Goal: Book appointment/travel/reservation

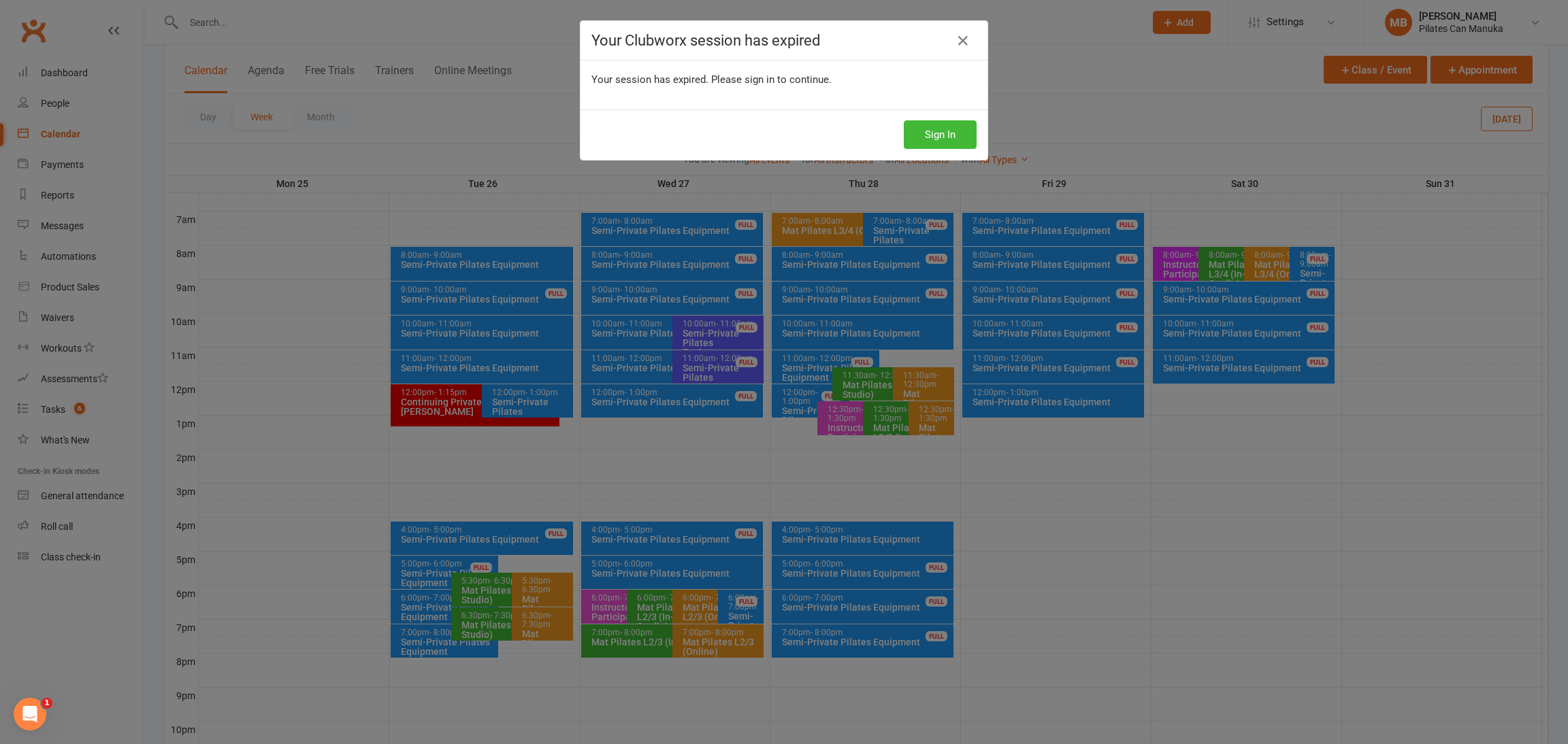
scroll to position [303, 0]
click at [925, 130] on button "Sign In" at bounding box center [940, 134] width 73 height 29
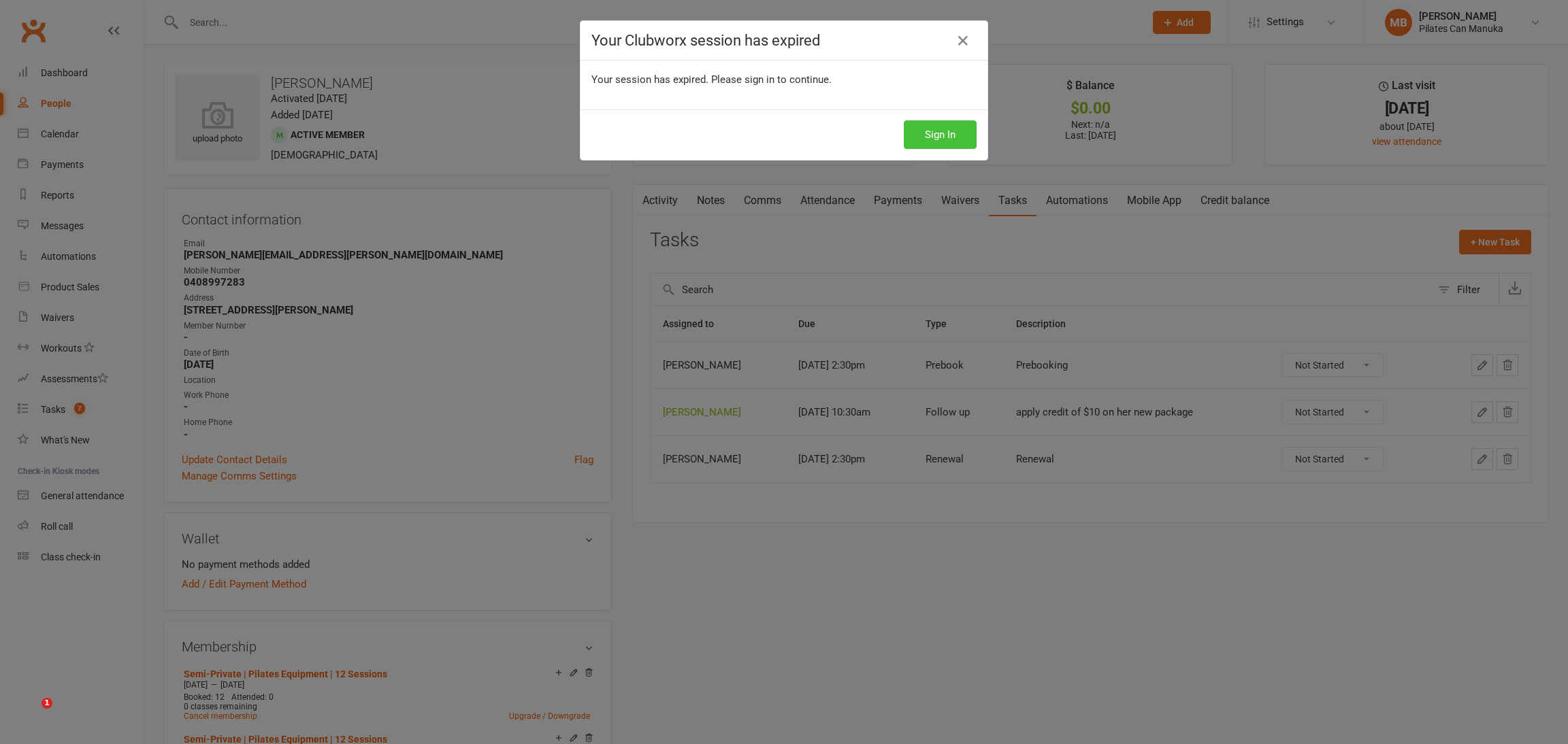
click at [937, 131] on button "Sign In" at bounding box center [940, 134] width 73 height 29
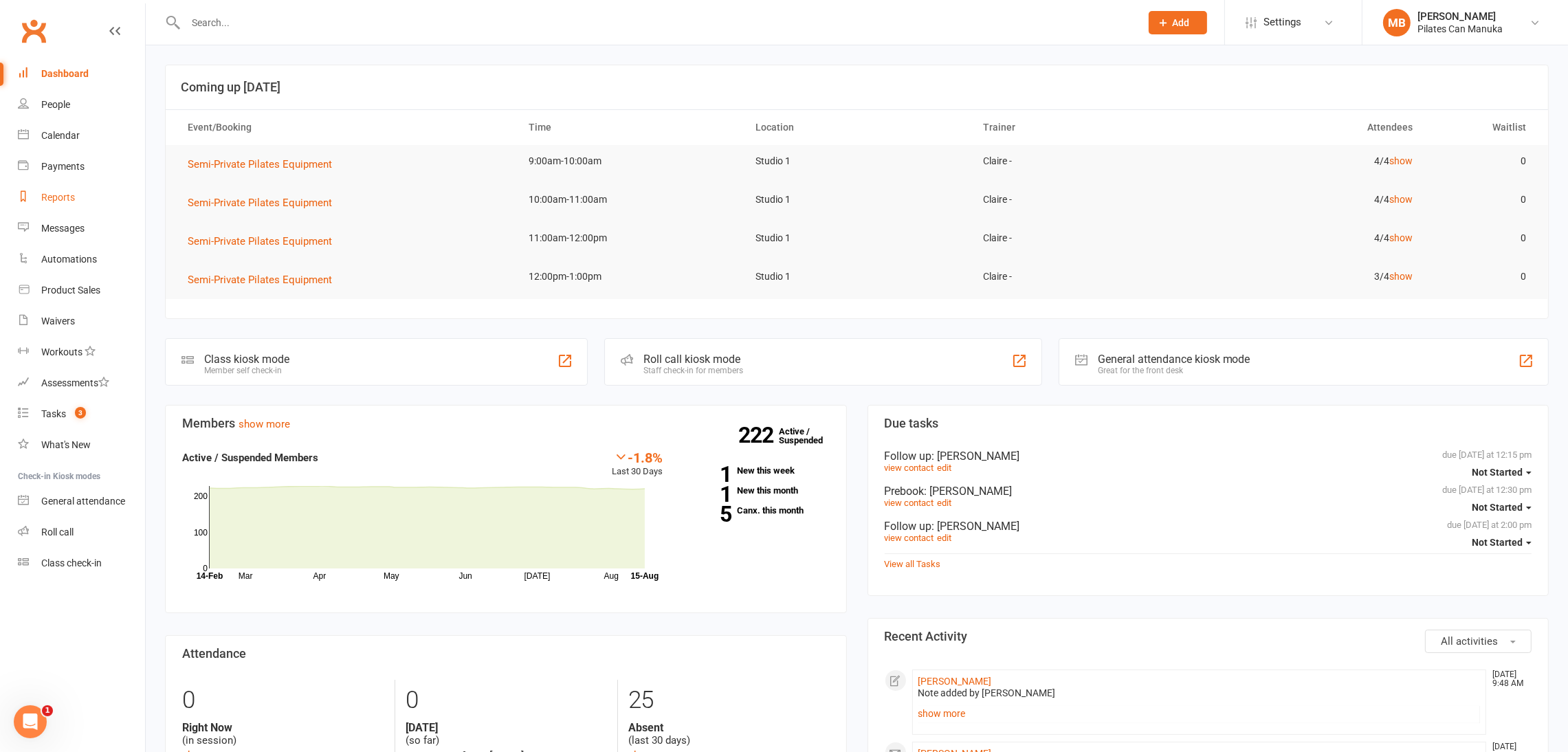
click at [59, 196] on div "Reports" at bounding box center [58, 197] width 34 height 11
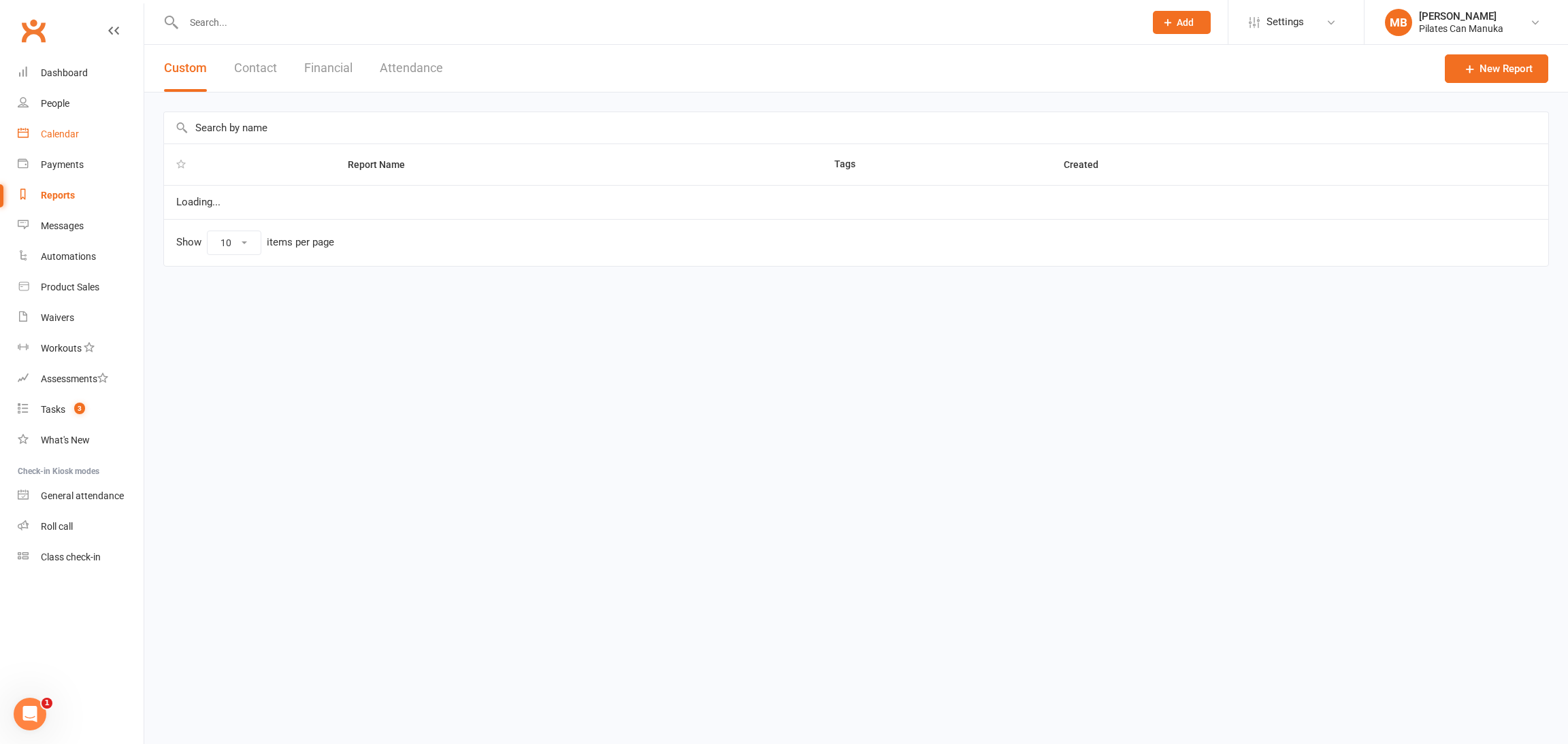
click at [60, 134] on div "Calendar" at bounding box center [60, 134] width 38 height 11
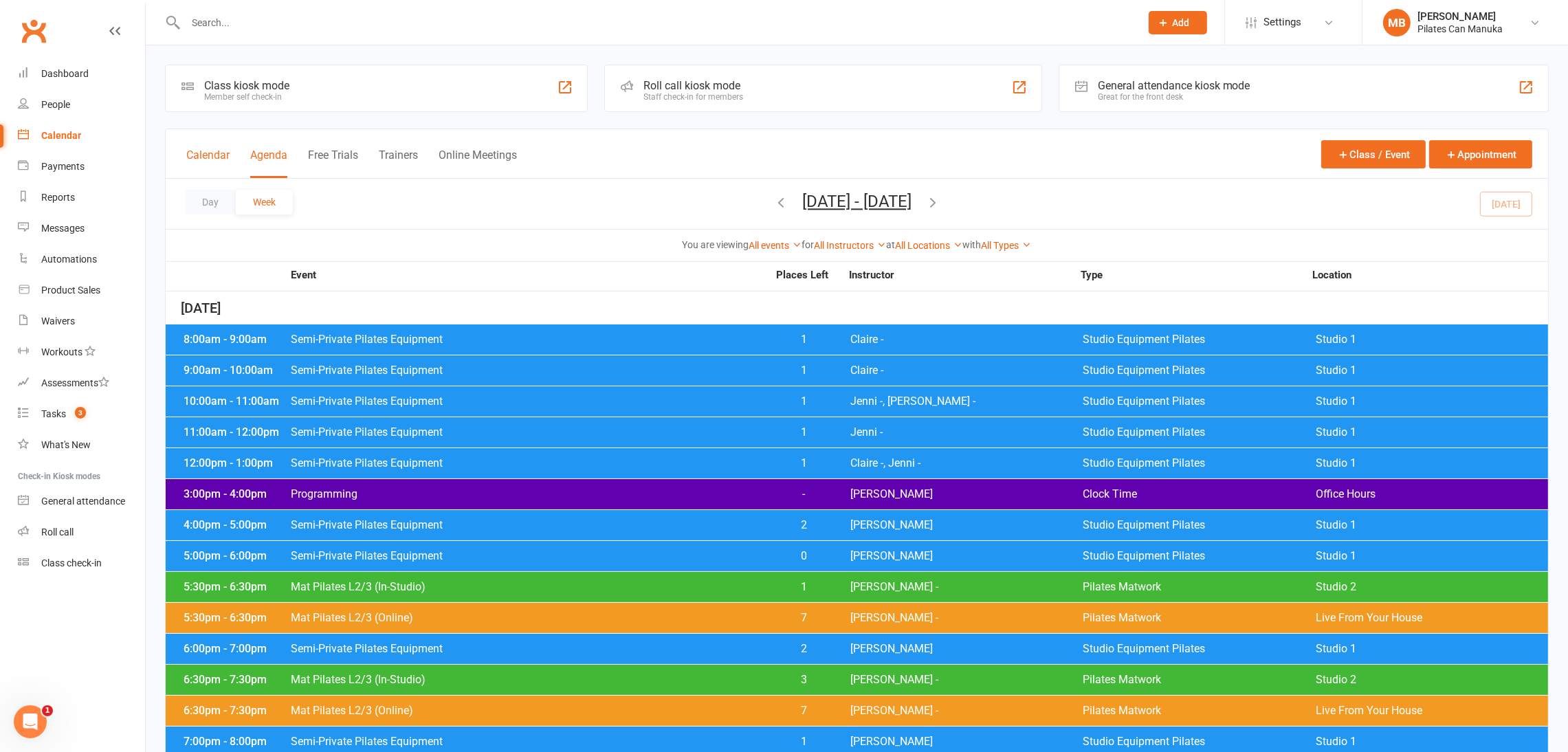
click at [201, 152] on button "Calendar" at bounding box center [208, 163] width 43 height 29
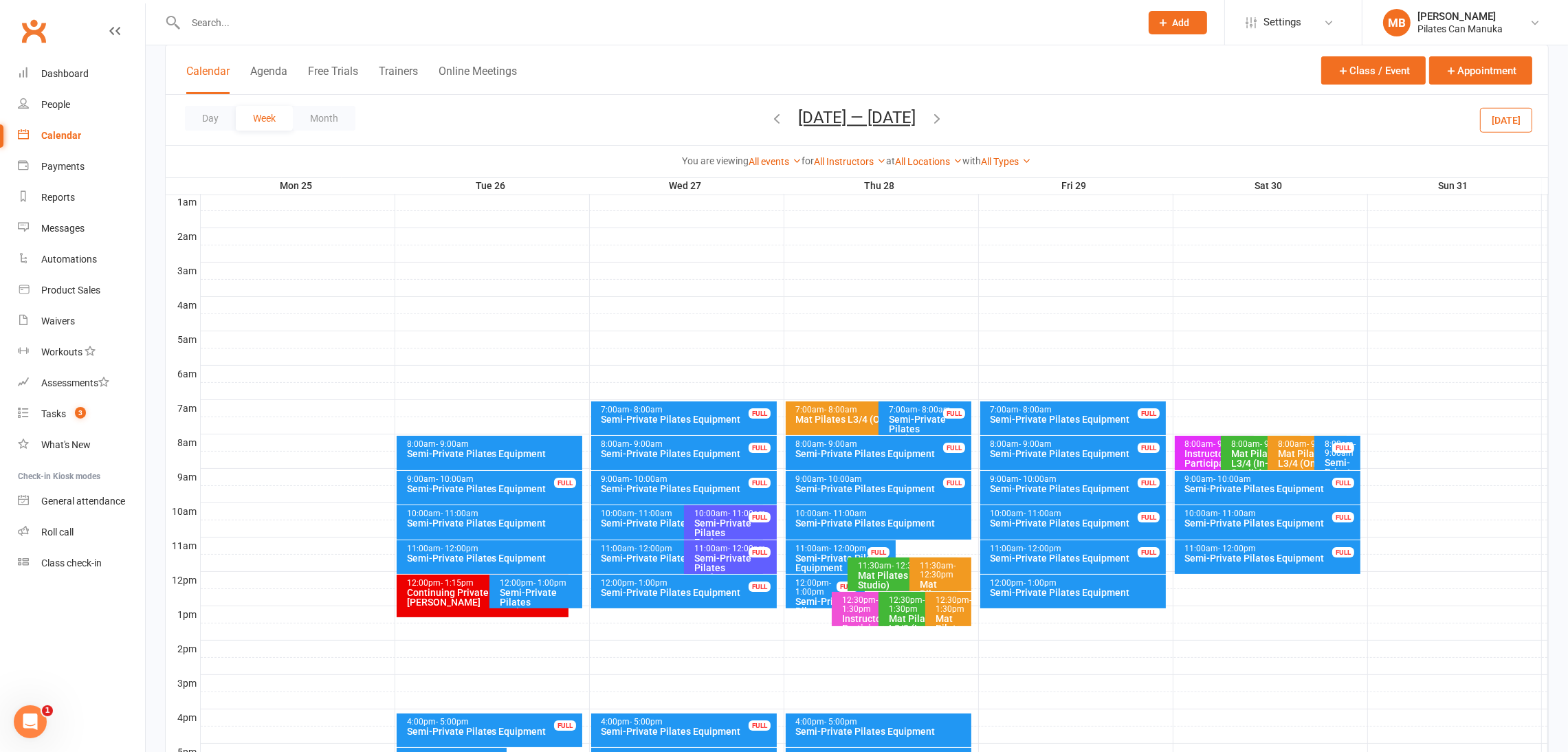
scroll to position [206, 0]
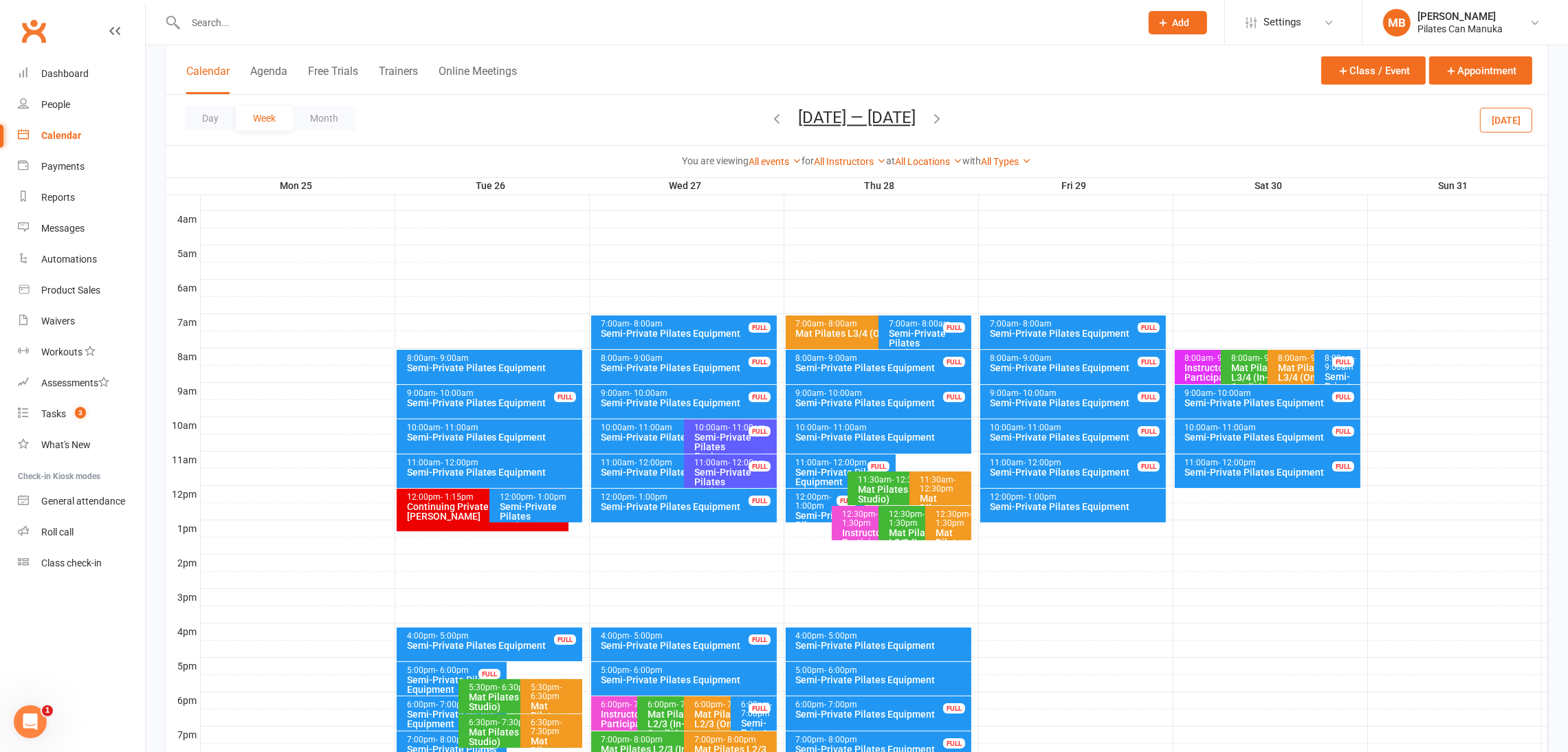
click at [843, 118] on button "[DATE] — [DATE]" at bounding box center [856, 118] width 117 height 19
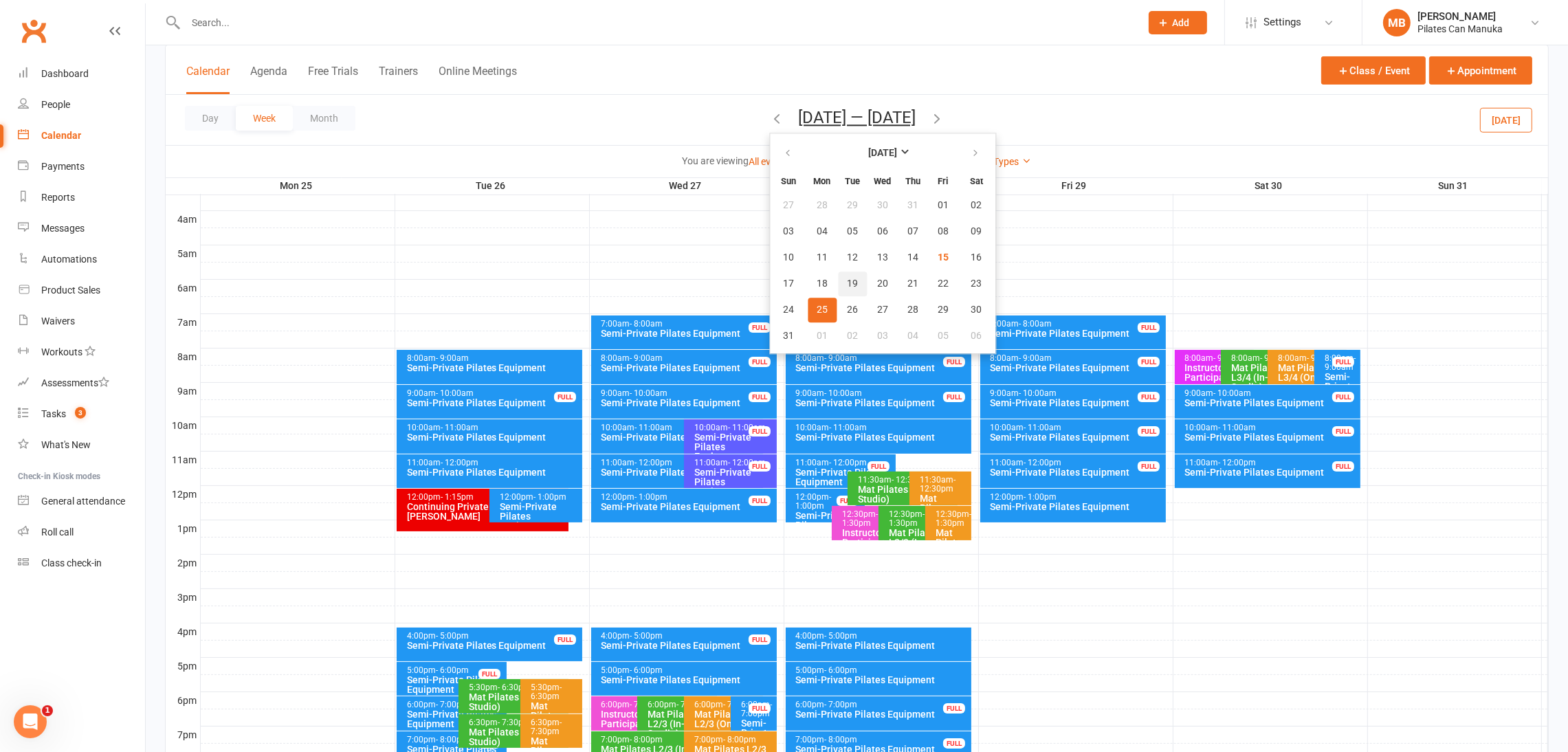
click at [838, 274] on button "19" at bounding box center [852, 284] width 29 height 24
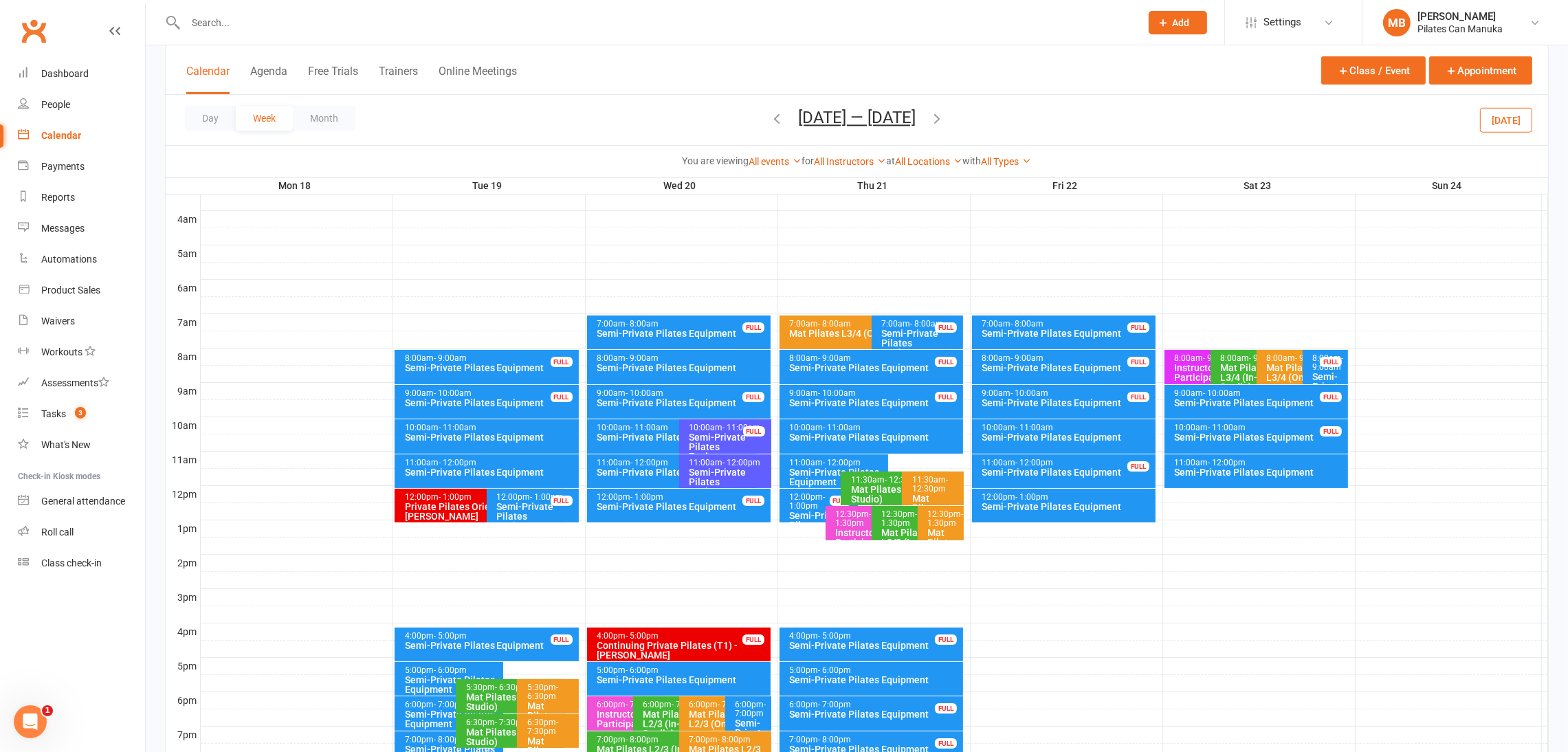
click at [944, 120] on icon "button" at bounding box center [937, 118] width 15 height 15
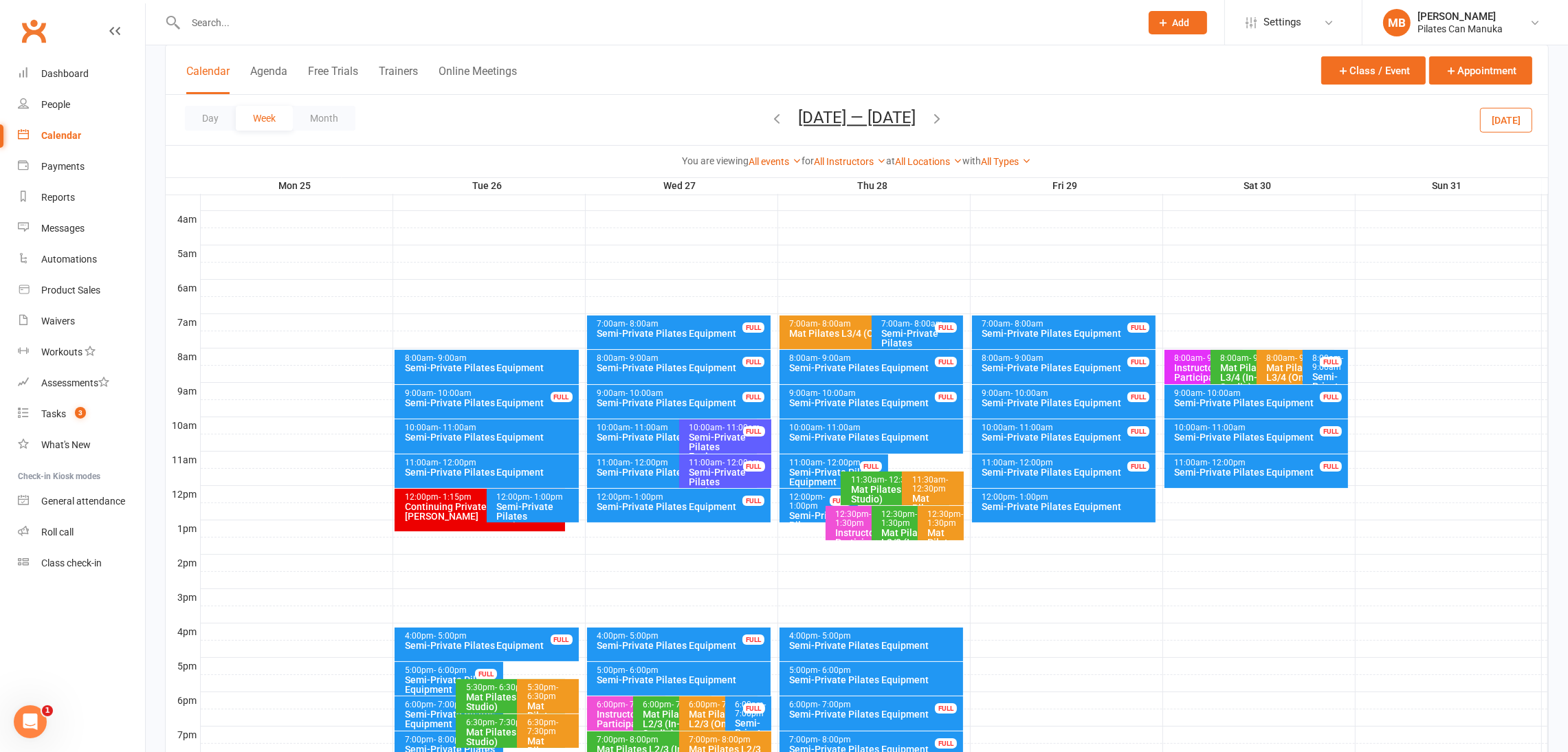
click at [769, 121] on icon "button" at bounding box center [777, 118] width 15 height 15
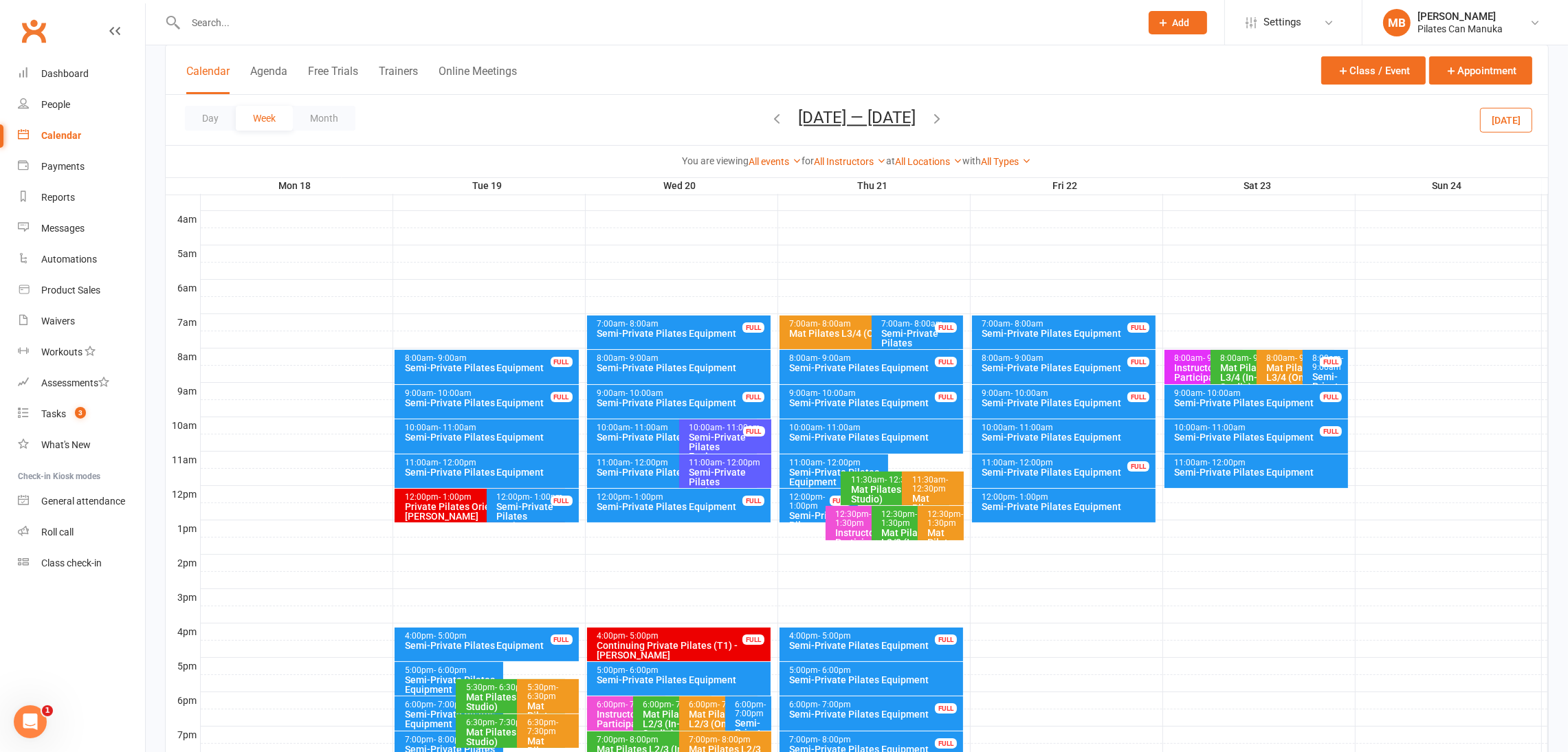
click at [944, 121] on icon "button" at bounding box center [937, 118] width 15 height 15
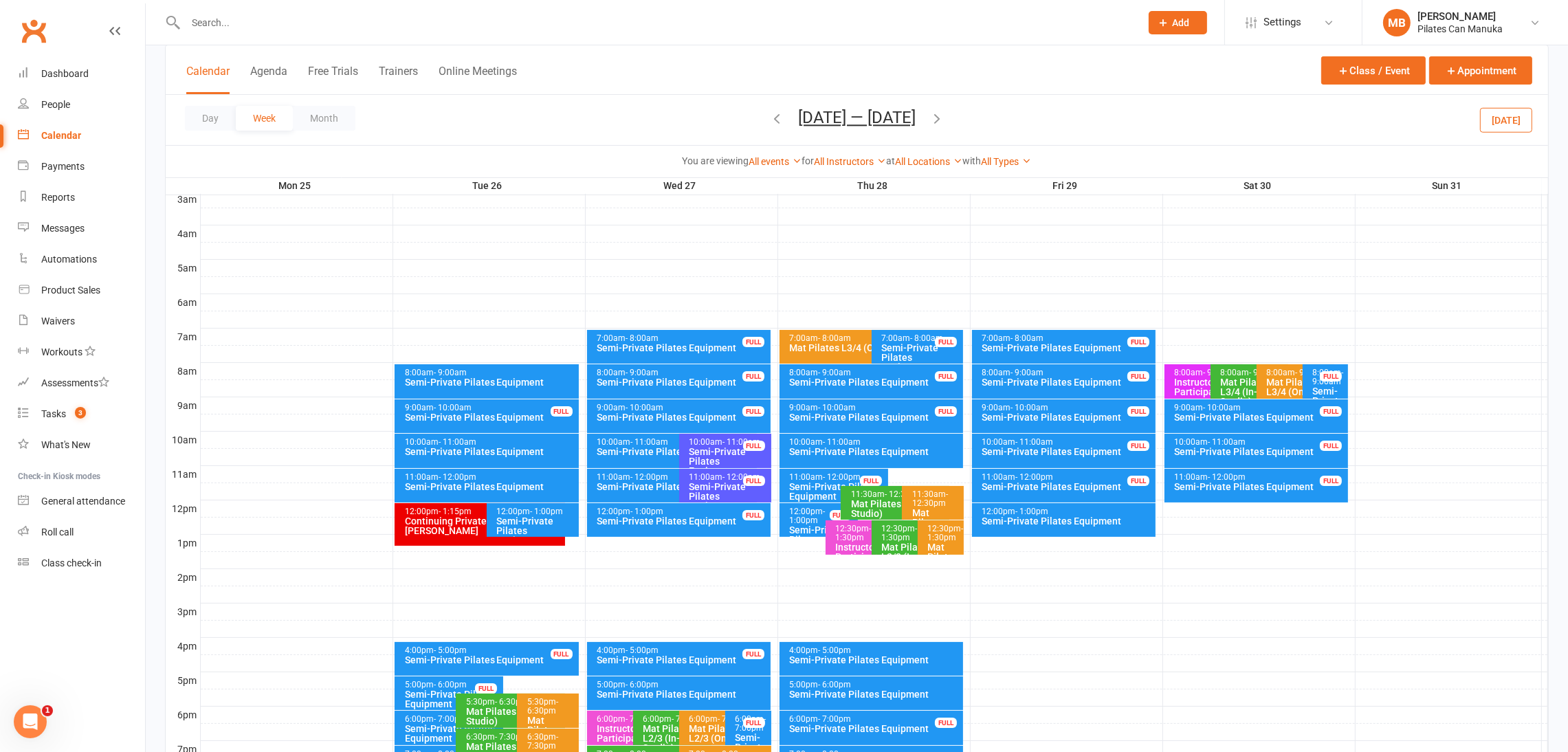
scroll to position [295, 0]
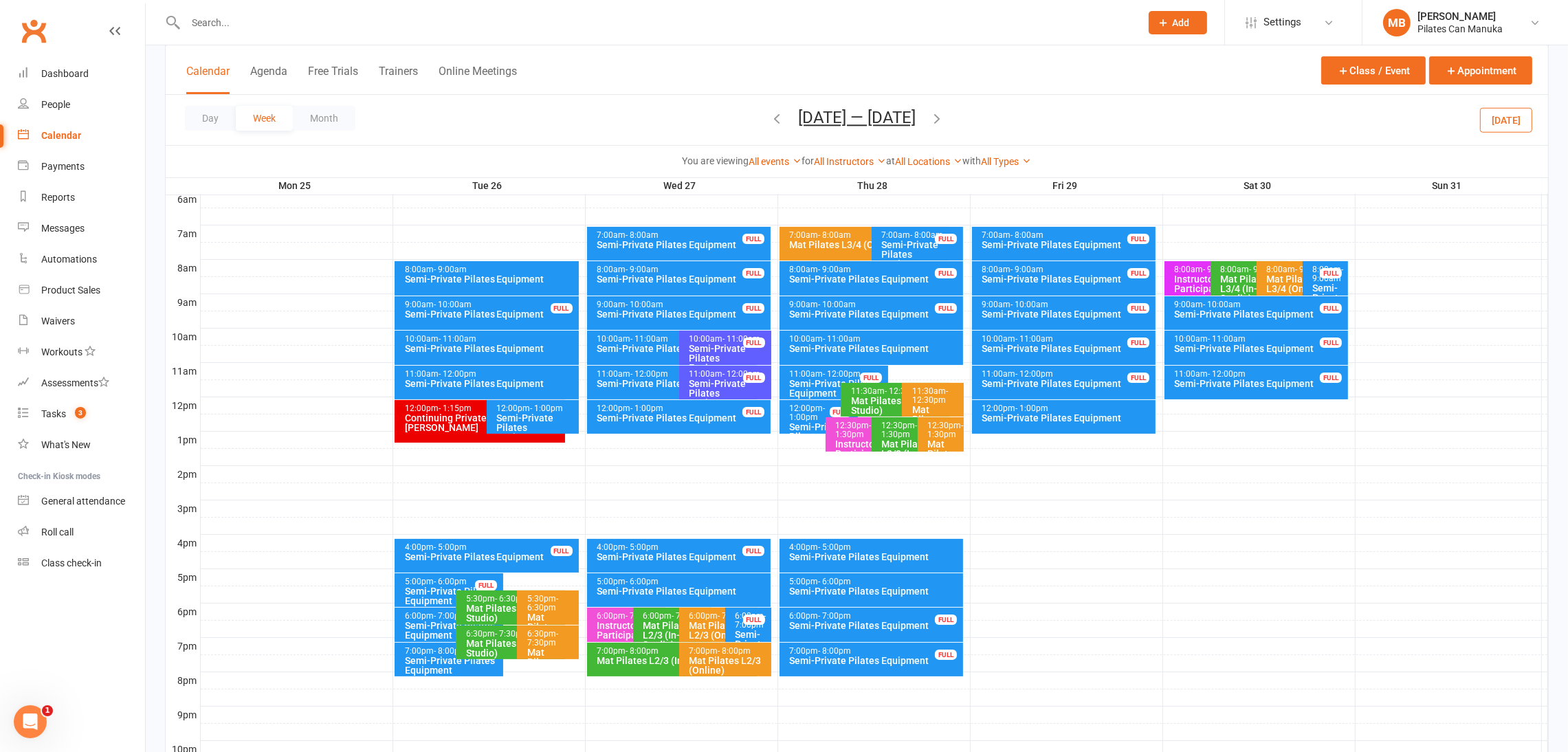
click at [854, 113] on button "[DATE] — [DATE]" at bounding box center [856, 118] width 117 height 19
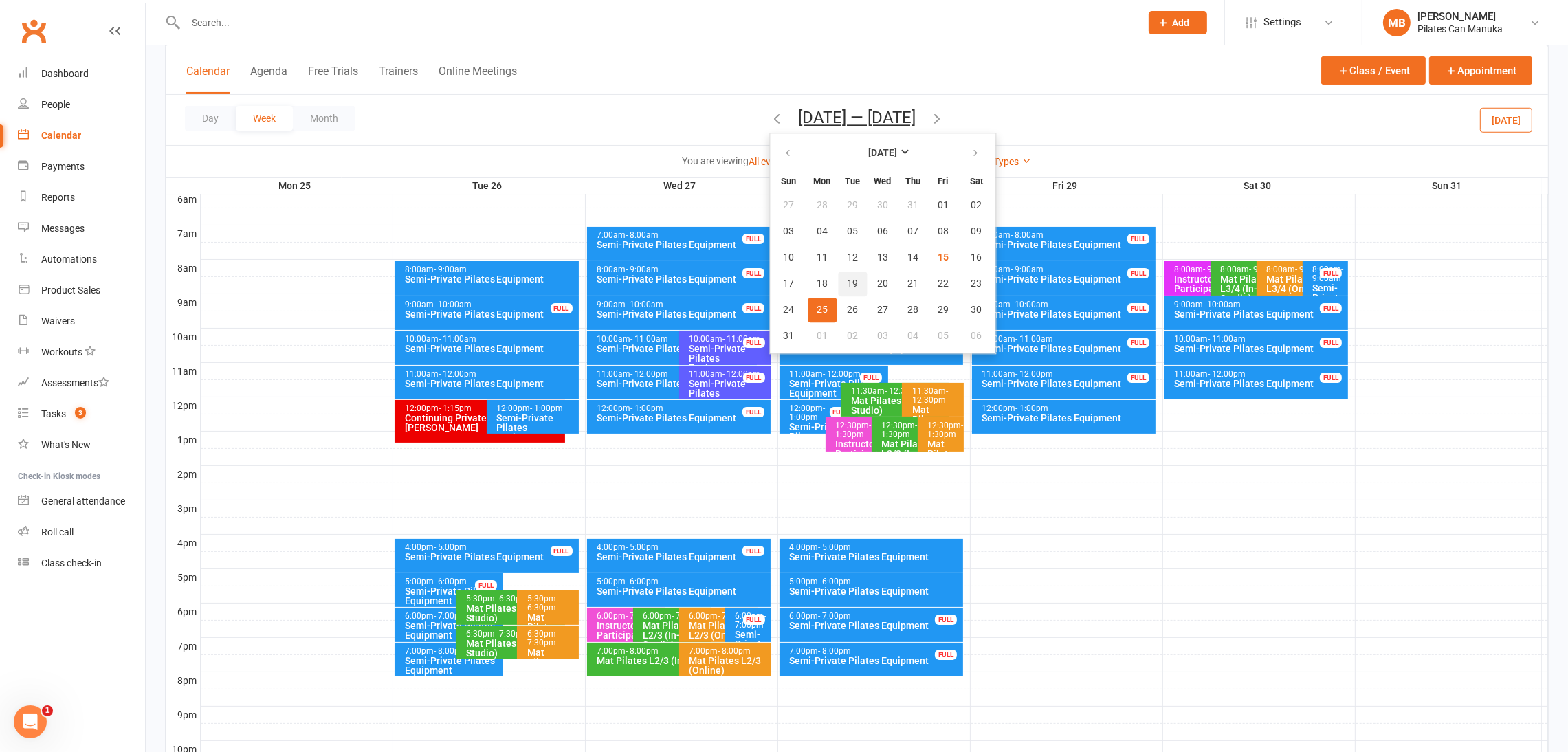
click at [844, 272] on button "19" at bounding box center [852, 284] width 29 height 24
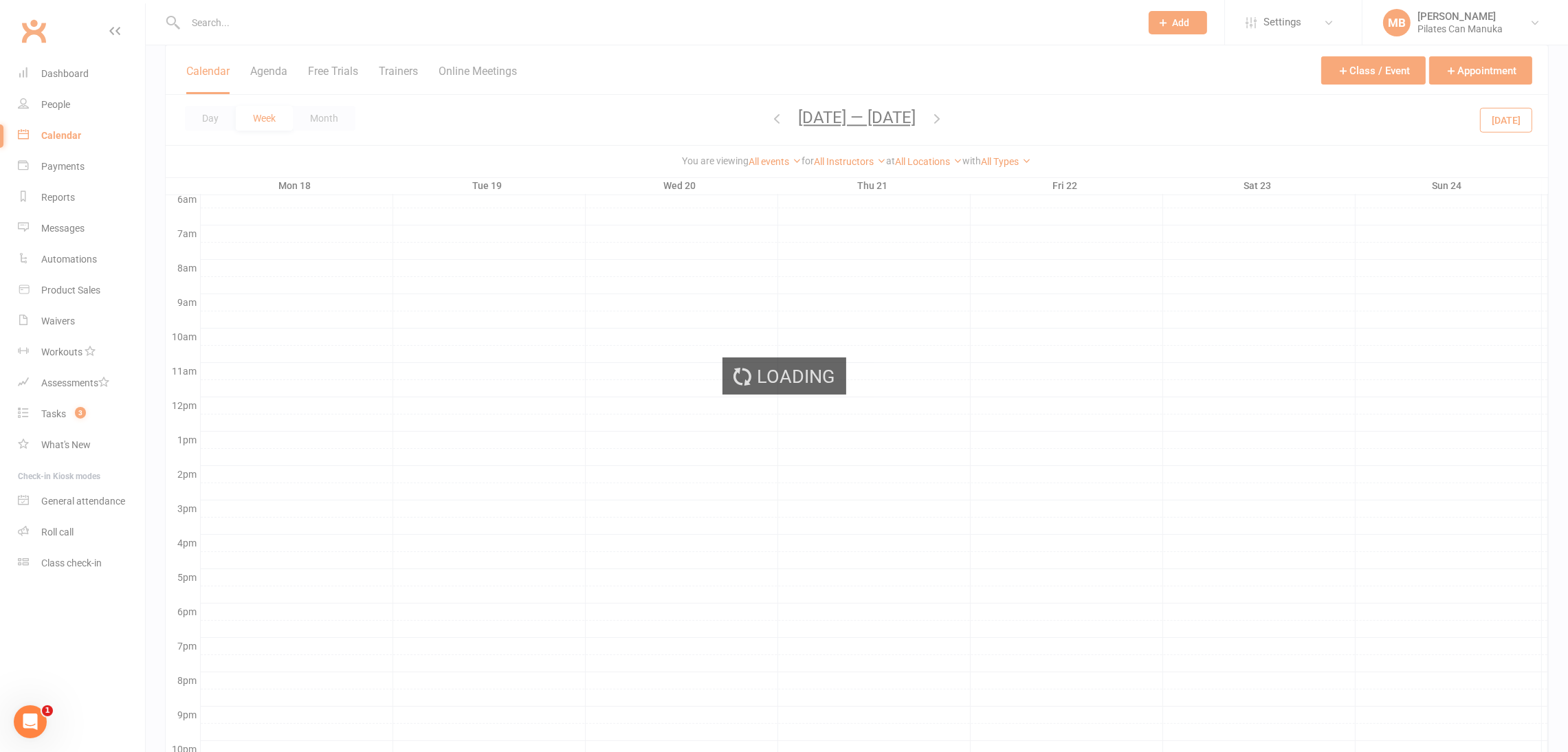
click at [904, 42] on div "Loading" at bounding box center [784, 376] width 1568 height 752
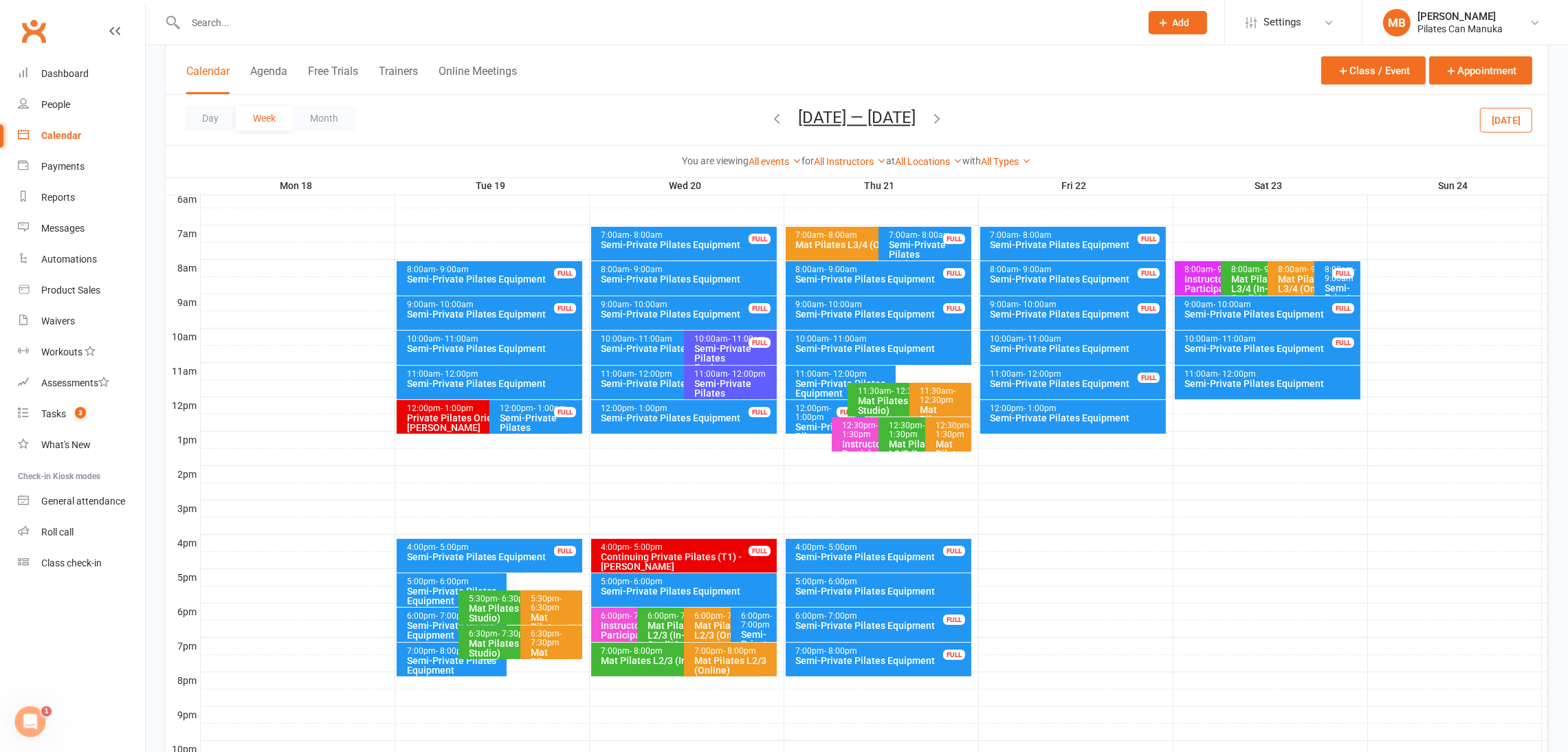
click at [941, 119] on icon "button" at bounding box center [937, 118] width 15 height 15
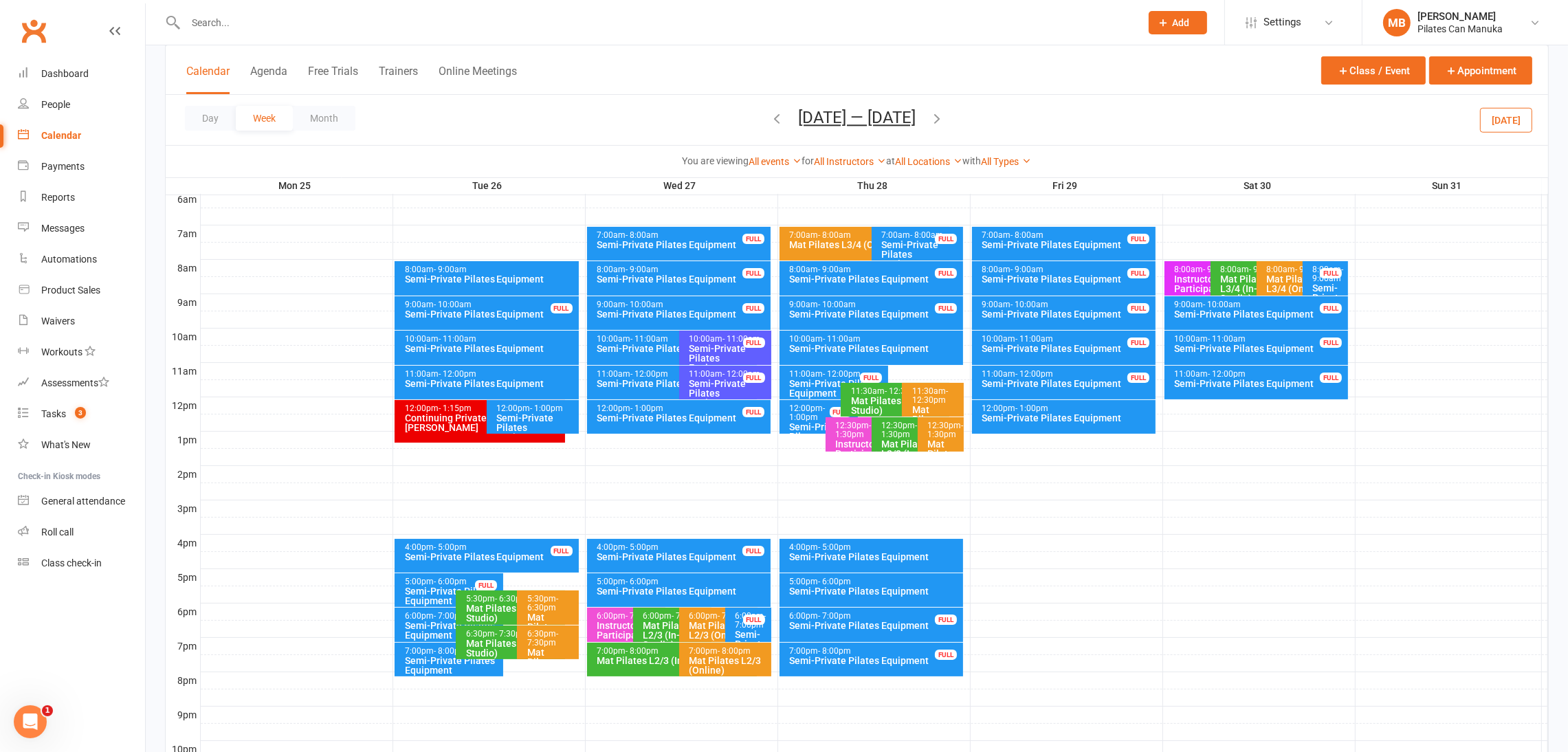
click at [944, 115] on icon "button" at bounding box center [937, 118] width 15 height 15
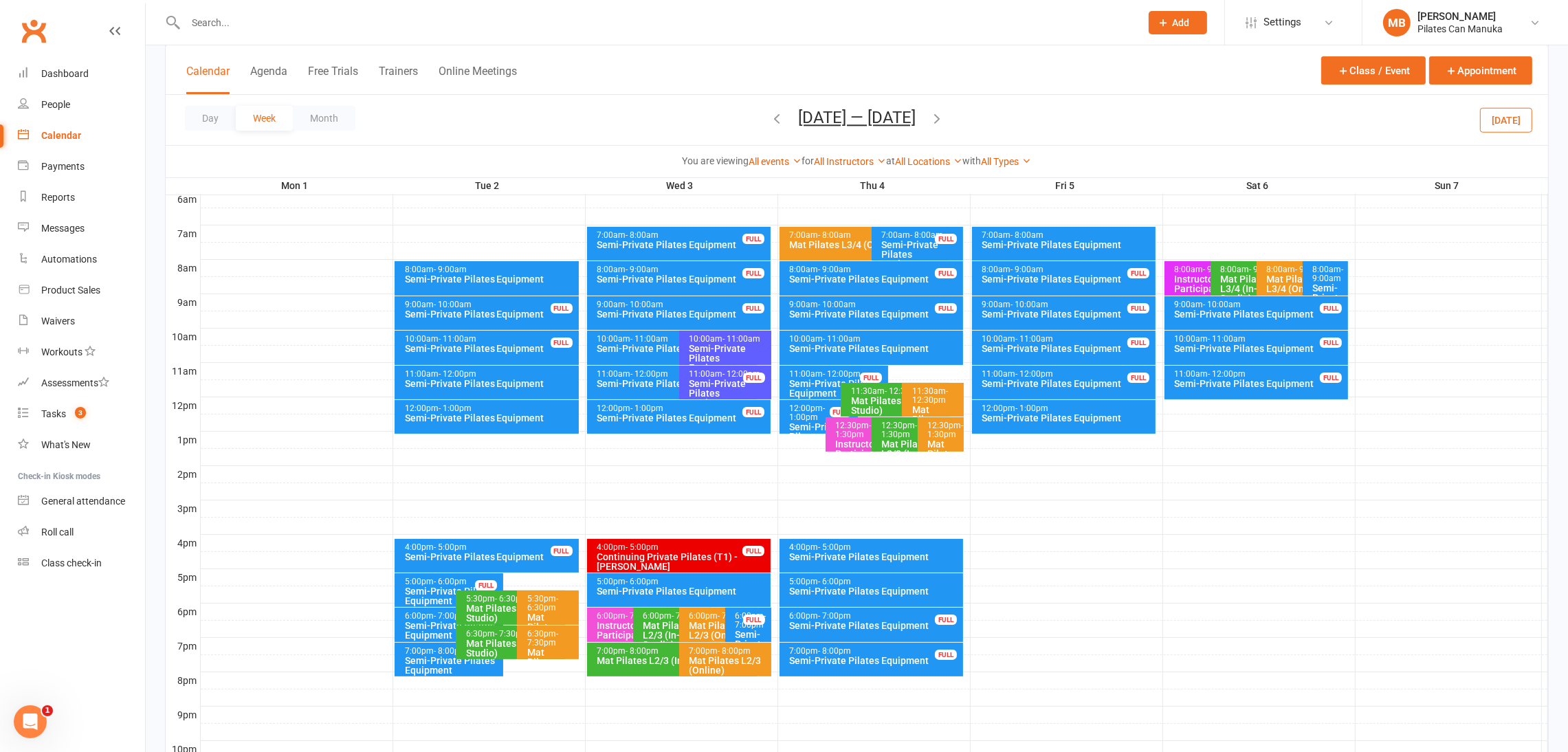
click at [934, 116] on icon "button" at bounding box center [937, 118] width 15 height 15
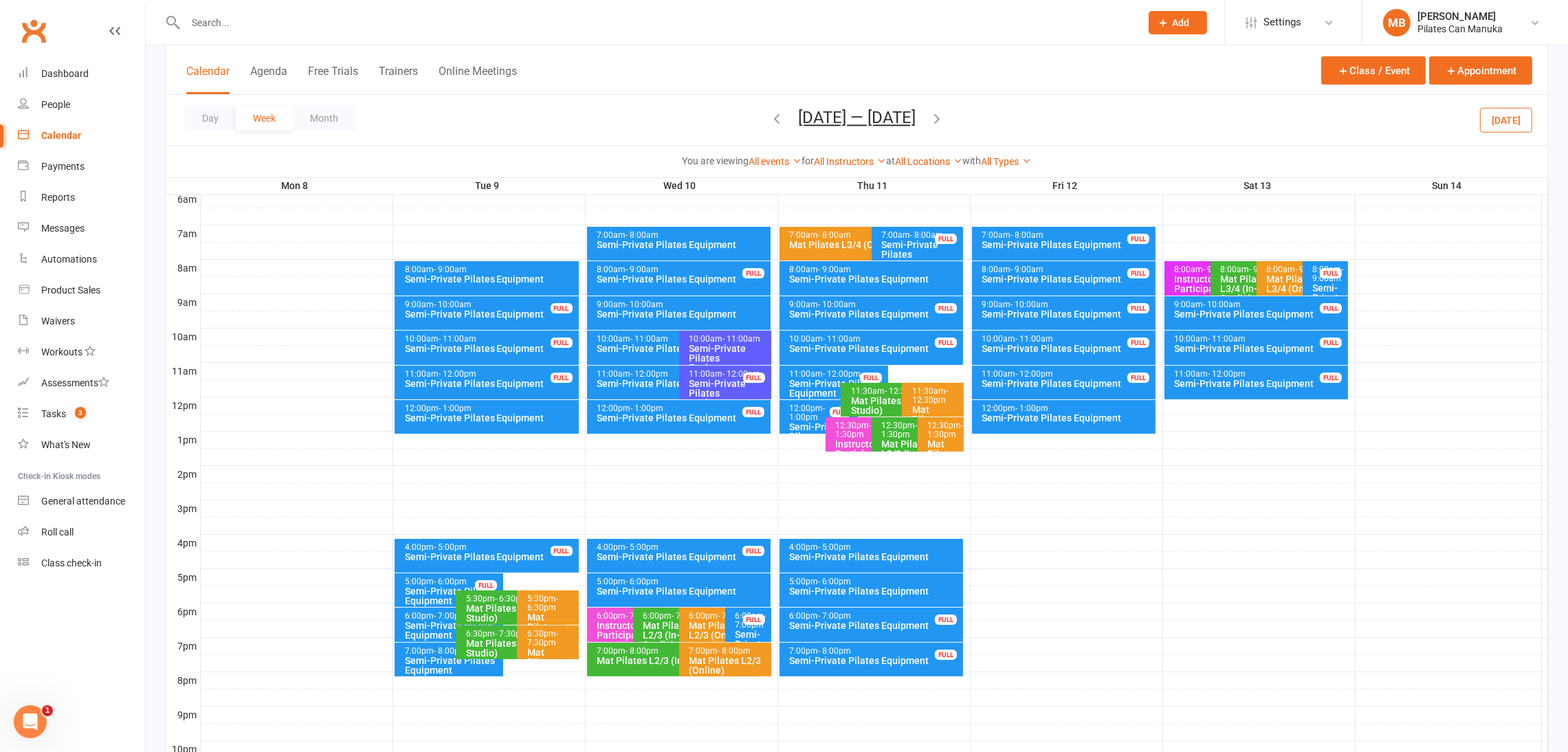
click at [778, 115] on icon "button" at bounding box center [777, 118] width 15 height 15
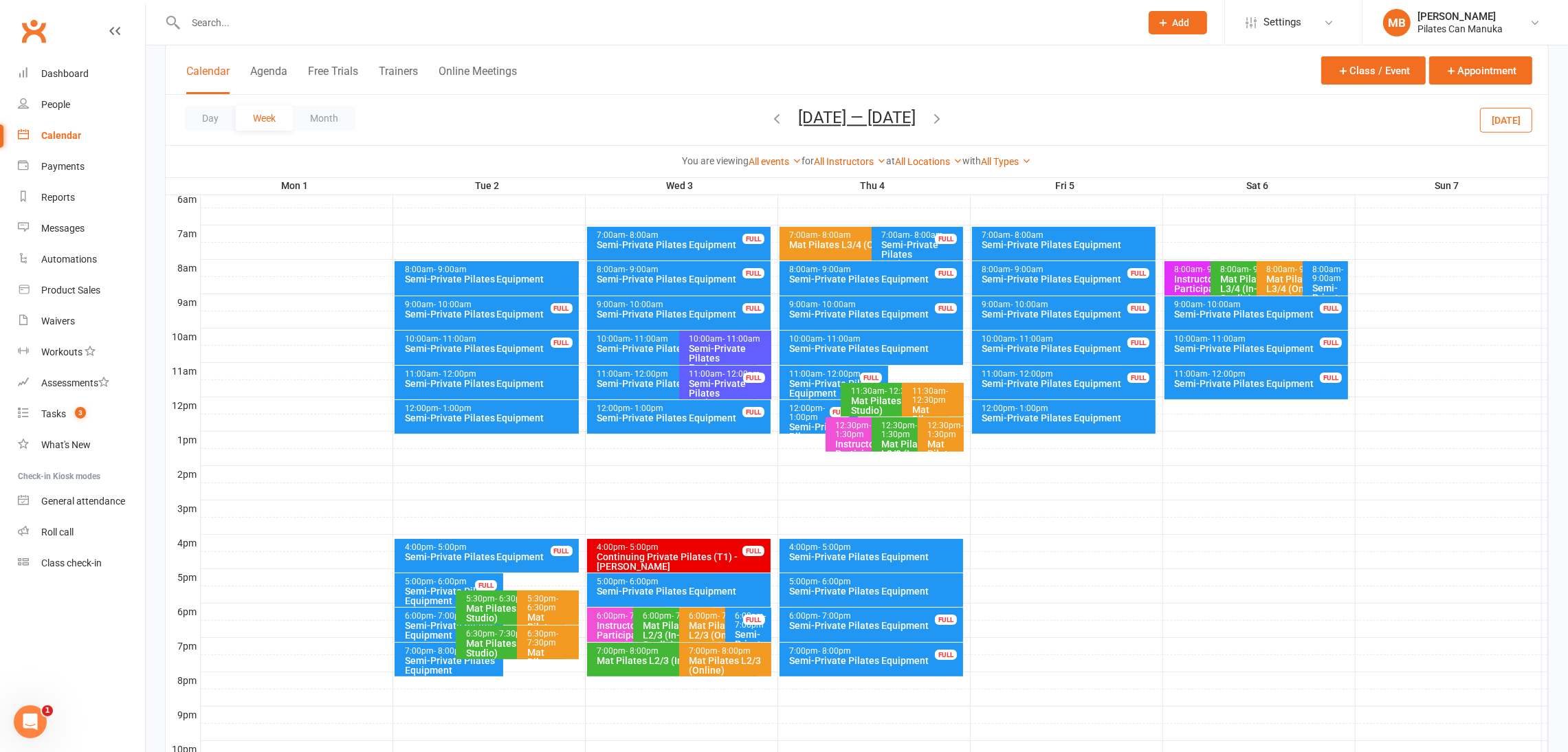
click at [879, 115] on button "[DATE] — [DATE]" at bounding box center [856, 118] width 117 height 19
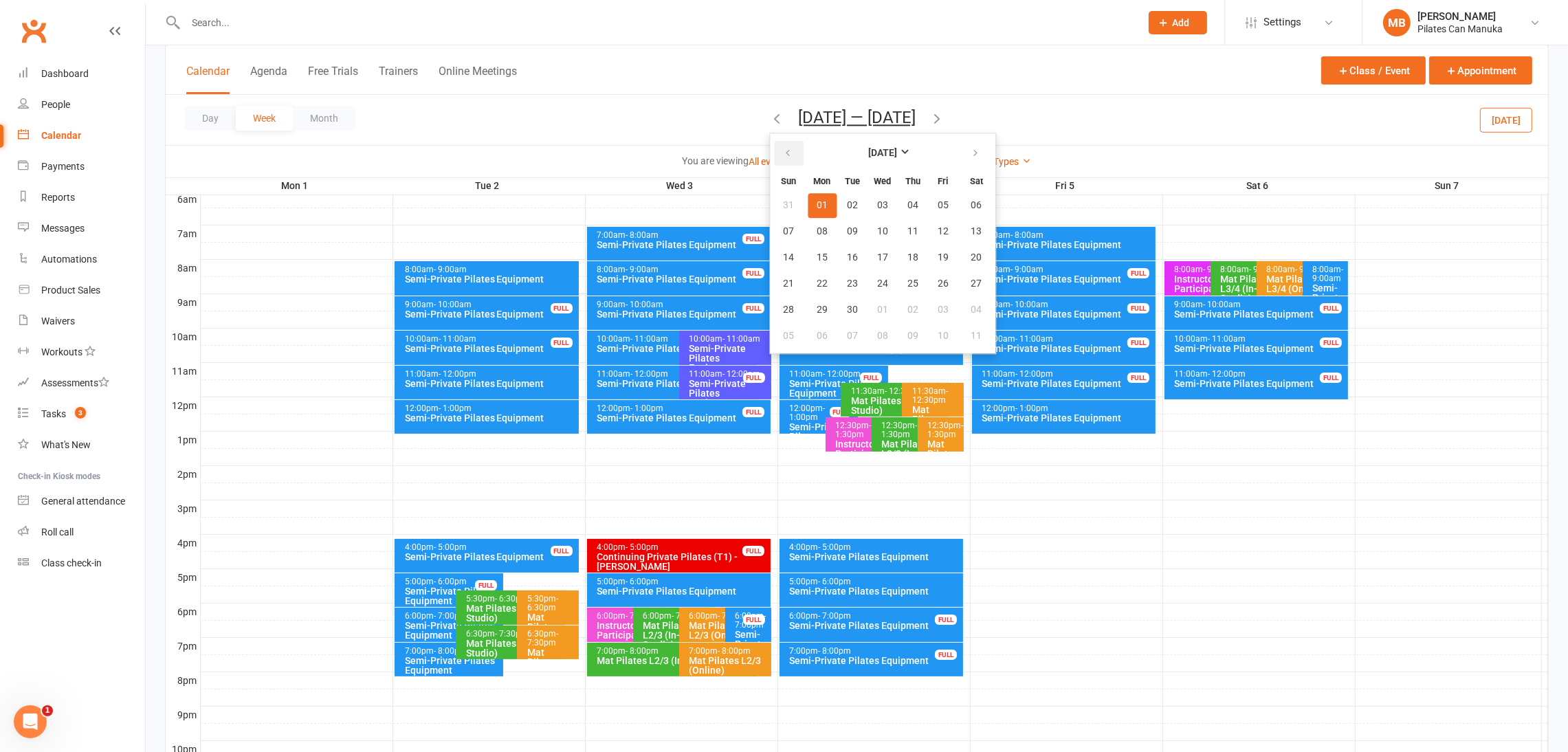
click at [793, 152] on icon "button" at bounding box center [787, 153] width 9 height 11
click at [852, 286] on span "19" at bounding box center [852, 284] width 11 height 11
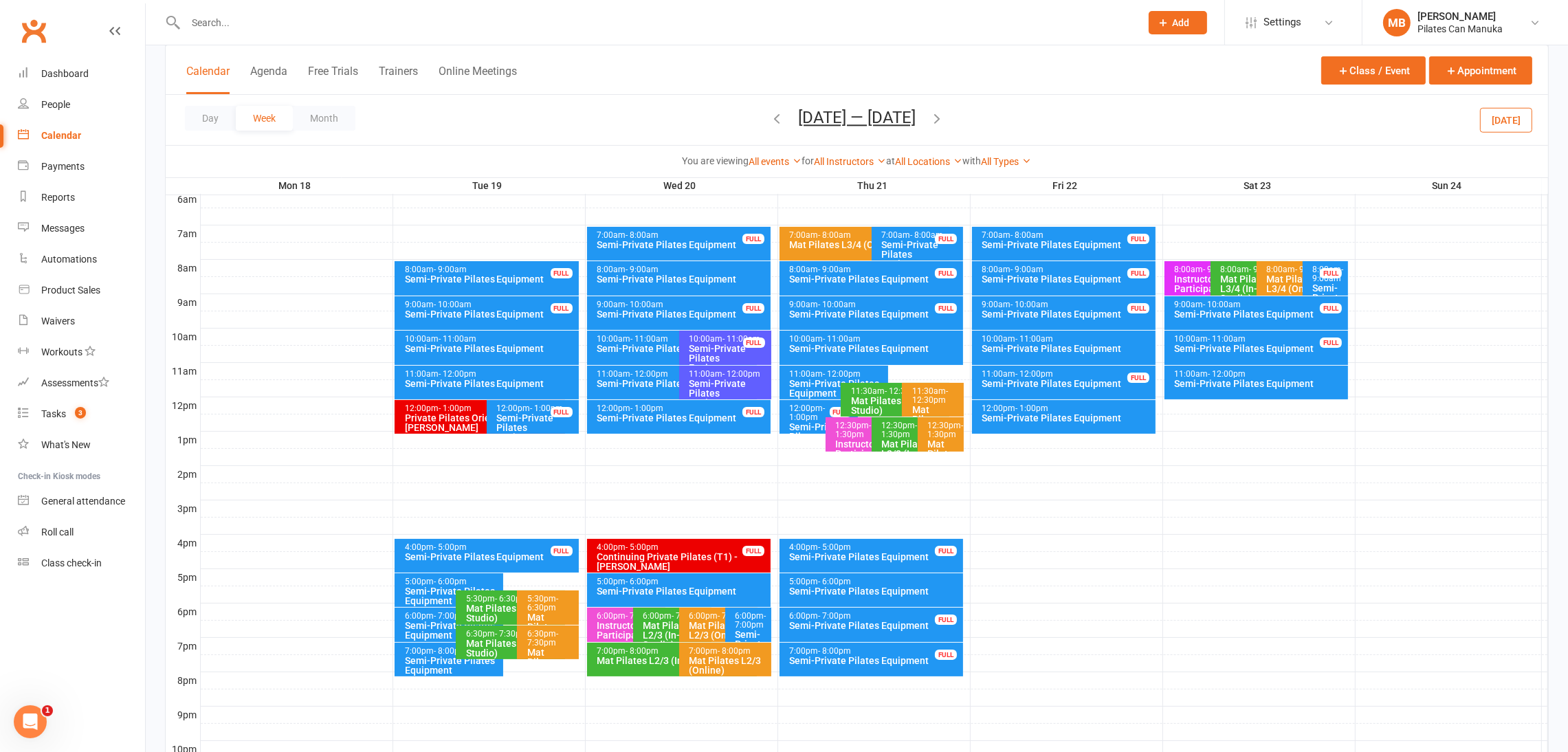
click at [944, 117] on icon "button" at bounding box center [937, 118] width 15 height 15
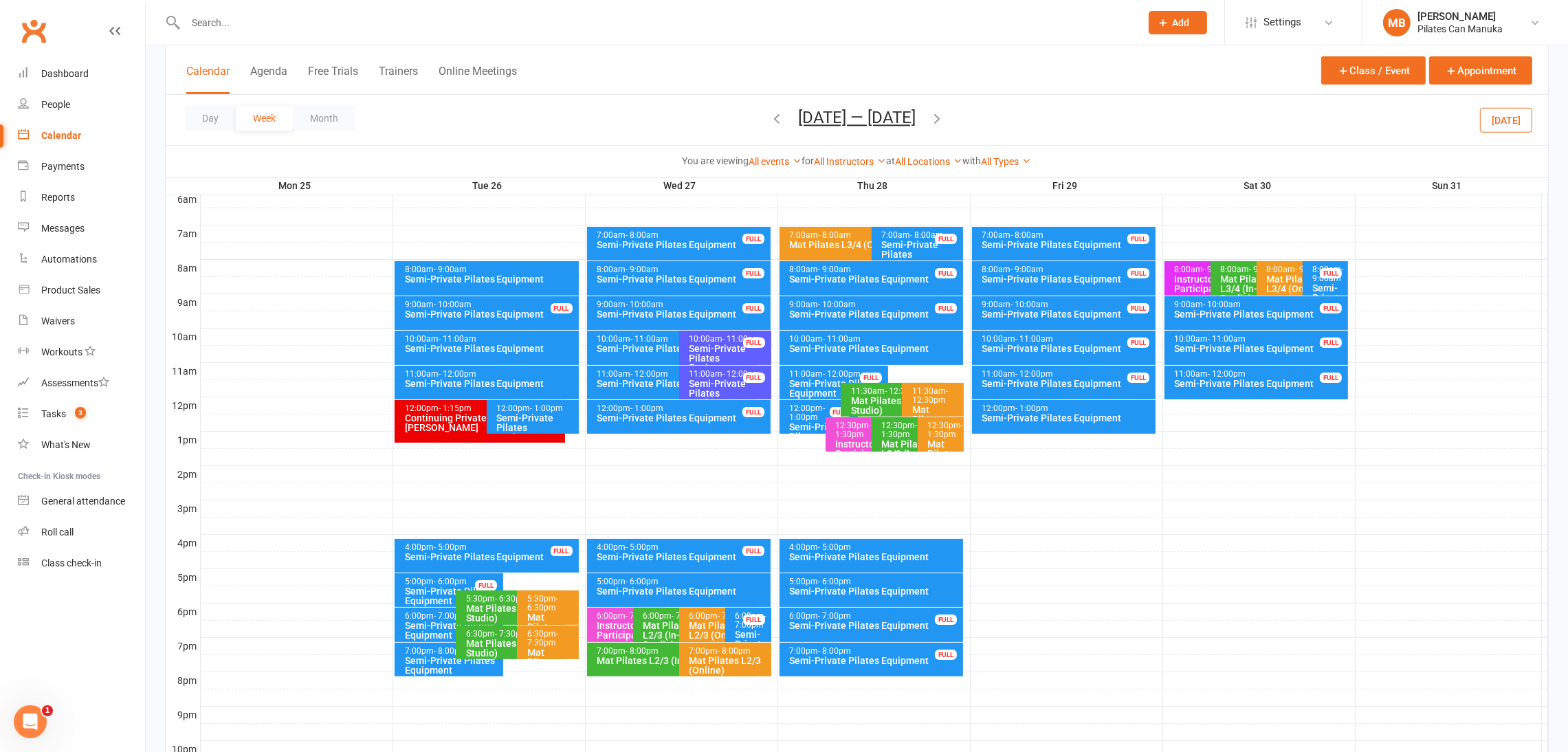
click at [543, 414] on div "Semi-Private Pilates Equipment" at bounding box center [536, 428] width 80 height 29
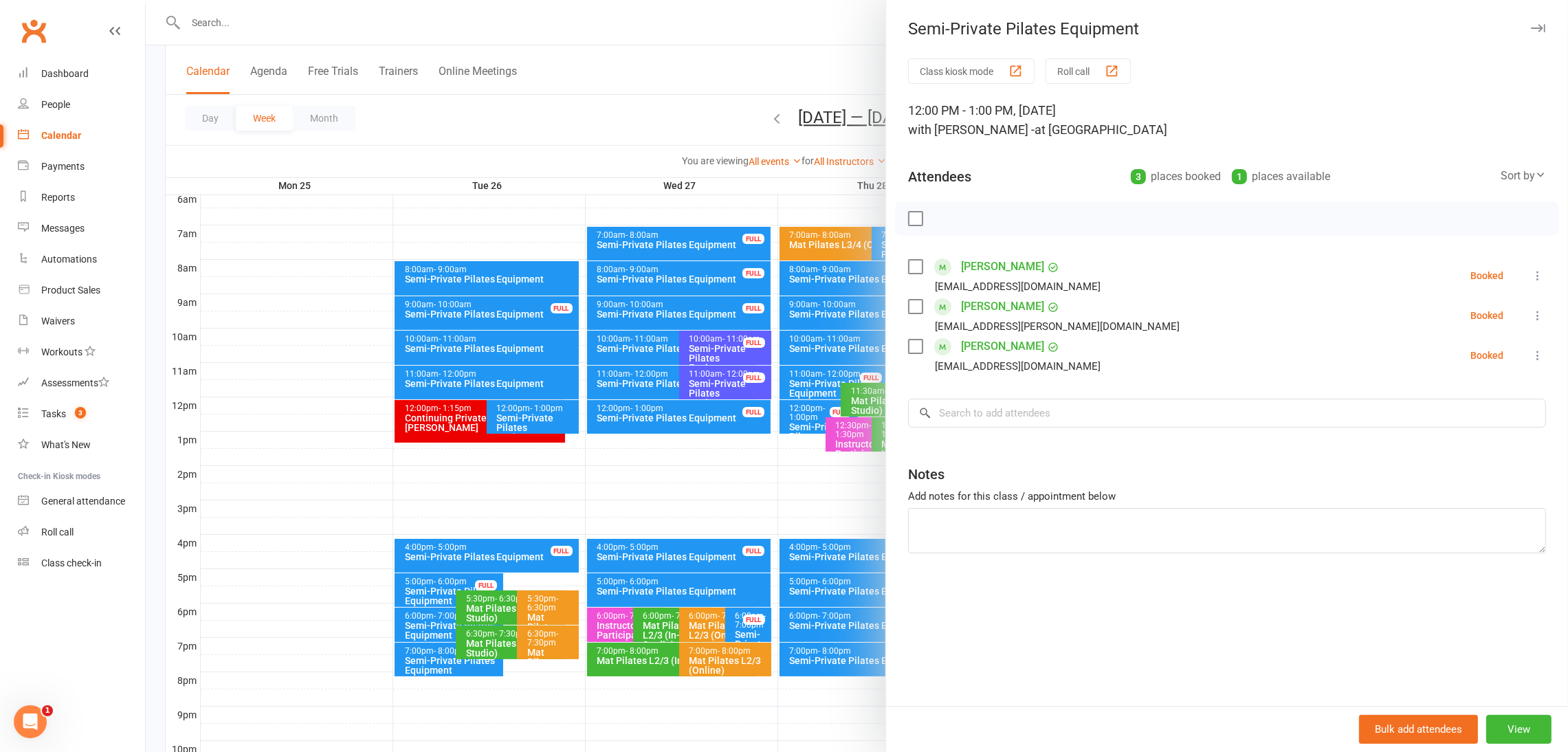
click at [692, 82] on div at bounding box center [857, 376] width 1422 height 752
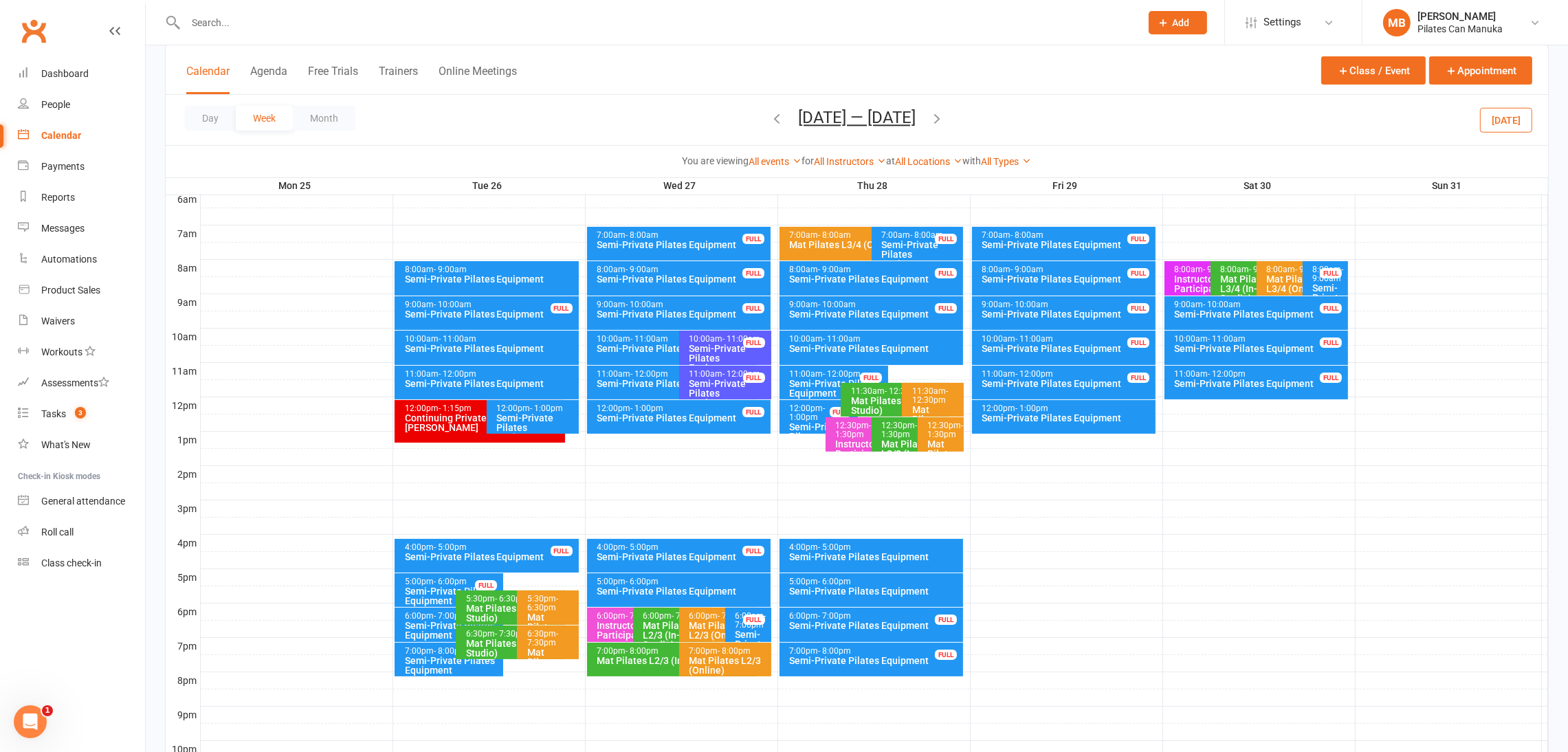
click at [944, 116] on icon "button" at bounding box center [937, 118] width 15 height 15
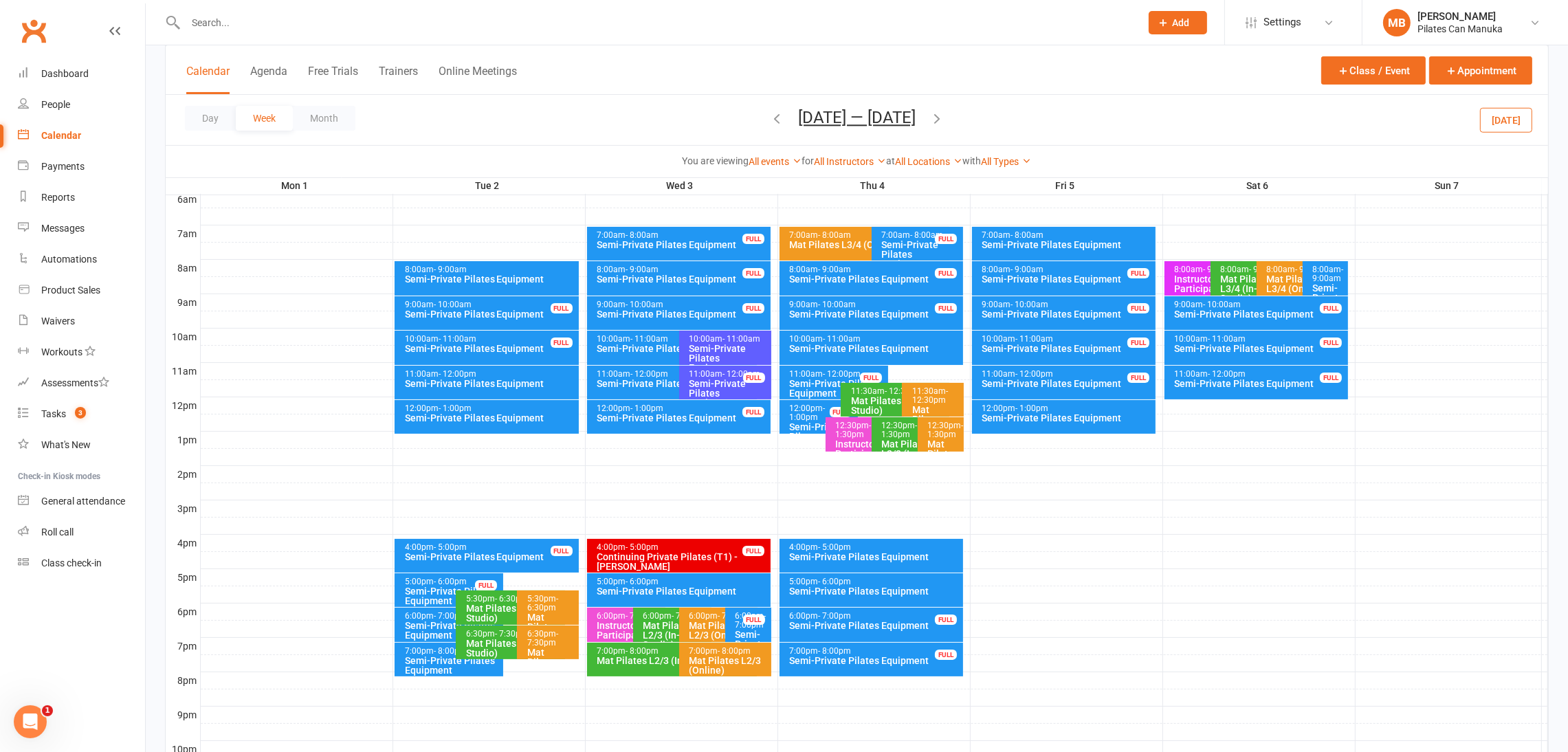
click at [531, 406] on div "12:00pm - 1:00pm" at bounding box center [489, 409] width 172 height 9
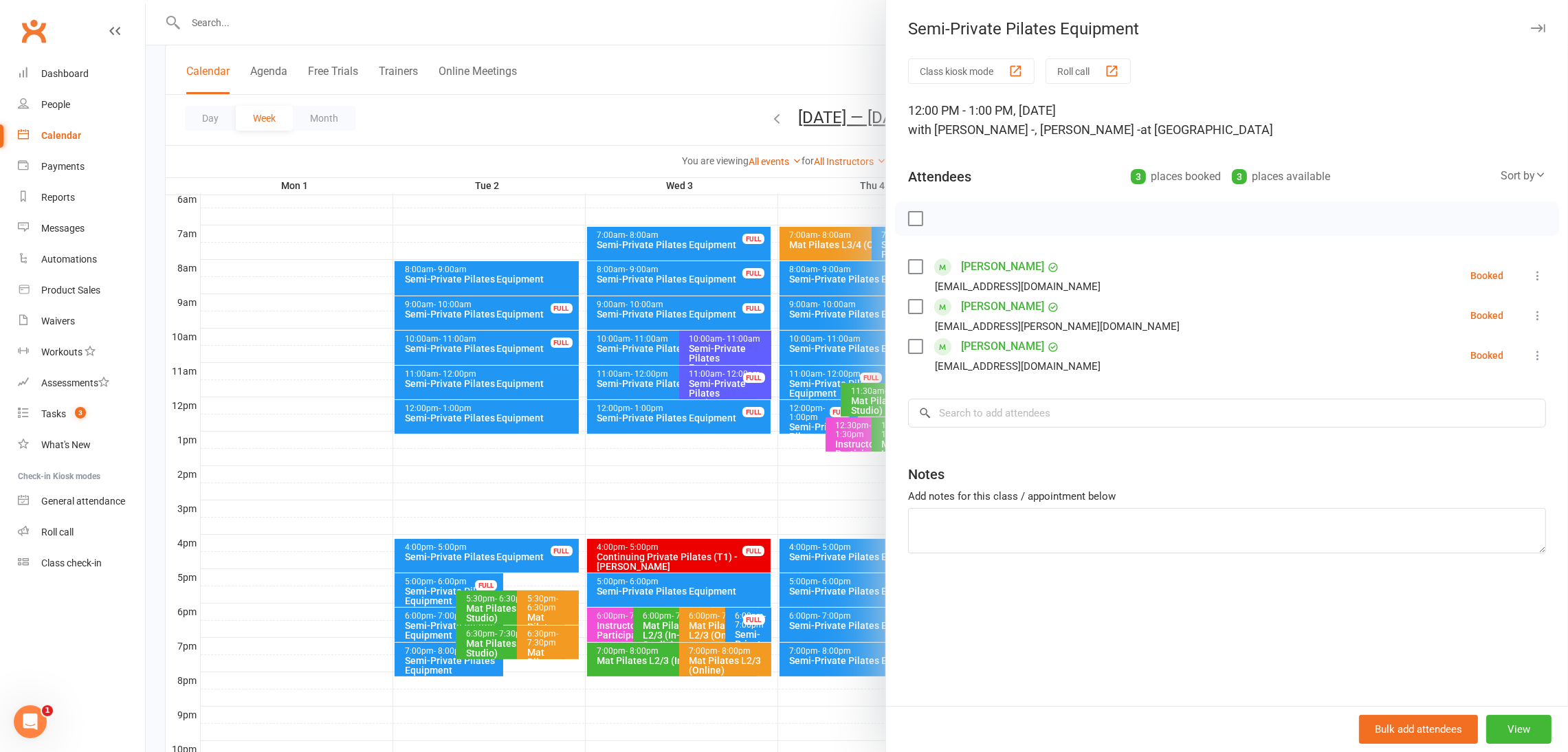
click at [690, 62] on div at bounding box center [857, 376] width 1422 height 752
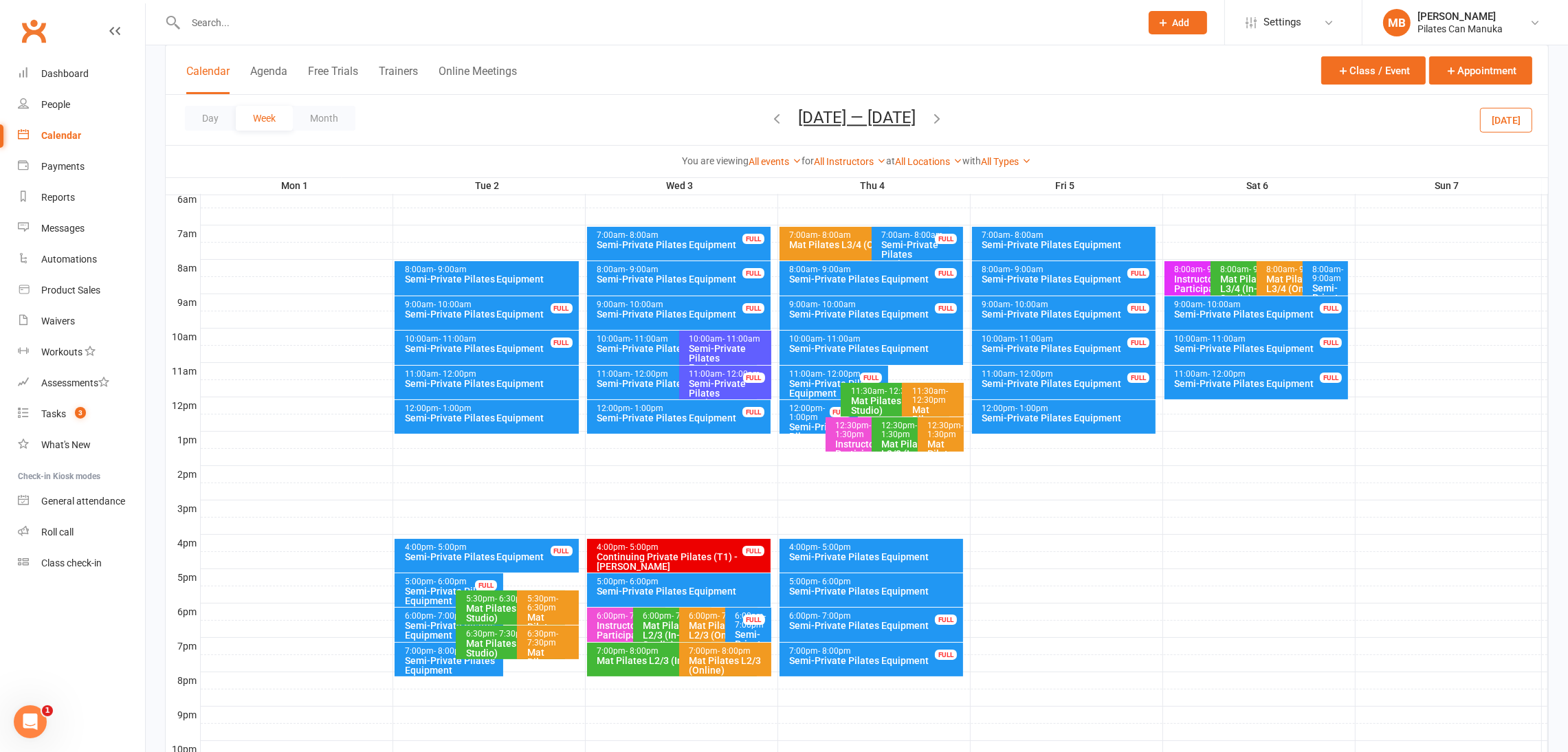
click at [934, 119] on icon "button" at bounding box center [937, 118] width 15 height 15
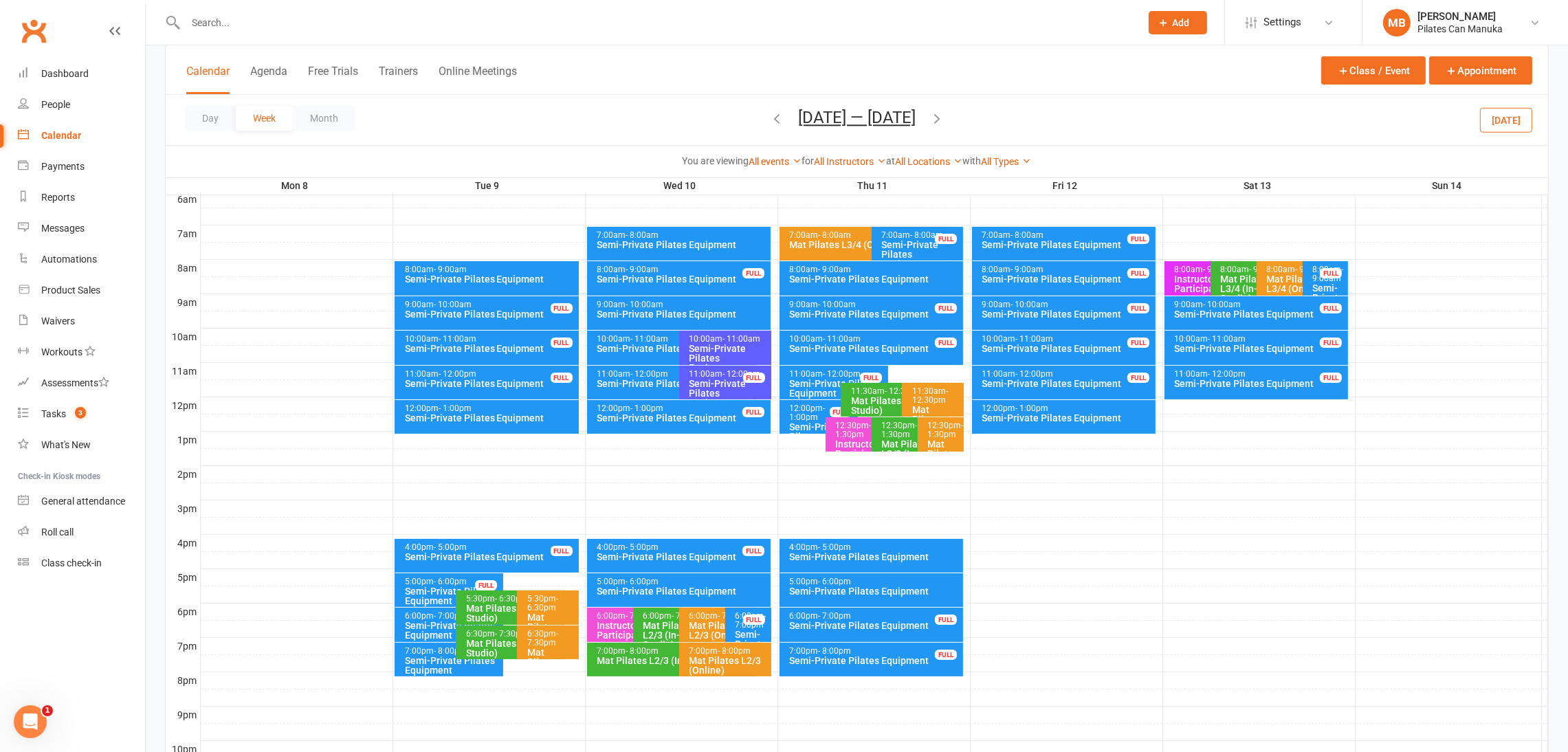
click at [518, 408] on div "12:00pm - 1:00pm" at bounding box center [489, 409] width 172 height 9
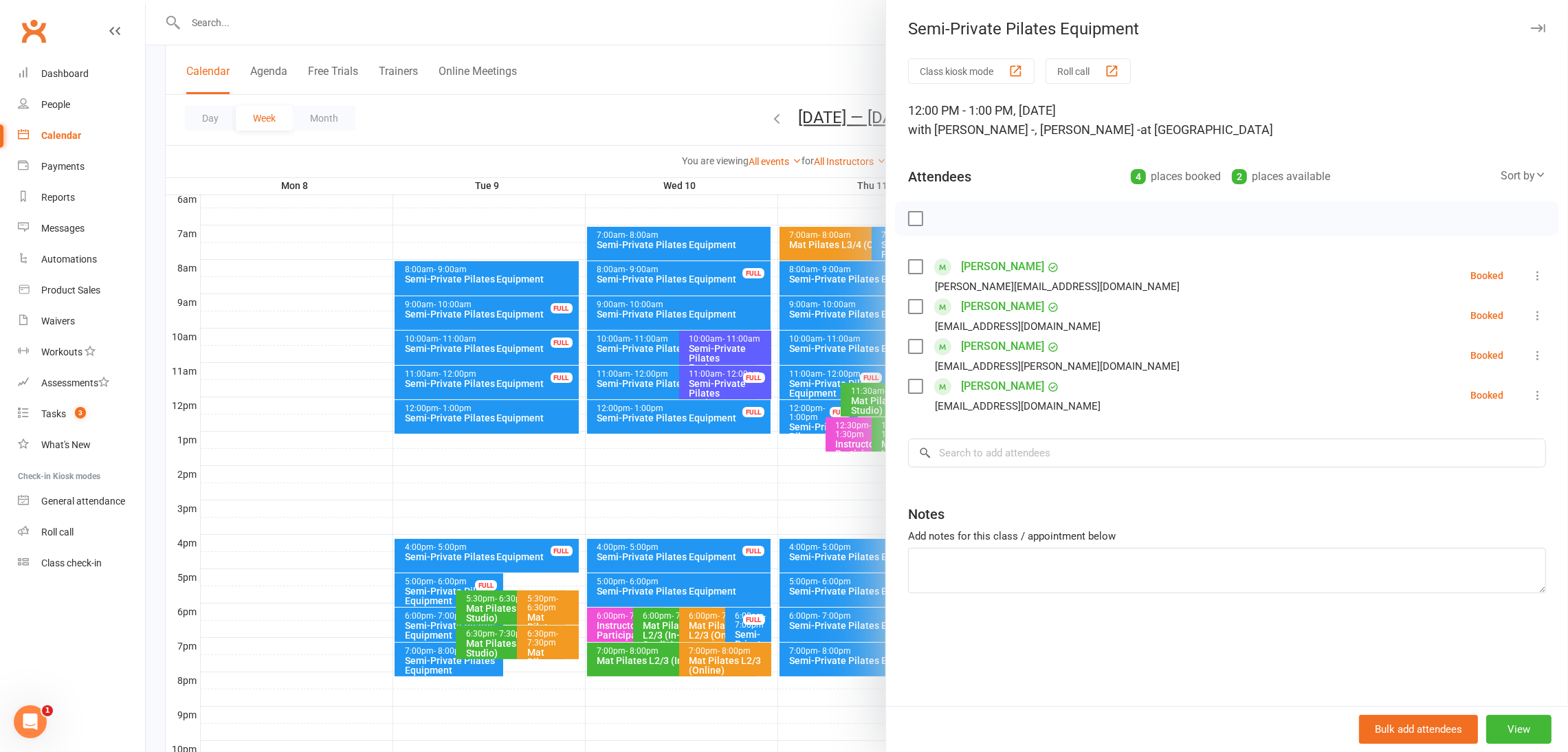
drag, startPoint x: 735, startPoint y: 88, endPoint x: 871, endPoint y: 108, distance: 137.5
click at [734, 86] on div at bounding box center [857, 376] width 1422 height 752
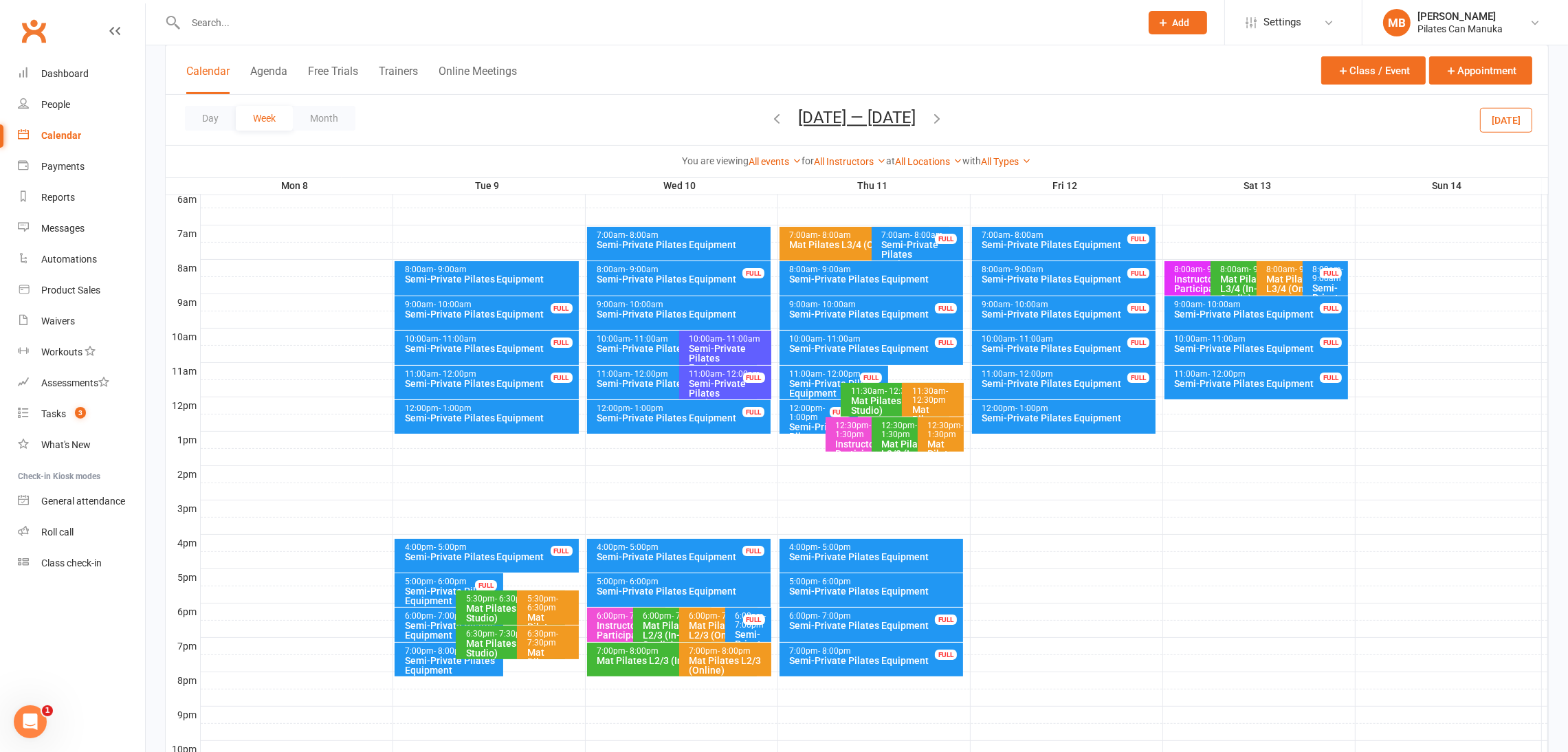
click at [936, 114] on icon "button" at bounding box center [937, 118] width 15 height 15
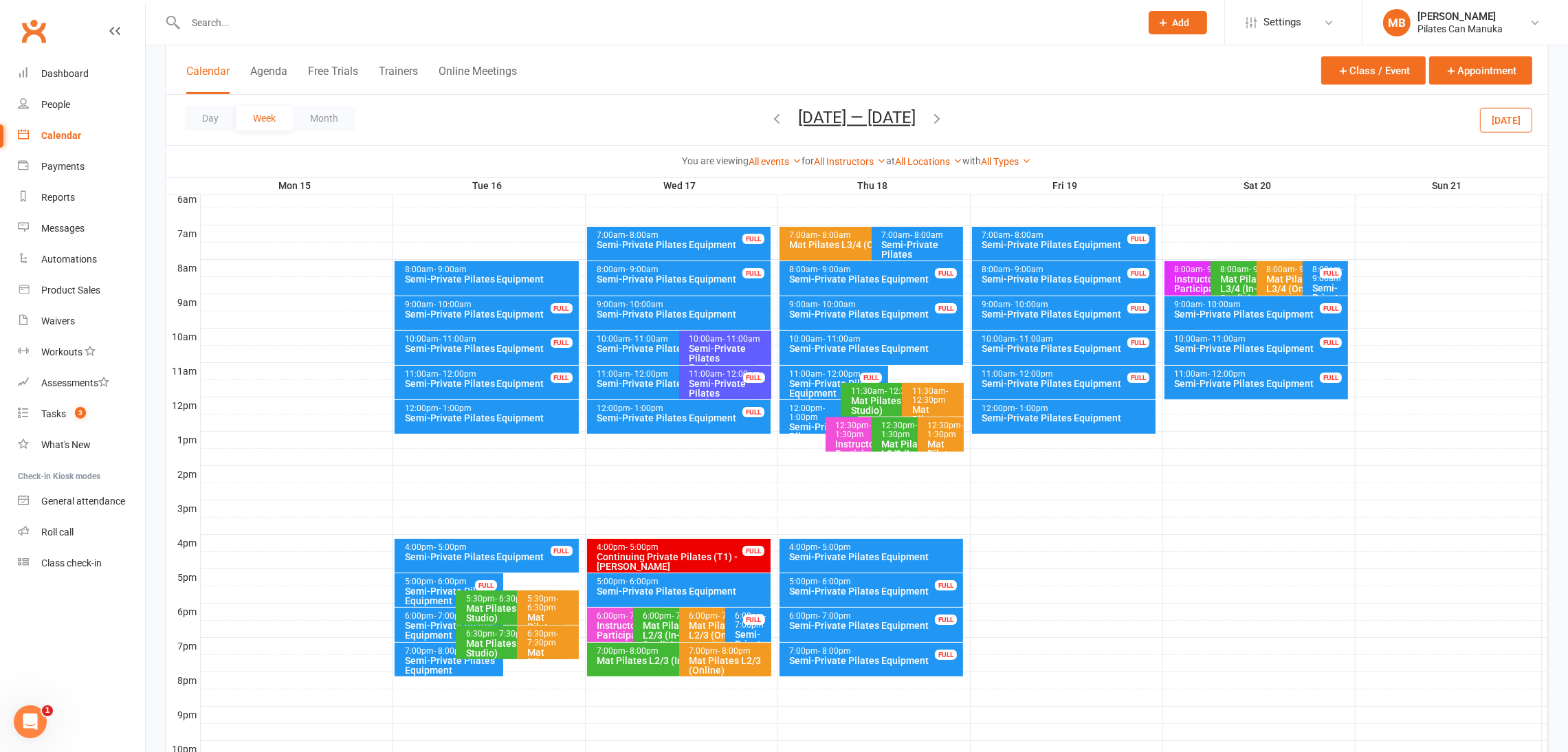
click at [514, 404] on div "12:00pm - 1:00pm" at bounding box center [489, 409] width 172 height 9
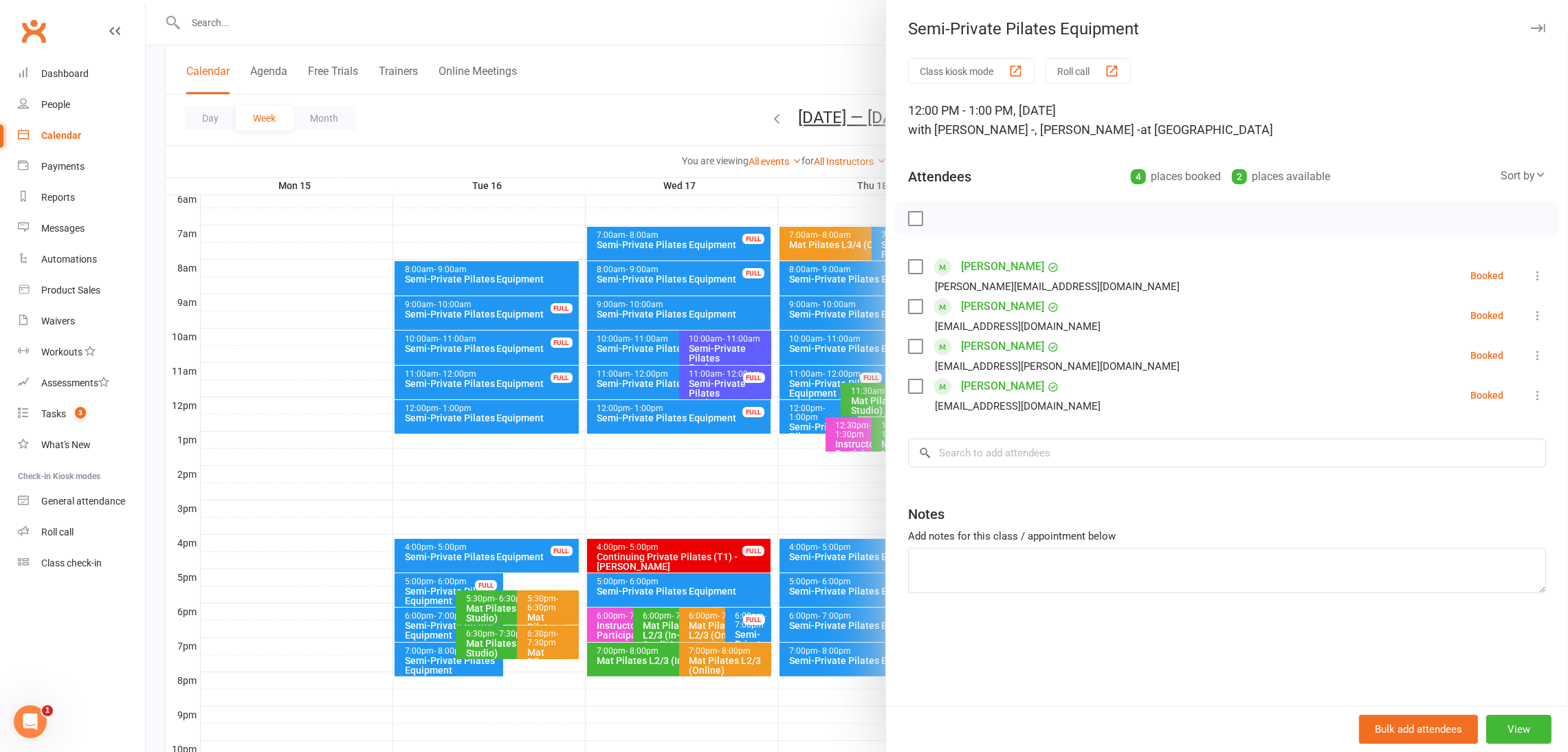
click at [691, 103] on div at bounding box center [857, 376] width 1422 height 752
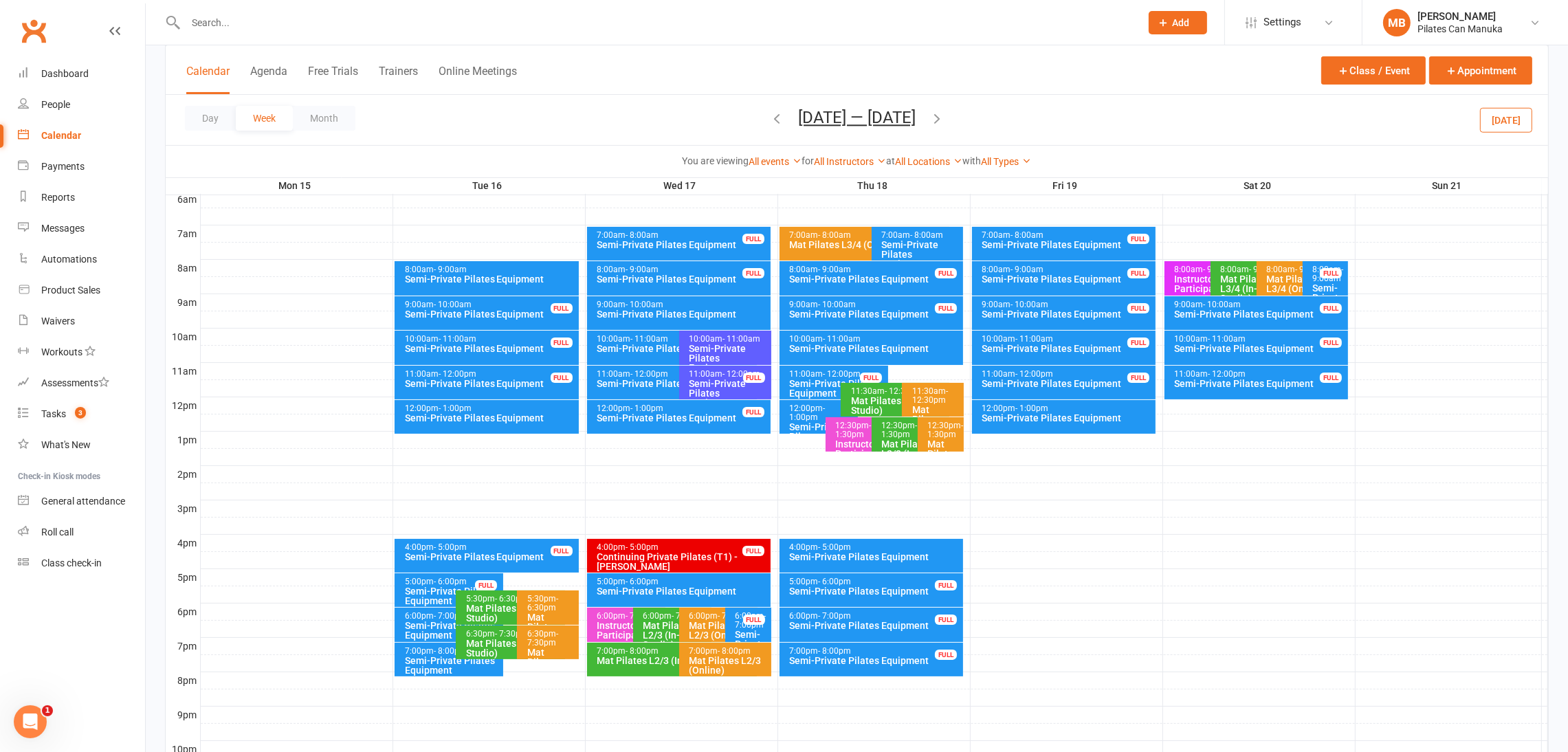
click at [869, 119] on button "[DATE] — [DATE]" at bounding box center [856, 118] width 117 height 19
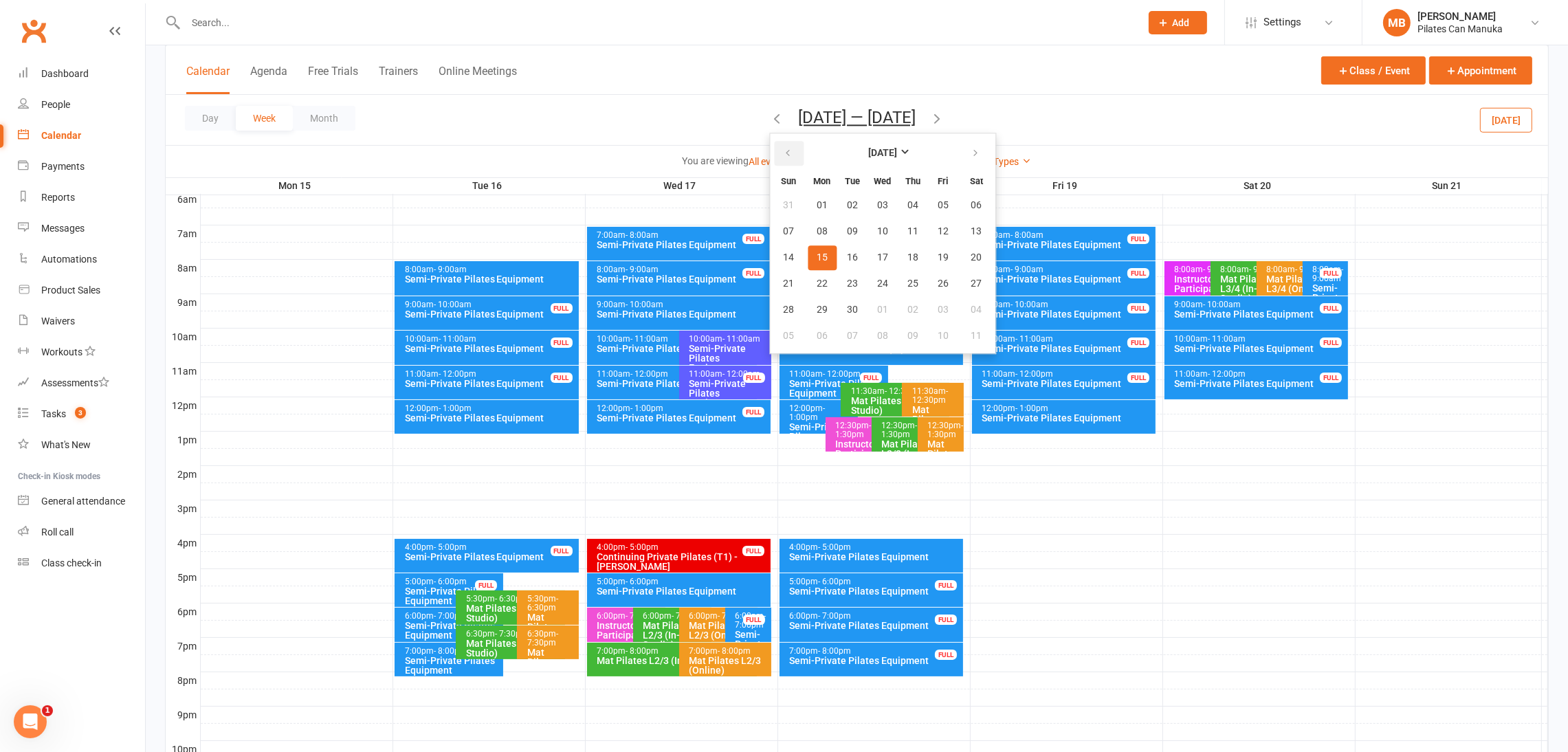
click at [788, 152] on button "button" at bounding box center [788, 153] width 29 height 24
click at [877, 280] on button "20" at bounding box center [882, 284] width 29 height 24
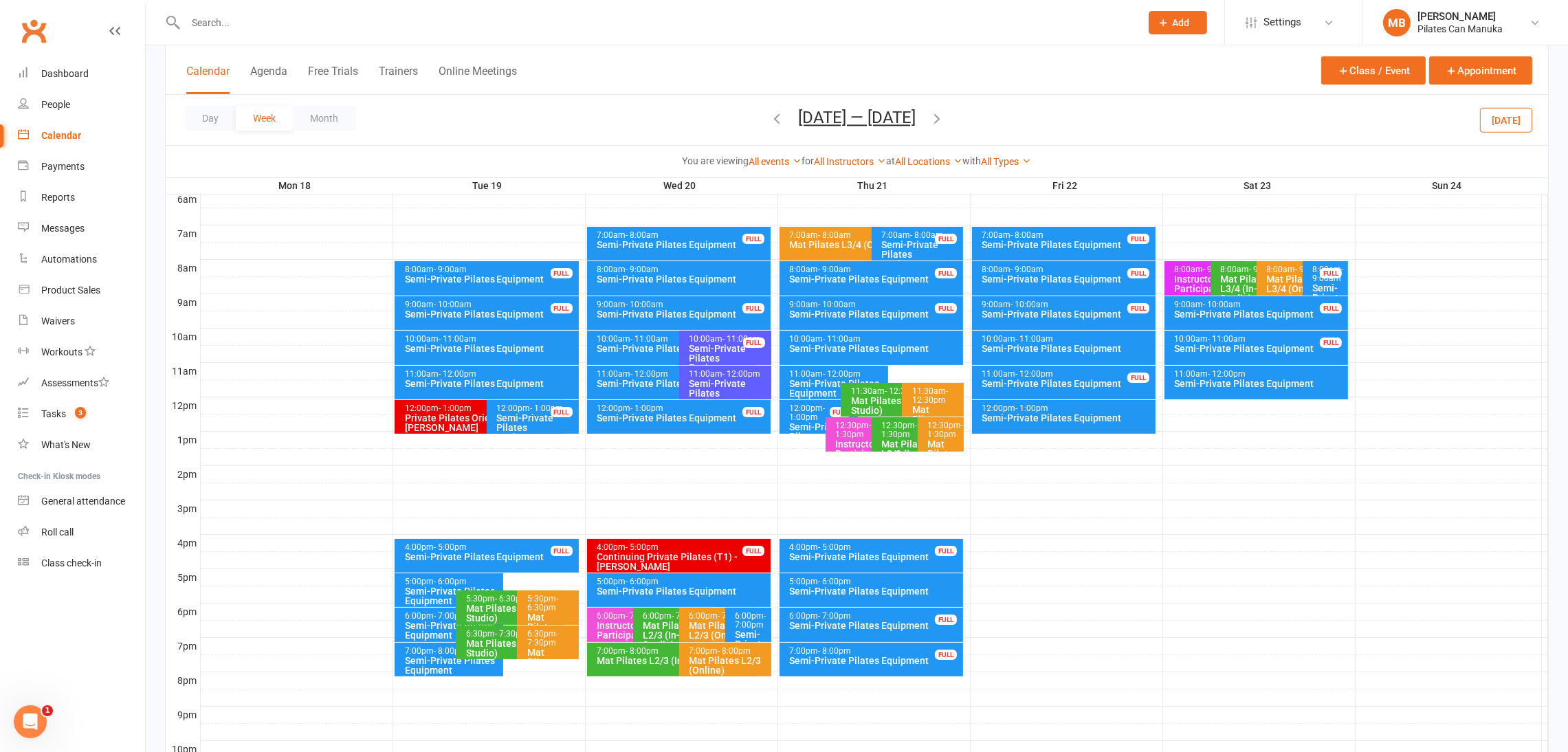
click at [654, 344] on div "Semi-Private Pilates Equipment" at bounding box center [675, 349] width 158 height 9
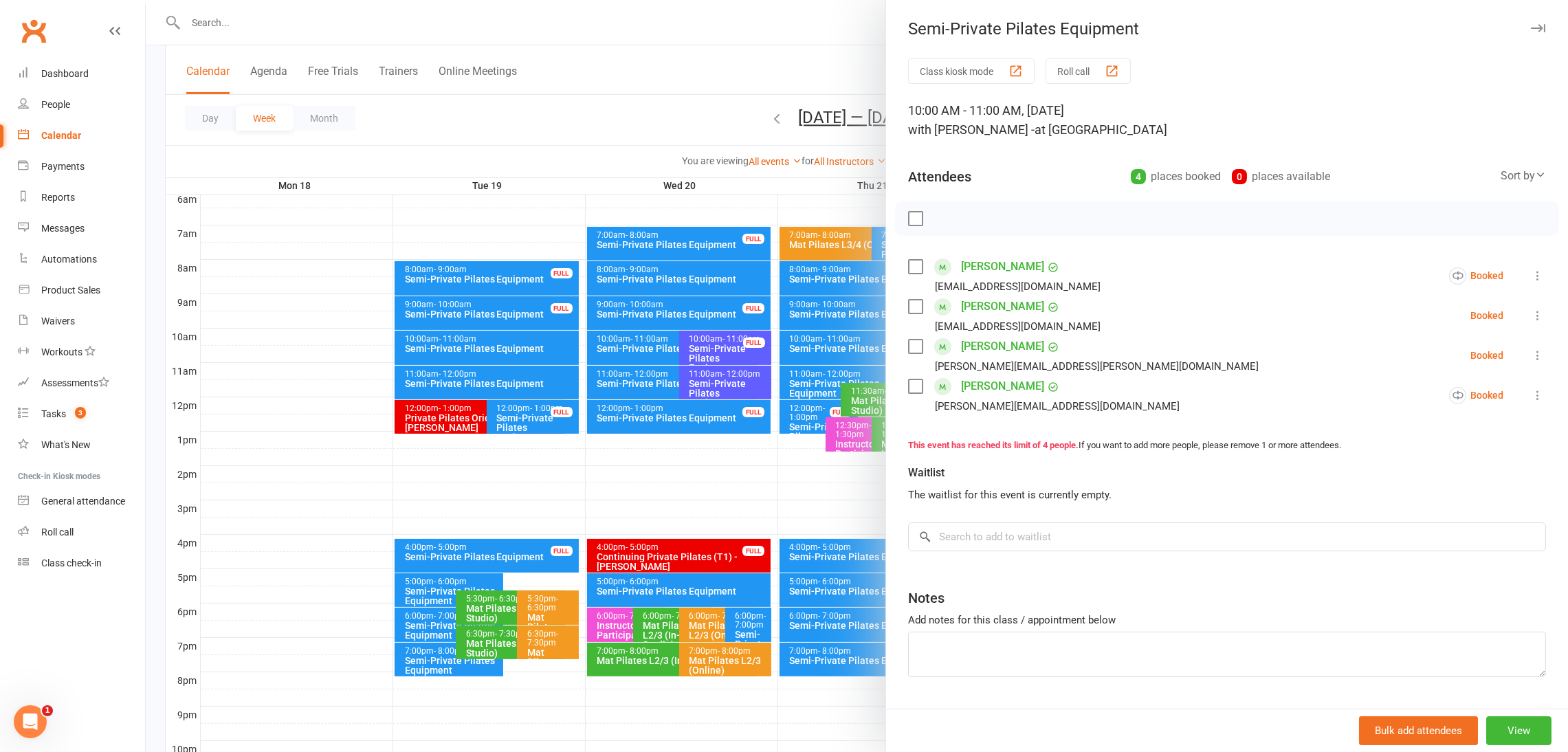
click at [654, 342] on div at bounding box center [857, 376] width 1422 height 752
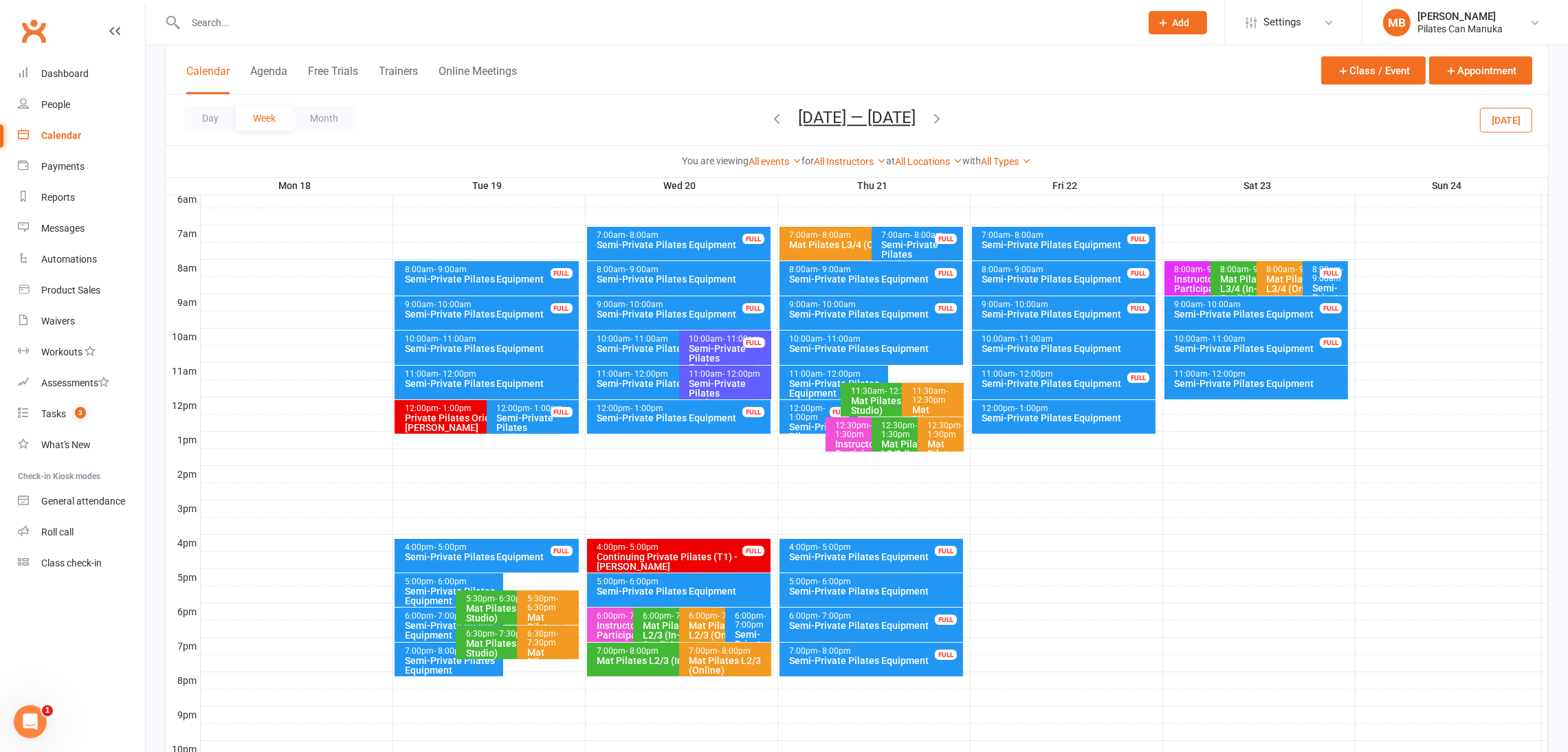
click at [943, 117] on icon "button" at bounding box center [937, 118] width 15 height 15
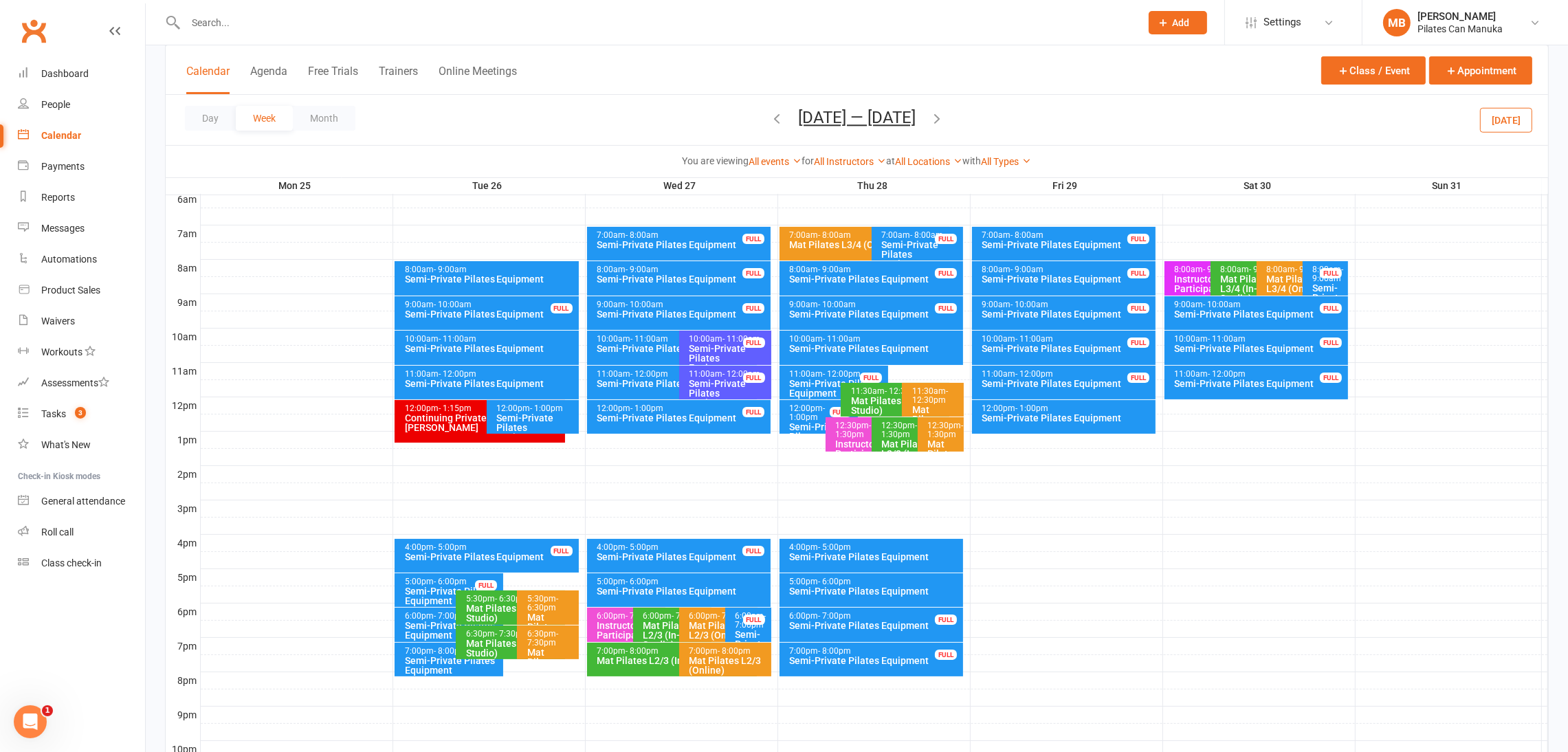
click at [655, 373] on span "- 12:00pm" at bounding box center [650, 374] width 38 height 9
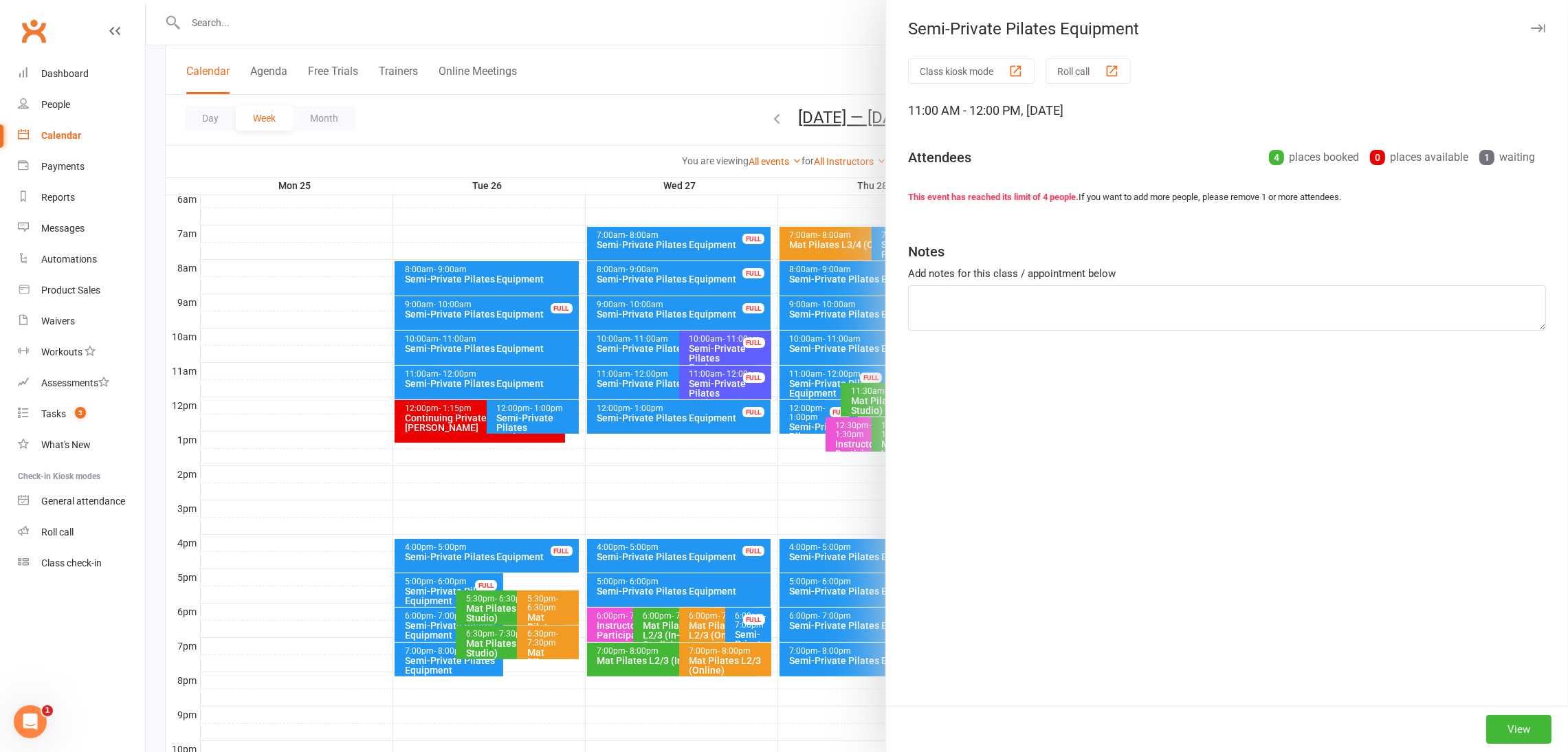
click at [731, 47] on div at bounding box center [857, 376] width 1422 height 752
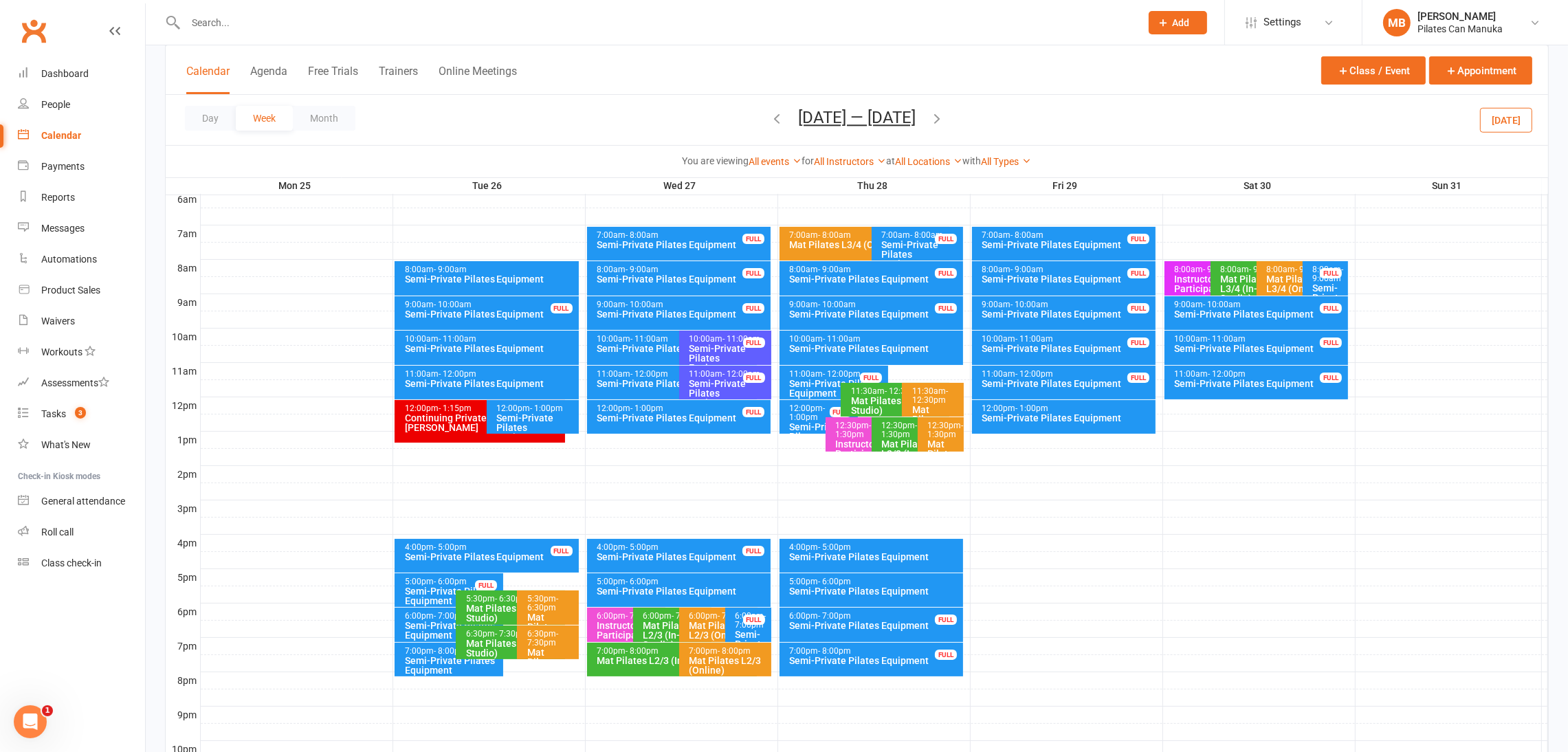
click at [942, 118] on icon "button" at bounding box center [937, 118] width 15 height 15
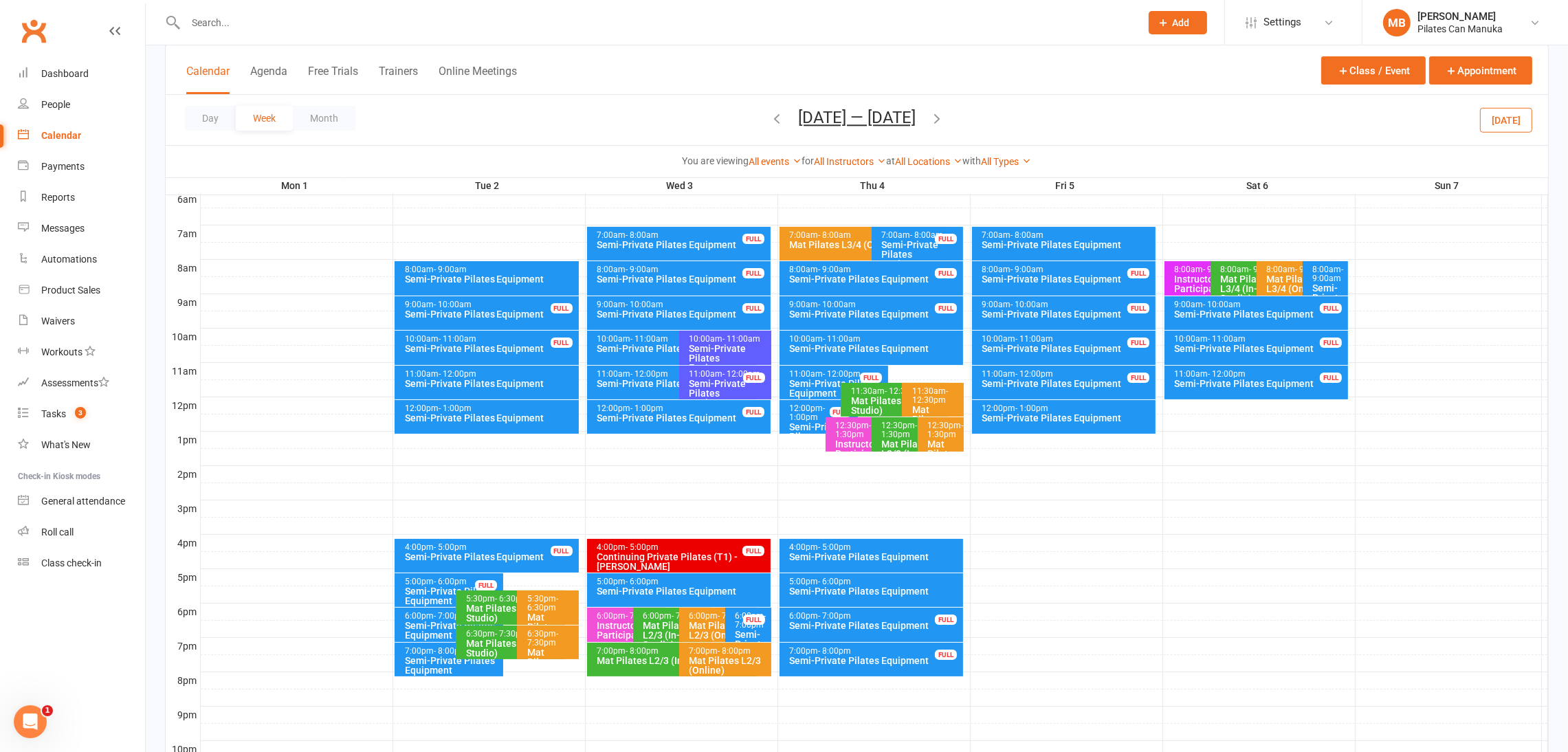
click at [931, 116] on icon "button" at bounding box center [937, 118] width 15 height 15
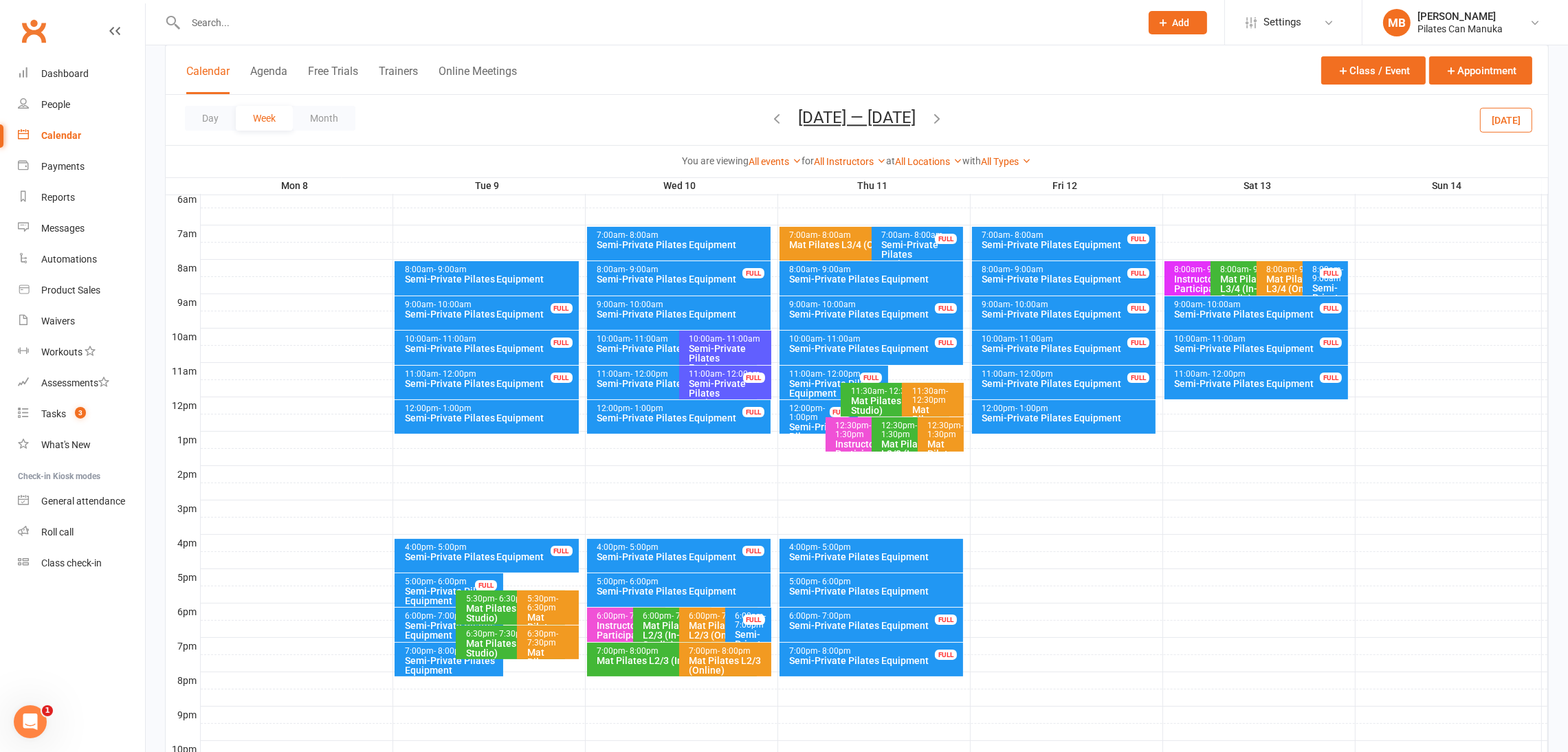
click at [784, 116] on span "[DATE] — [DATE] [DATE] Sun Mon Tue Wed Thu Fri Sat 27 28 29 30 31 01 02 03 04 0…" at bounding box center [857, 120] width 145 height 24
click at [777, 116] on icon "button" at bounding box center [777, 118] width 15 height 15
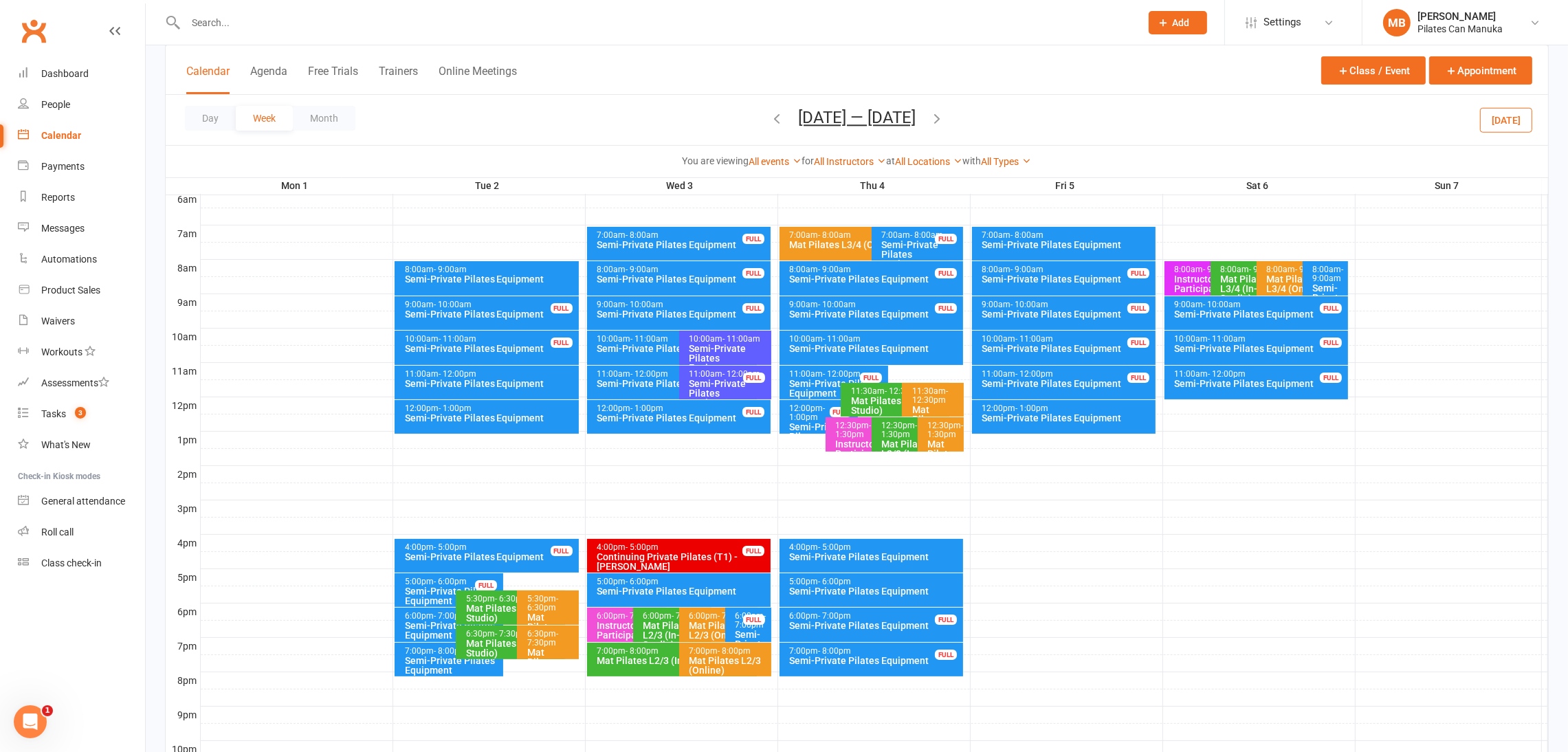
click at [935, 114] on icon "button" at bounding box center [937, 118] width 15 height 15
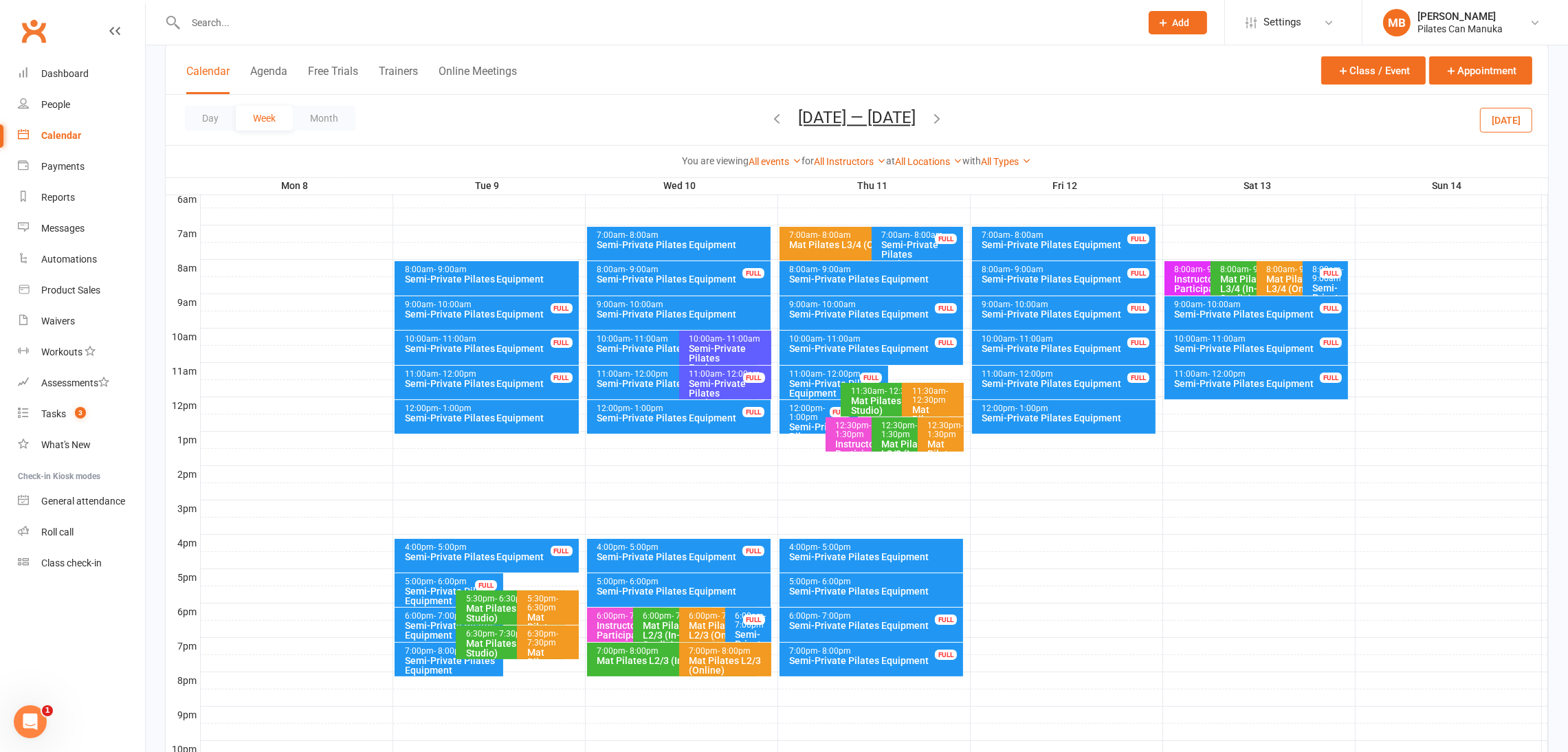
click at [939, 117] on icon "button" at bounding box center [937, 118] width 15 height 15
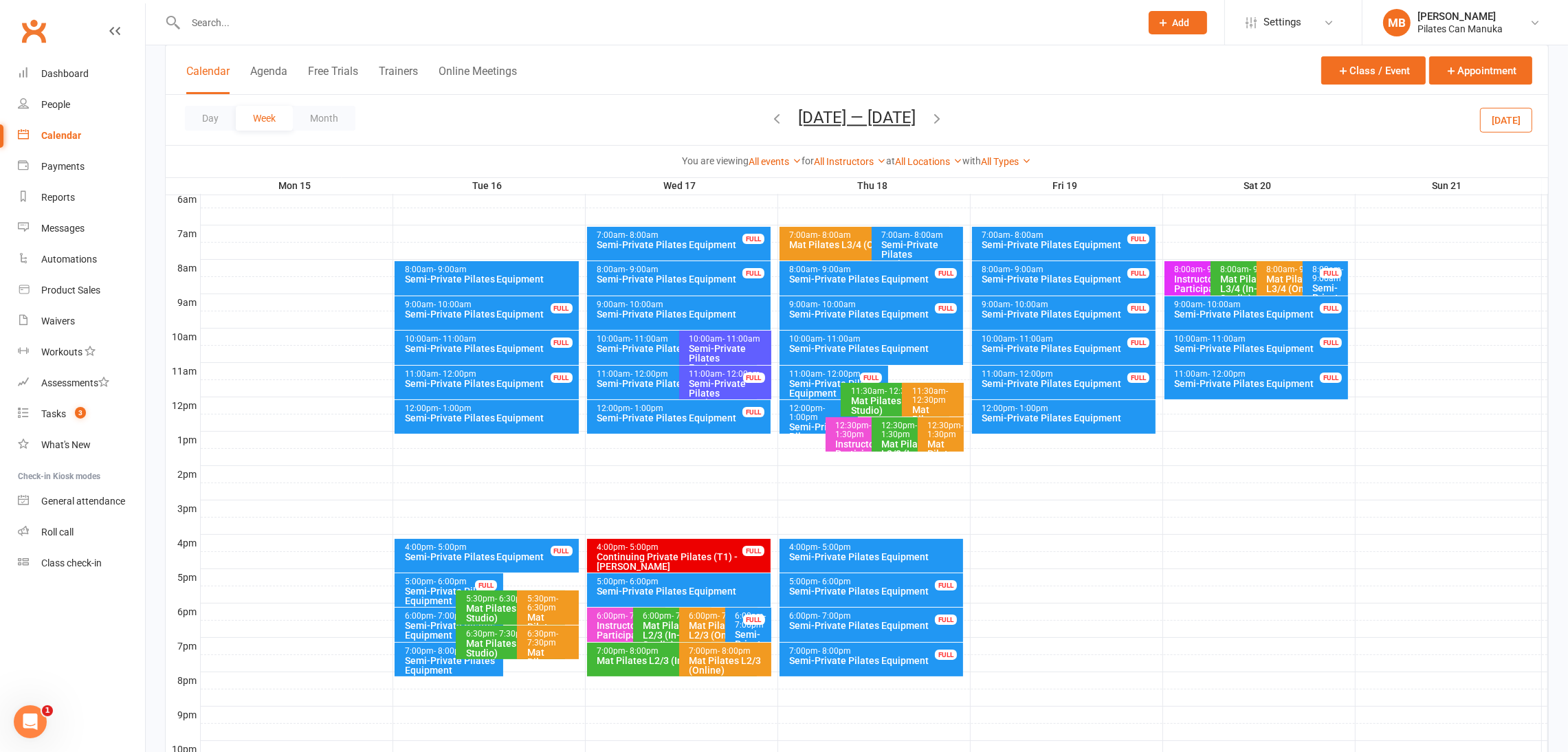
click at [942, 119] on icon "button" at bounding box center [937, 118] width 15 height 15
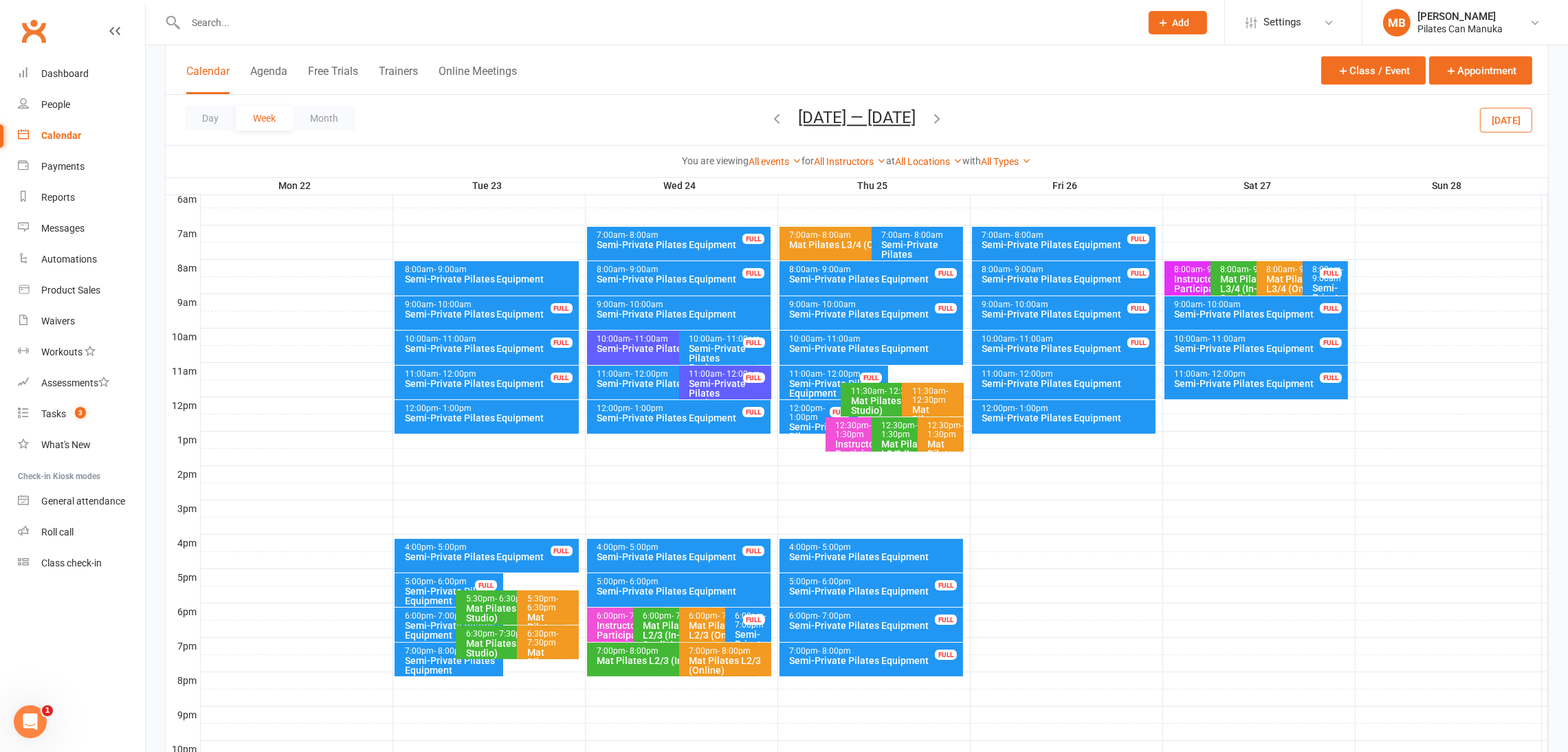
drag, startPoint x: 868, startPoint y: 118, endPoint x: 812, endPoint y: 164, distance: 72.5
click at [868, 117] on button "[DATE] — [DATE]" at bounding box center [856, 118] width 117 height 19
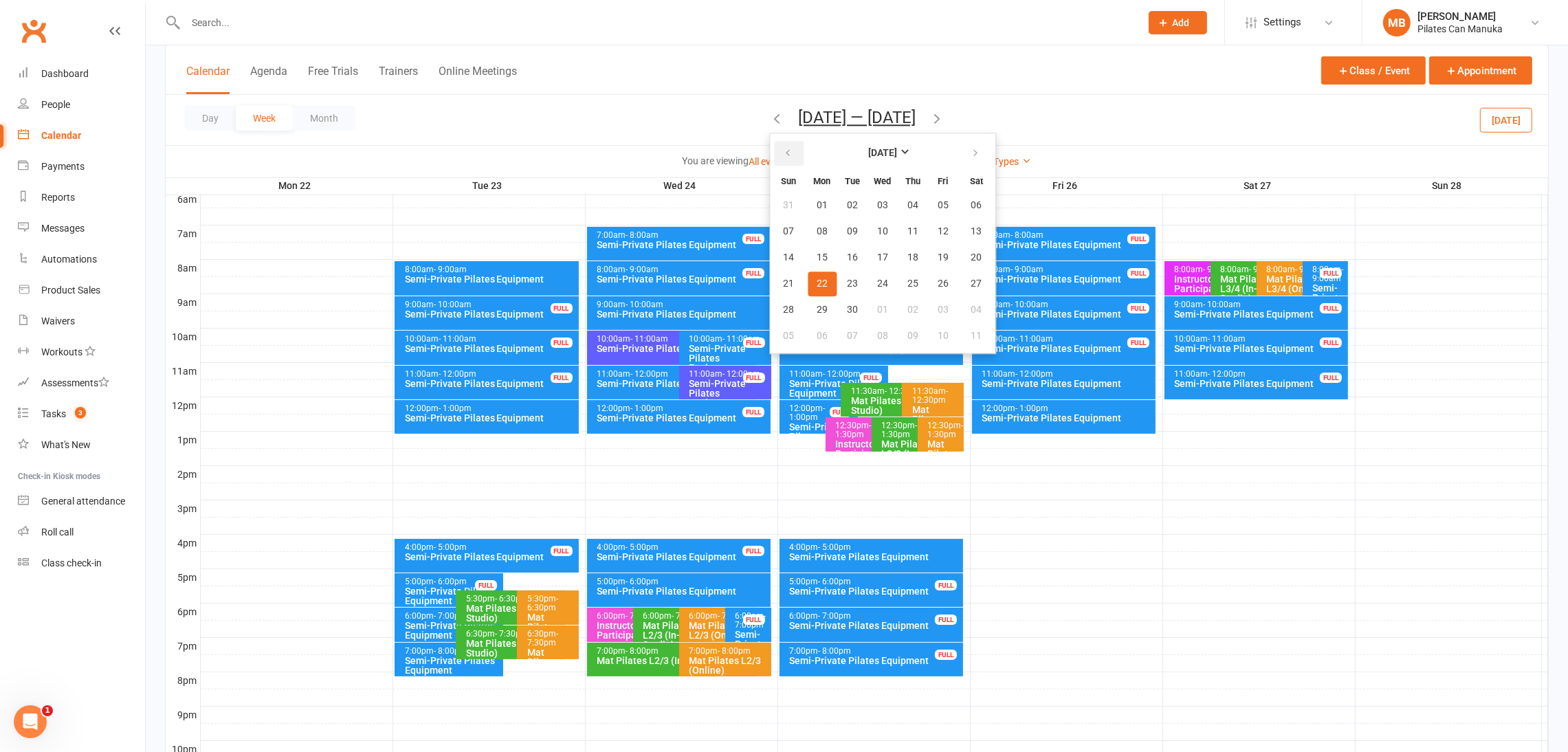
click at [790, 158] on button "button" at bounding box center [788, 153] width 29 height 24
drag, startPoint x: 872, startPoint y: 277, endPoint x: 917, endPoint y: 149, distance: 135.7
click at [877, 278] on span "20" at bounding box center [883, 284] width 11 height 11
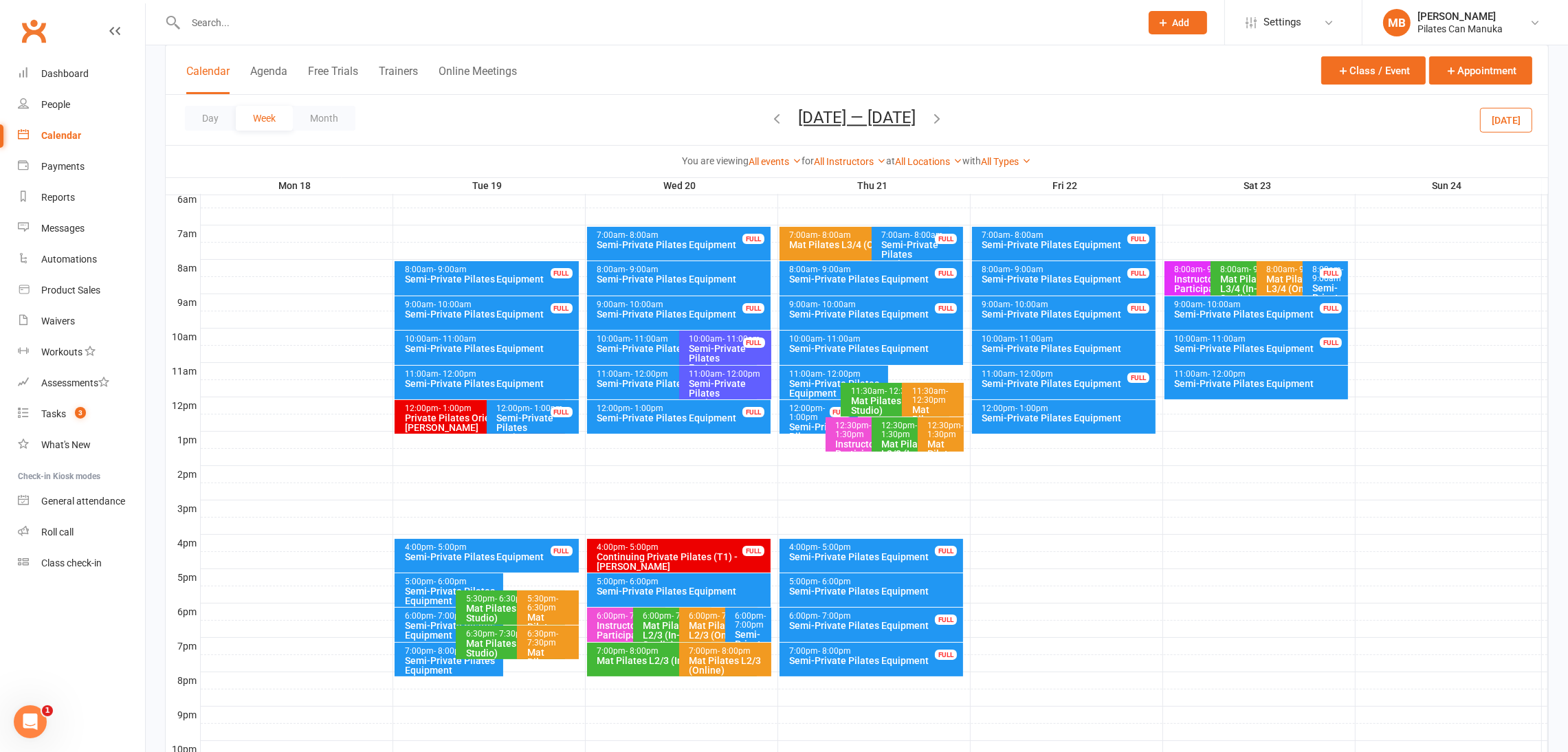
click at [943, 113] on icon "button" at bounding box center [937, 118] width 15 height 15
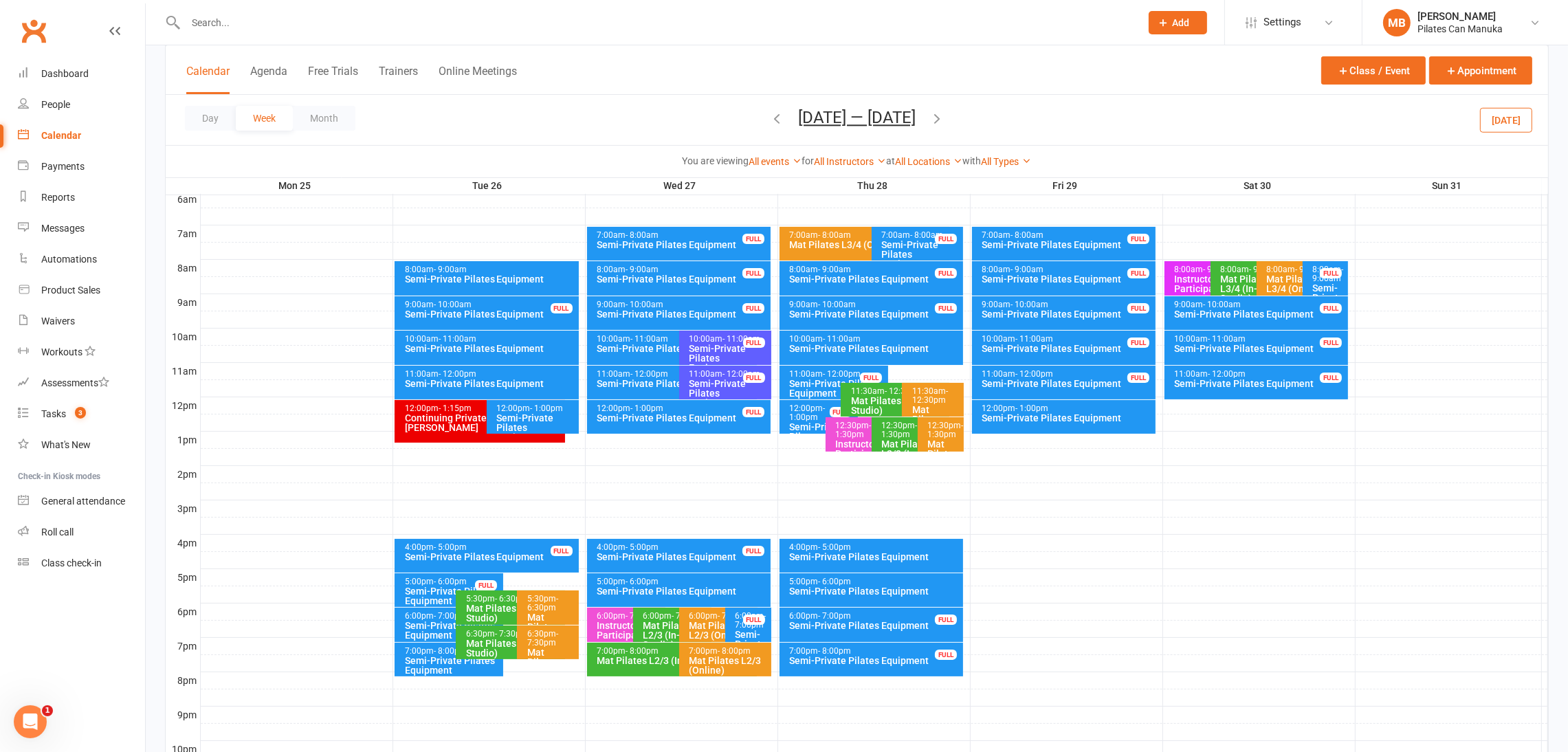
click at [943, 116] on icon "button" at bounding box center [937, 118] width 15 height 15
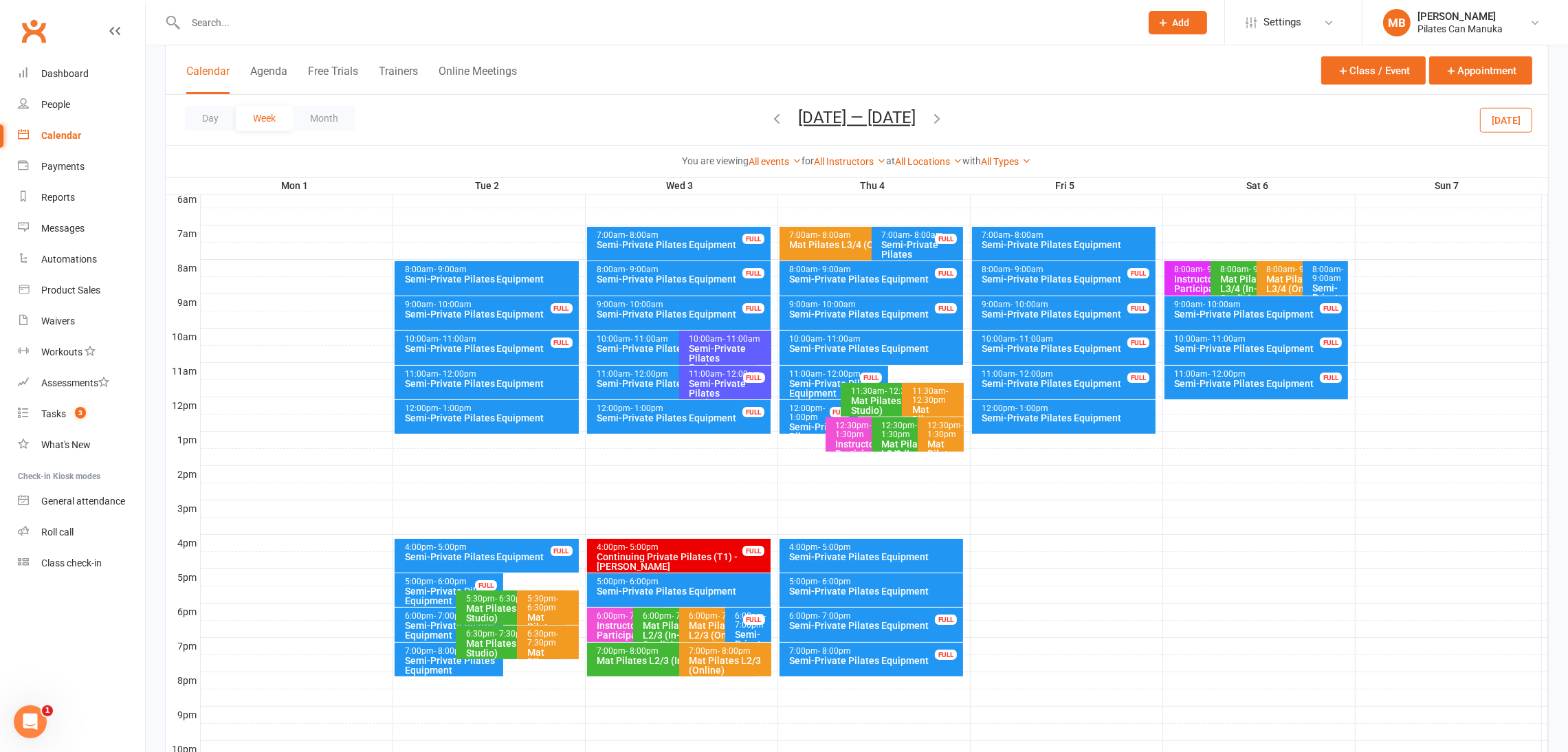
click at [943, 116] on div "Day Week Month [DATE] — [DATE] [DATE] Sun Mon Tue Wed Thu Fri Sat 27 28 29 30 3…" at bounding box center [856, 119] width 1382 height 50
click at [931, 128] on button "button" at bounding box center [937, 120] width 15 height 24
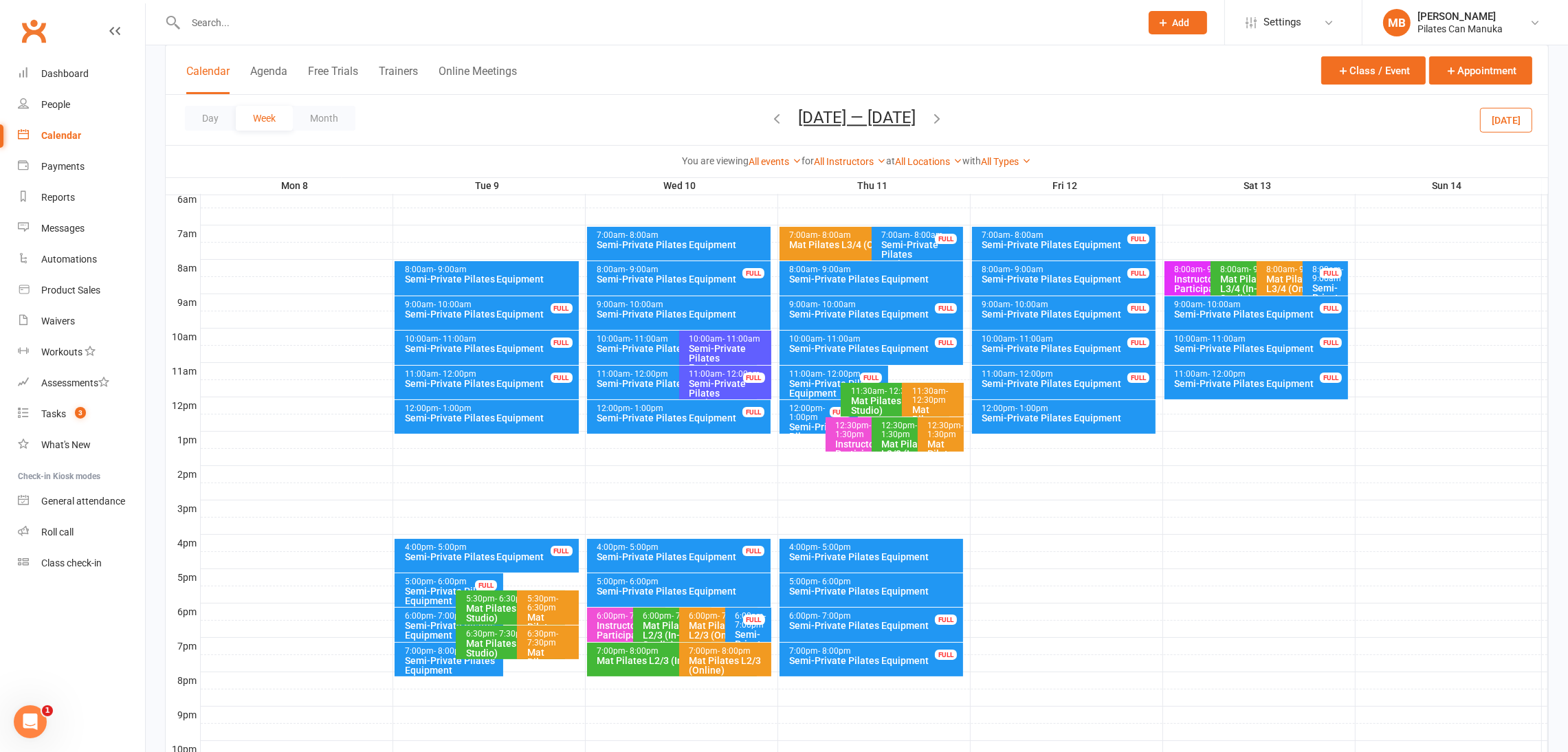
click at [942, 117] on icon "button" at bounding box center [937, 118] width 15 height 15
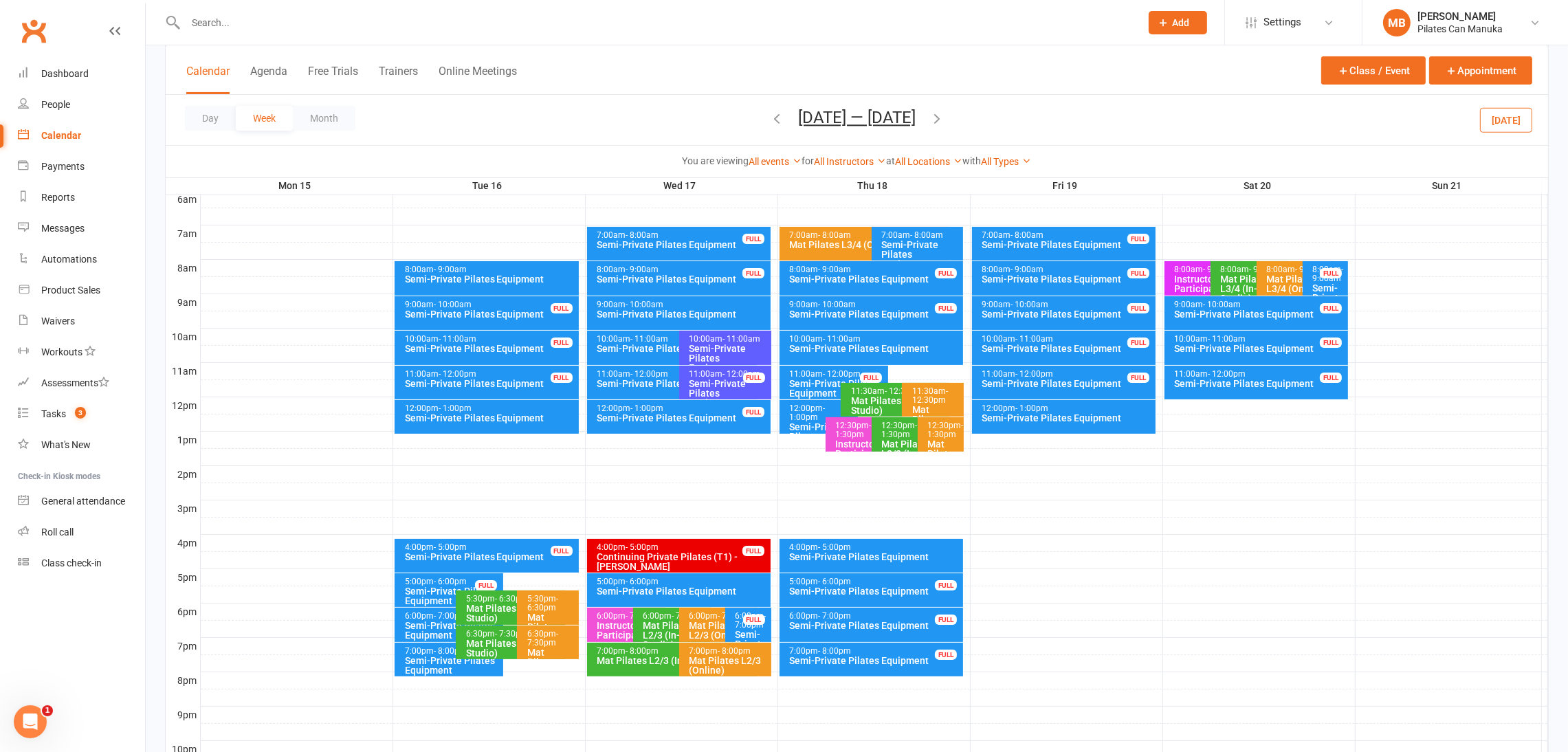
click at [942, 116] on icon "button" at bounding box center [937, 118] width 15 height 15
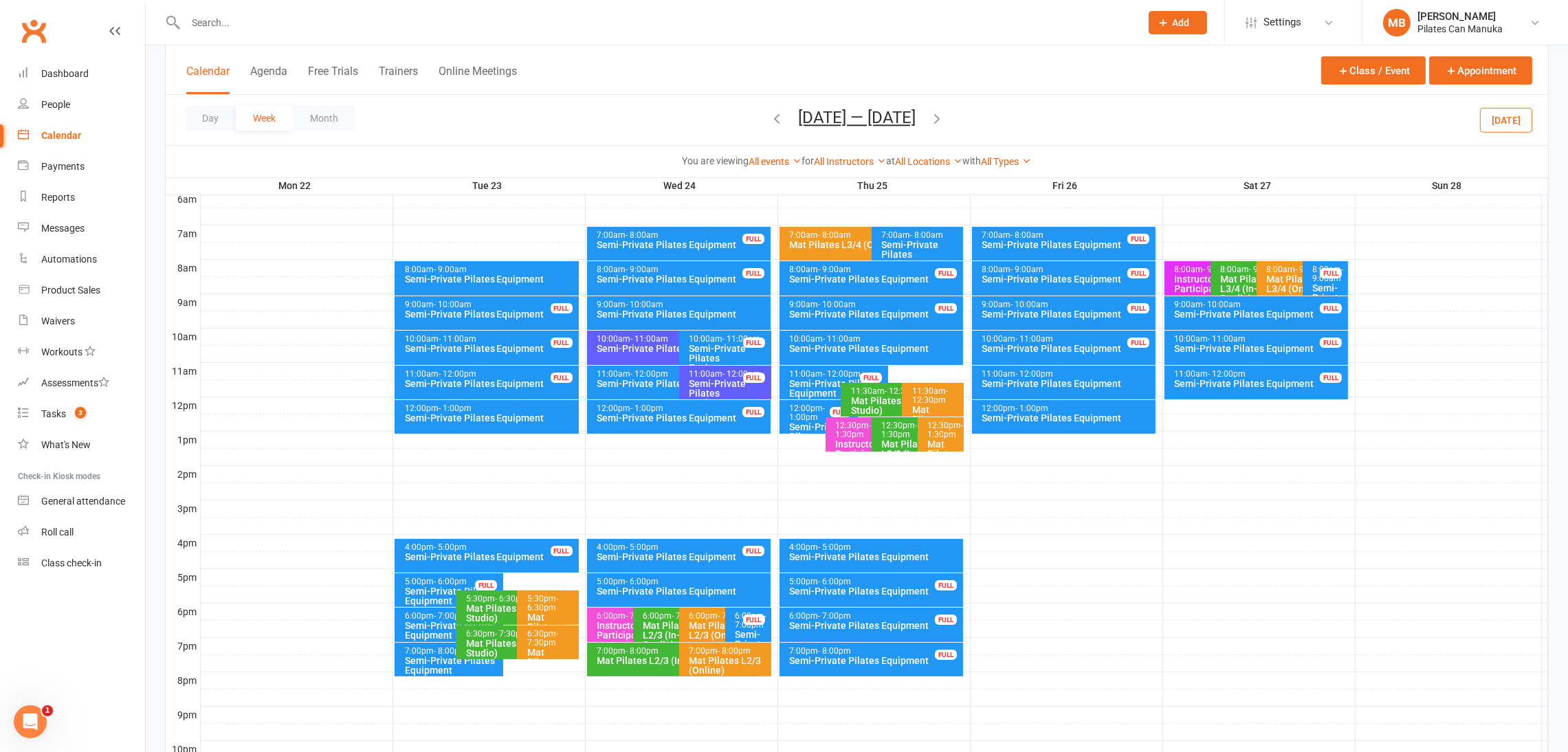
click at [942, 117] on icon "button" at bounding box center [937, 118] width 15 height 15
click at [929, 117] on span "[DATE] — [DATE] [DATE] Sun Mon Tue Wed Thu Fri Sat 27 28 29 30 31 01 02 03 04 0…" at bounding box center [857, 120] width 145 height 24
click at [944, 118] on icon "button" at bounding box center [937, 118] width 15 height 15
click at [941, 117] on icon "button" at bounding box center [937, 118] width 15 height 15
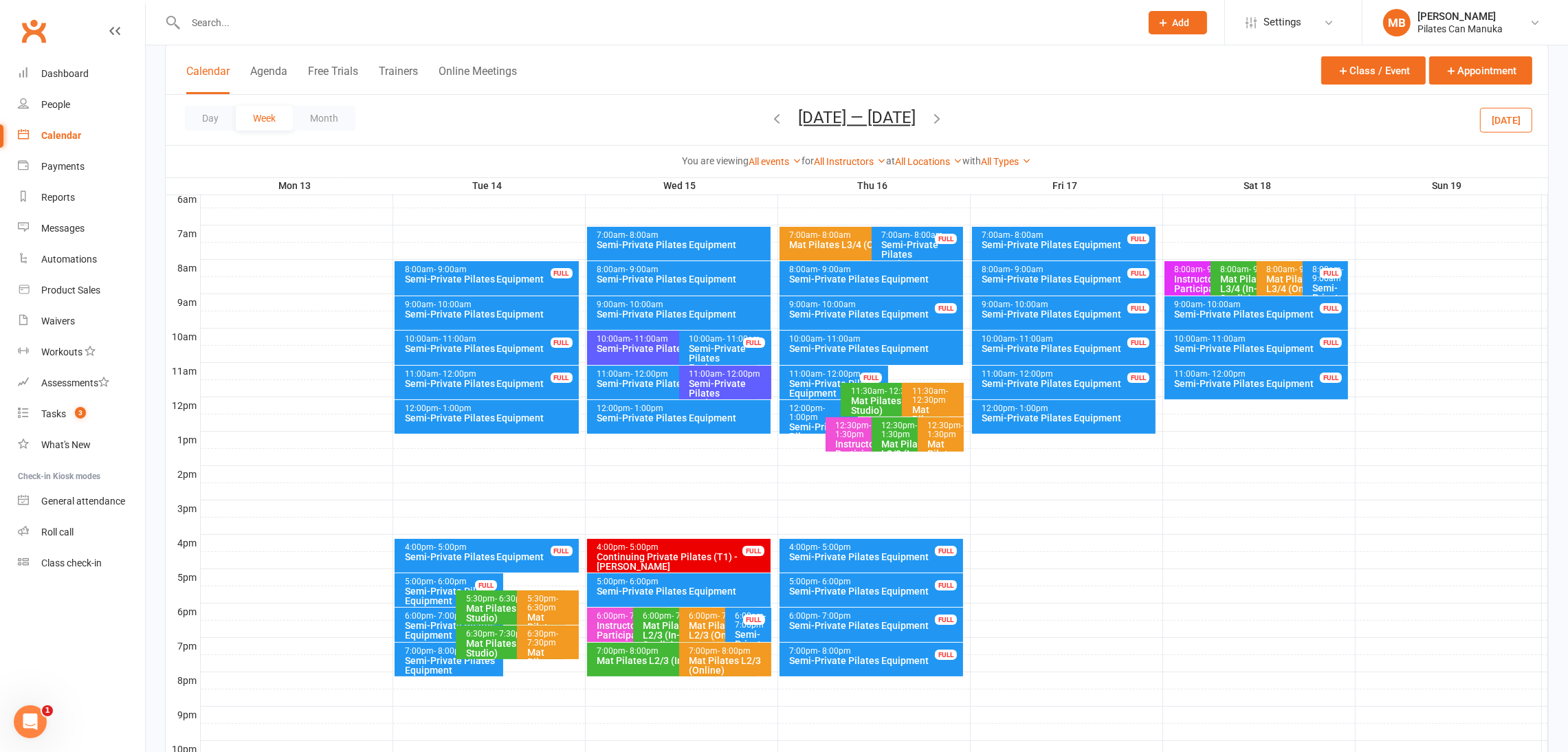
click at [941, 117] on icon "button" at bounding box center [937, 118] width 15 height 15
click at [939, 118] on icon "button" at bounding box center [937, 118] width 15 height 15
click at [929, 117] on span "[DATE] — [DATE] [DATE] Sun Mon Tue Wed Thu Fri Sat 27 28 29 30 31 01 02 03 04 0…" at bounding box center [857, 120] width 145 height 24
click at [873, 108] on button "[DATE] — [DATE]" at bounding box center [856, 118] width 117 height 19
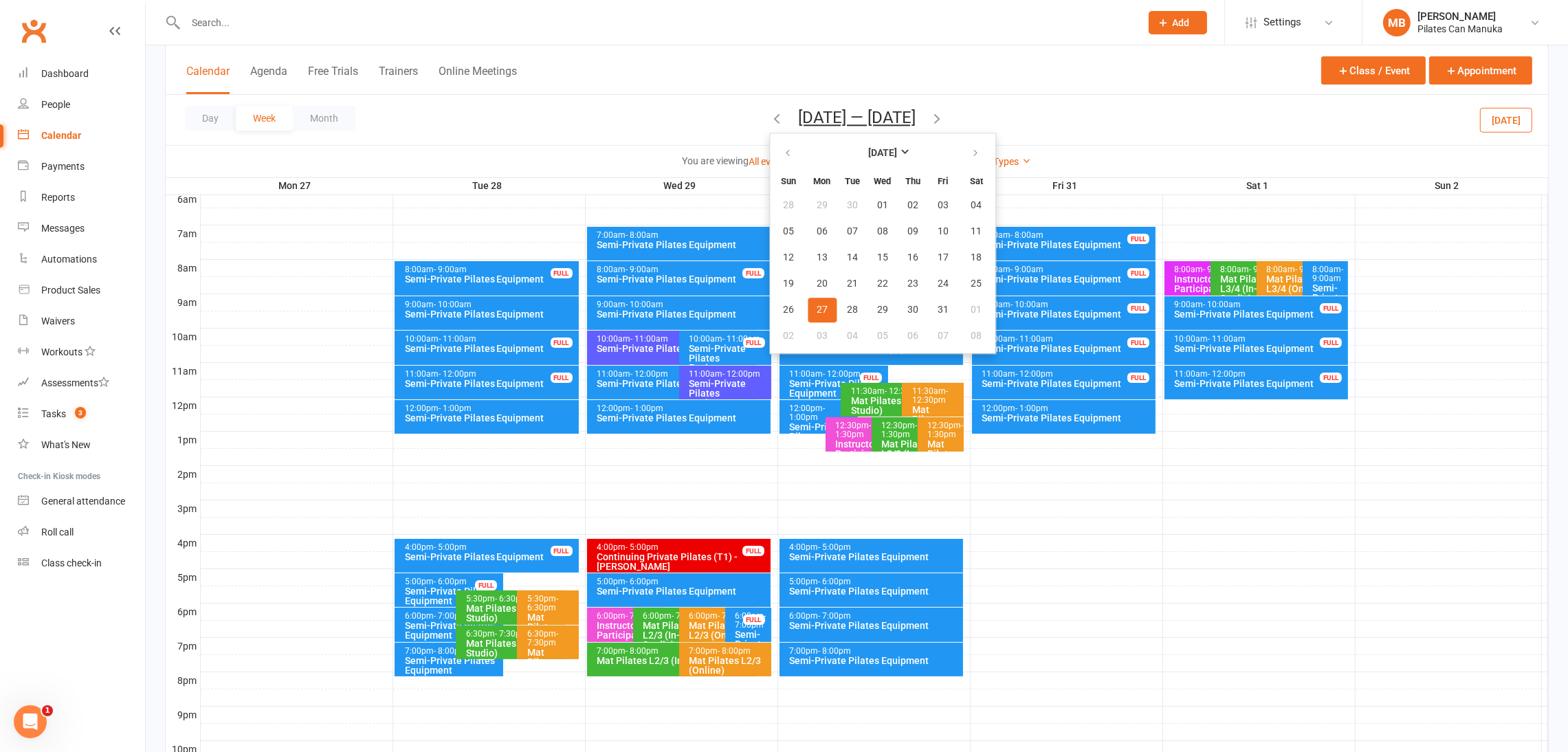
click at [771, 166] on th at bounding box center [788, 153] width 35 height 30
click at [771, 165] on th at bounding box center [788, 153] width 35 height 30
click at [783, 158] on icon "button" at bounding box center [787, 153] width 9 height 11
click at [775, 158] on button "button" at bounding box center [788, 153] width 29 height 24
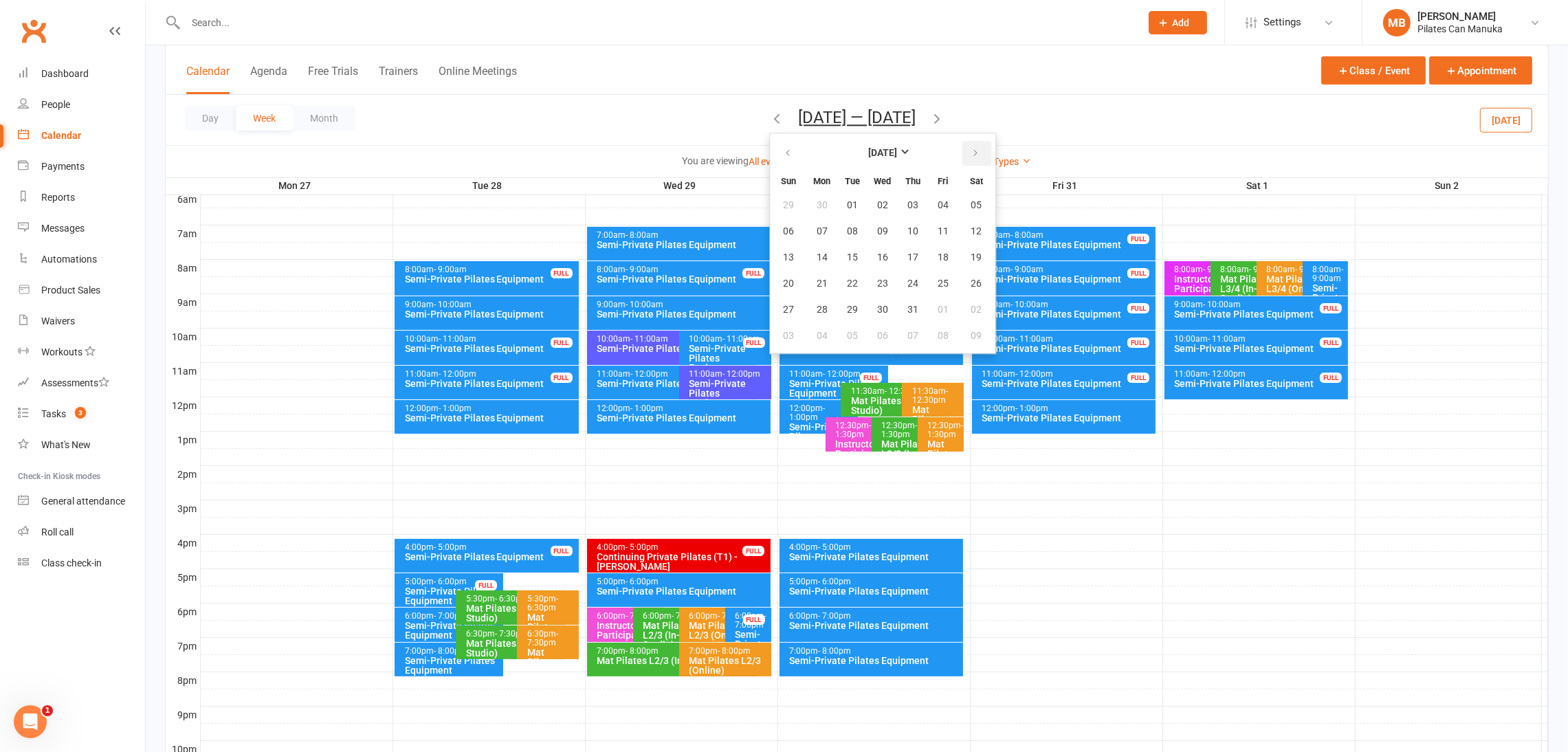
click at [970, 149] on icon "button" at bounding box center [975, 153] width 9 height 11
click at [908, 283] on span "21" at bounding box center [913, 284] width 11 height 11
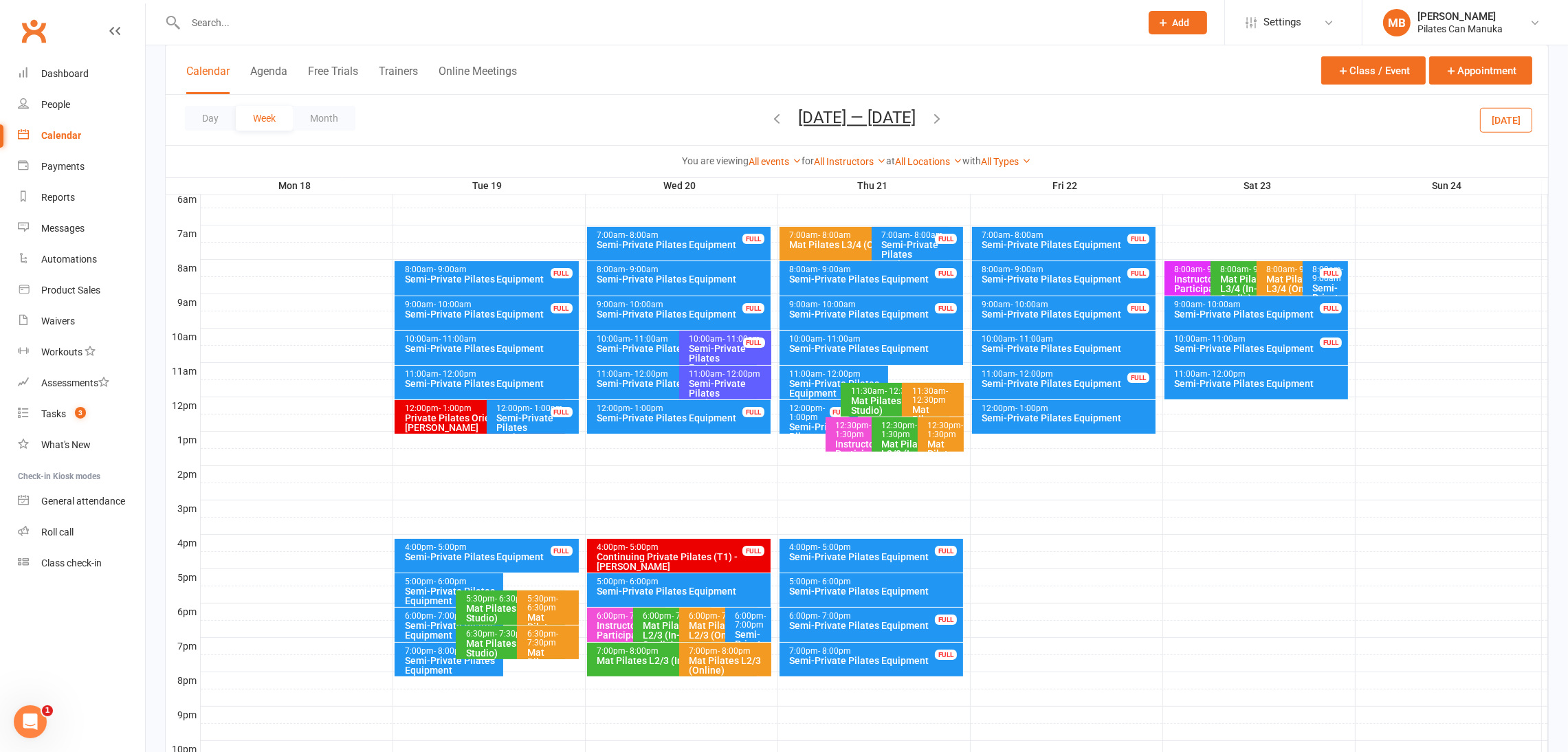
click at [943, 119] on icon "button" at bounding box center [937, 118] width 15 height 15
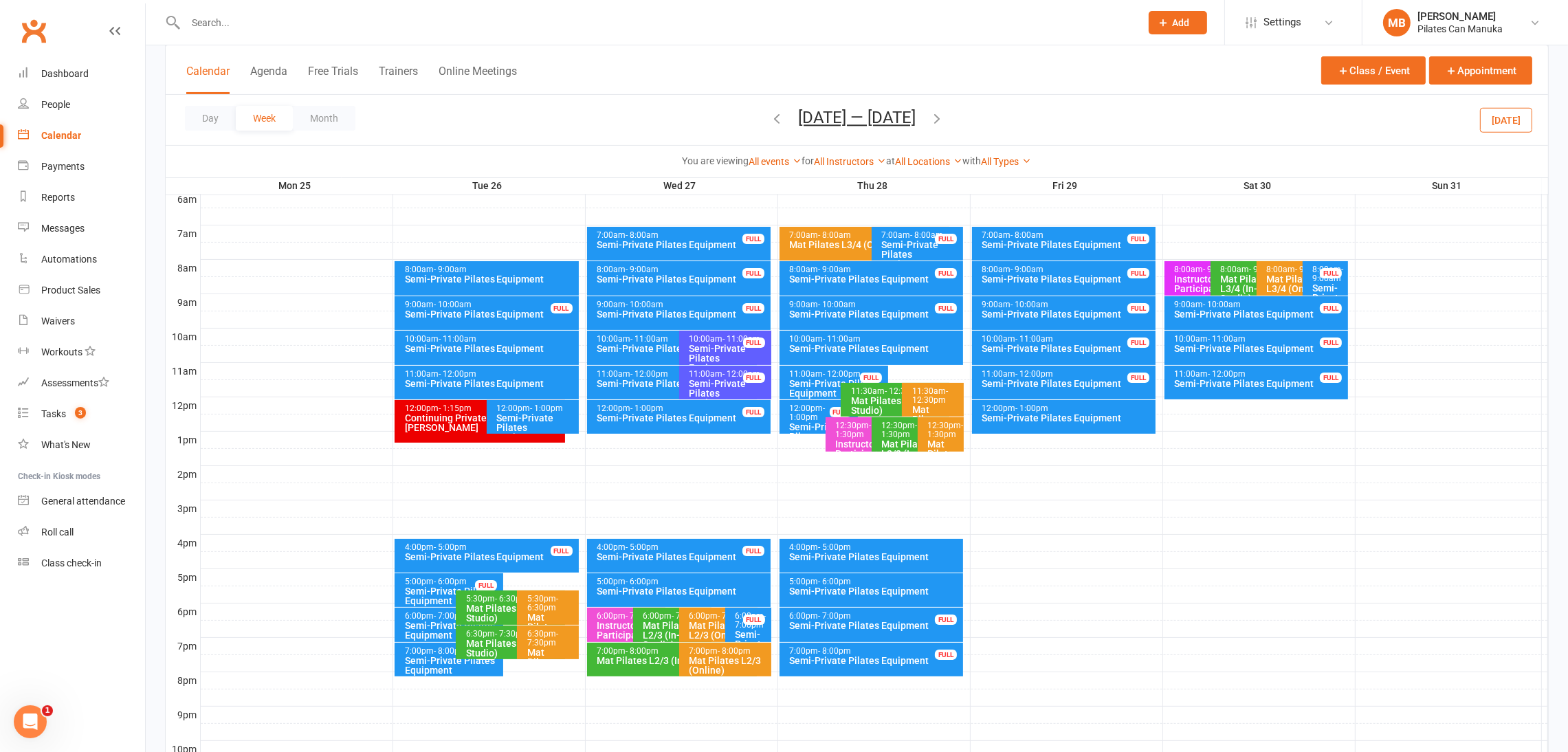
click at [943, 119] on icon "button" at bounding box center [937, 118] width 15 height 15
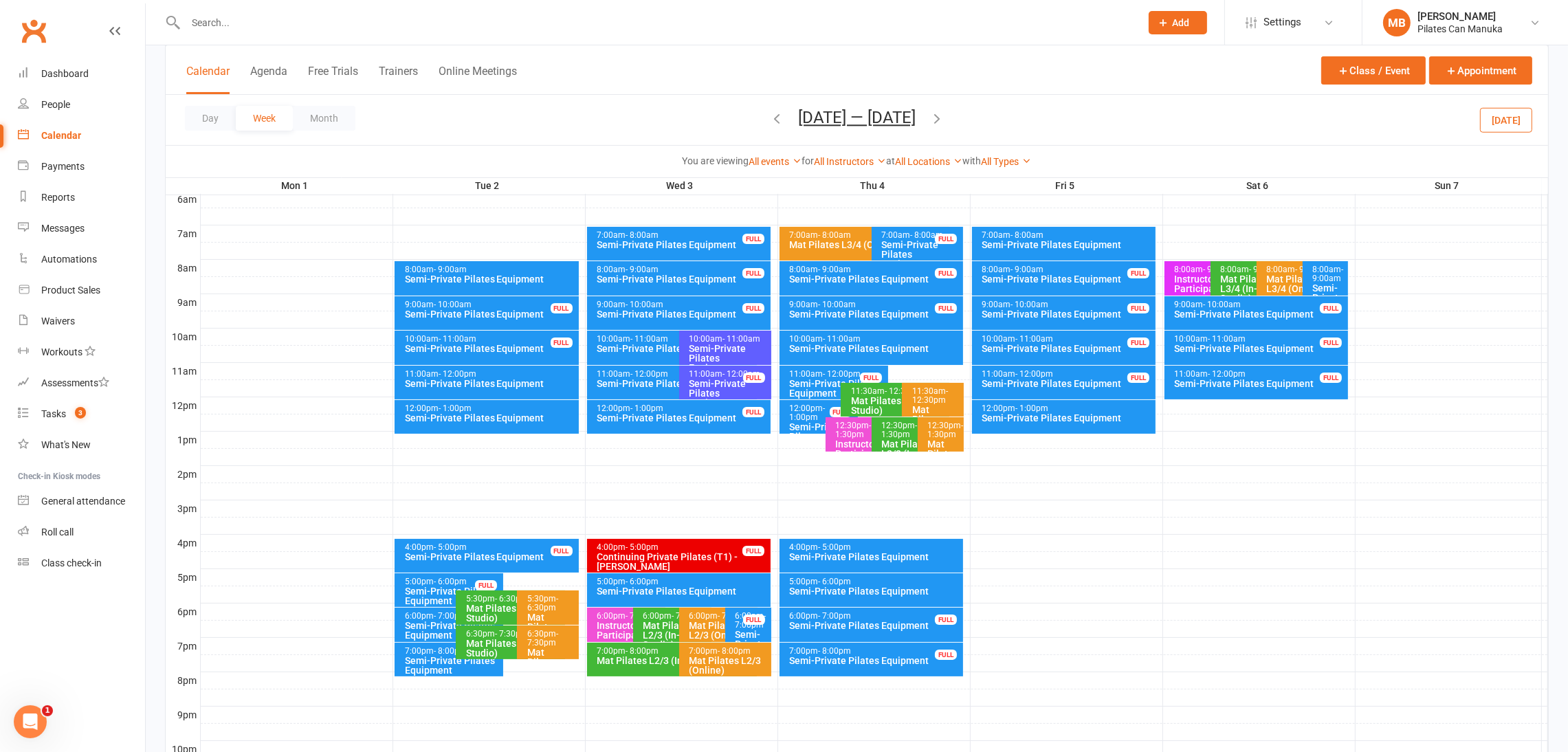
click at [938, 116] on icon "button" at bounding box center [937, 118] width 15 height 15
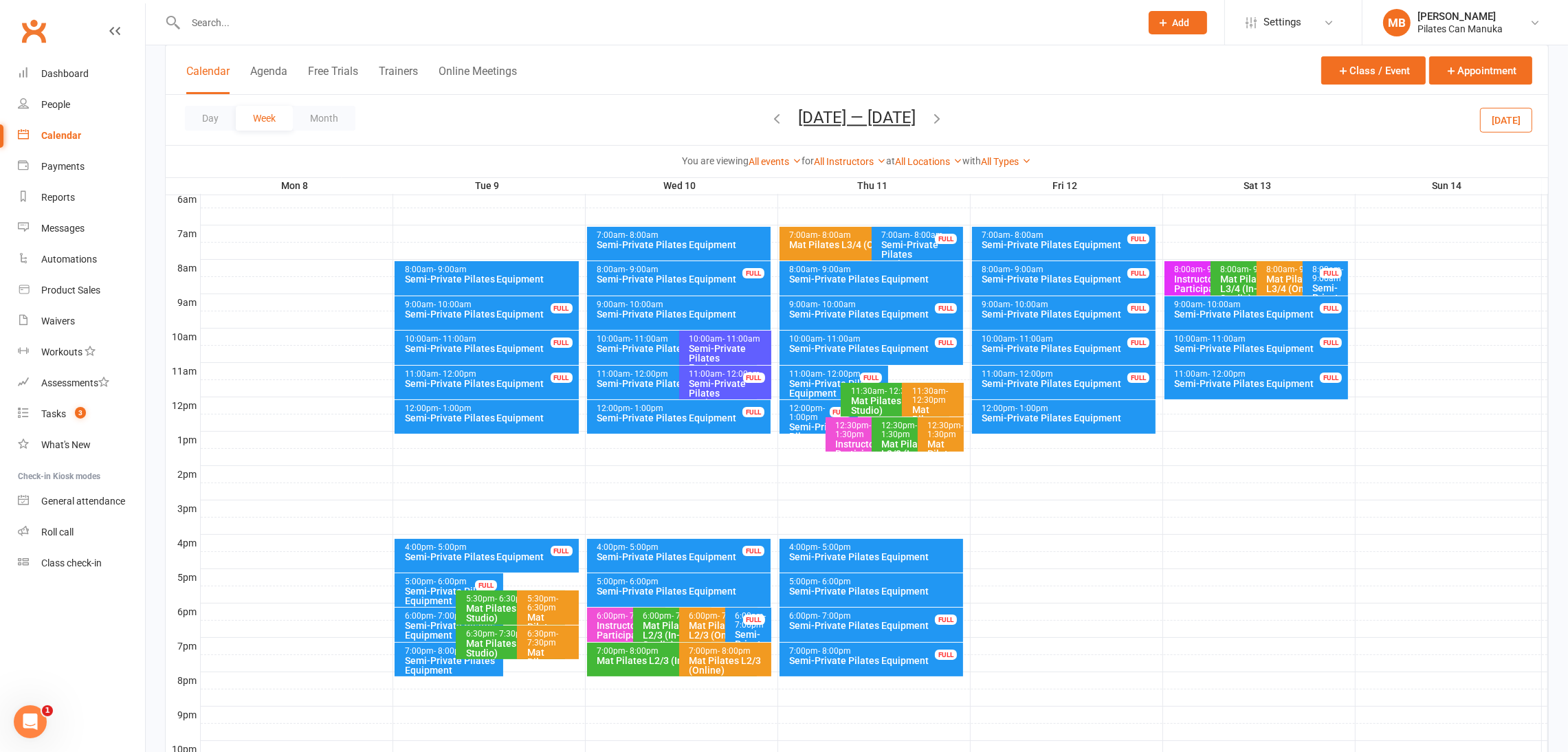
click at [941, 113] on icon "button" at bounding box center [937, 118] width 15 height 15
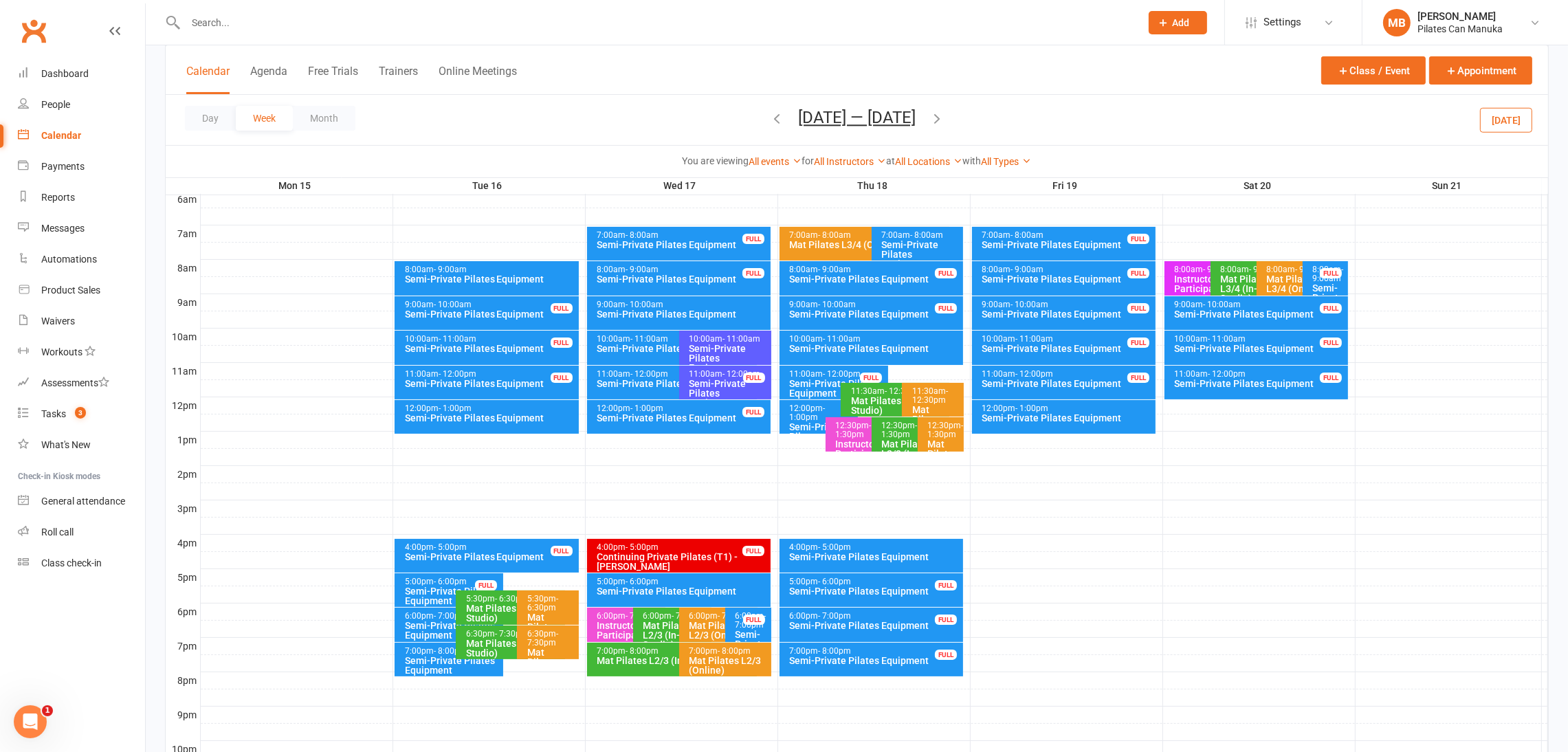
click at [855, 117] on button "[DATE] — [DATE]" at bounding box center [856, 118] width 117 height 19
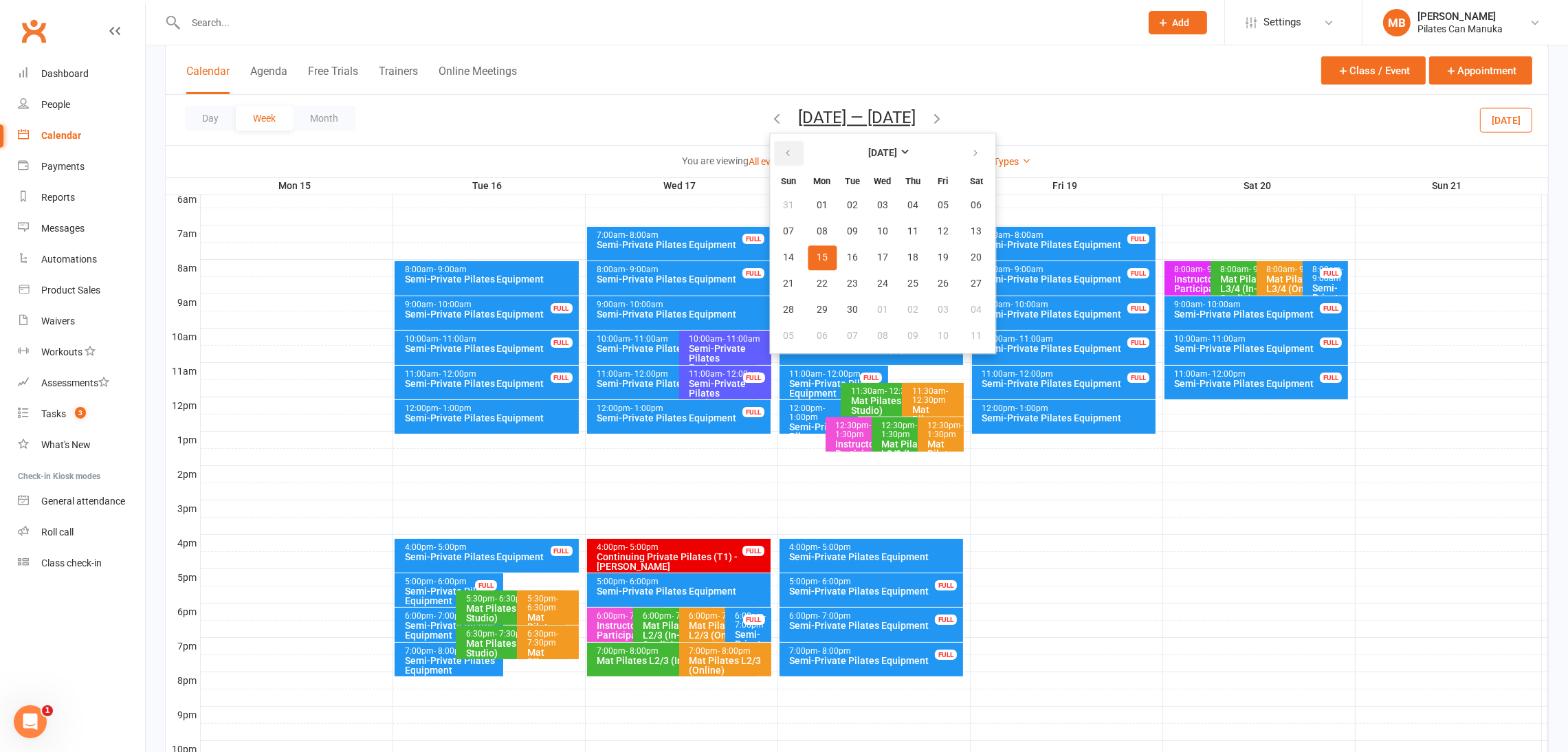
click at [788, 146] on button "button" at bounding box center [788, 153] width 29 height 24
click at [908, 281] on span "21" at bounding box center [913, 284] width 11 height 11
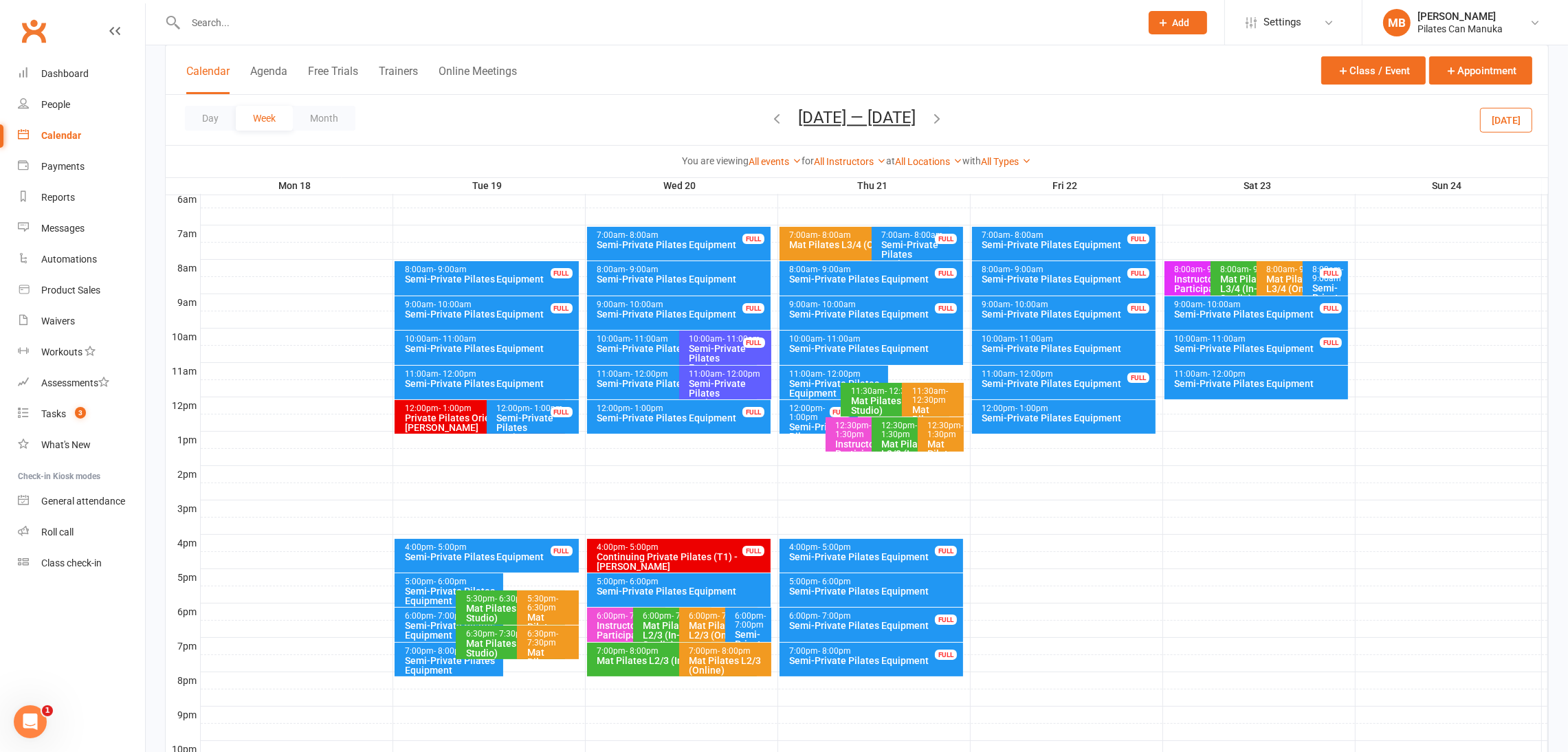
click at [941, 119] on icon "button" at bounding box center [937, 118] width 15 height 15
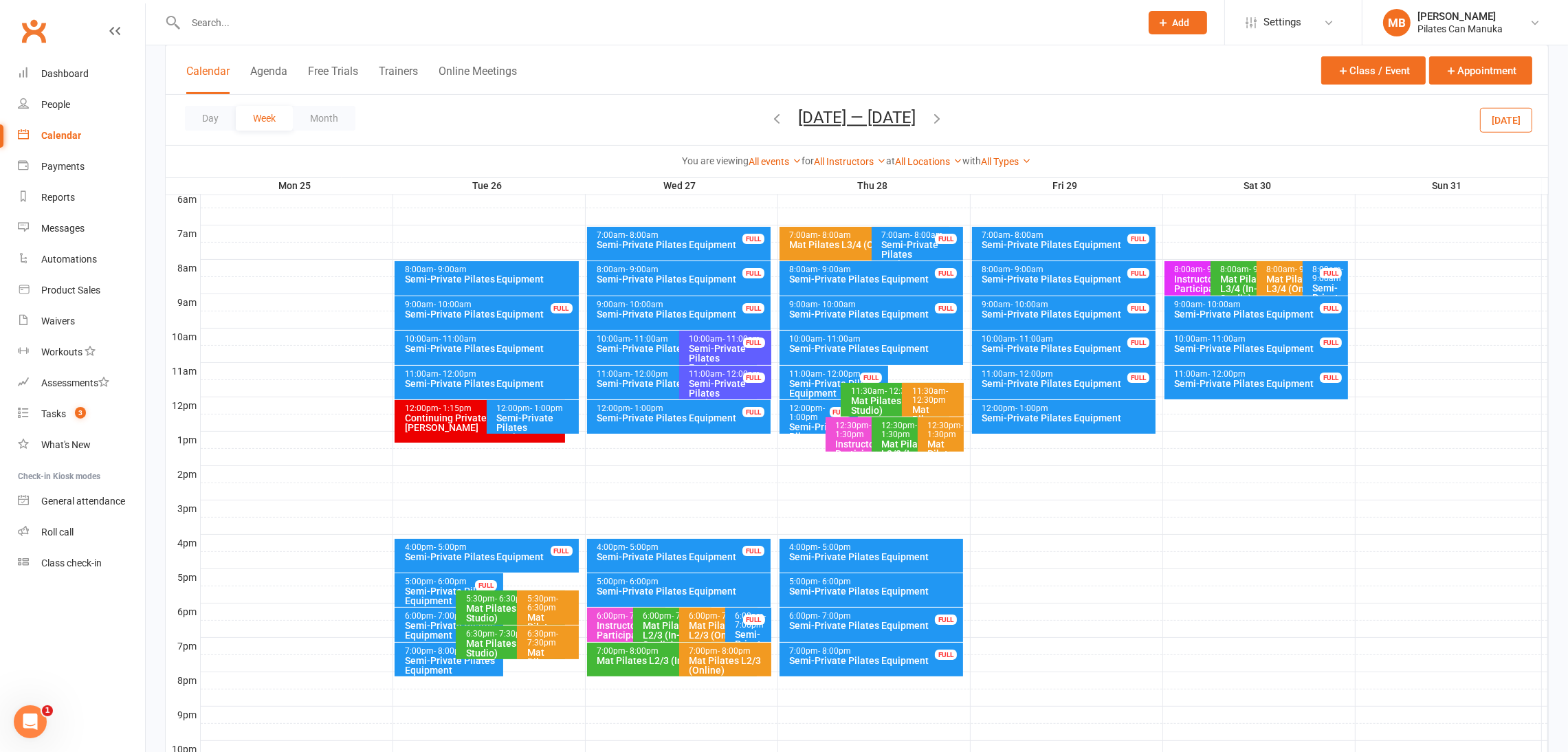
click at [942, 119] on icon "button" at bounding box center [937, 118] width 15 height 15
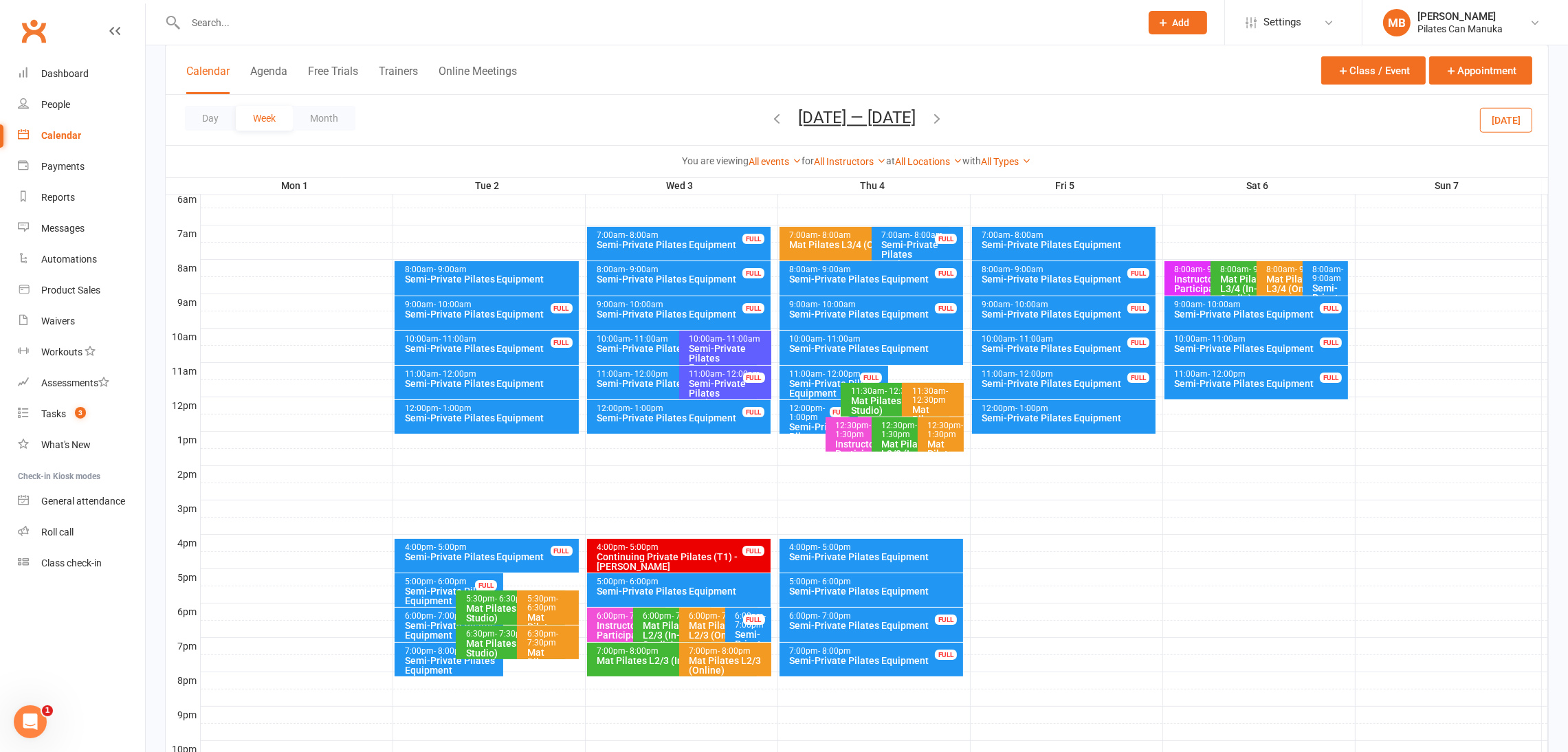
click at [935, 120] on icon "button" at bounding box center [937, 118] width 15 height 15
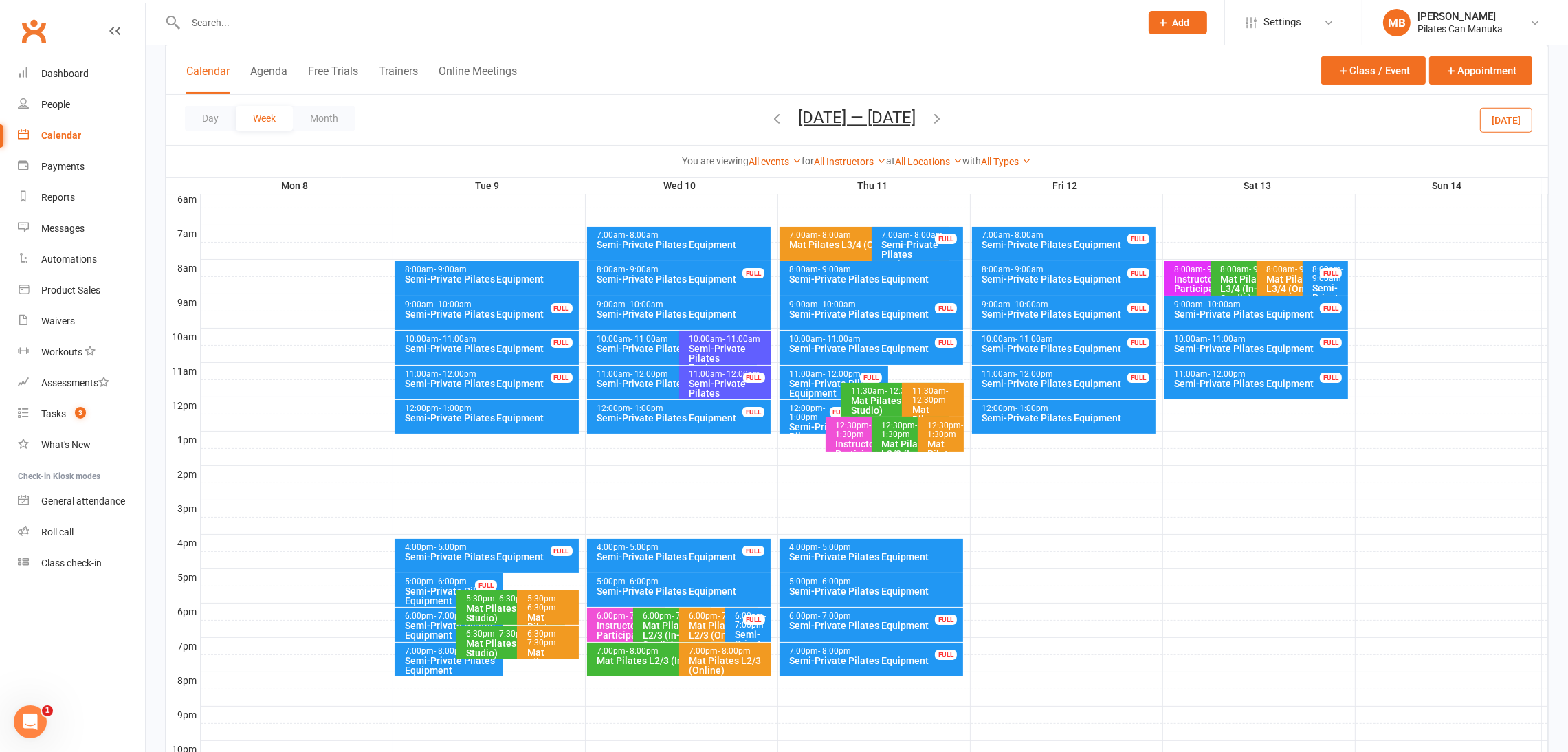
click at [935, 120] on icon "button" at bounding box center [937, 118] width 15 height 15
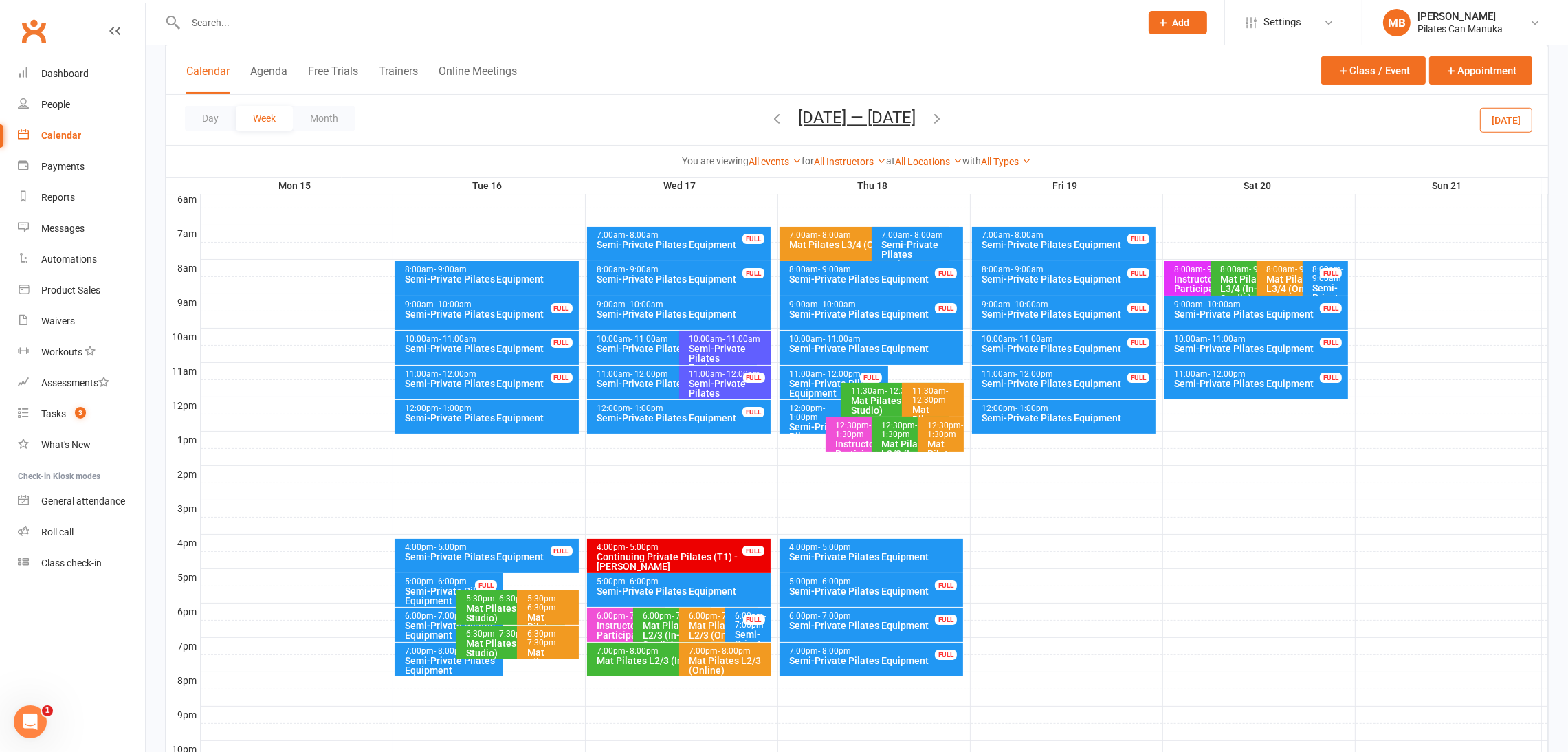
click at [929, 119] on span "[DATE] — [DATE] [DATE] Sun Mon Tue Wed Thu Fri Sat 27 28 29 30 31 01 02 03 04 0…" at bounding box center [857, 120] width 145 height 24
click at [937, 119] on icon "button" at bounding box center [937, 118] width 15 height 15
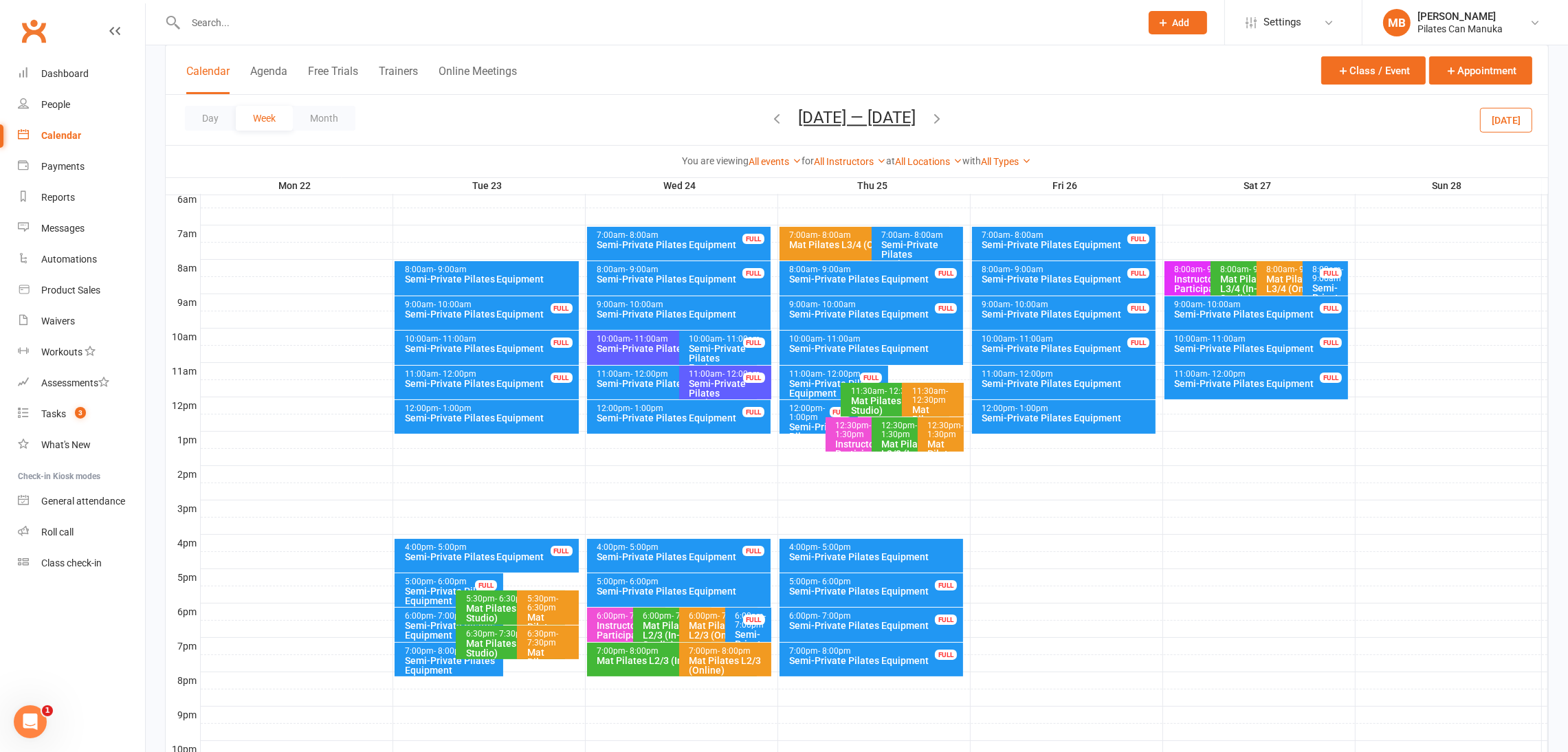
click at [941, 119] on icon "button" at bounding box center [937, 118] width 15 height 15
click at [944, 119] on icon "button" at bounding box center [937, 118] width 15 height 15
click at [861, 119] on button "[DATE] — [DATE]" at bounding box center [856, 118] width 117 height 19
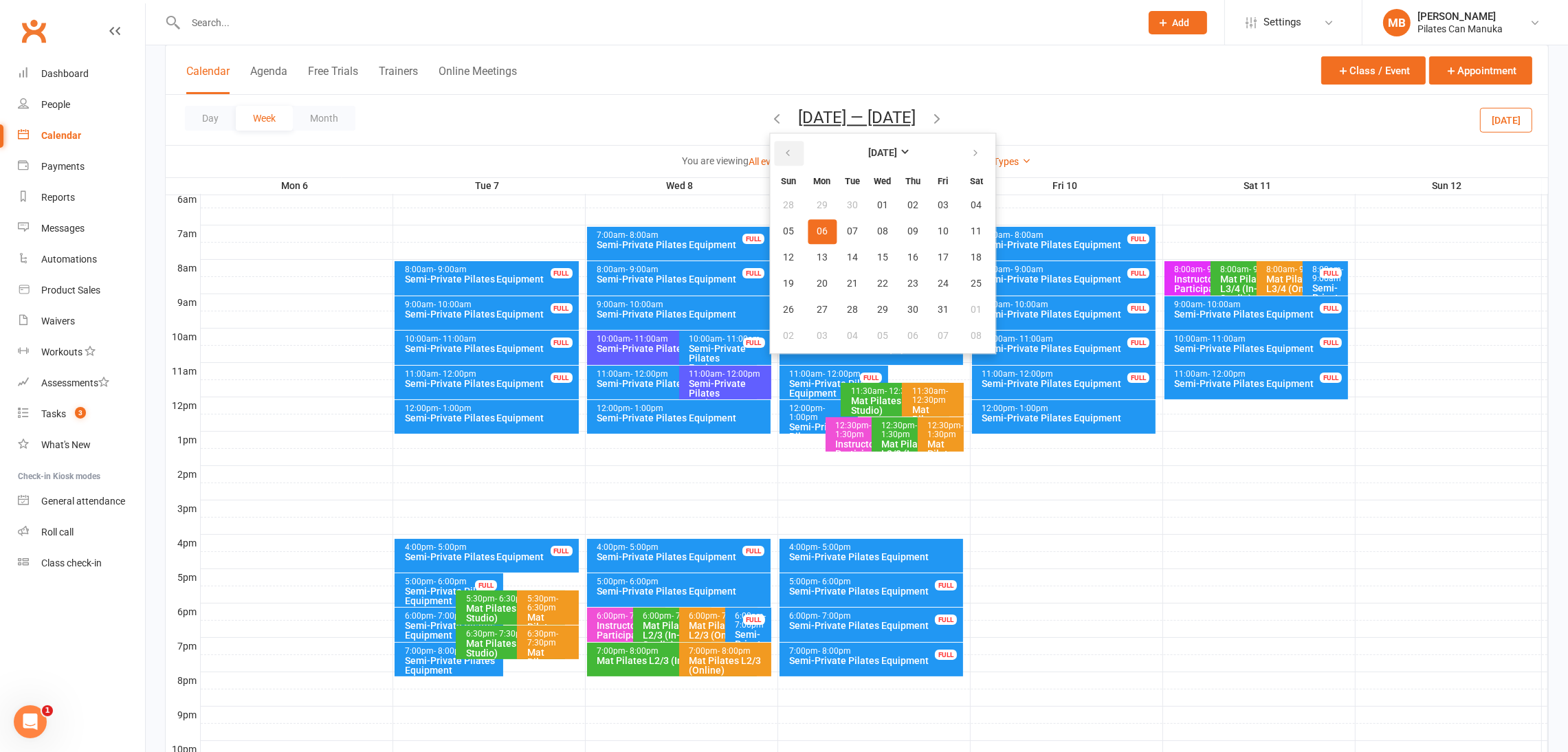
click at [793, 148] on button "button" at bounding box center [788, 153] width 29 height 24
click at [939, 278] on span "22" at bounding box center [943, 284] width 11 height 11
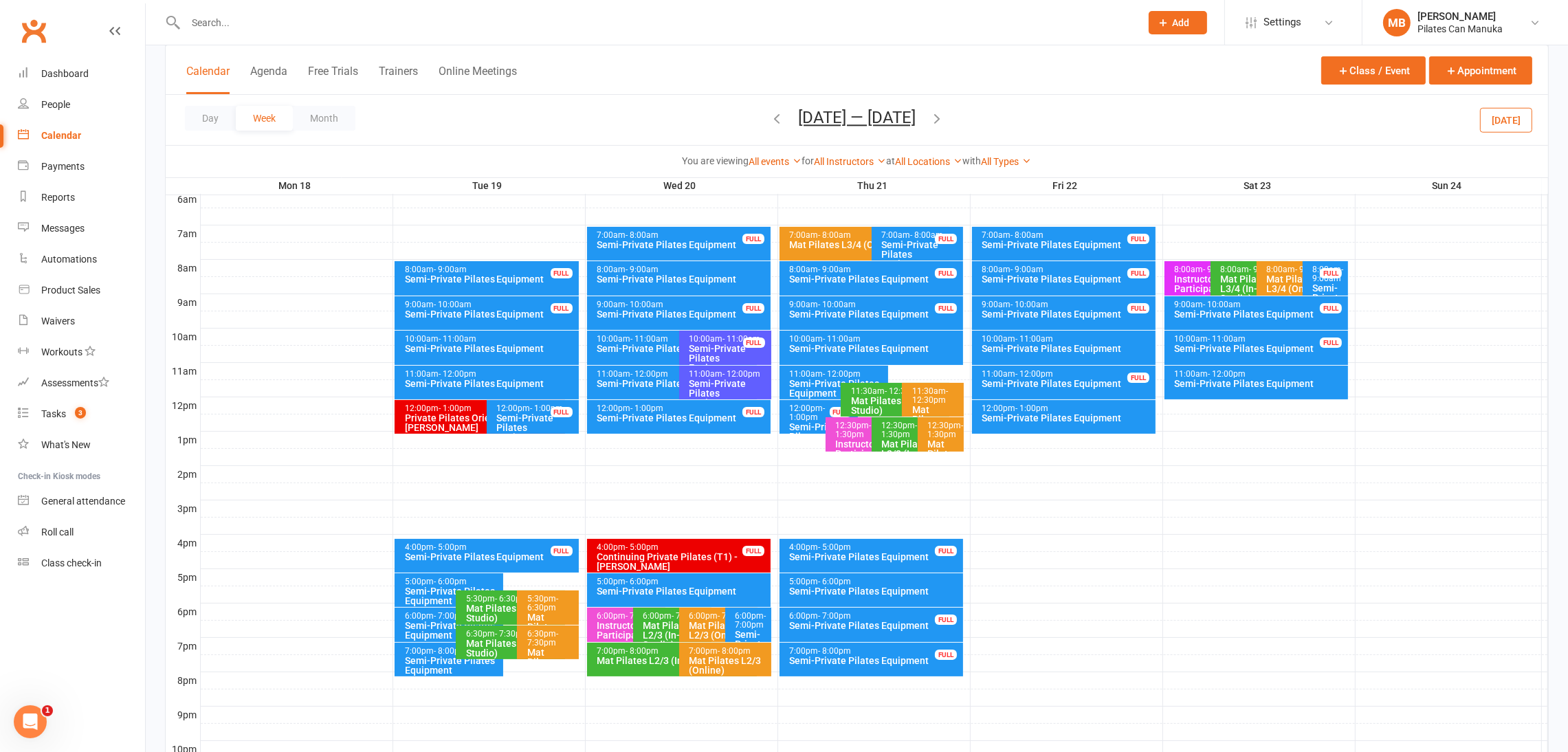
click at [944, 118] on icon "button" at bounding box center [937, 118] width 15 height 15
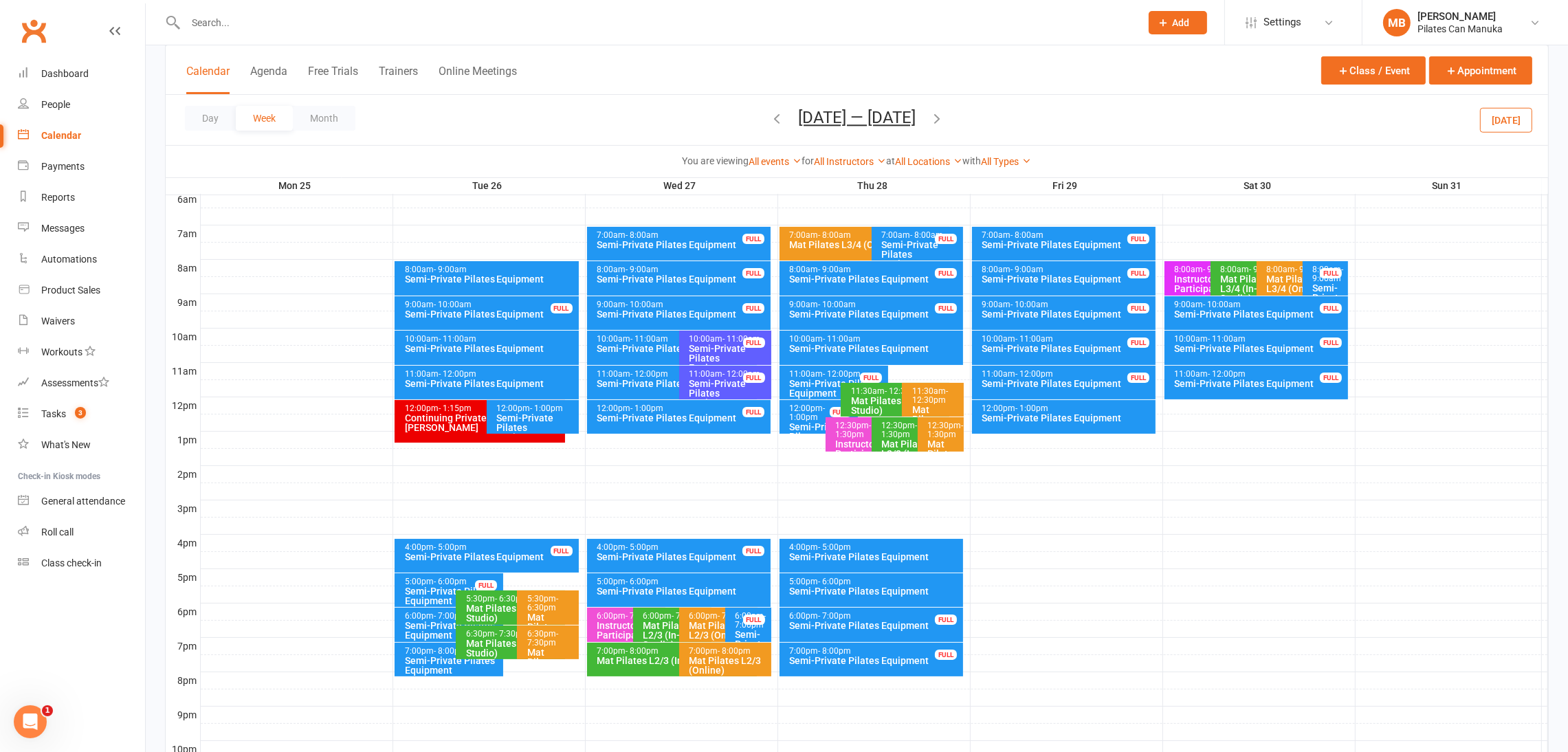
click at [944, 117] on icon "button" at bounding box center [937, 118] width 15 height 15
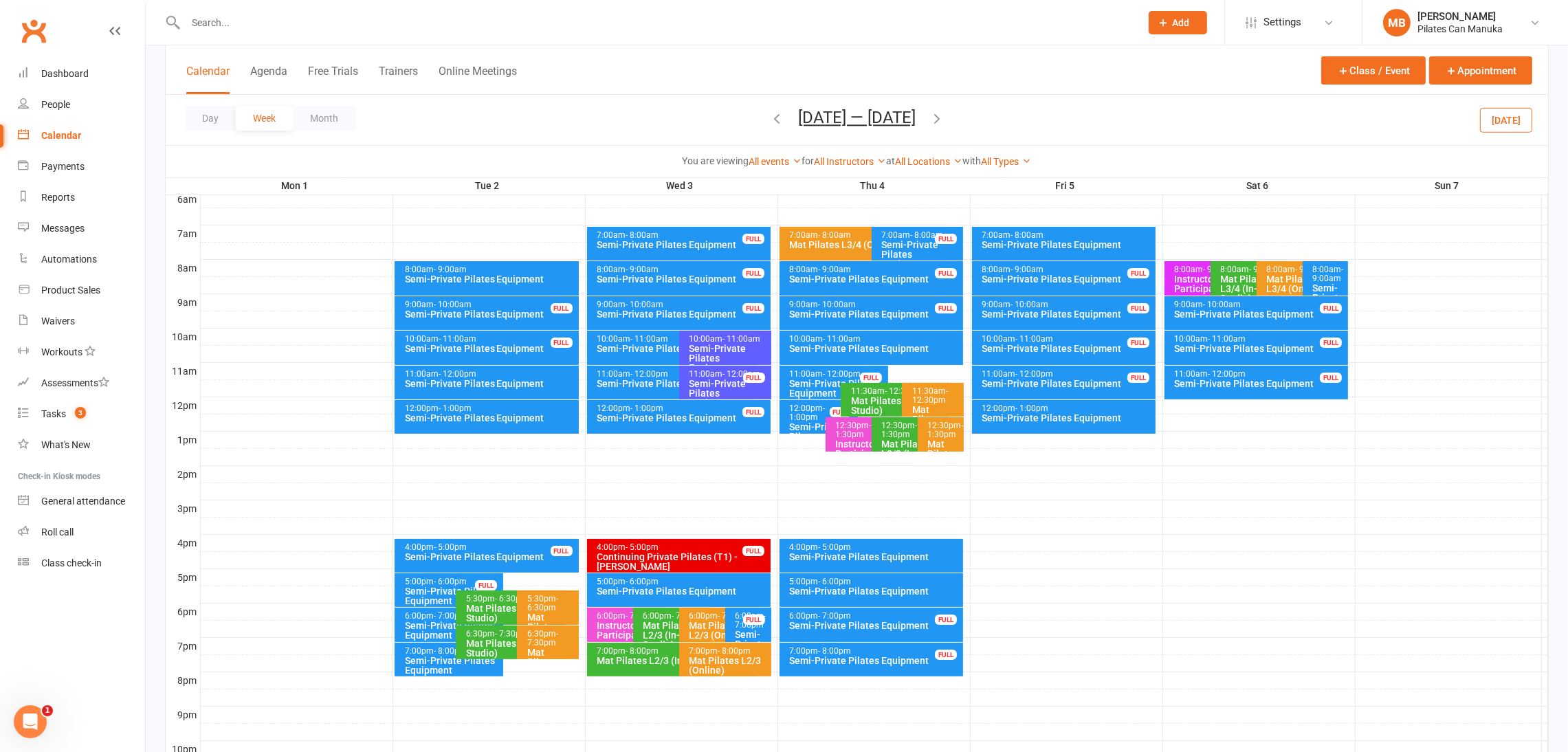
click at [936, 118] on icon "button" at bounding box center [937, 118] width 15 height 15
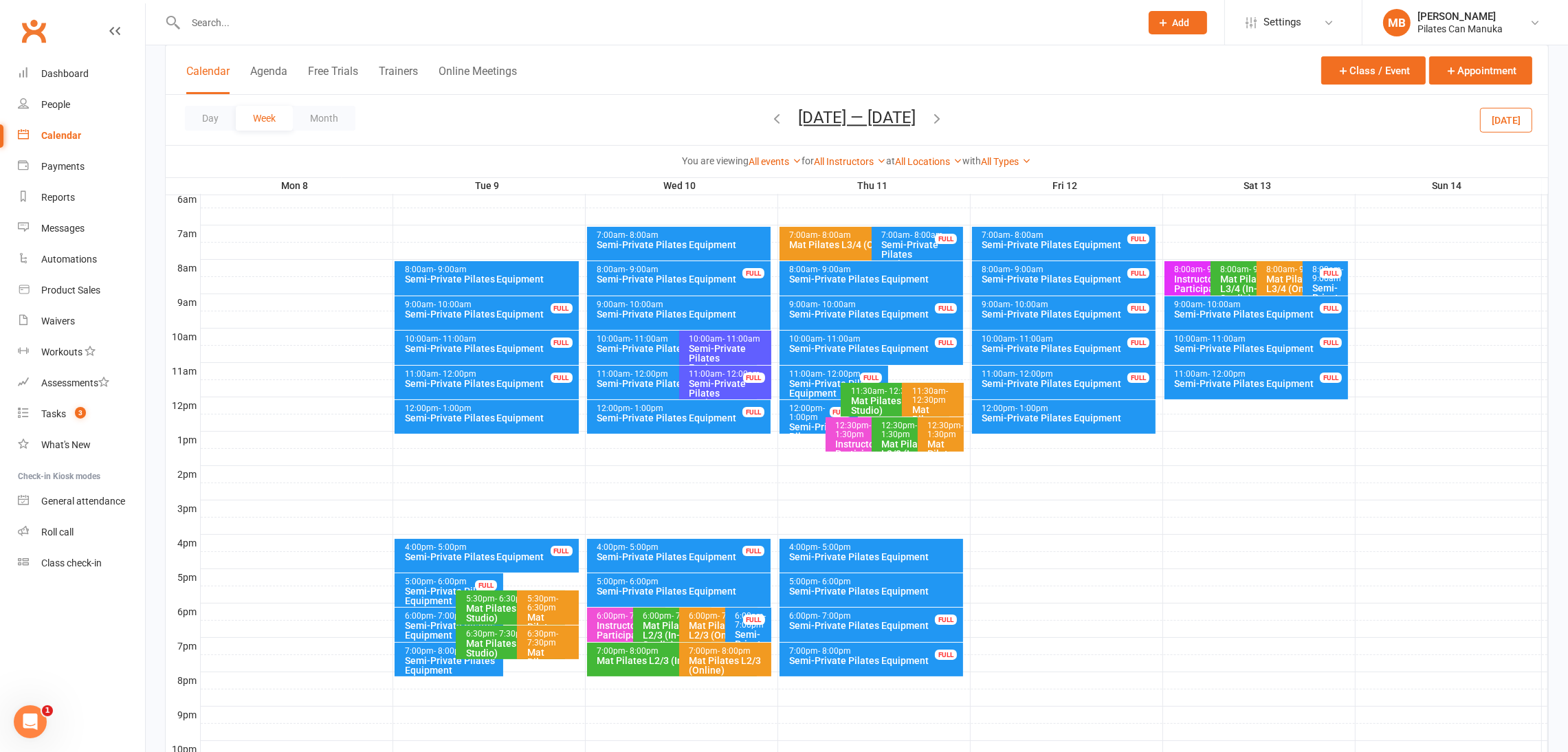
click at [936, 118] on icon "button" at bounding box center [937, 118] width 15 height 15
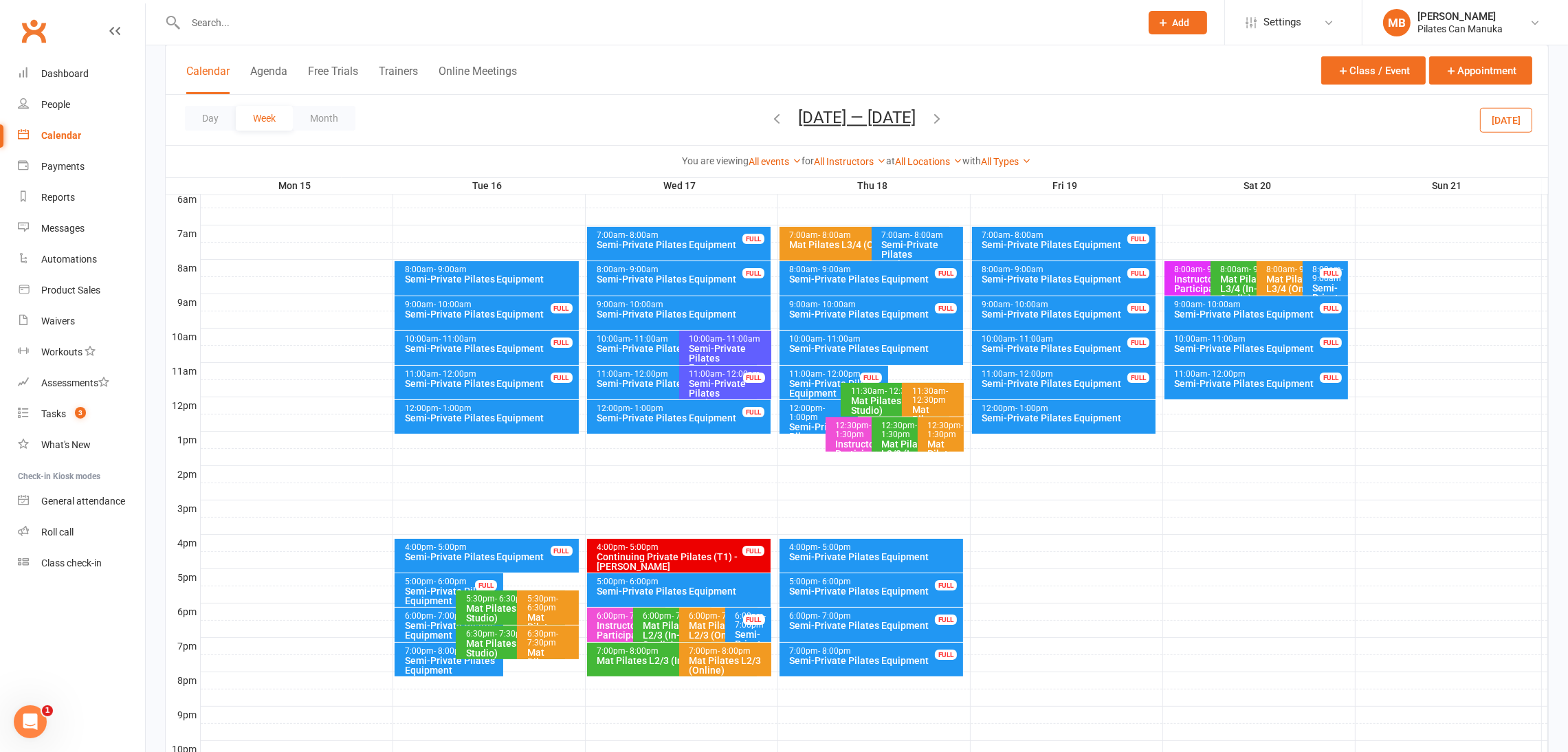
click at [941, 121] on icon "button" at bounding box center [937, 118] width 15 height 15
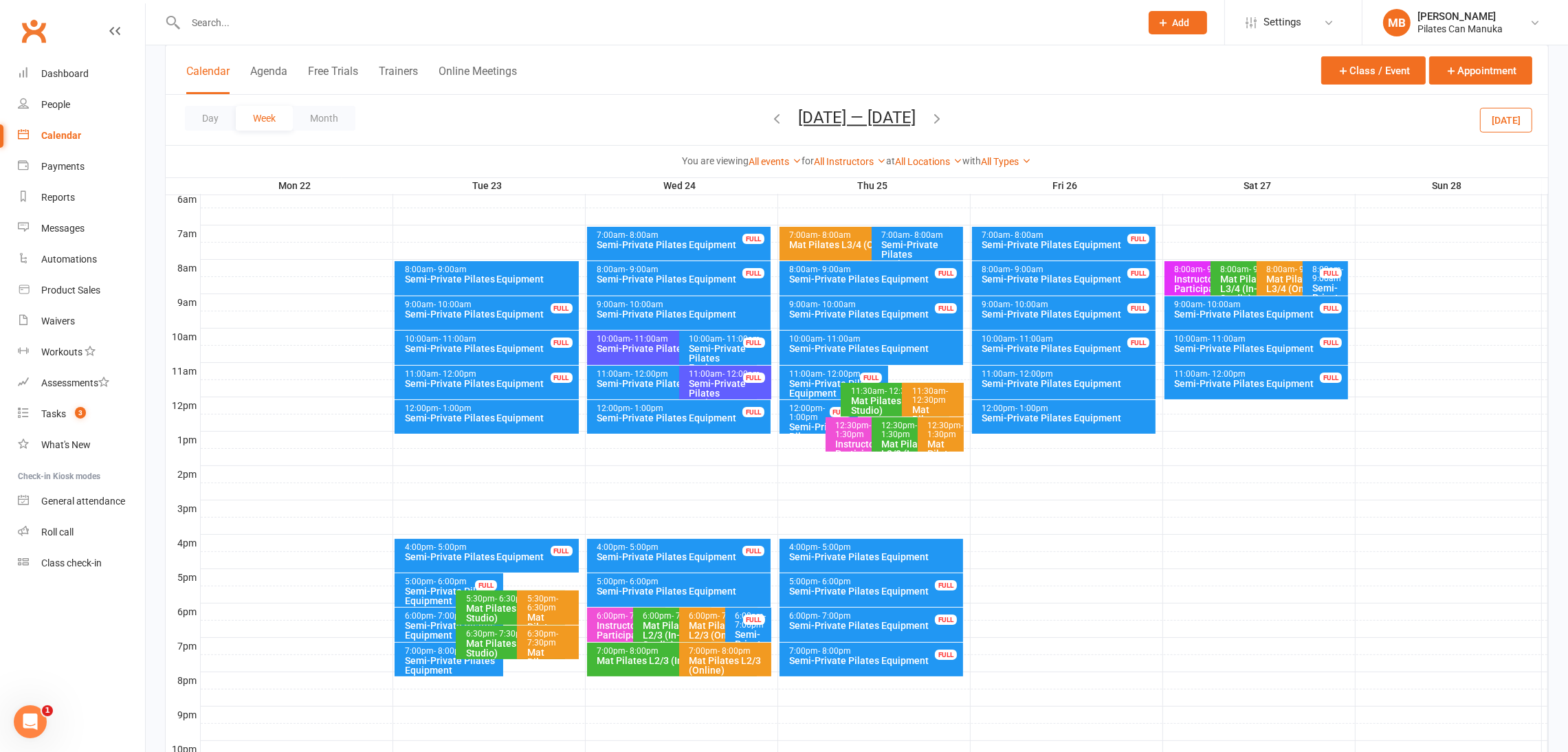
click at [941, 120] on icon "button" at bounding box center [937, 118] width 15 height 15
click at [944, 117] on icon "button" at bounding box center [937, 118] width 15 height 15
click at [937, 115] on icon "button" at bounding box center [937, 118] width 15 height 15
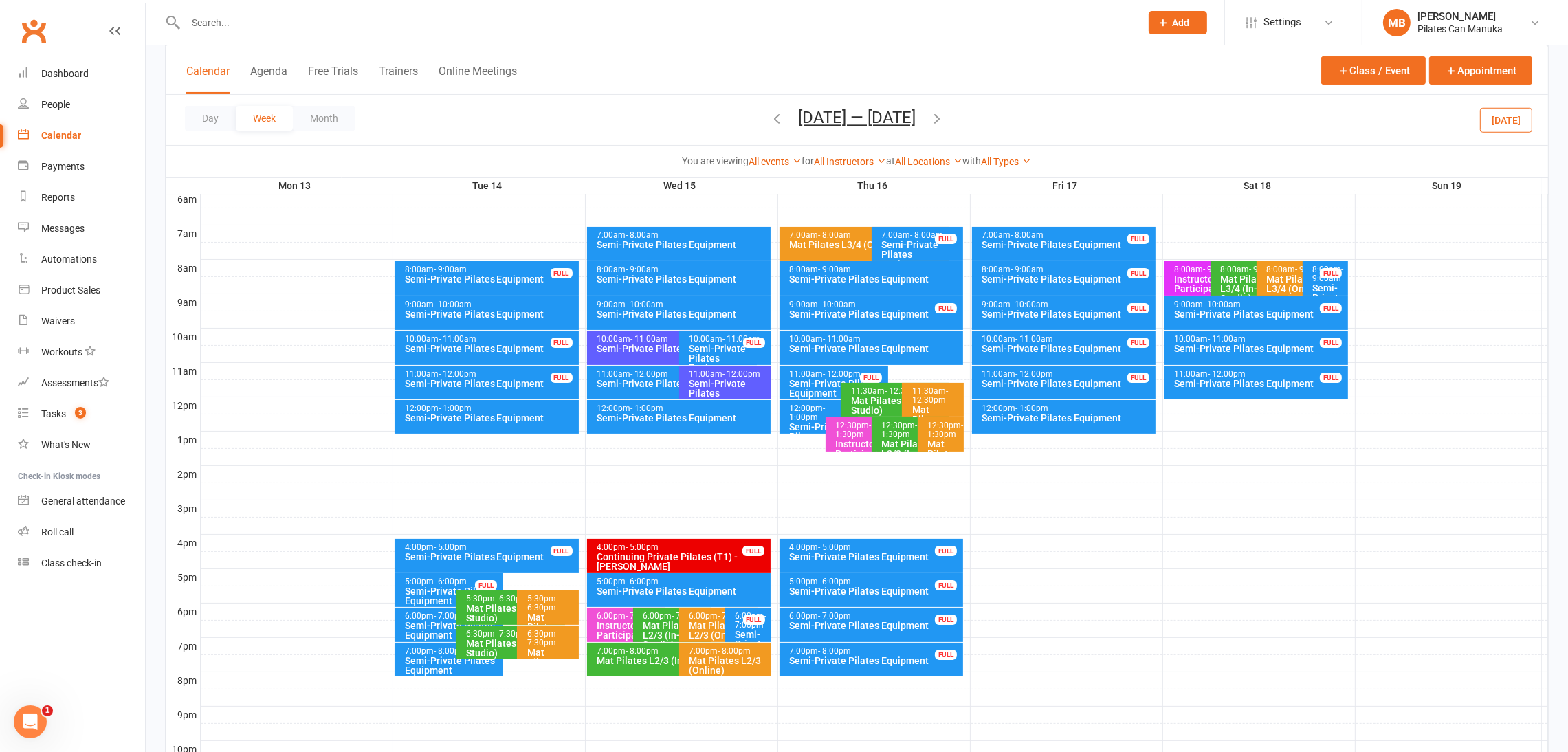
click at [937, 119] on icon "button" at bounding box center [937, 118] width 15 height 15
click at [939, 120] on icon "button" at bounding box center [937, 118] width 15 height 15
click at [877, 124] on button "[DATE] — [DATE]" at bounding box center [856, 118] width 117 height 19
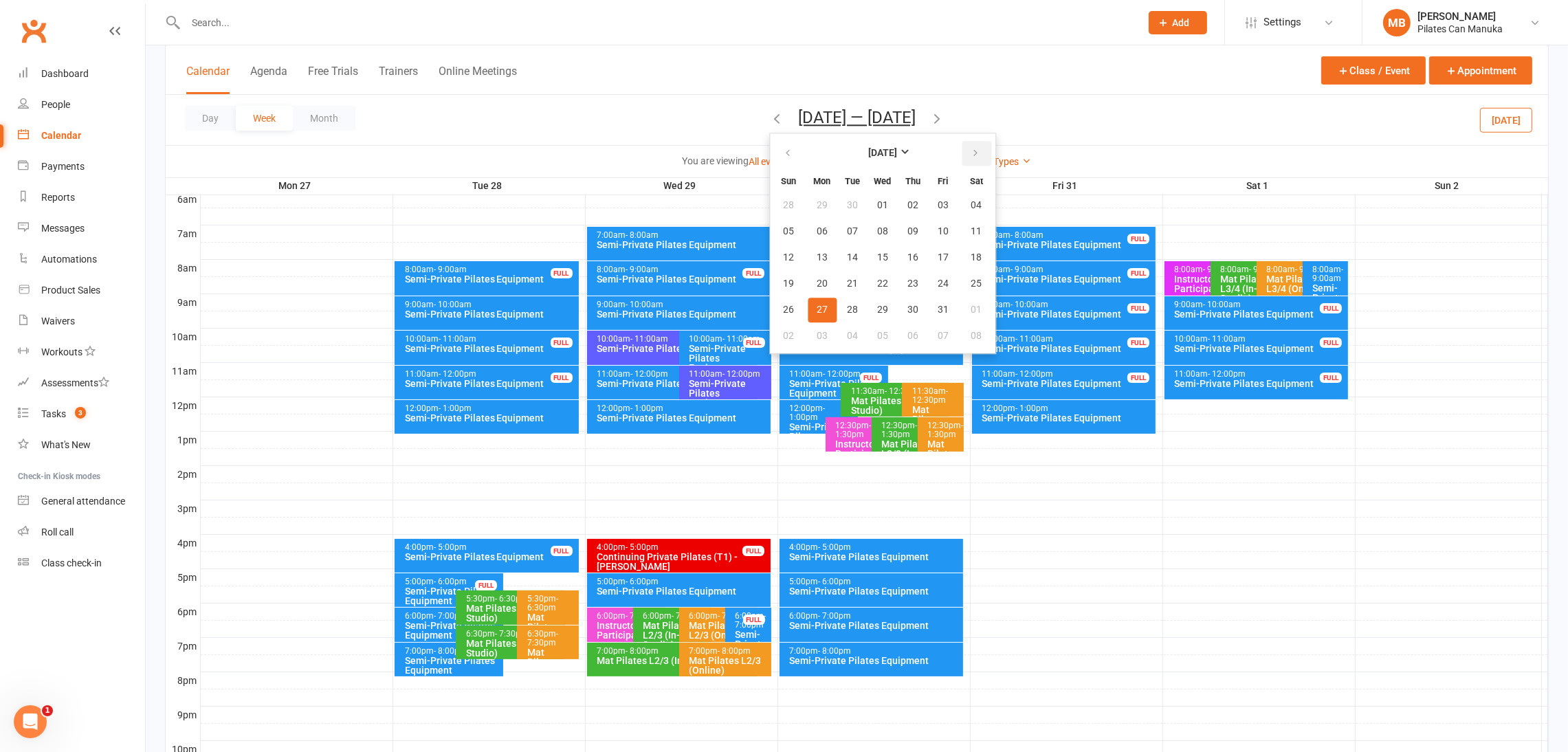
click at [962, 152] on button "button" at bounding box center [976, 153] width 29 height 24
click at [938, 200] on span "05" at bounding box center [943, 206] width 11 height 11
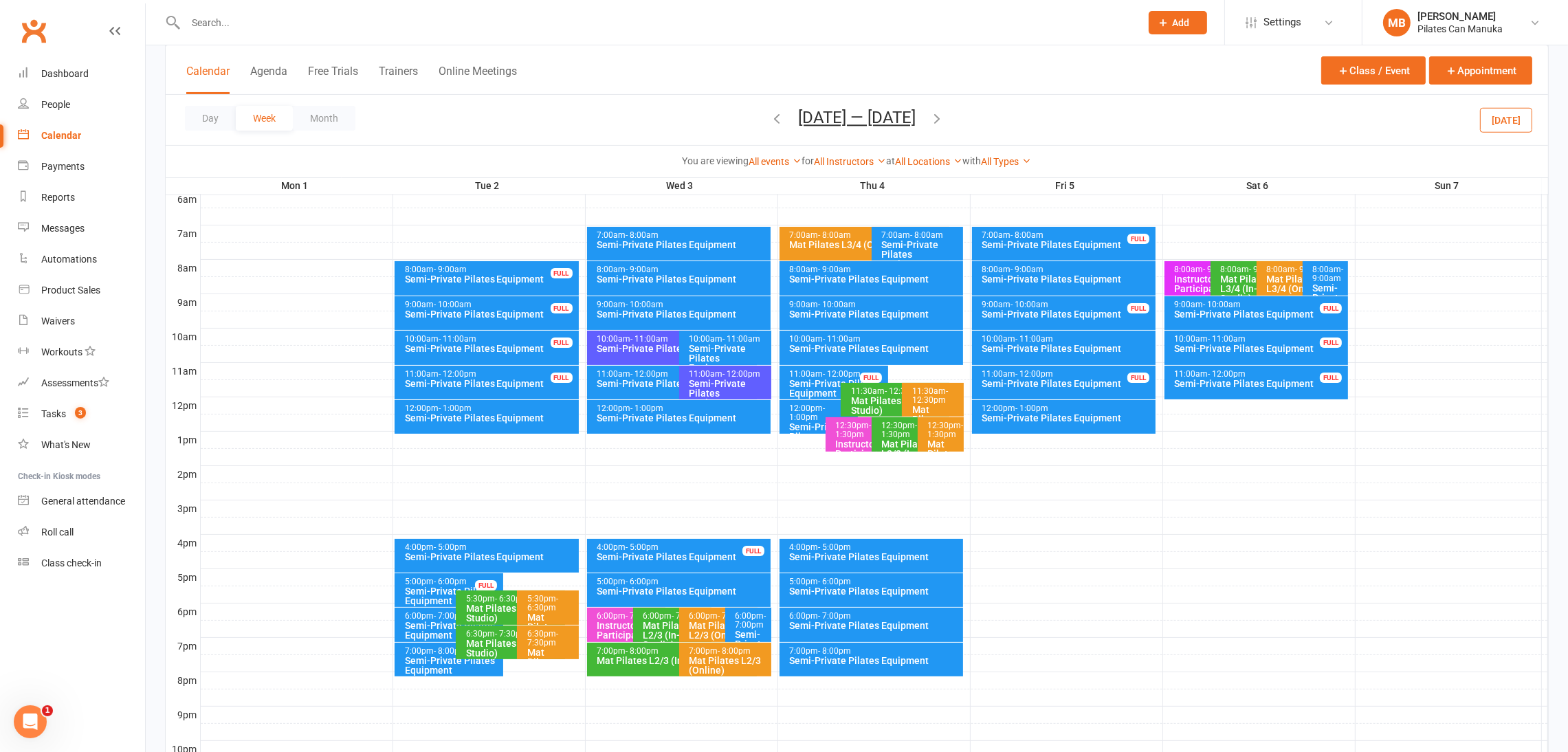
click at [938, 123] on icon "button" at bounding box center [937, 118] width 15 height 15
click at [938, 121] on icon "button" at bounding box center [937, 118] width 15 height 15
click at [942, 119] on icon "button" at bounding box center [937, 118] width 15 height 15
click at [903, 117] on button "[DATE] — [DATE]" at bounding box center [856, 118] width 117 height 19
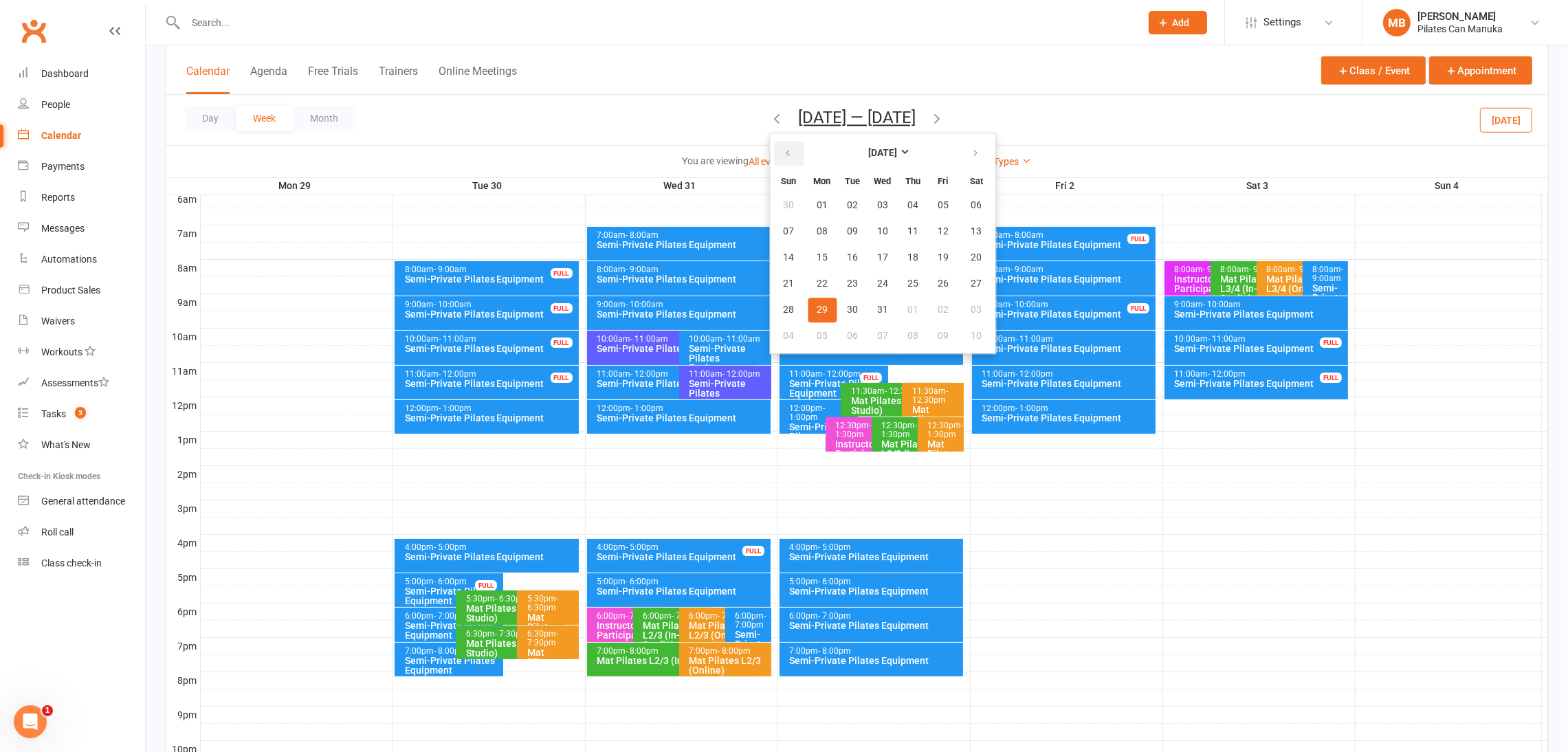
click at [774, 149] on button "button" at bounding box center [788, 153] width 29 height 24
click at [928, 274] on button "22" at bounding box center [942, 284] width 29 height 24
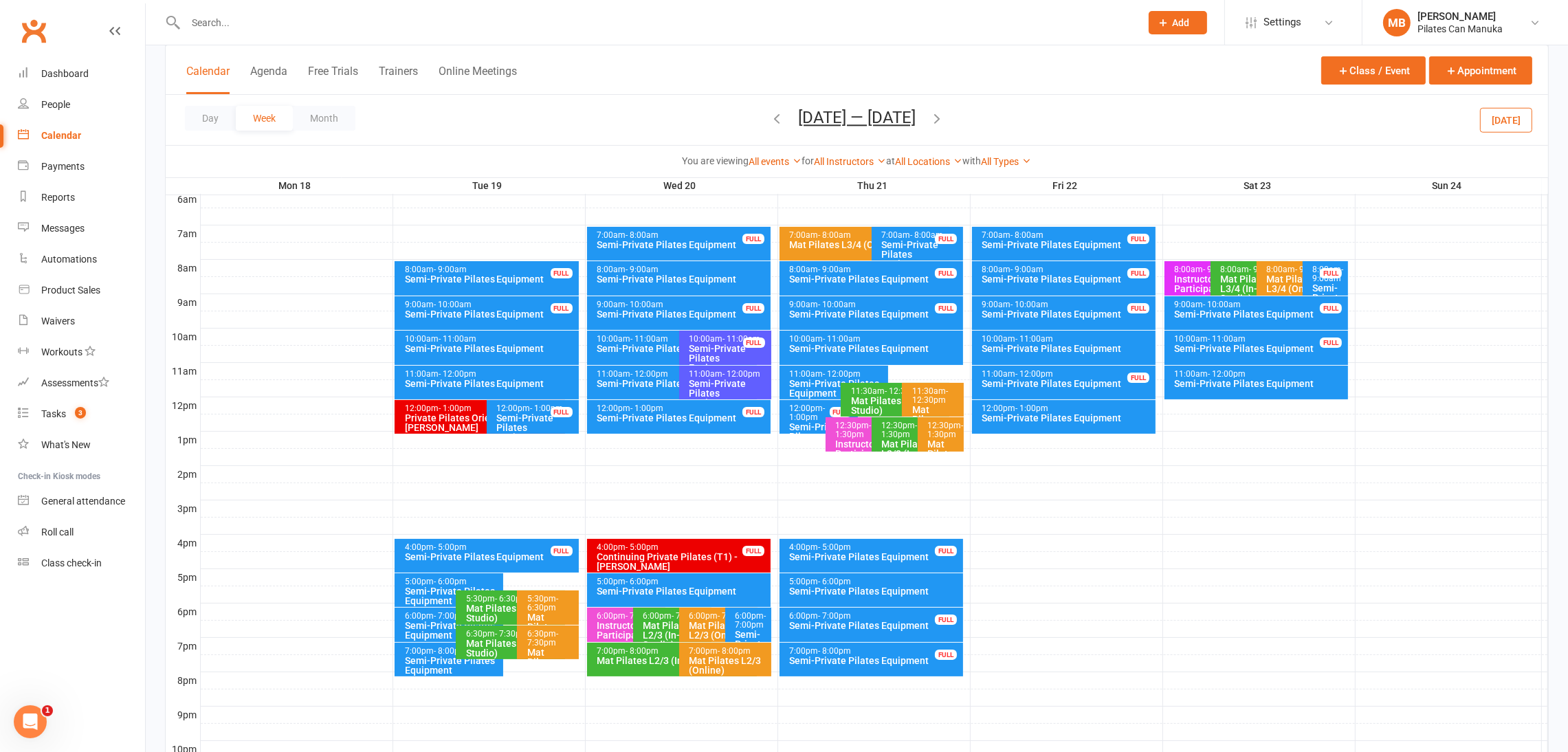
click at [943, 117] on icon "button" at bounding box center [937, 118] width 15 height 15
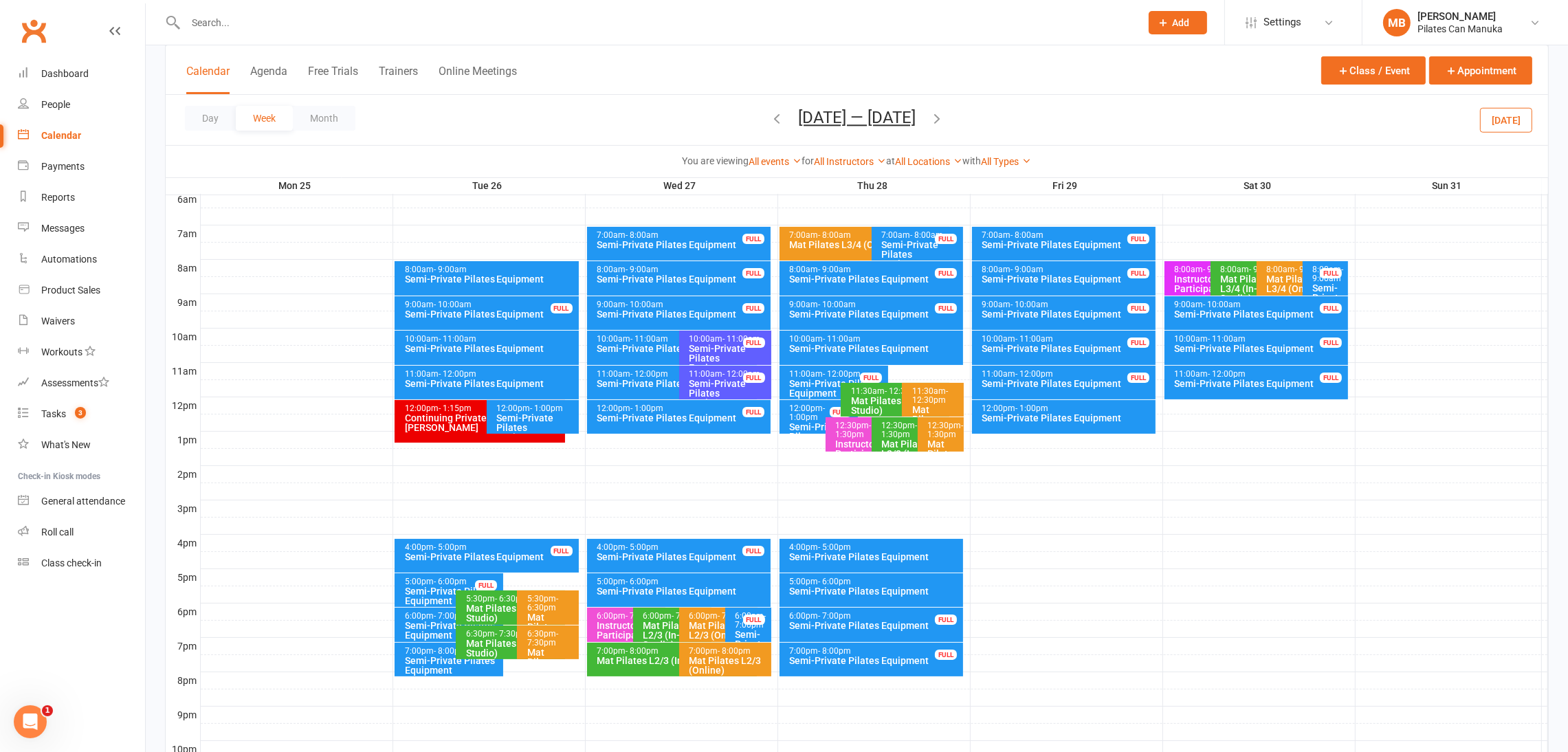
click at [943, 117] on icon "button" at bounding box center [937, 118] width 15 height 15
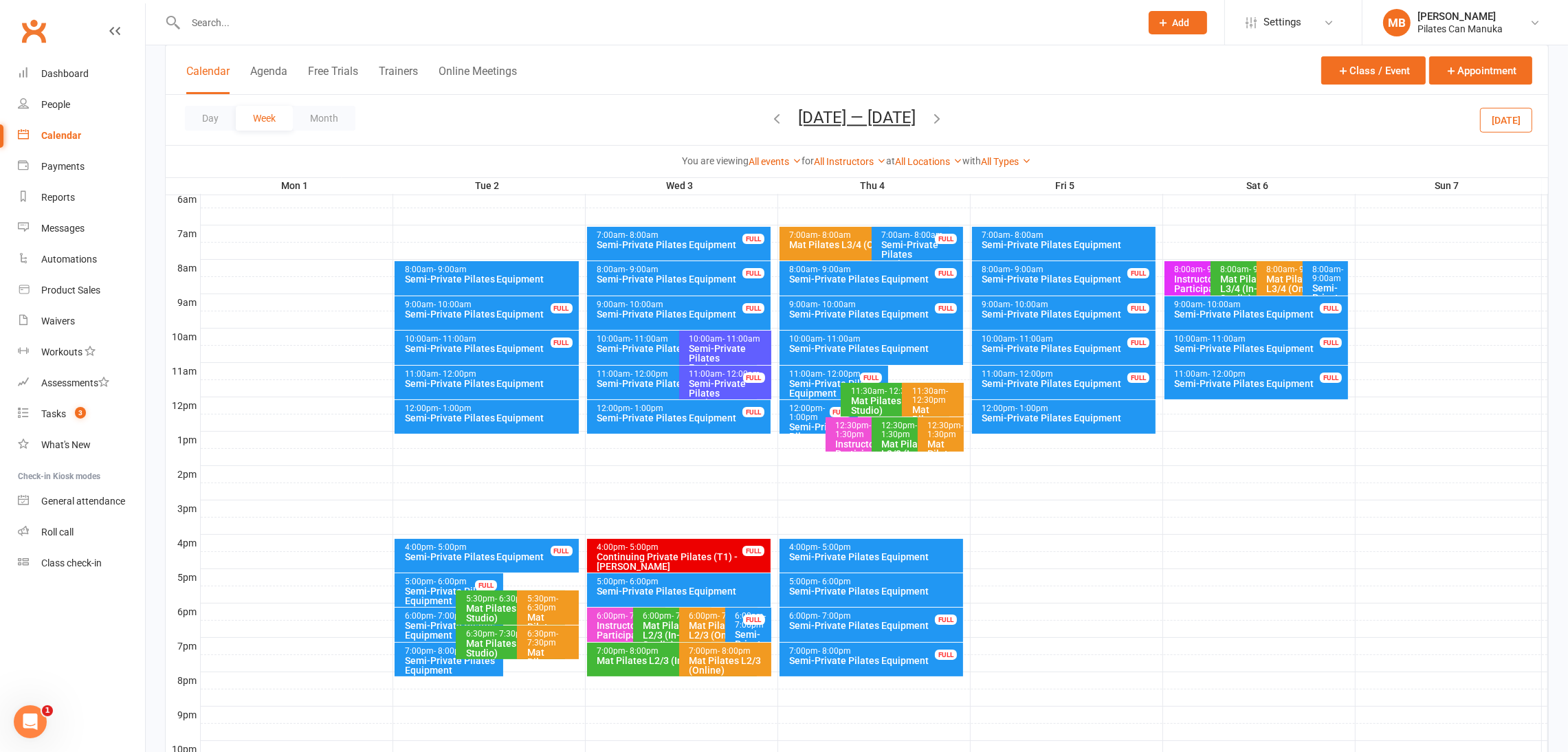
click at [938, 117] on icon "button" at bounding box center [937, 118] width 15 height 15
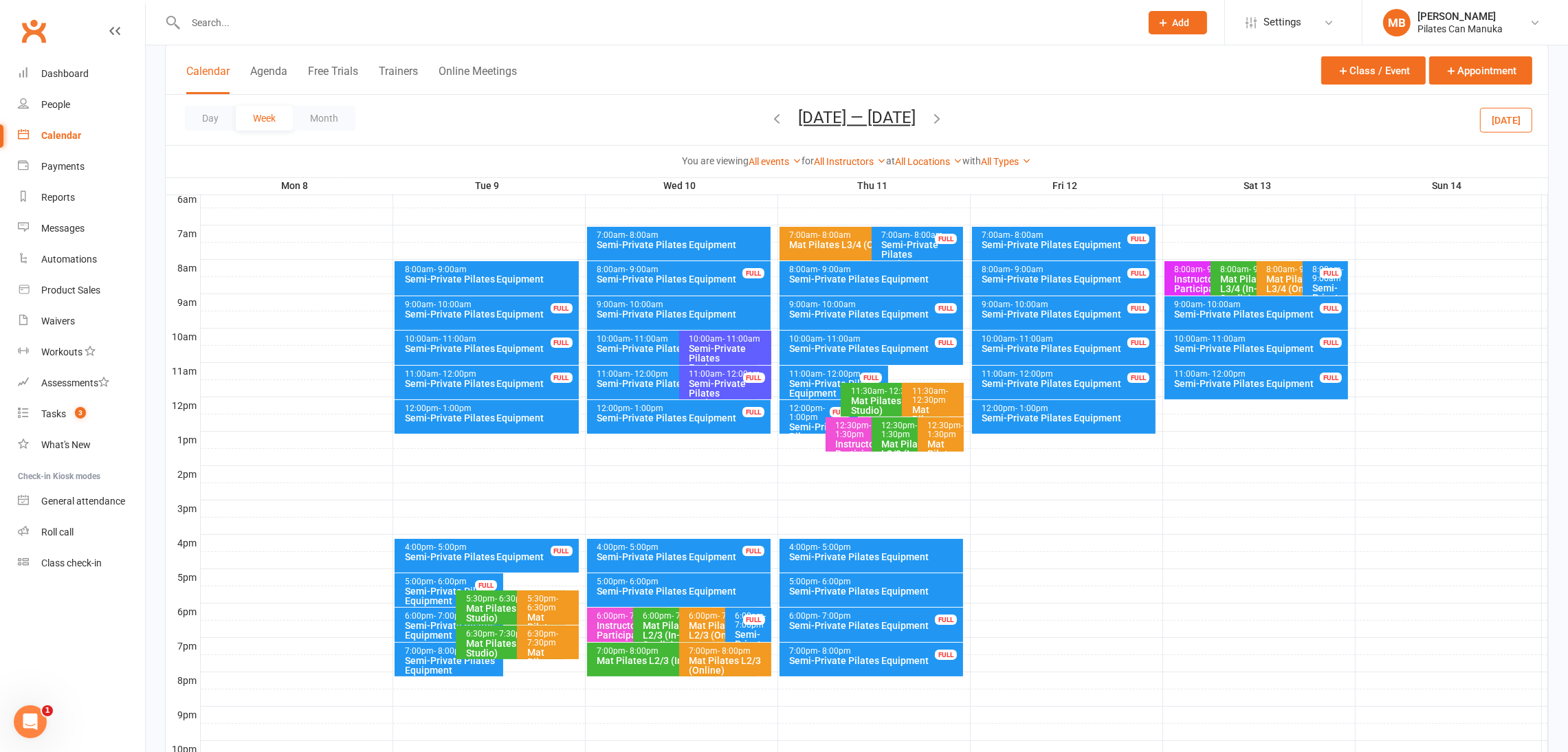
click at [937, 117] on icon "button" at bounding box center [937, 118] width 15 height 15
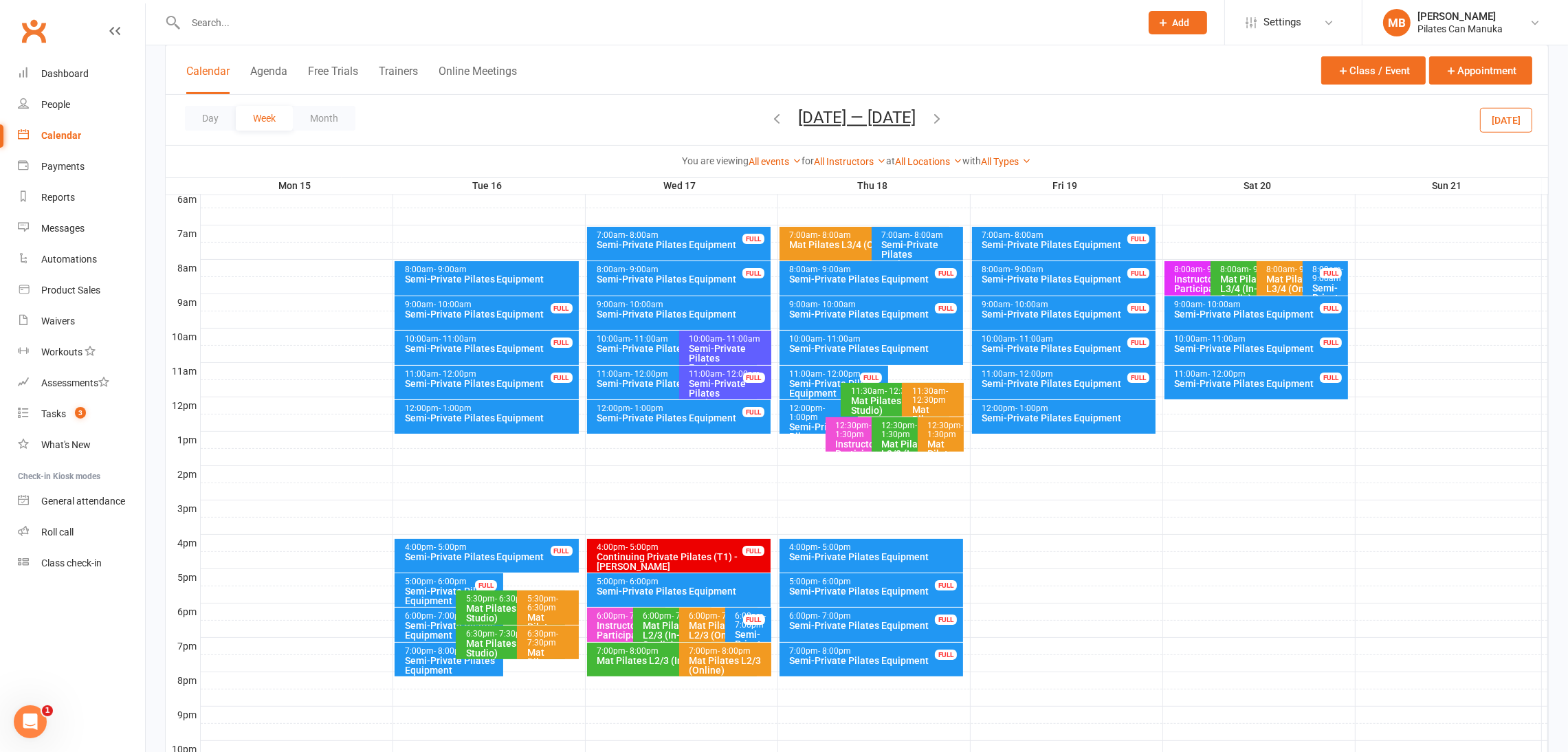
click at [885, 126] on button "[DATE] — [DATE]" at bounding box center [856, 118] width 117 height 19
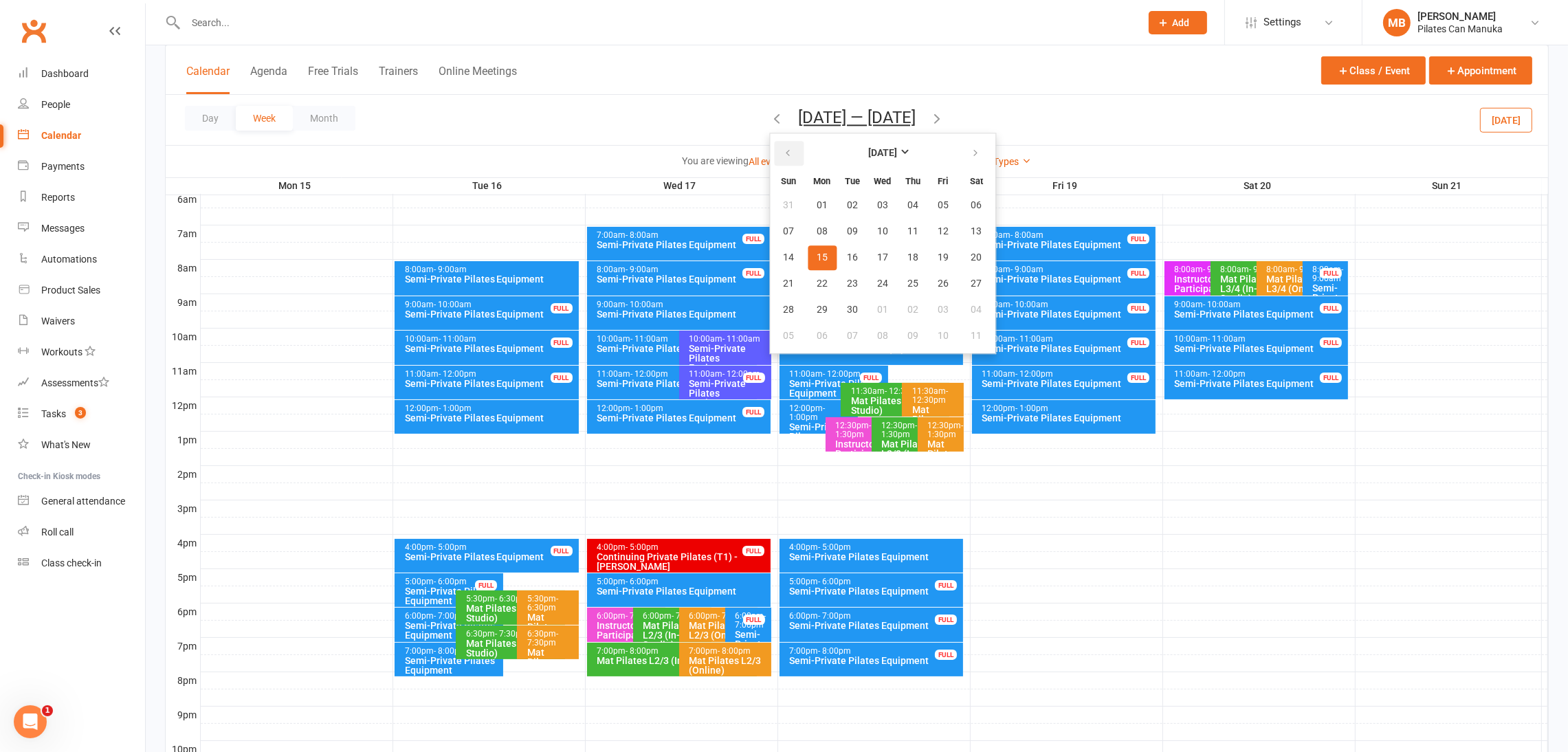
click at [774, 149] on button "button" at bounding box center [788, 153] width 29 height 24
drag, startPoint x: 970, startPoint y: 260, endPoint x: 962, endPoint y: 173, distance: 87.4
click at [970, 259] on button "16" at bounding box center [976, 258] width 35 height 24
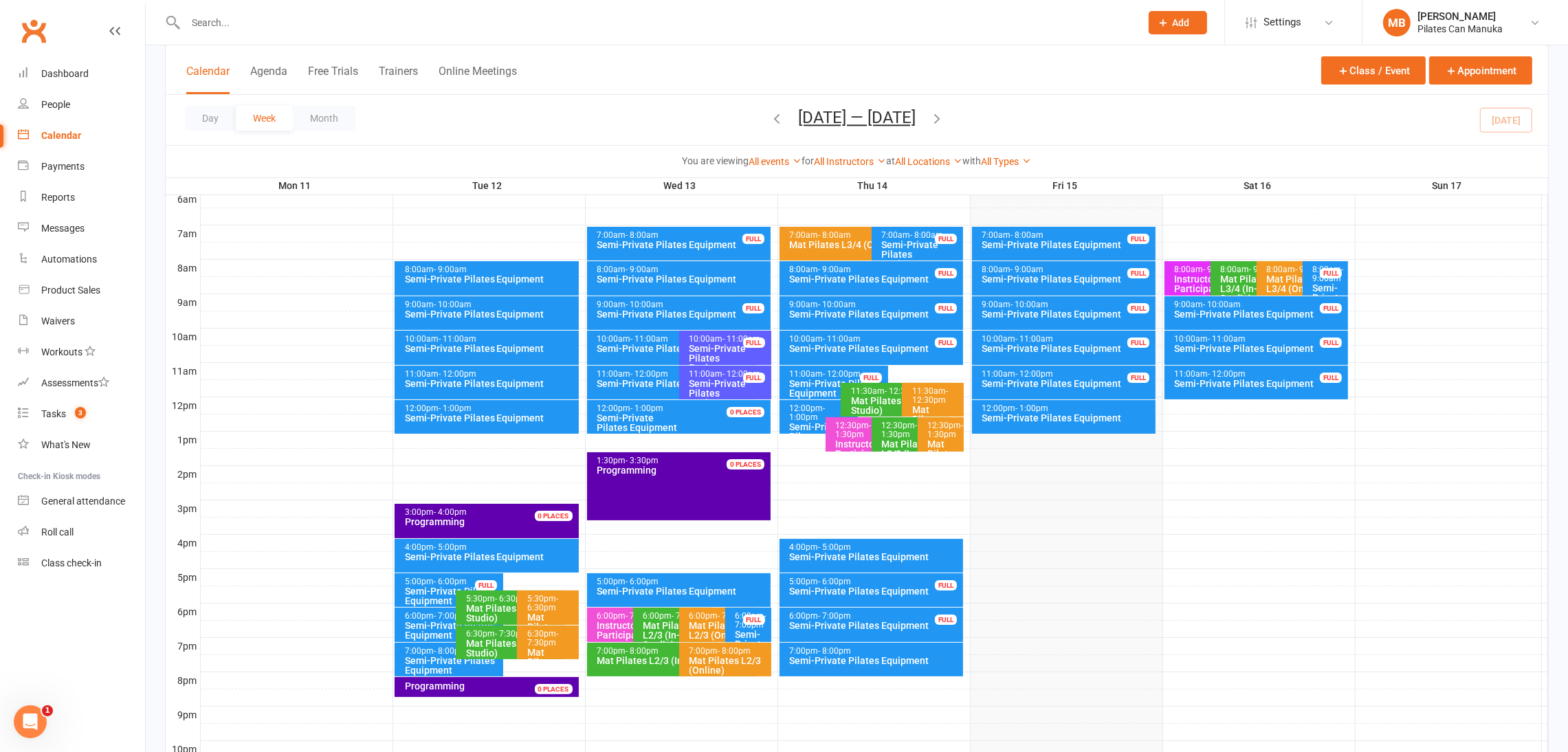
click at [939, 123] on icon "button" at bounding box center [937, 118] width 15 height 15
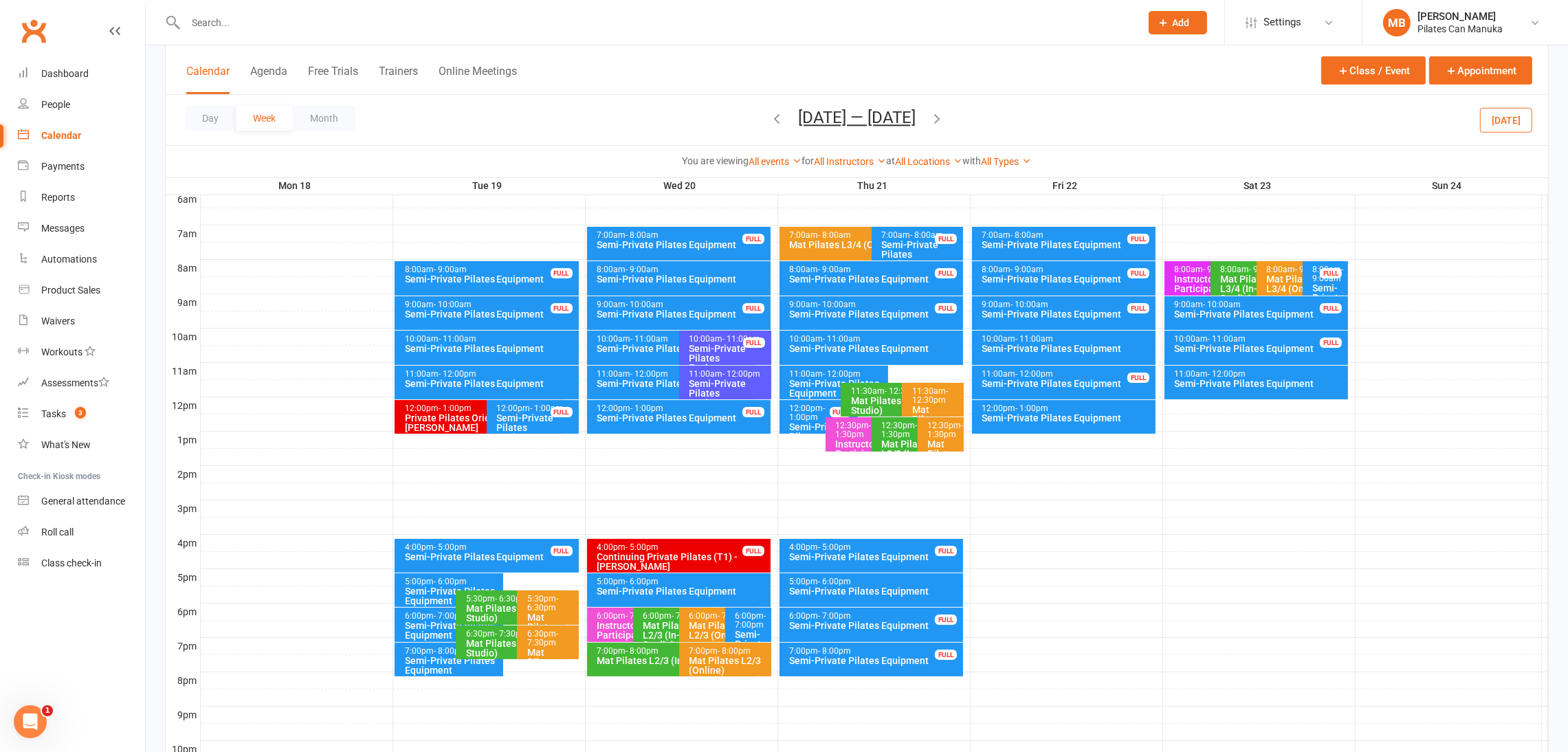
click at [944, 112] on icon "button" at bounding box center [937, 118] width 15 height 15
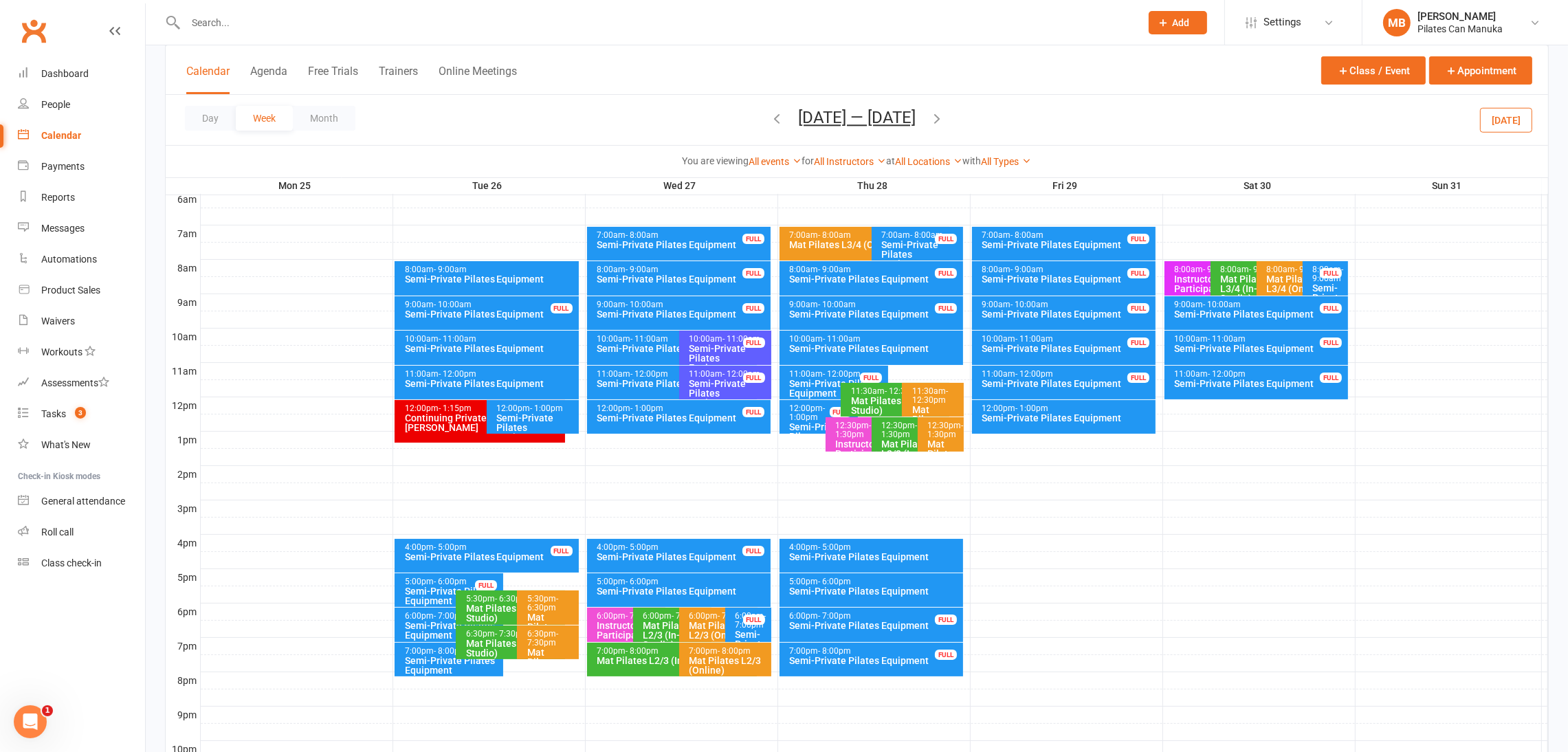
click at [944, 112] on icon "button" at bounding box center [937, 118] width 15 height 15
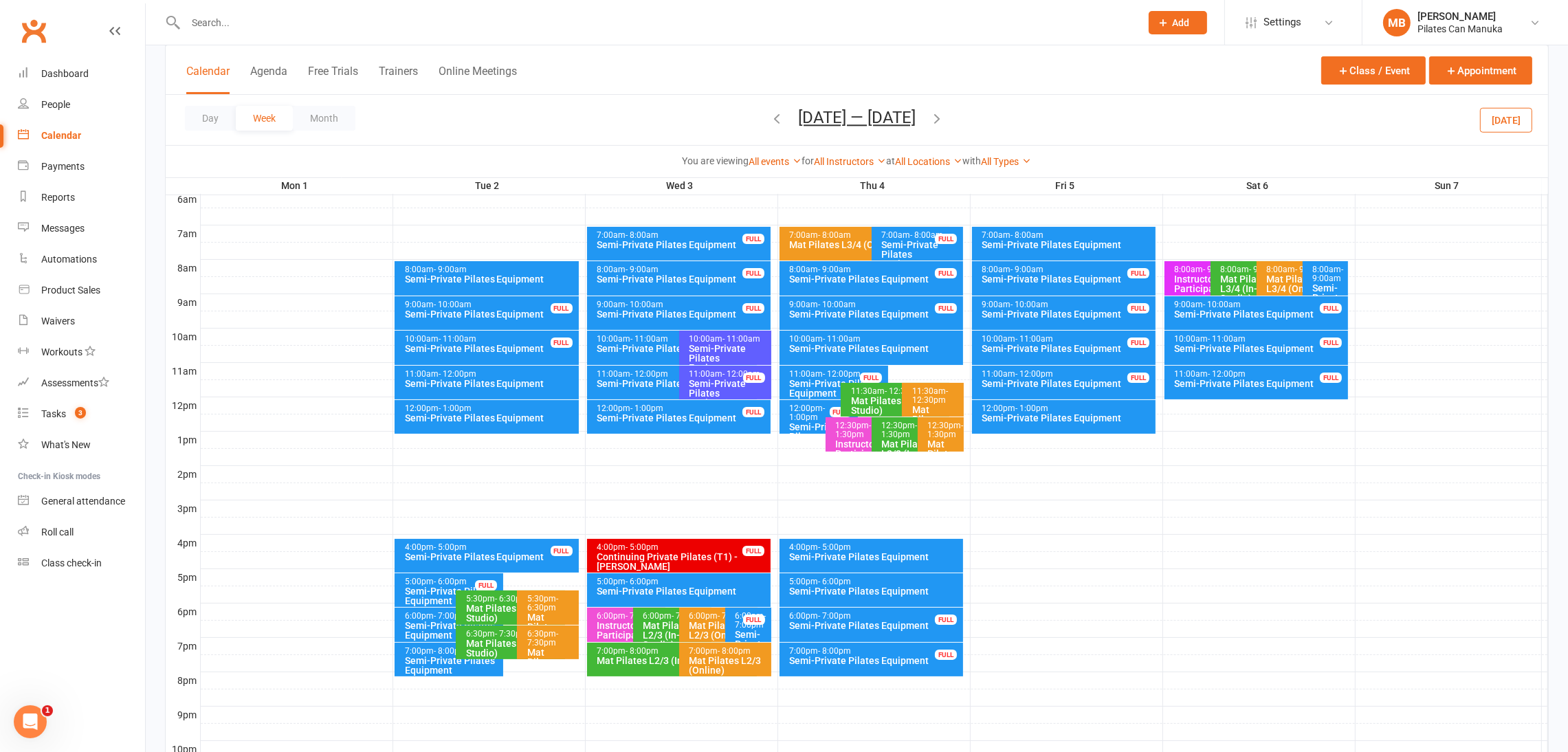
click at [939, 118] on icon "button" at bounding box center [937, 118] width 15 height 15
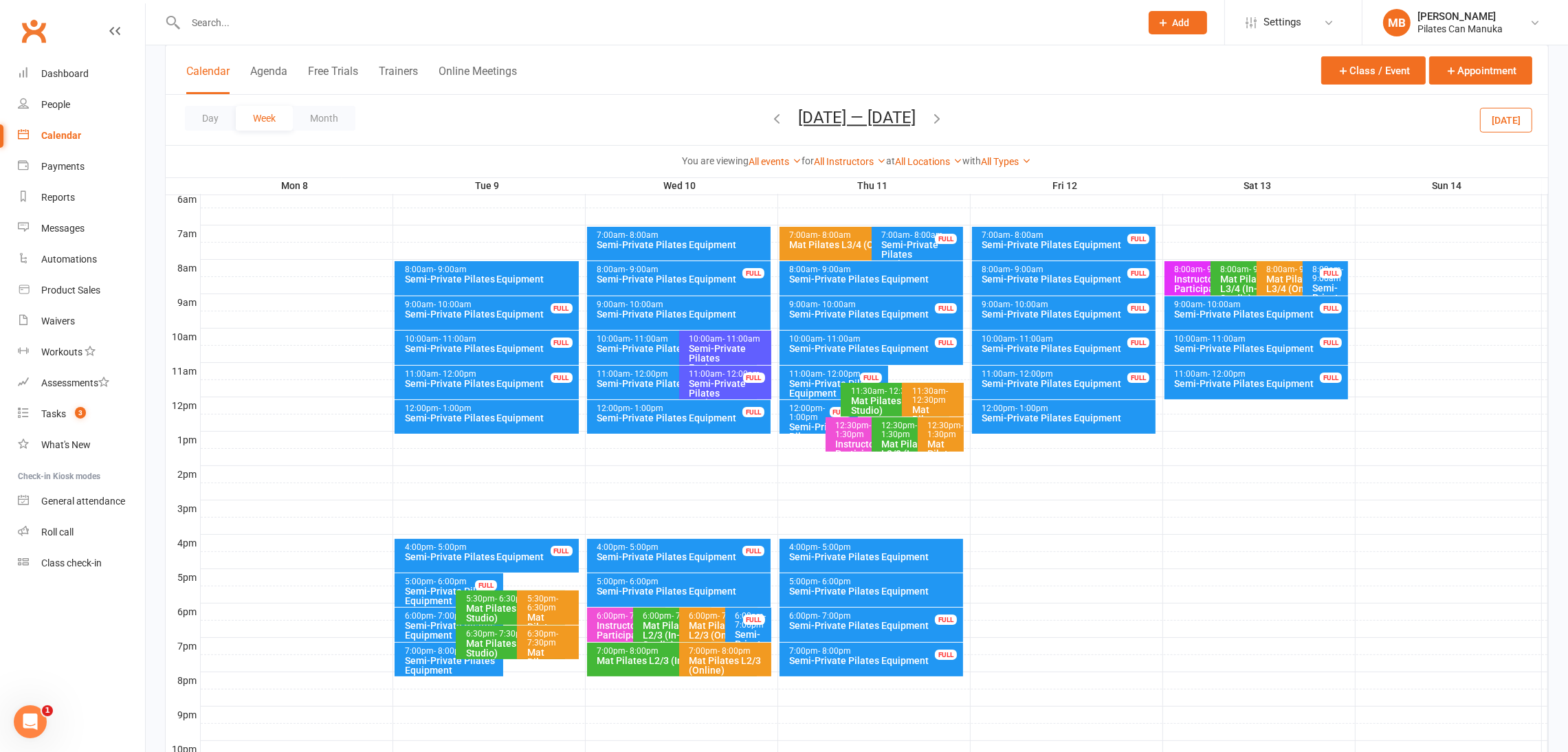
click at [939, 118] on icon "button" at bounding box center [937, 118] width 15 height 15
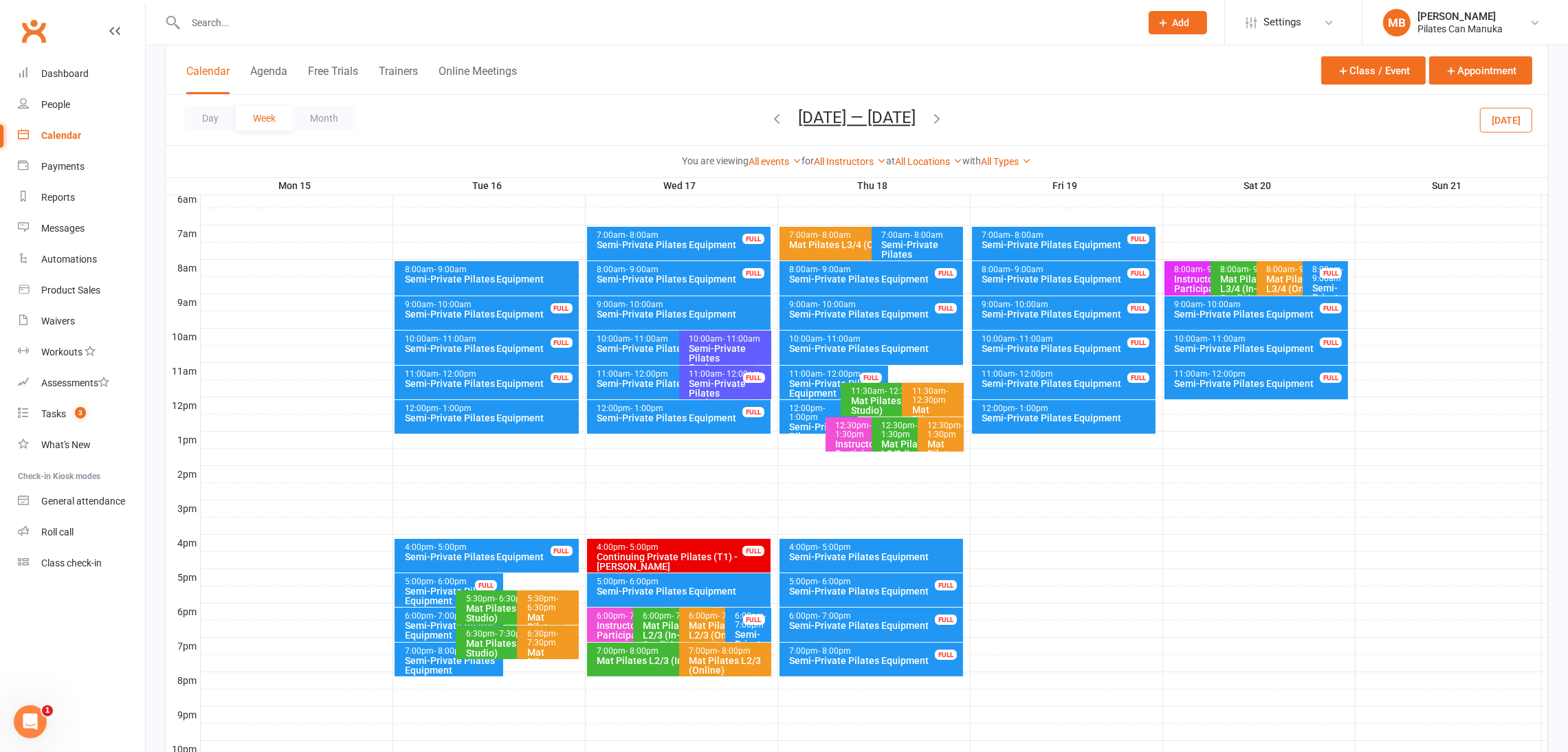
click at [941, 118] on icon "button" at bounding box center [937, 118] width 15 height 15
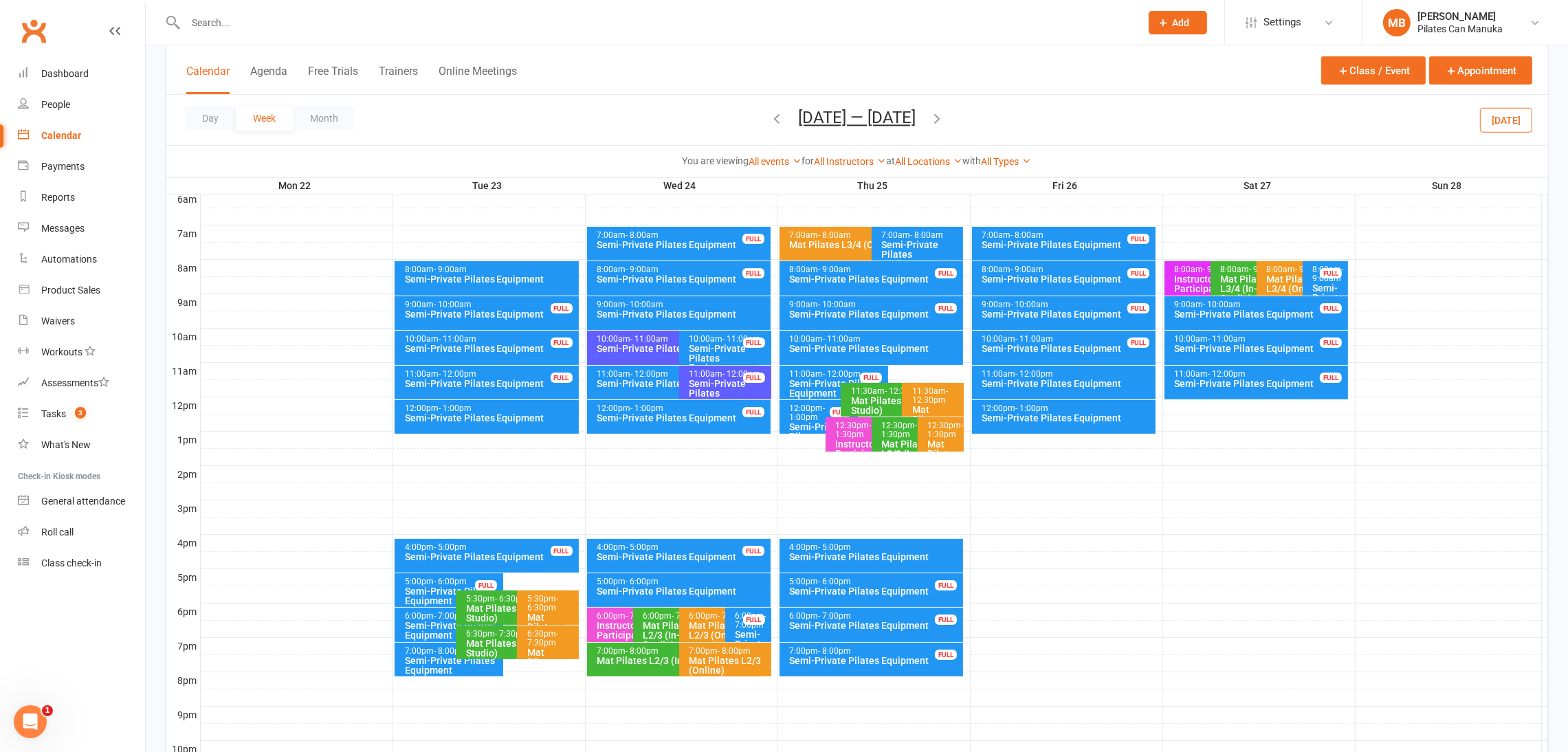
click at [941, 118] on icon "button" at bounding box center [937, 118] width 15 height 15
click at [944, 117] on icon "button" at bounding box center [937, 118] width 15 height 15
click at [939, 118] on icon "button" at bounding box center [937, 118] width 15 height 15
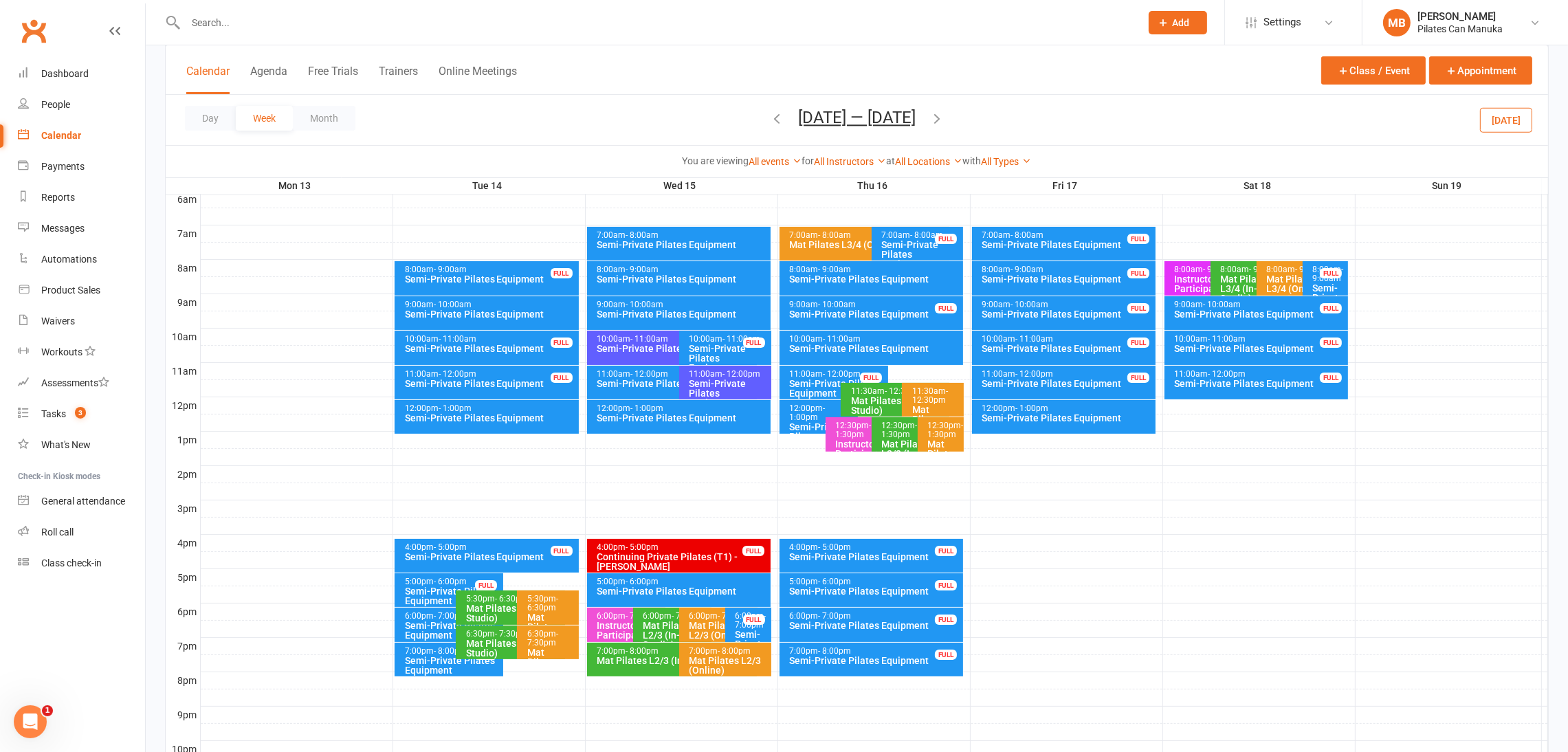
click at [939, 119] on icon "button" at bounding box center [937, 118] width 15 height 15
click at [941, 119] on icon "button" at bounding box center [937, 118] width 15 height 15
click at [929, 118] on span "[DATE] — [DATE] [DATE] Sun Mon Tue Wed Thu Fri Sat 27 28 29 30 31 01 02 03 04 0…" at bounding box center [857, 120] width 145 height 24
click at [944, 113] on icon "button" at bounding box center [937, 118] width 15 height 15
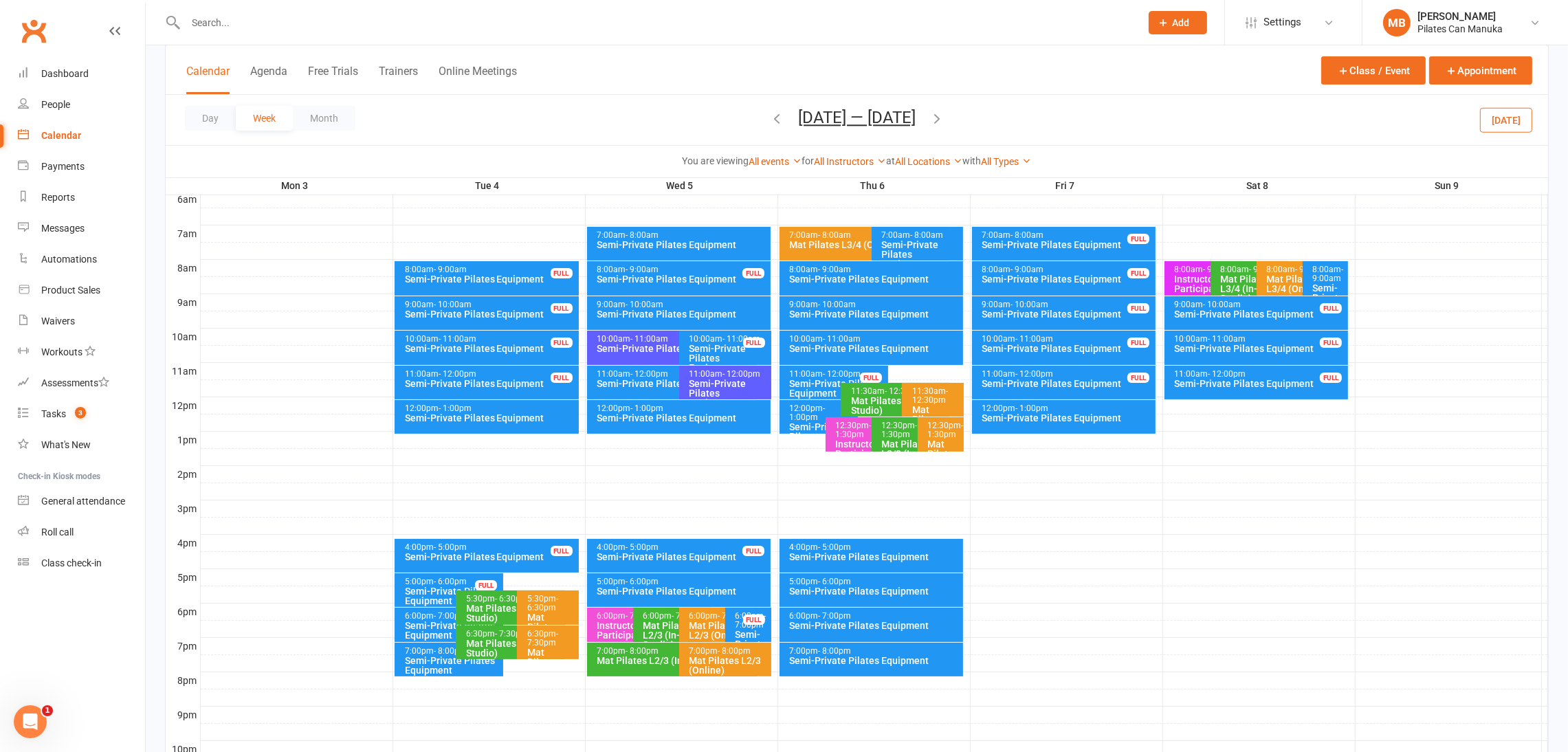
click at [936, 115] on icon "button" at bounding box center [937, 118] width 15 height 15
click at [900, 112] on button "[DATE] — [DATE]" at bounding box center [856, 118] width 117 height 19
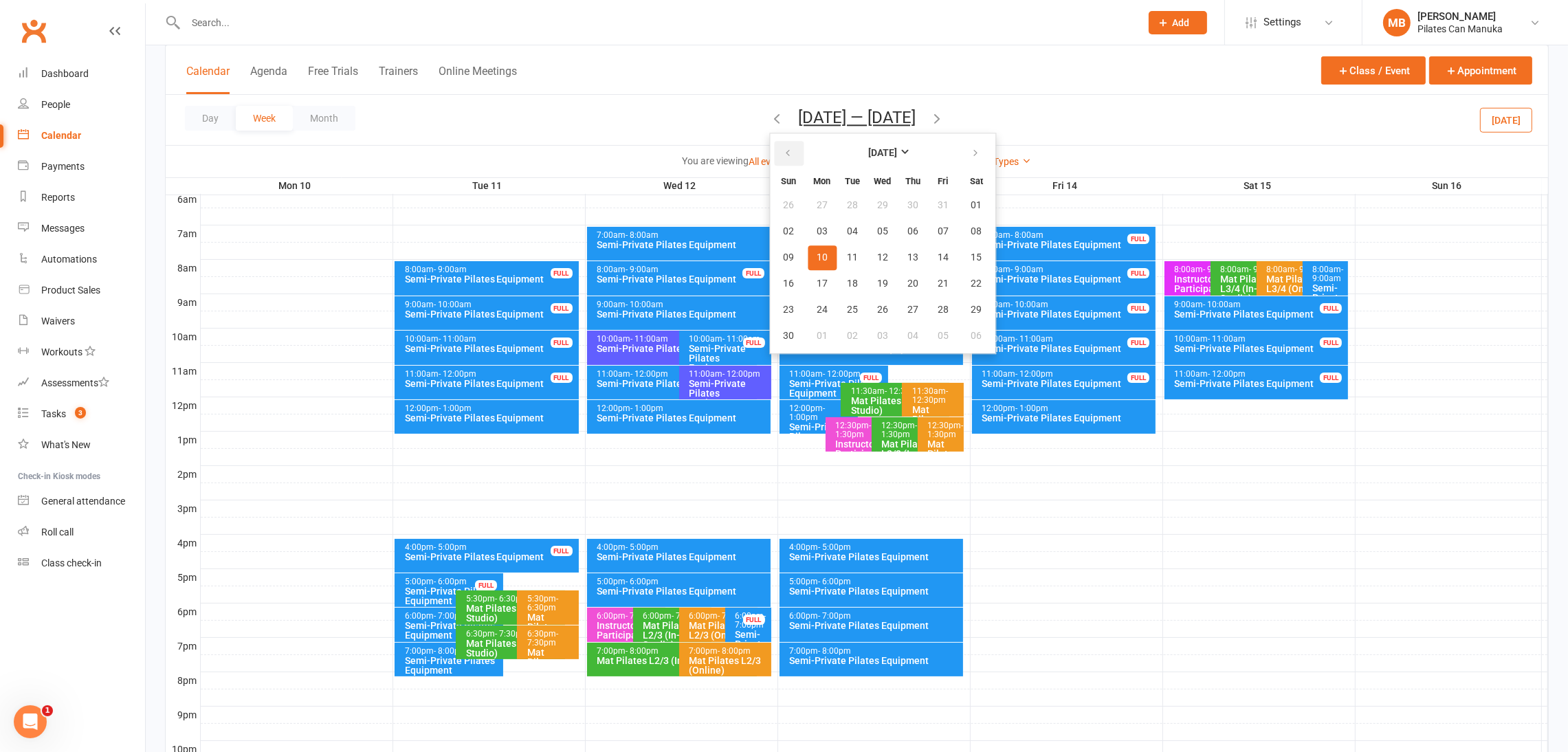
click at [774, 156] on button "button" at bounding box center [788, 153] width 29 height 24
click at [938, 259] on span "15" at bounding box center [943, 258] width 11 height 11
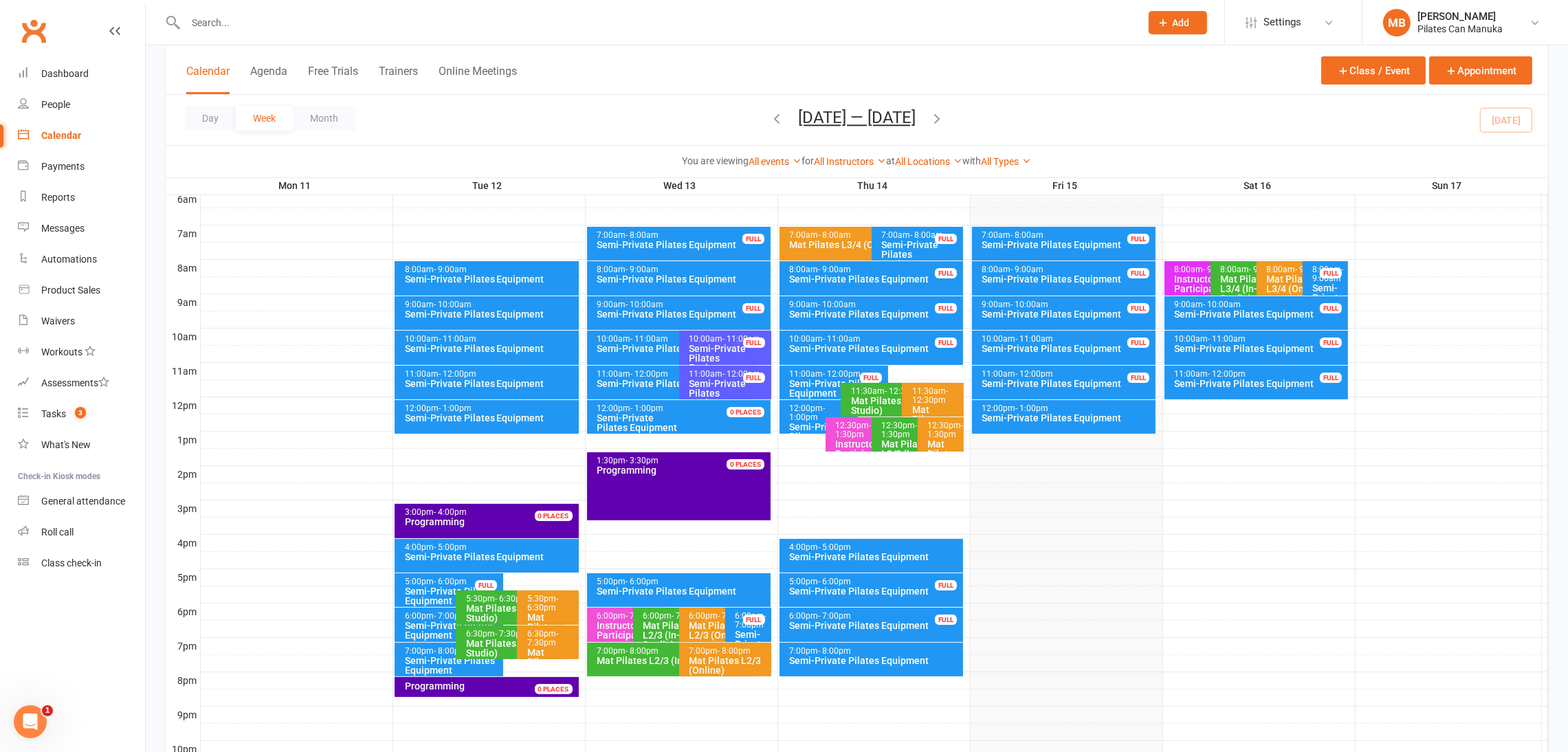
click at [944, 121] on icon "button" at bounding box center [937, 118] width 15 height 15
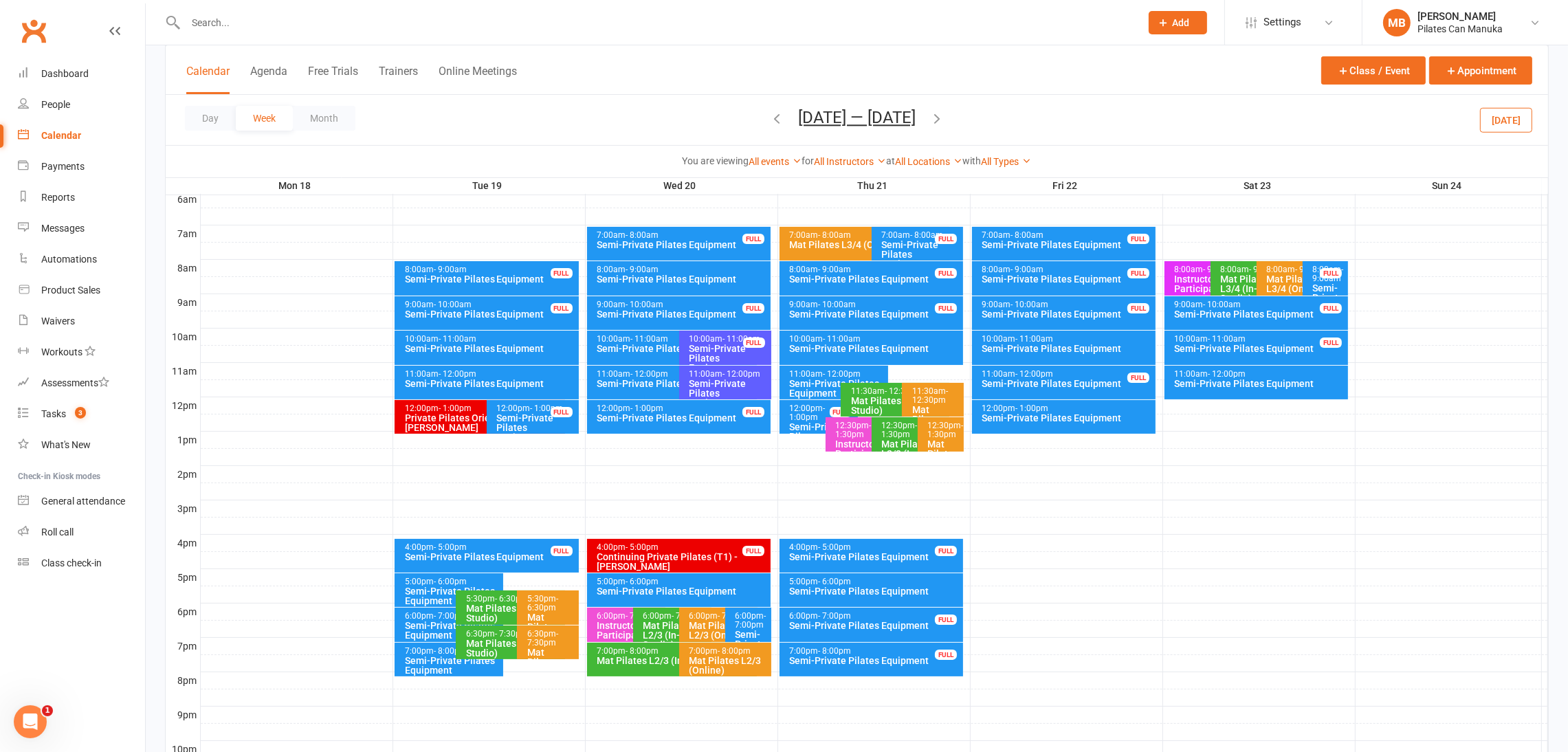
click at [427, 593] on div "Semi-Private Pilates Equipment" at bounding box center [452, 596] width 97 height 19
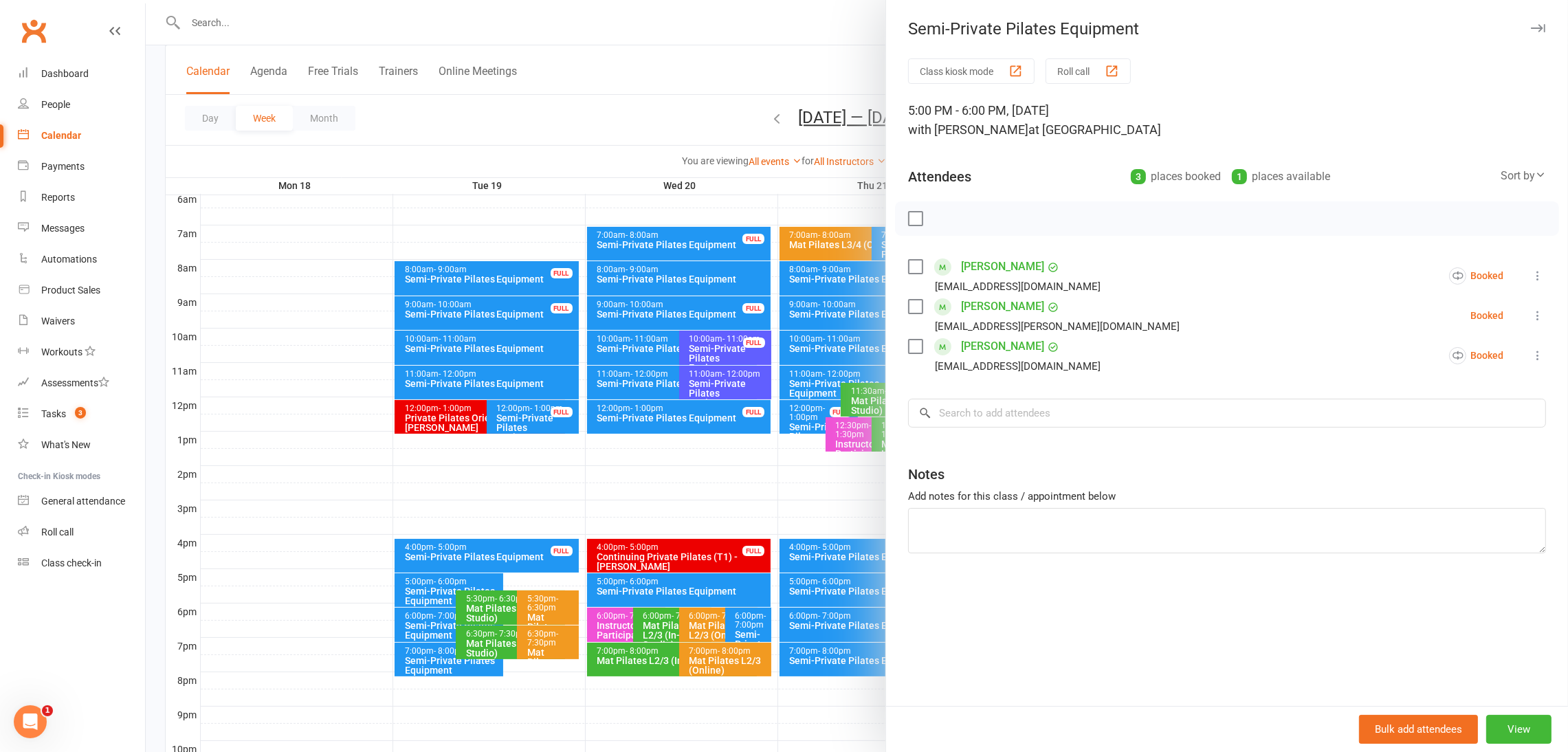
click at [427, 593] on div at bounding box center [857, 376] width 1422 height 752
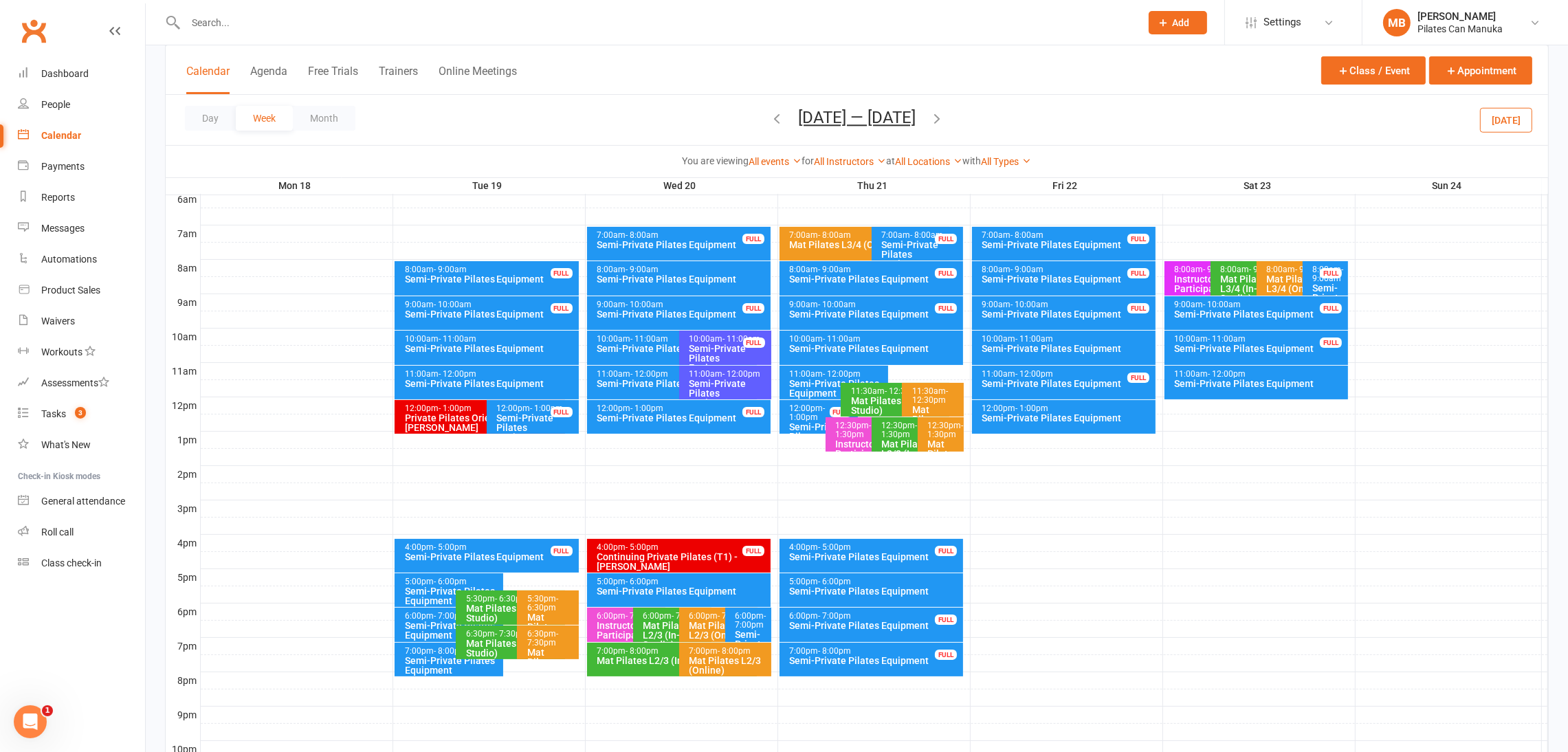
click at [419, 625] on div "Semi-Private Pilates Equipment" at bounding box center [452, 631] width 97 height 19
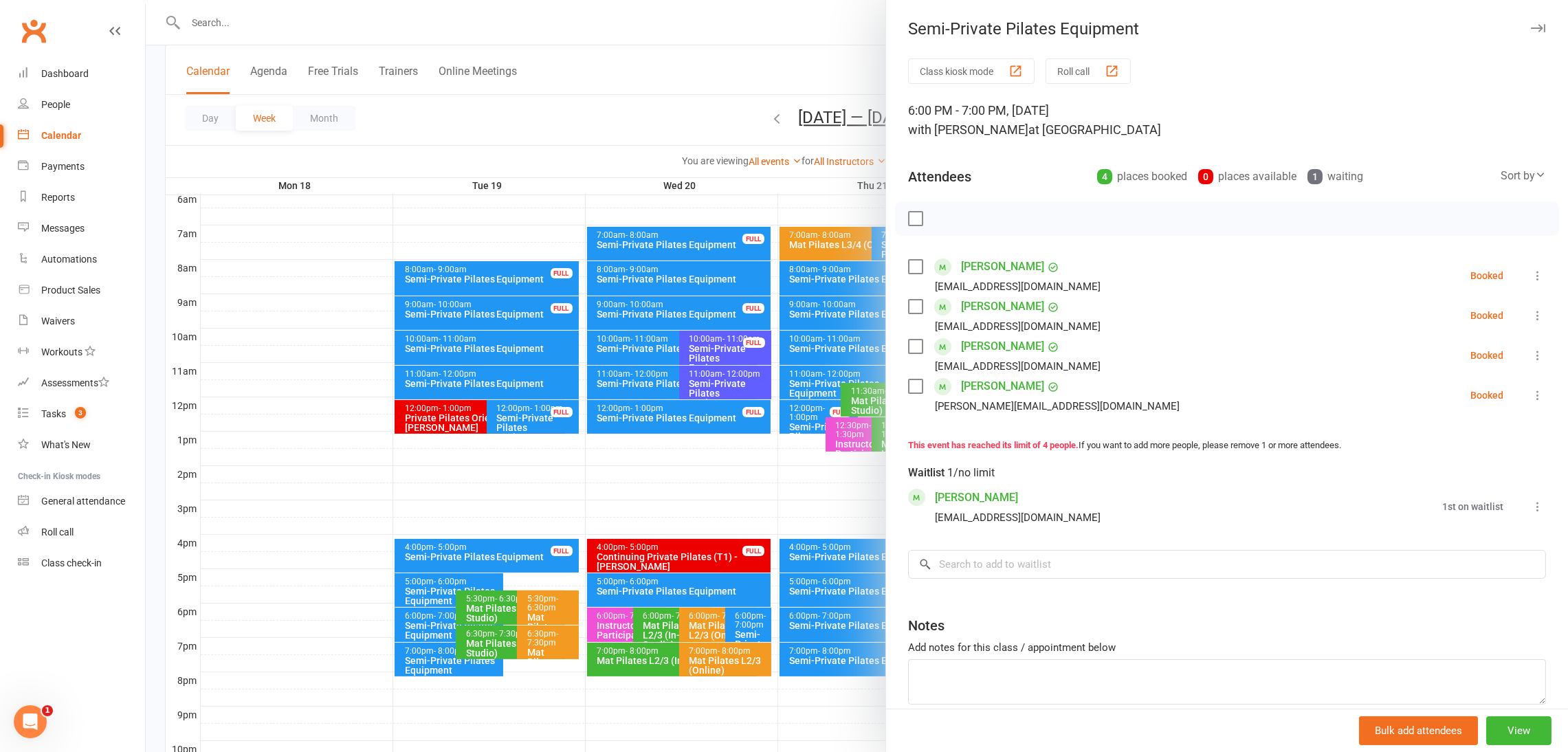
drag, startPoint x: 419, startPoint y: 625, endPoint x: 427, endPoint y: 631, distance: 10.0
click at [419, 624] on div at bounding box center [857, 376] width 1422 height 752
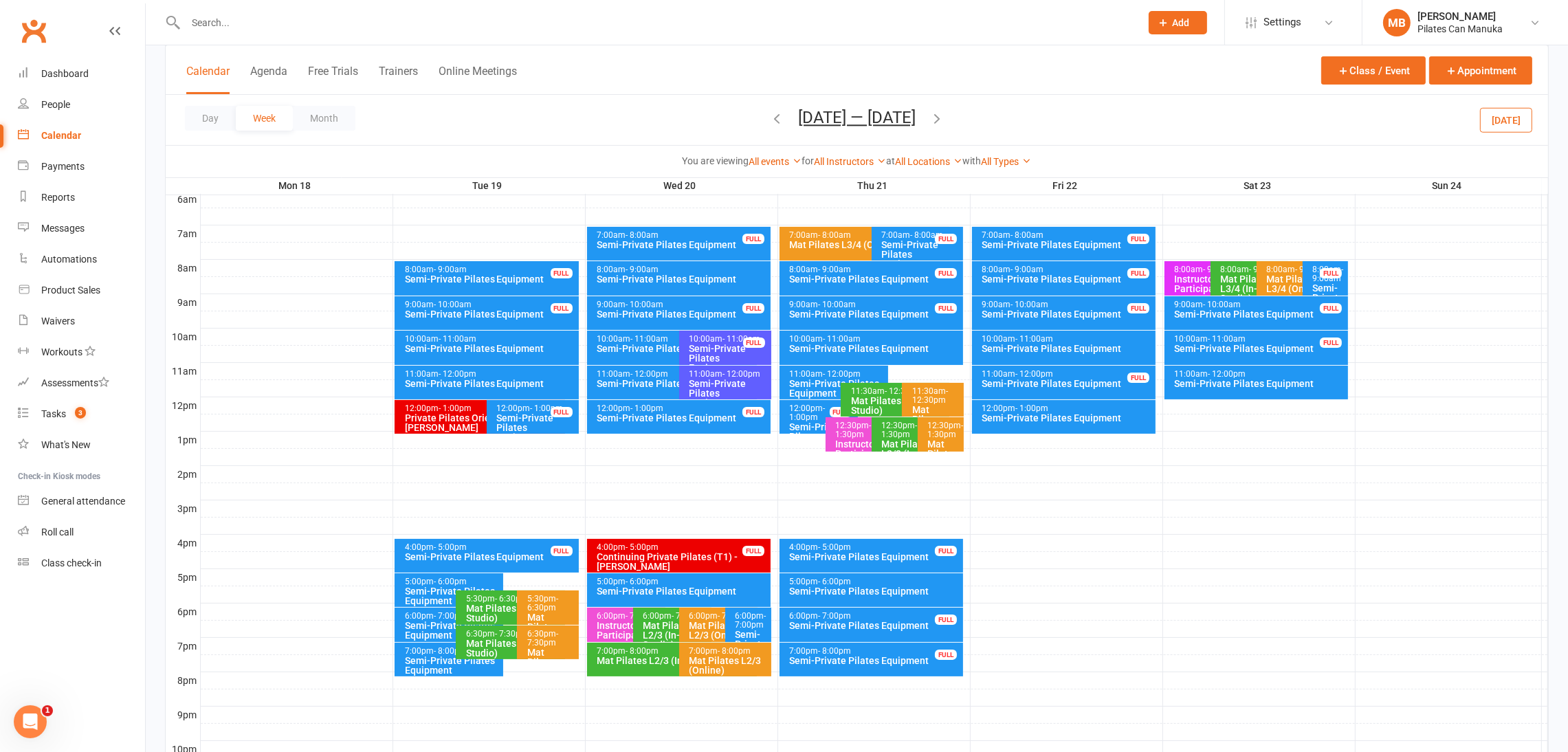
click at [430, 656] on div "Semi-Private Pilates Equipment" at bounding box center [452, 666] width 97 height 19
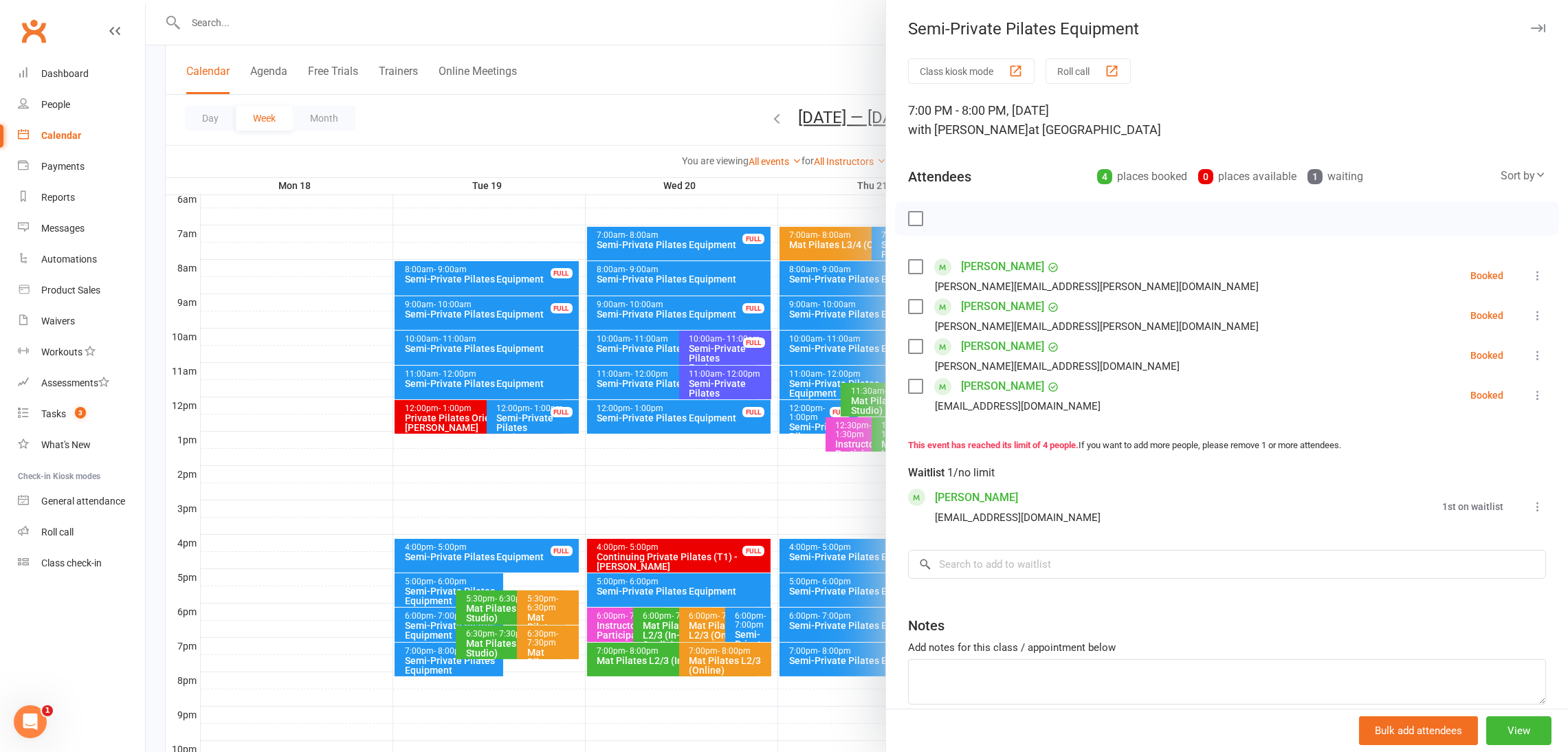
click at [431, 662] on div at bounding box center [857, 376] width 1422 height 752
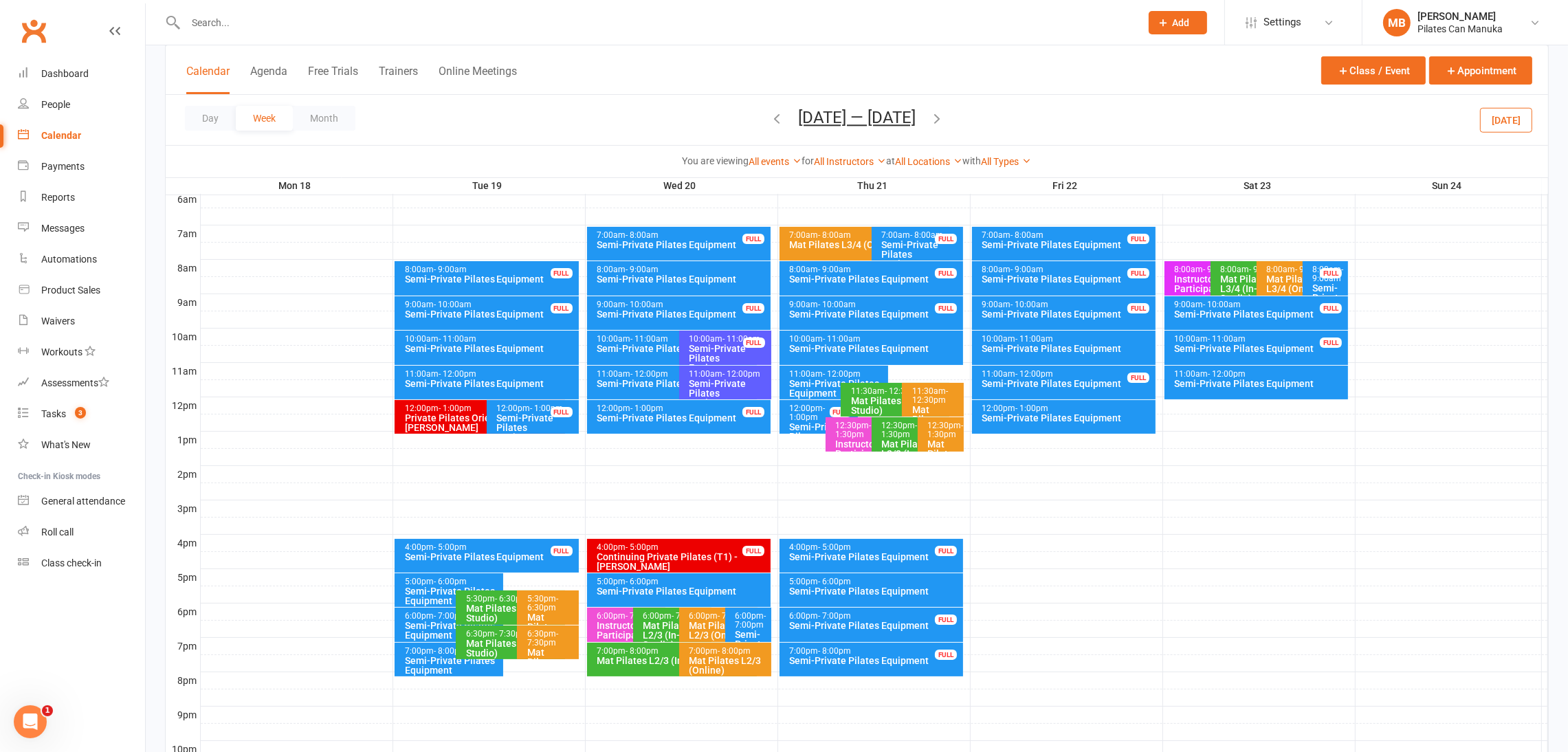
click at [703, 268] on div "8:00am - 9:00am" at bounding box center [682, 270] width 172 height 9
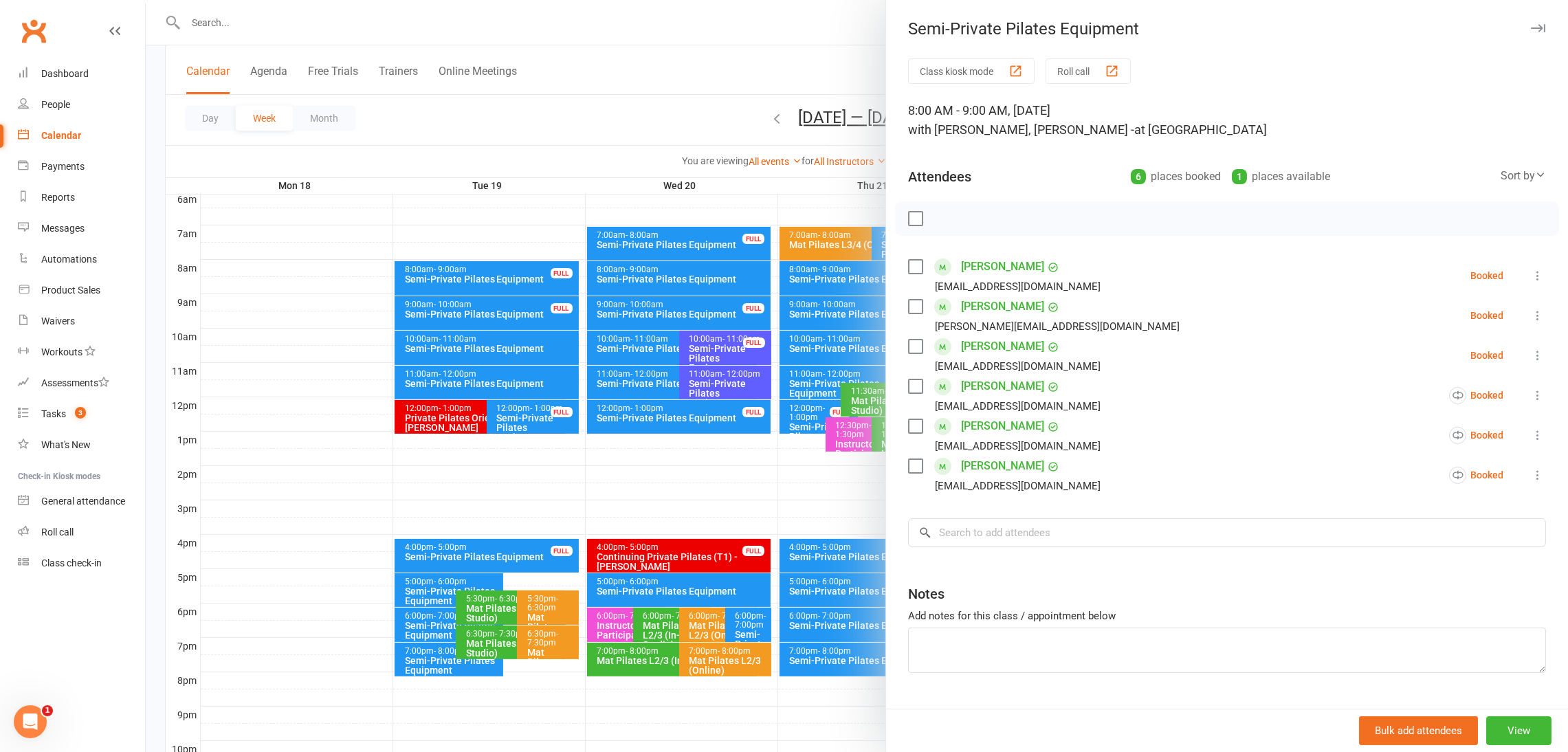
click at [708, 272] on div at bounding box center [857, 376] width 1422 height 752
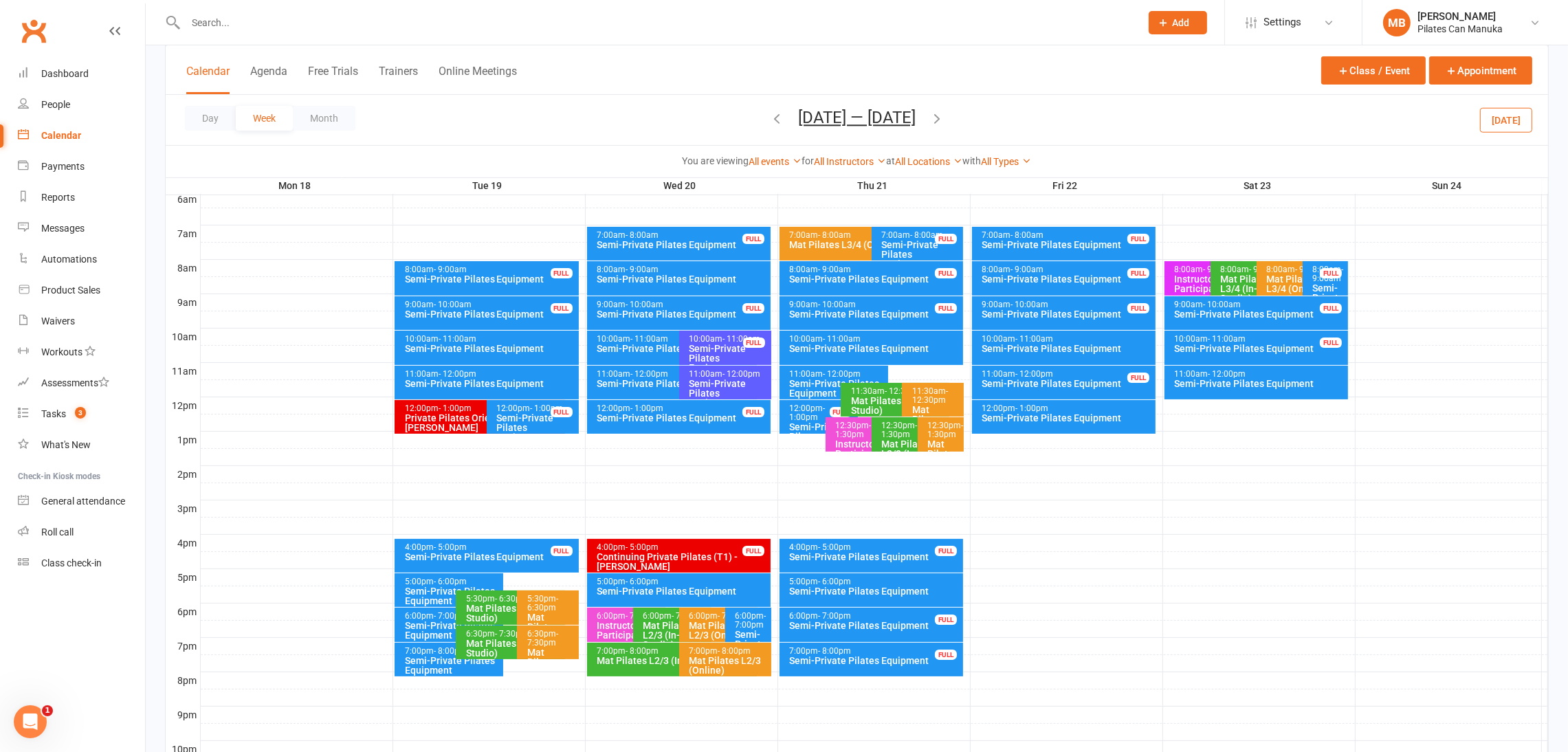
click at [634, 384] on div "Semi-Private Pilates Equipment" at bounding box center [675, 384] width 158 height 9
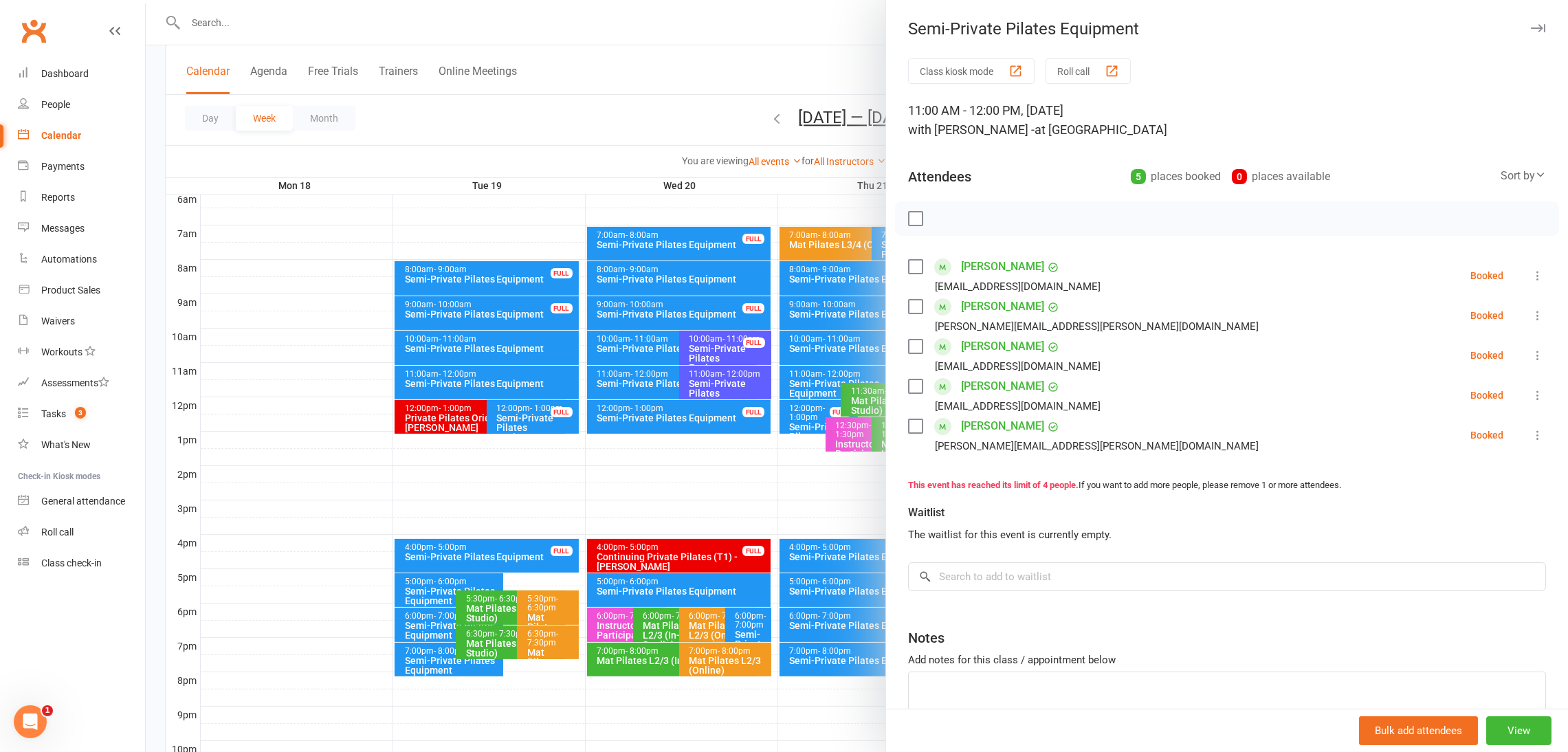
click at [723, 384] on div at bounding box center [857, 376] width 1422 height 752
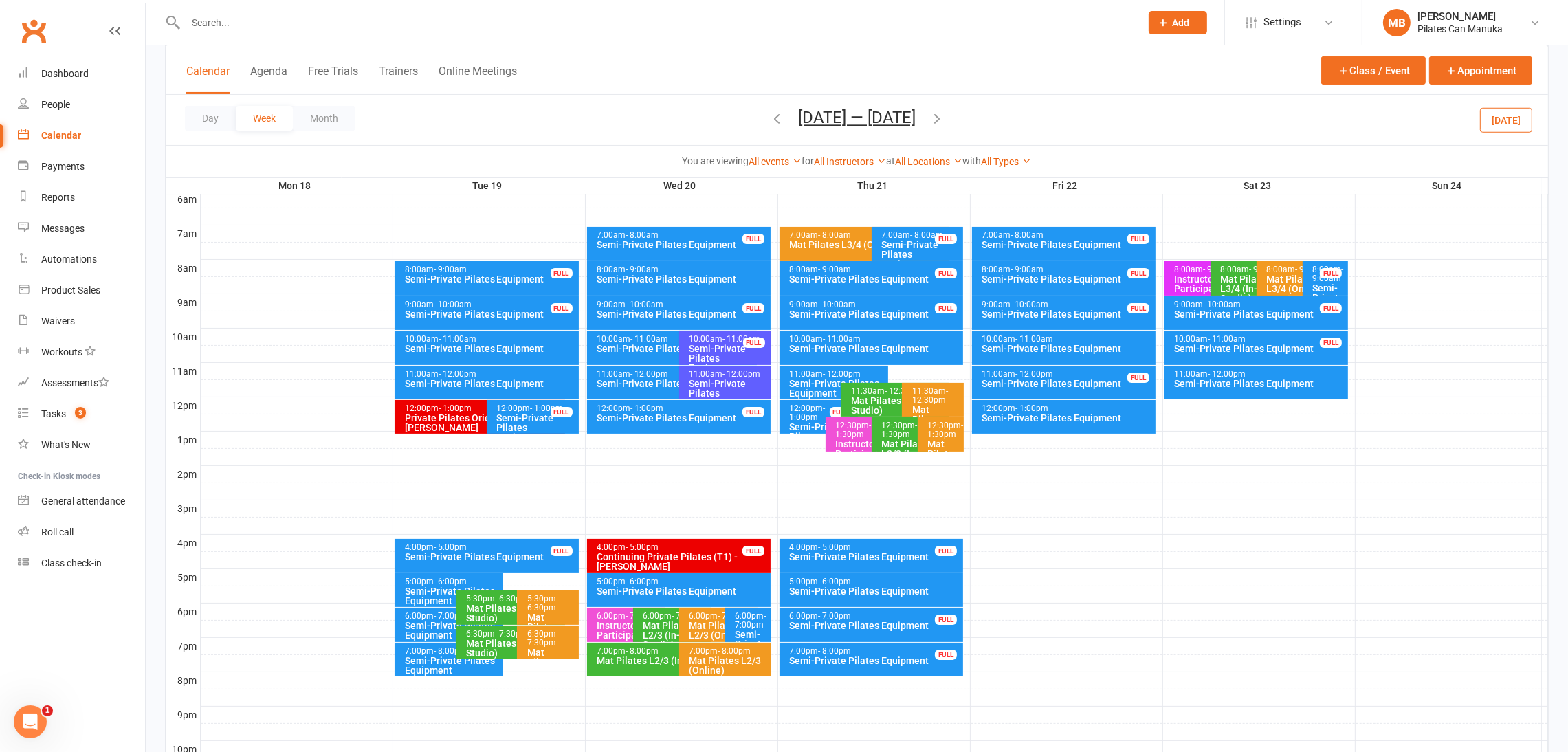
click at [729, 387] on div "Semi-Private Pilates Equipment" at bounding box center [728, 393] width 80 height 29
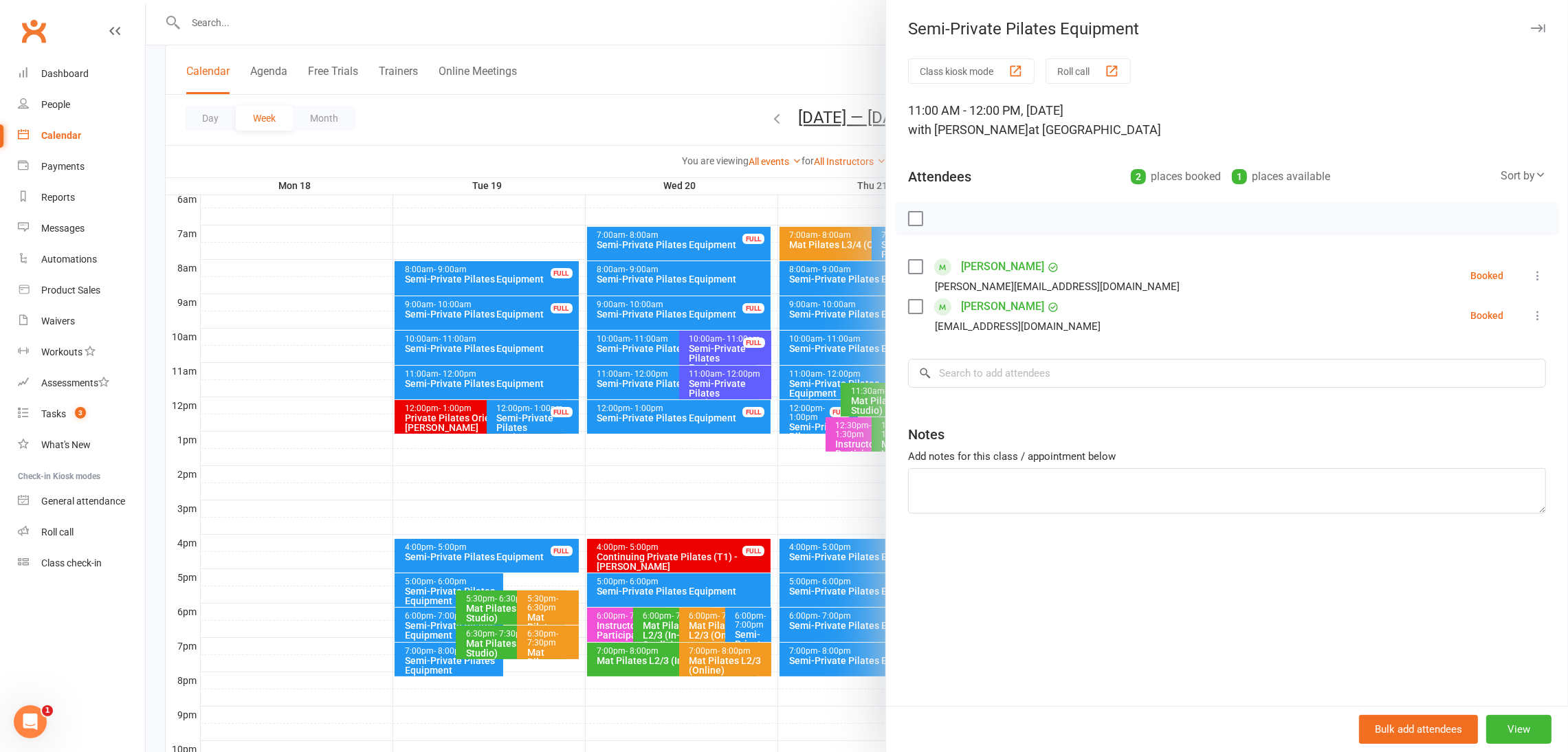
click at [753, 619] on div at bounding box center [857, 376] width 1422 height 752
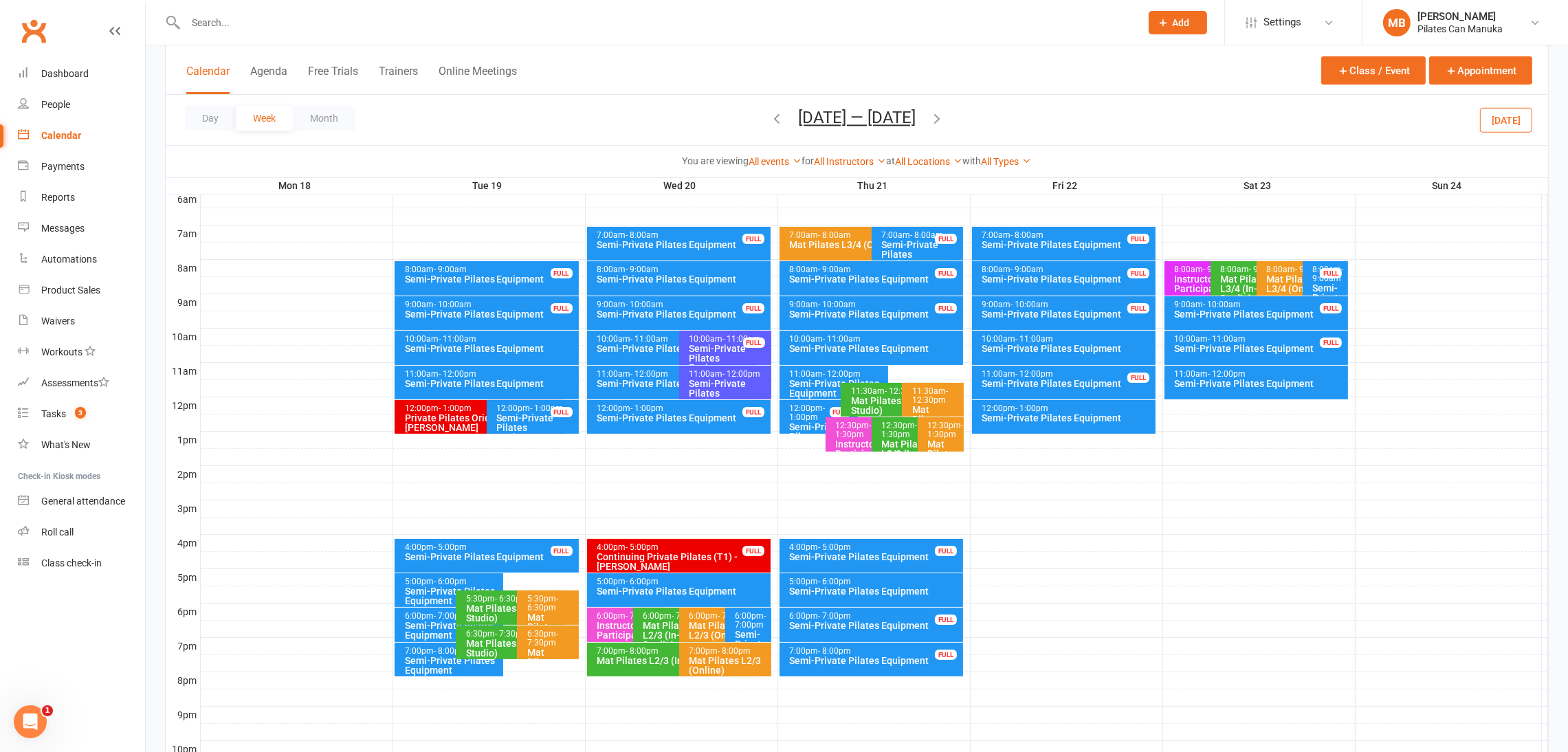
drag, startPoint x: 947, startPoint y: 115, endPoint x: 934, endPoint y: 113, distance: 13.2
click at [944, 115] on icon "button" at bounding box center [937, 118] width 15 height 15
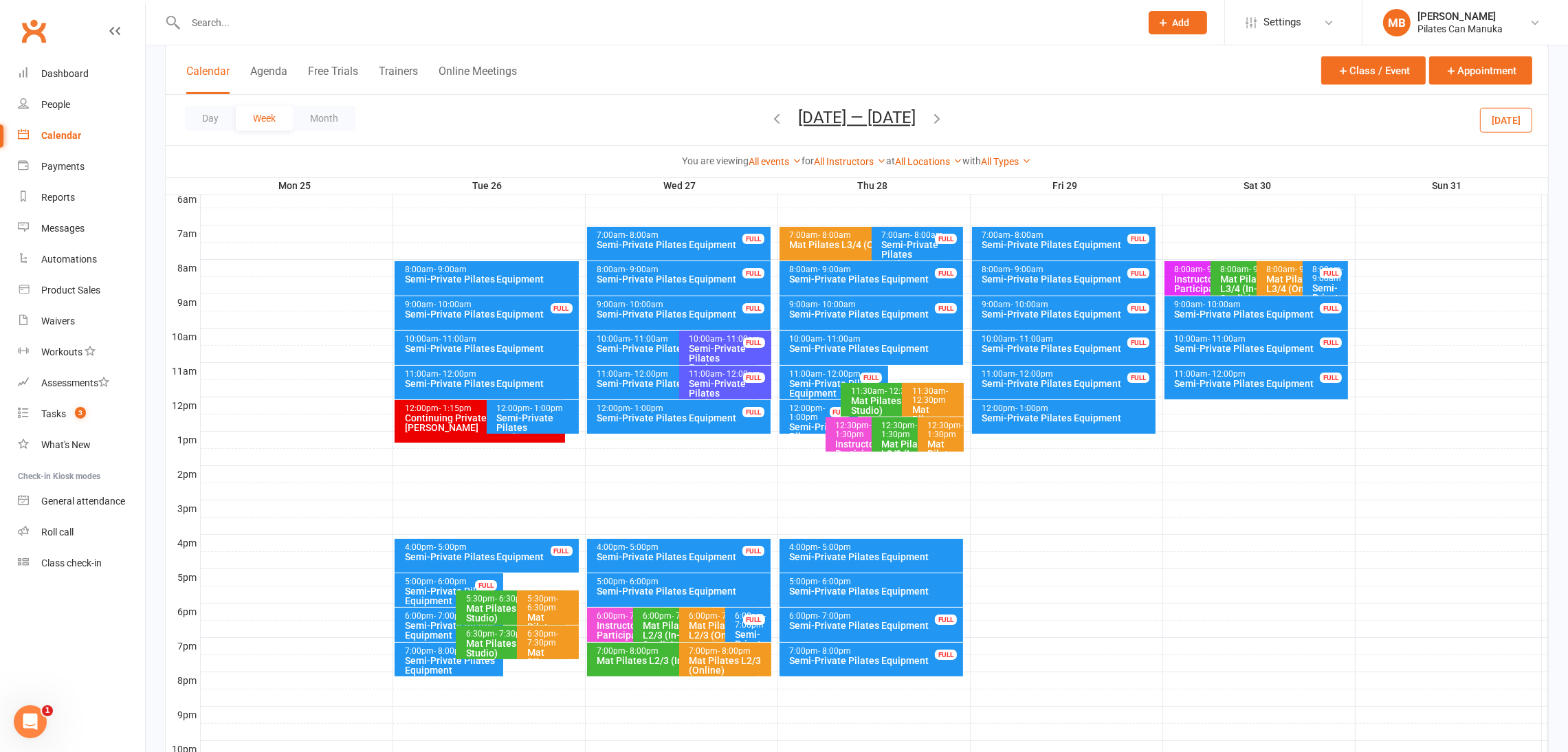
click at [775, 115] on icon "button" at bounding box center [777, 118] width 15 height 15
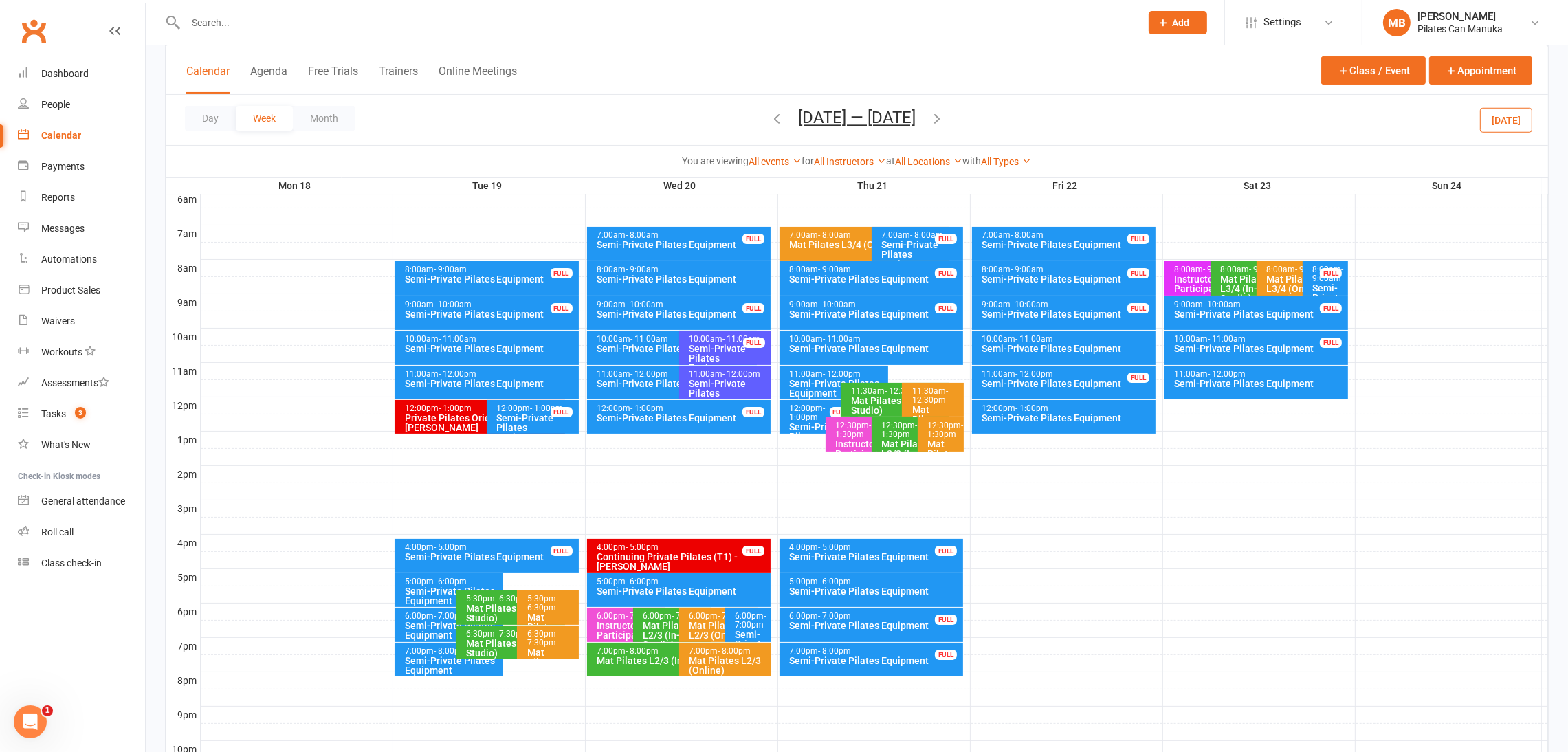
click at [749, 627] on span "- 7:00pm" at bounding box center [751, 620] width 31 height 19
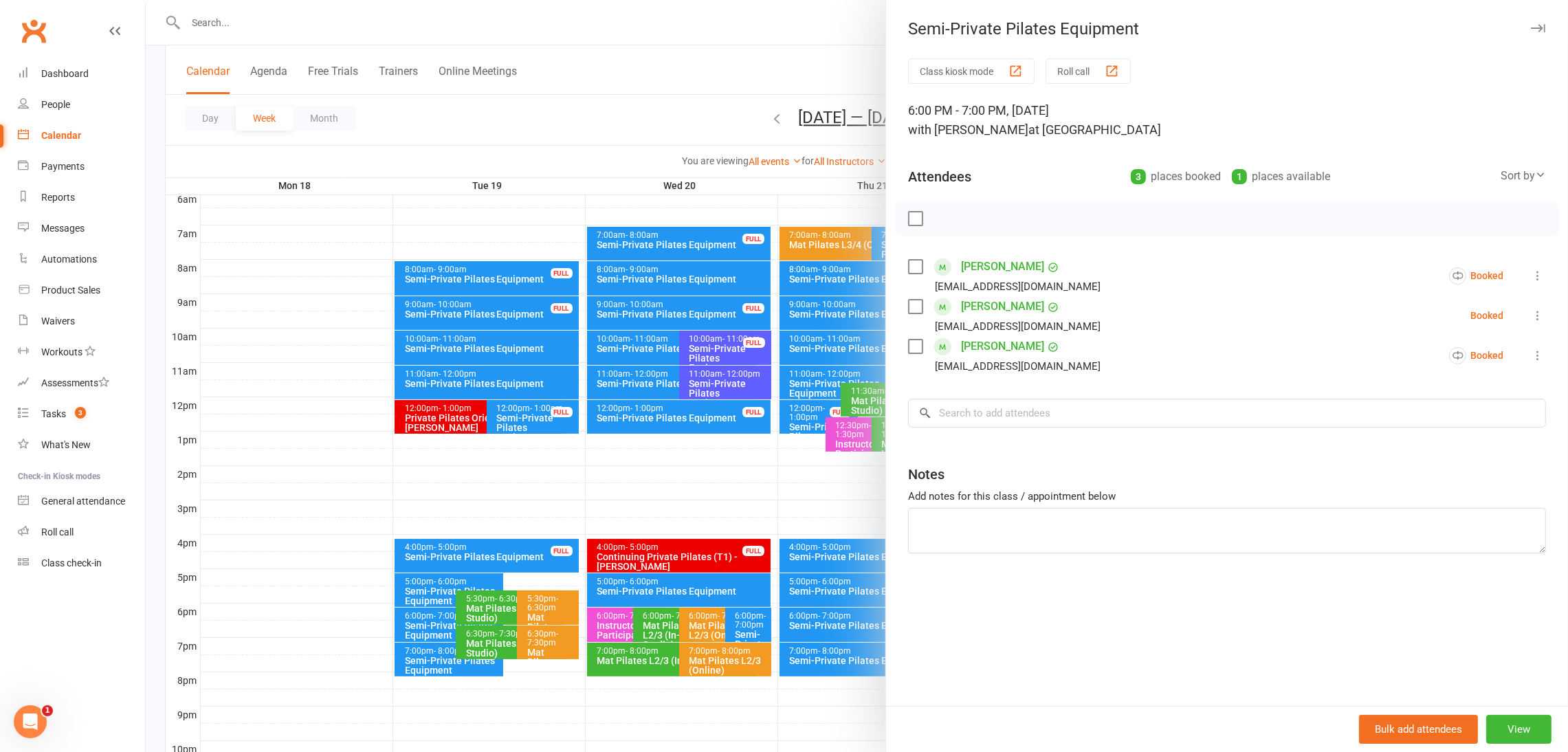
click at [695, 103] on div at bounding box center [857, 376] width 1422 height 752
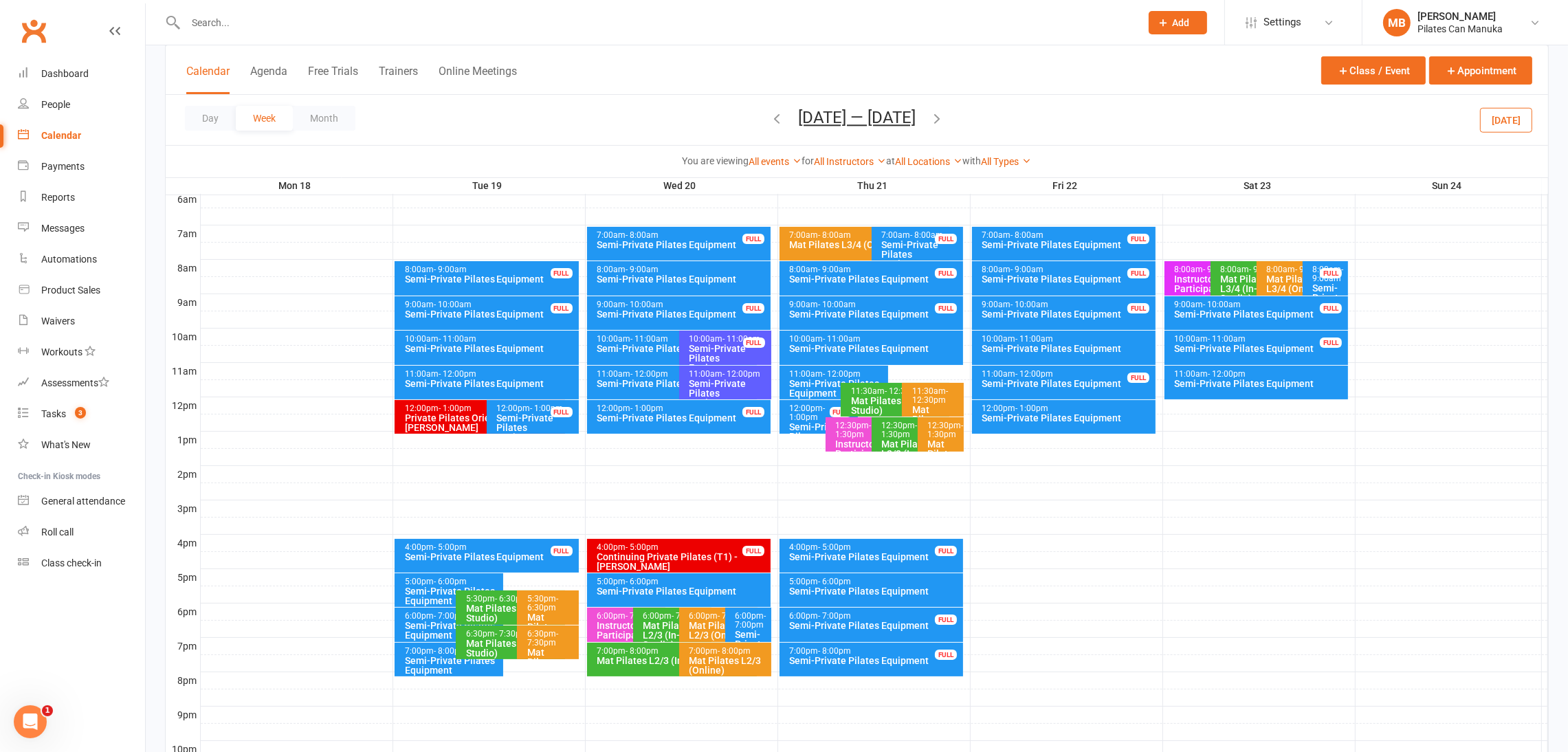
click at [805, 375] on div "11:00am - 12:00pm" at bounding box center [837, 375] width 97 height 9
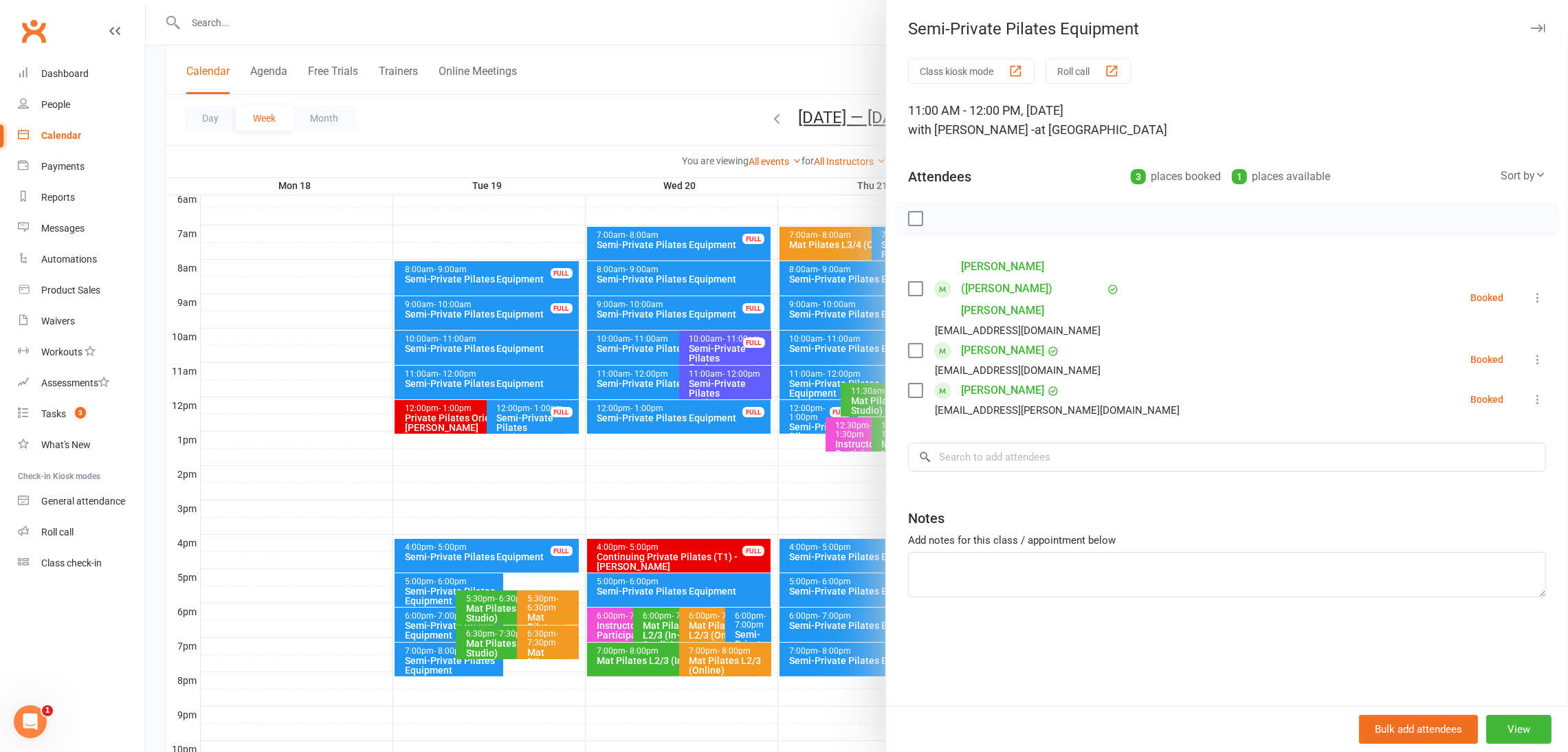
click at [809, 376] on div at bounding box center [857, 376] width 1422 height 752
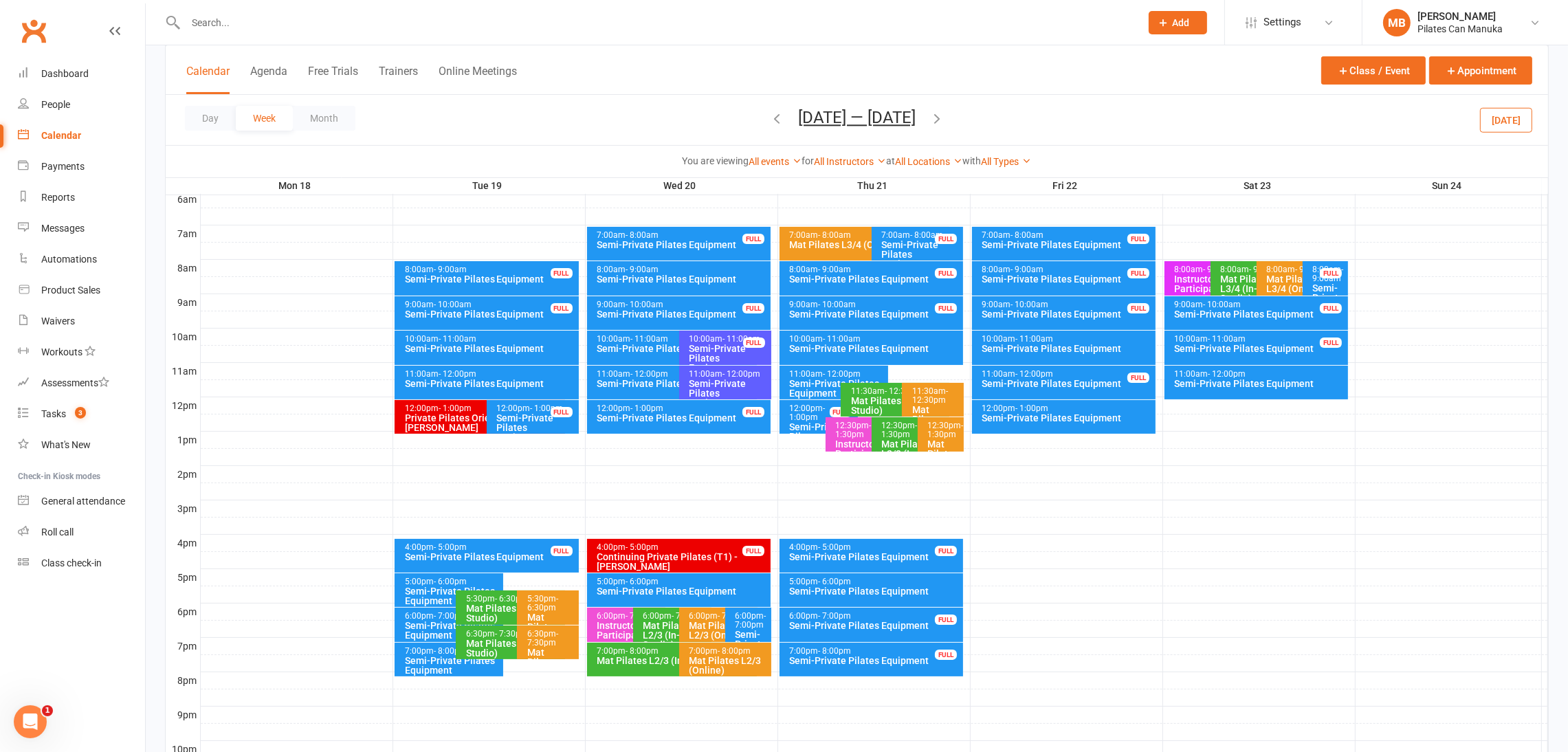
click at [906, 590] on div "Semi-Private Pilates Equipment" at bounding box center [875, 591] width 172 height 9
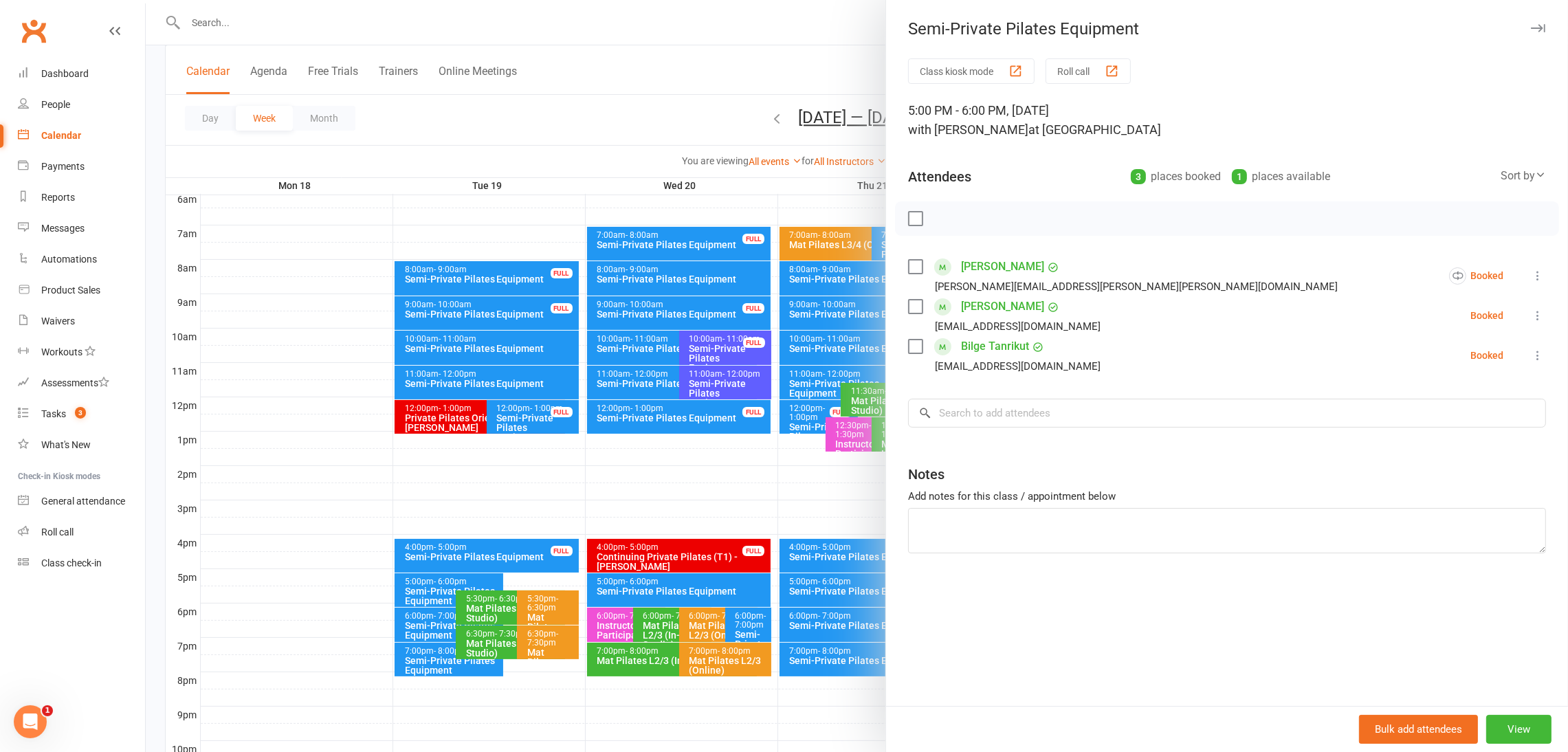
click at [780, 103] on div at bounding box center [857, 376] width 1422 height 752
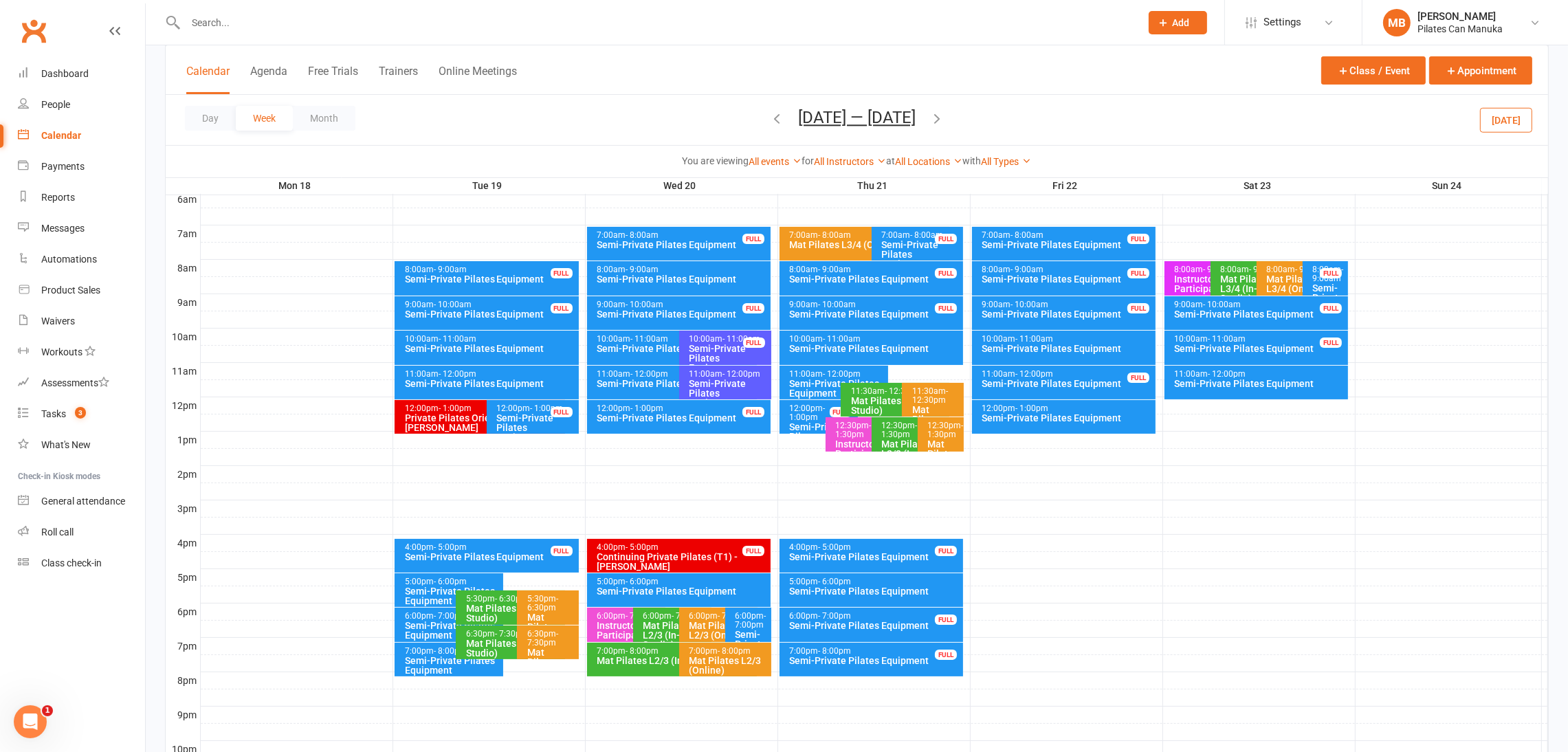
click at [941, 120] on icon "button" at bounding box center [937, 118] width 15 height 15
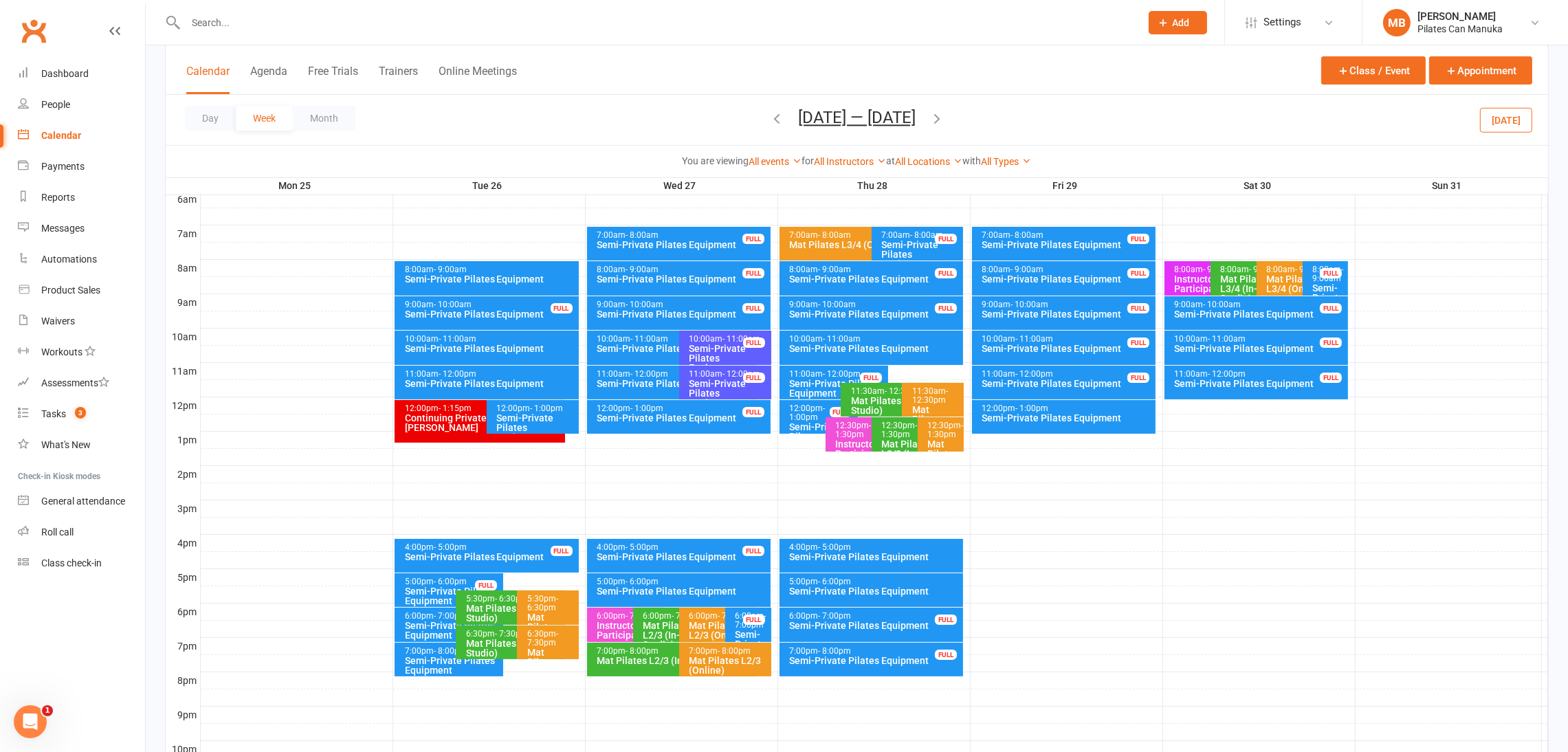
click at [769, 118] on icon "button" at bounding box center [777, 118] width 15 height 15
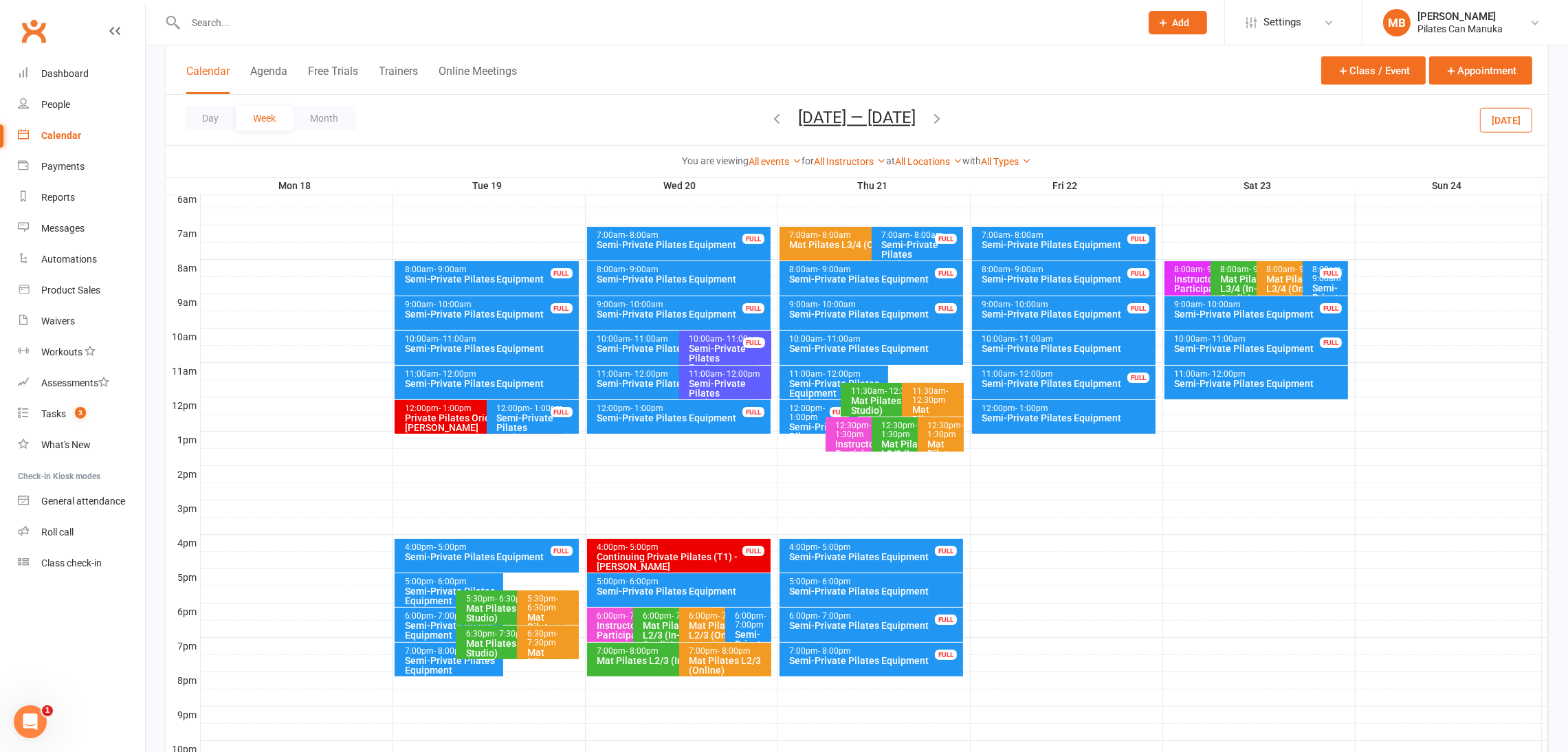
click at [769, 119] on icon "button" at bounding box center [777, 118] width 15 height 15
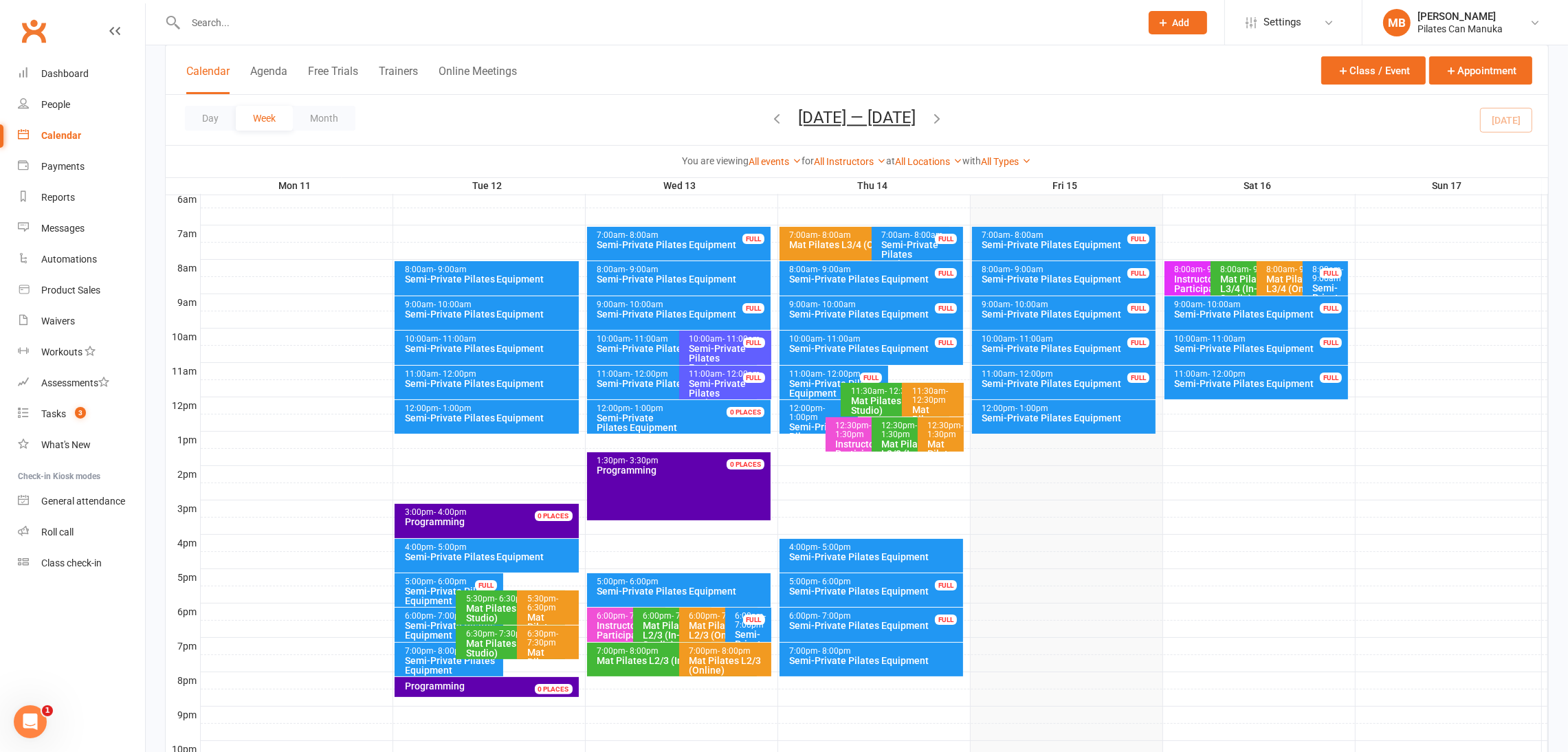
click at [943, 114] on icon "button" at bounding box center [937, 118] width 15 height 15
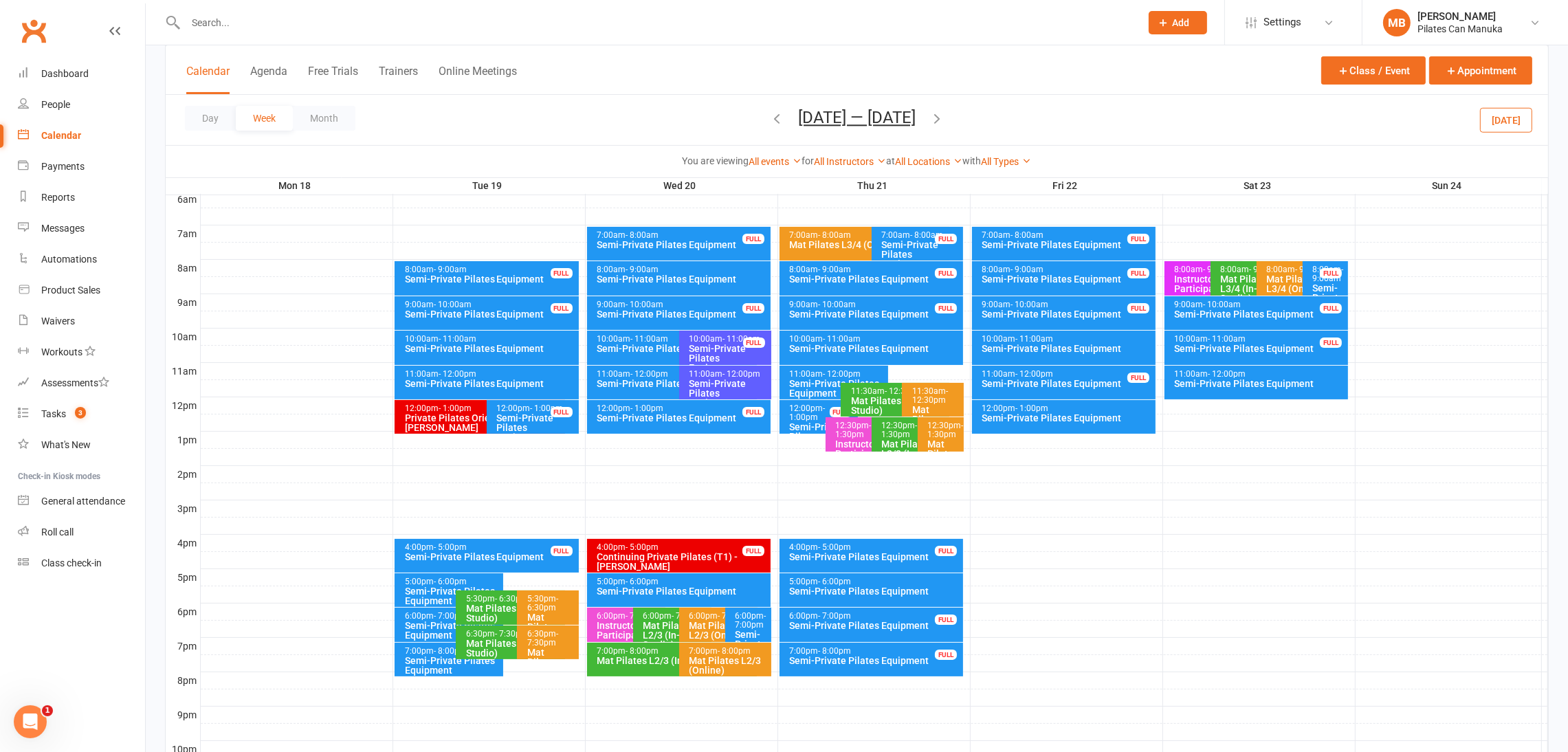
click at [944, 115] on icon "button" at bounding box center [937, 118] width 15 height 15
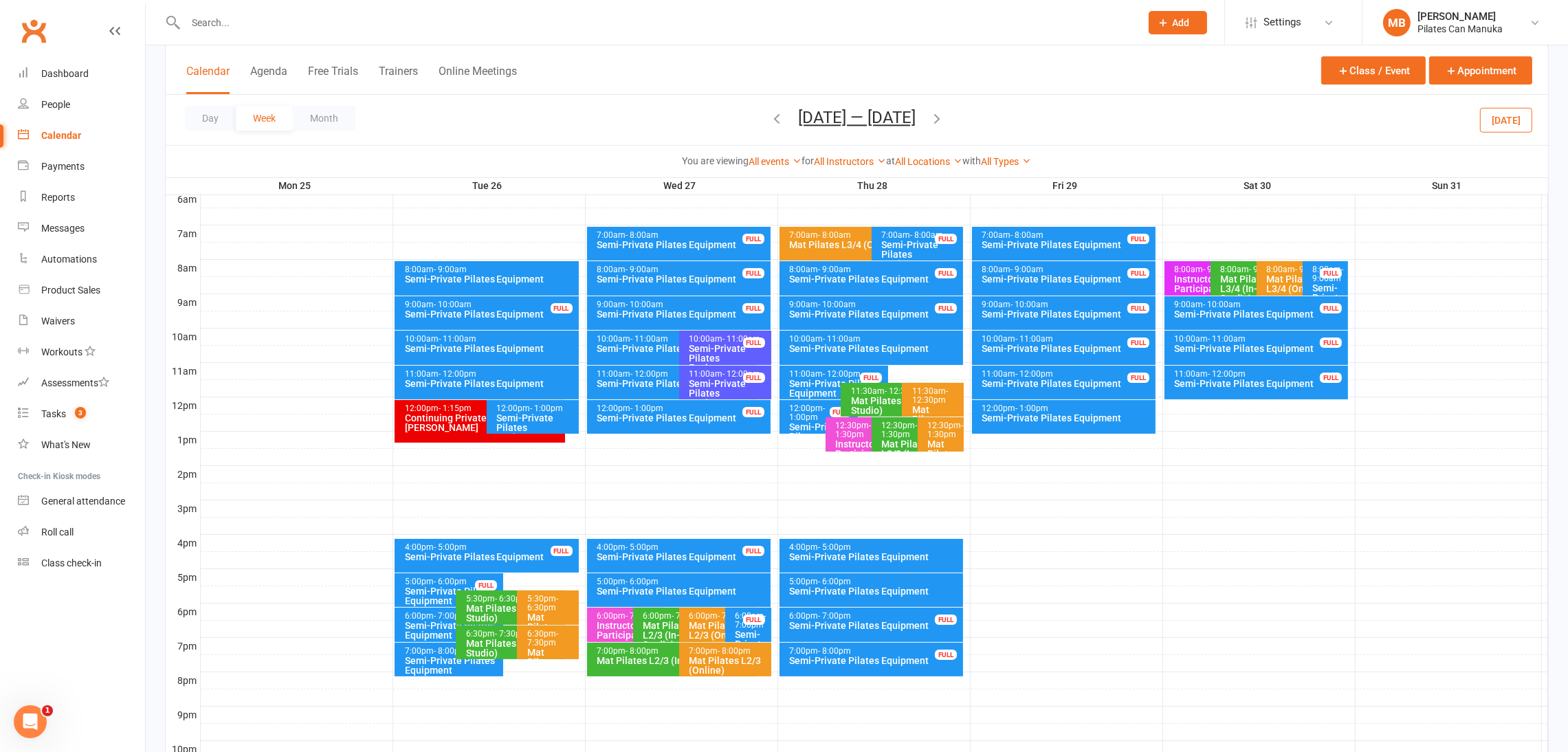
click at [944, 115] on icon "button" at bounding box center [937, 118] width 15 height 15
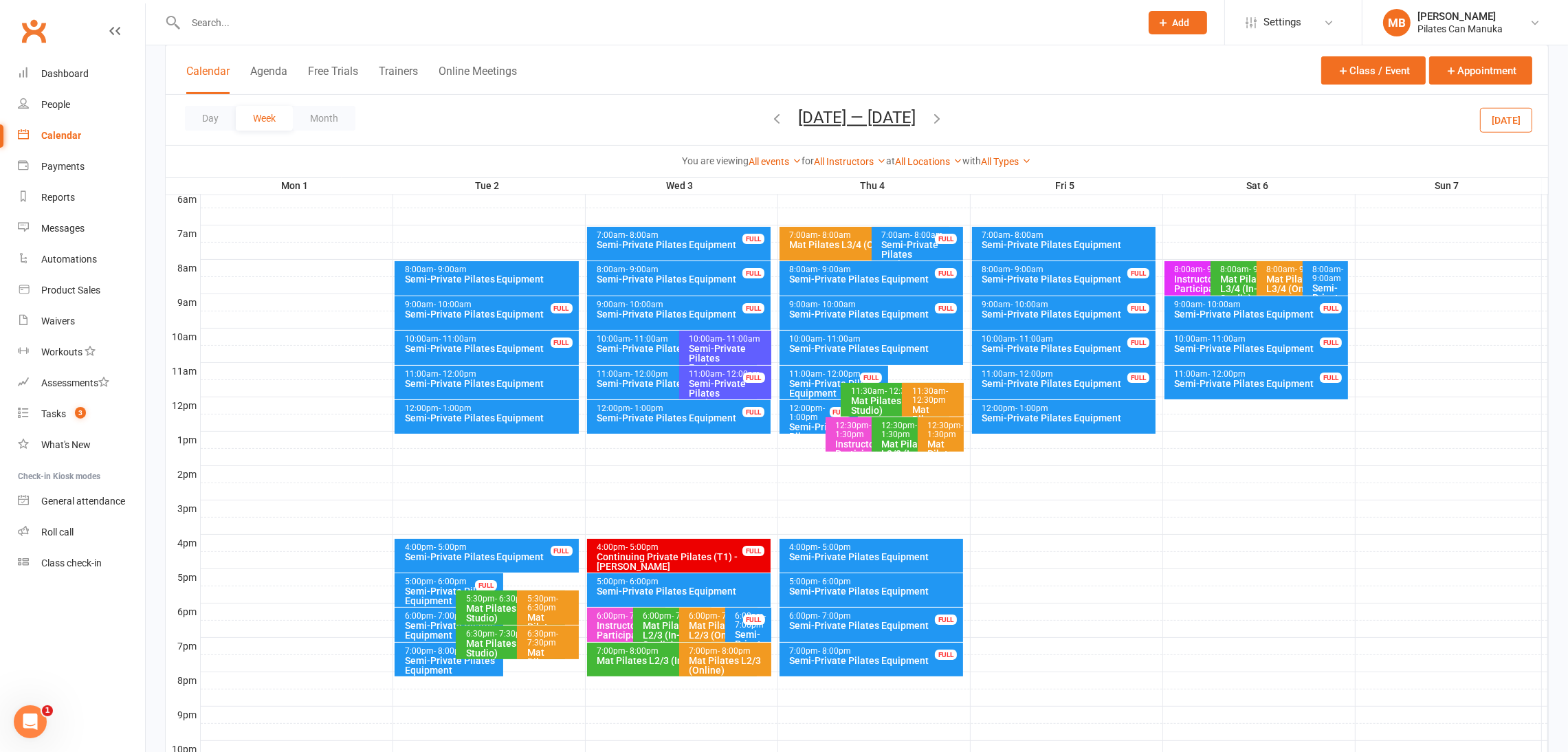
click at [933, 117] on icon "button" at bounding box center [937, 118] width 15 height 15
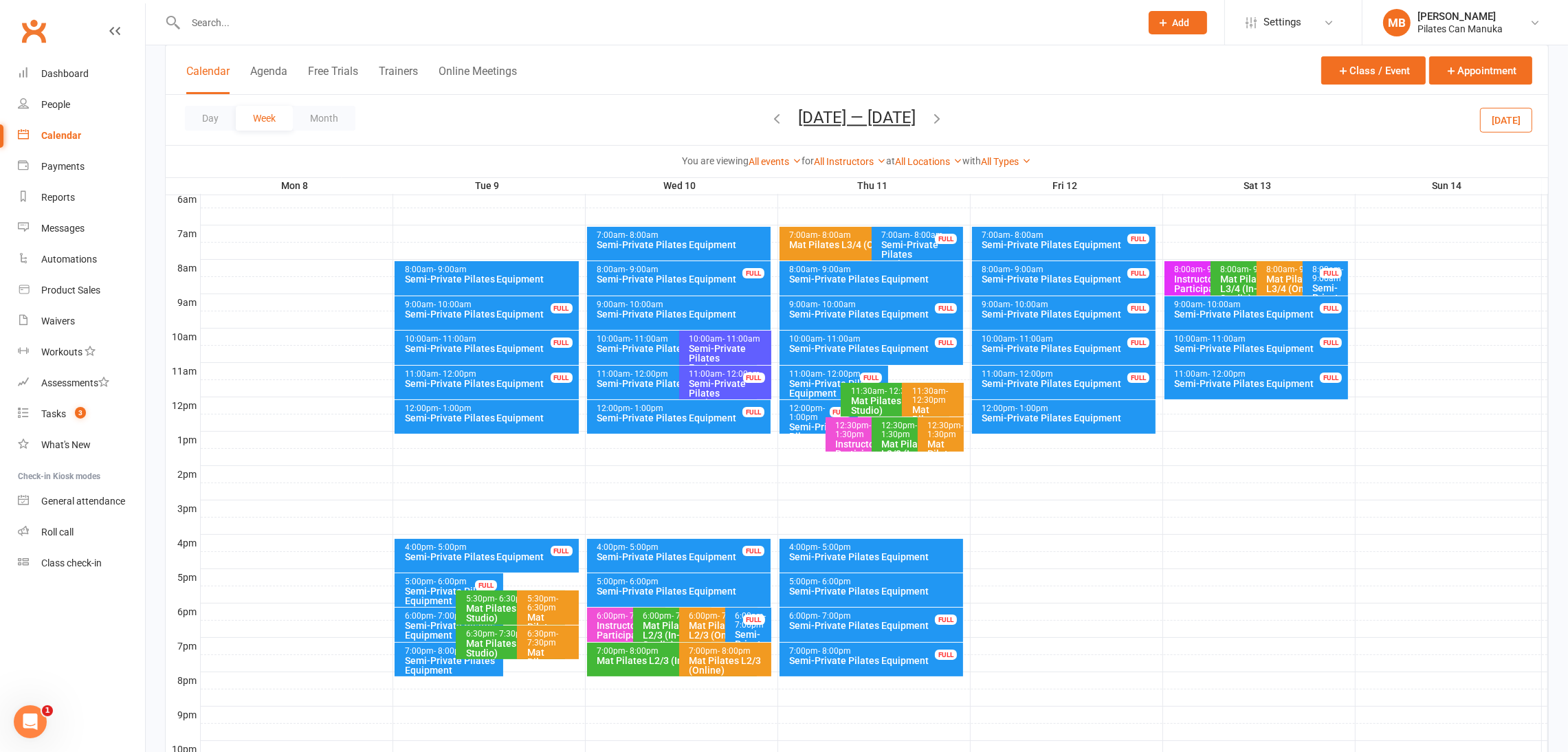
click at [938, 118] on icon "button" at bounding box center [937, 118] width 15 height 15
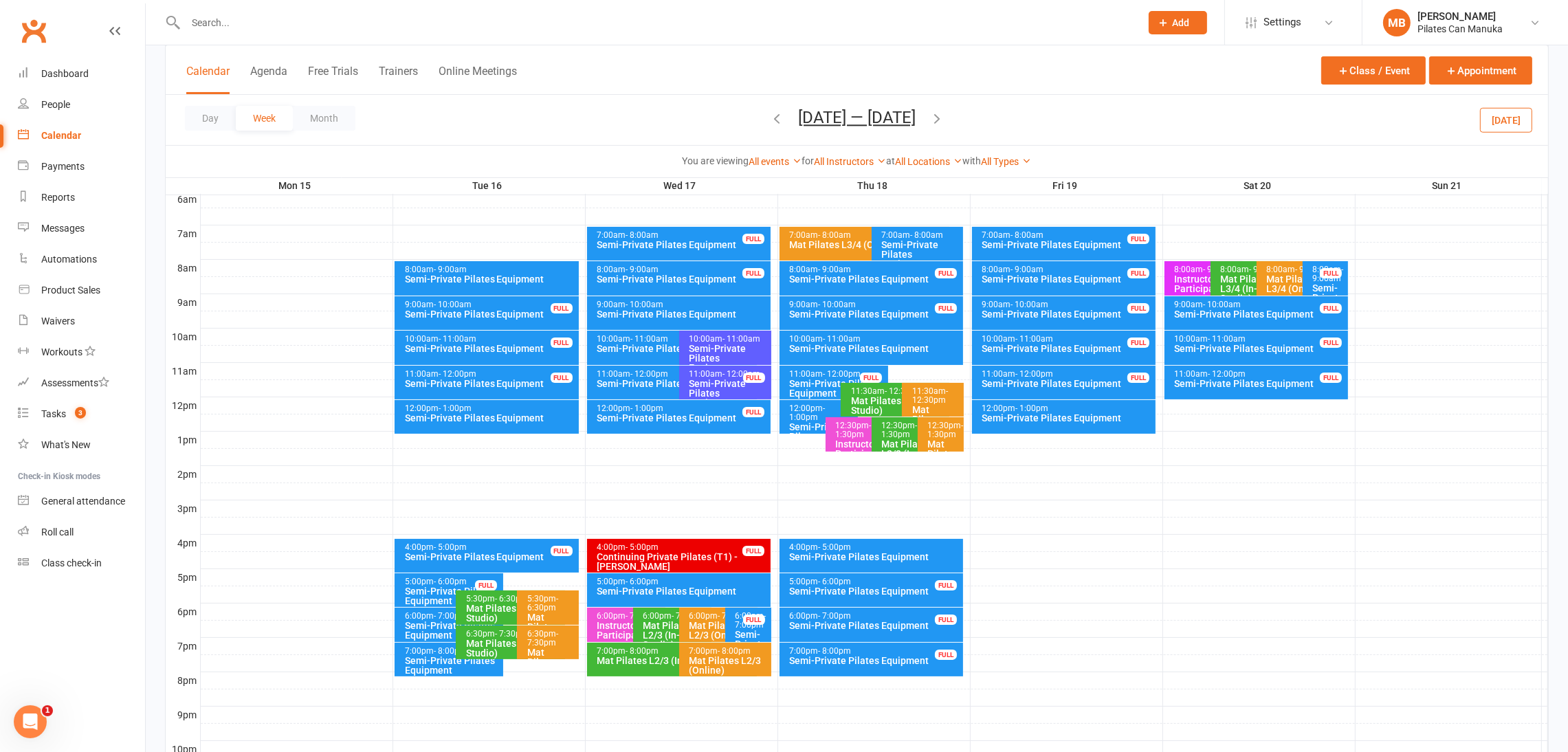
click at [773, 118] on icon "button" at bounding box center [777, 118] width 15 height 15
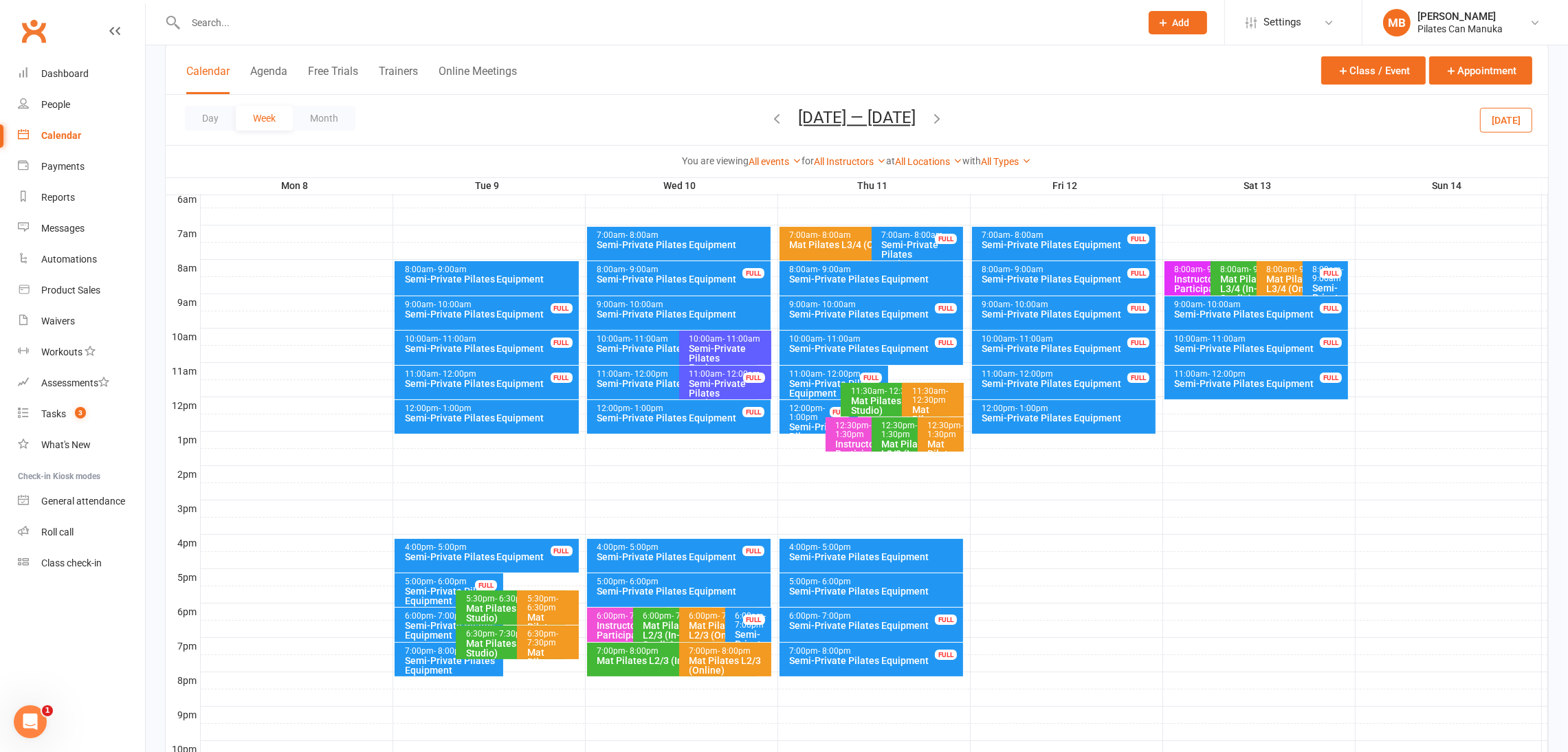
click at [774, 118] on icon "button" at bounding box center [777, 118] width 15 height 15
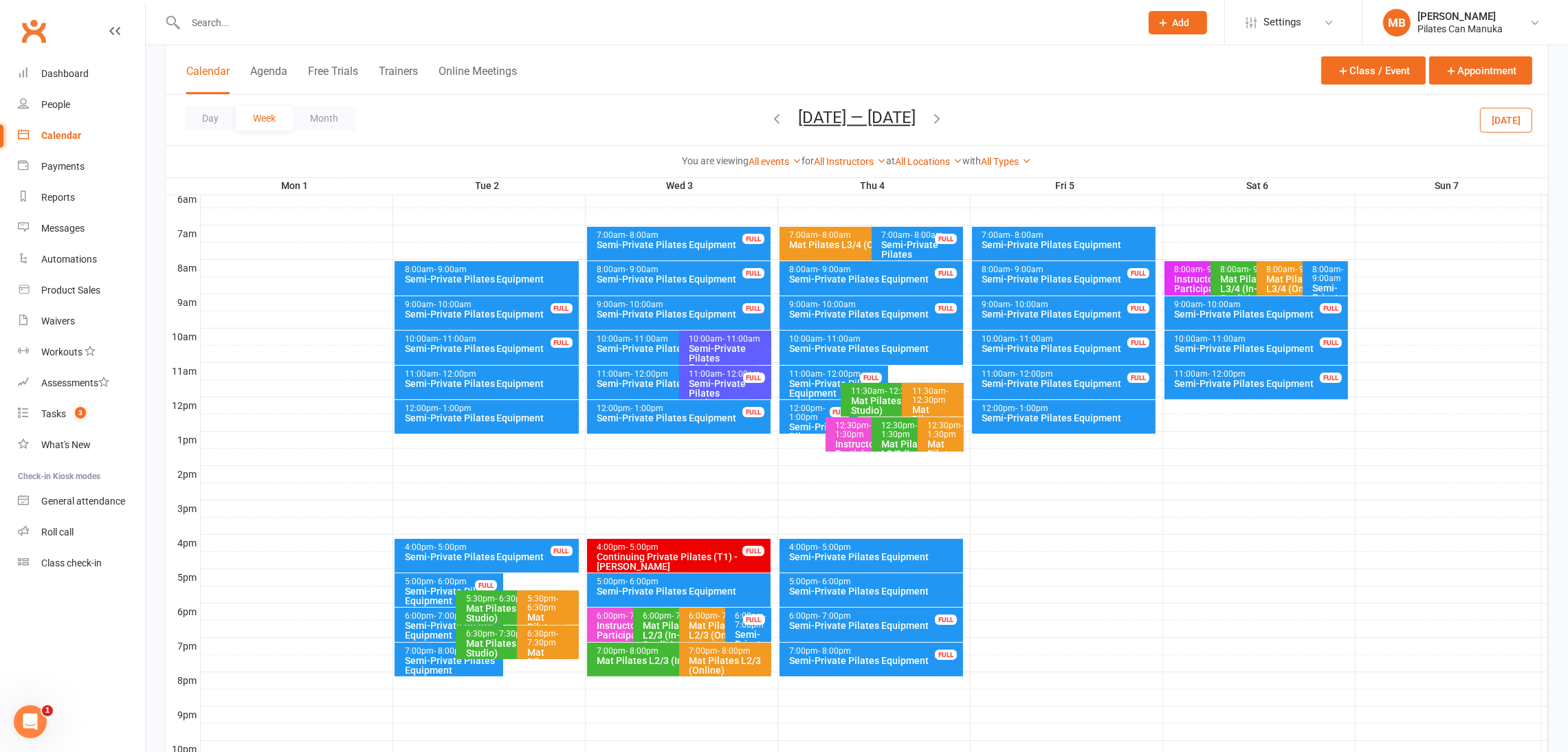
click at [774, 118] on icon "button" at bounding box center [777, 118] width 15 height 15
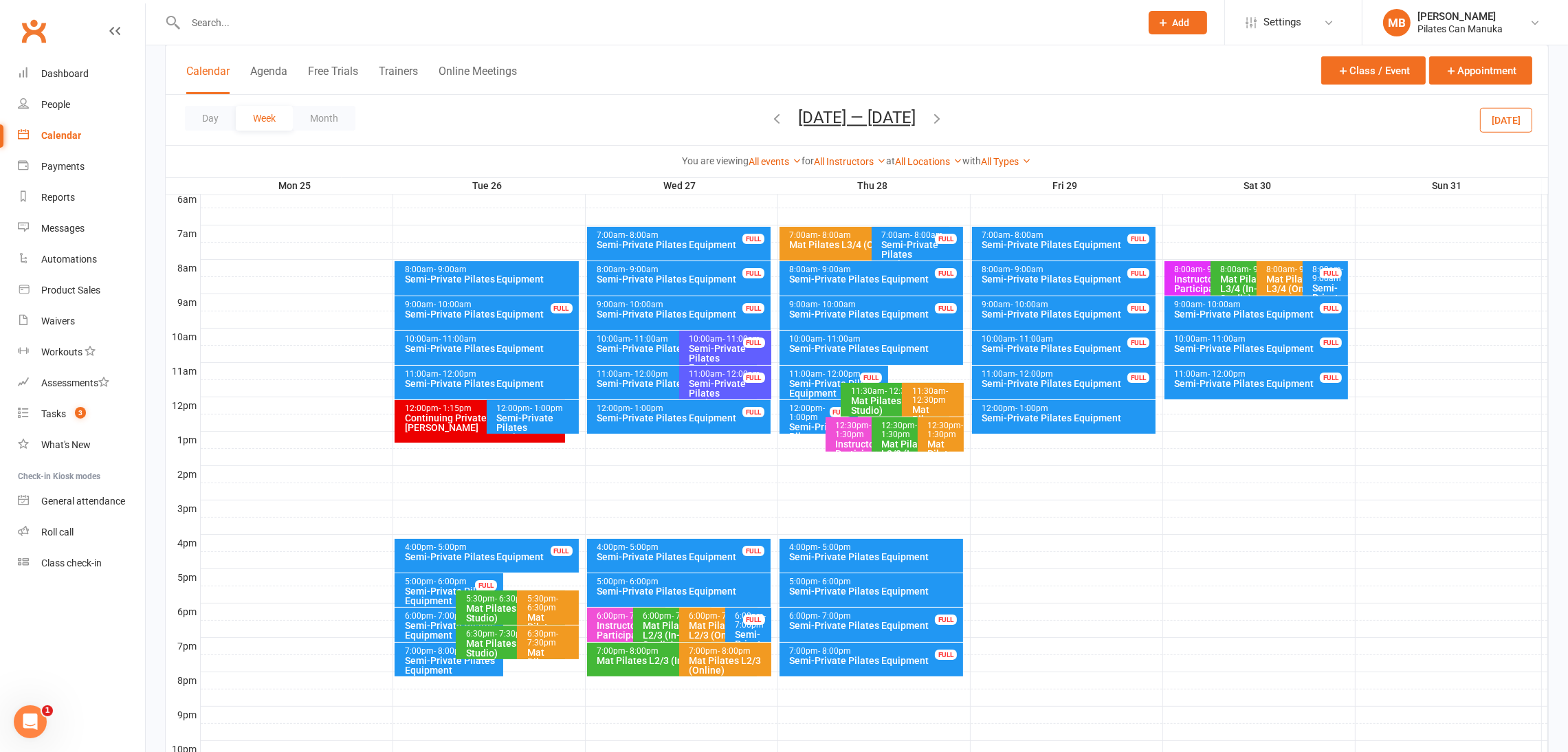
click at [769, 118] on icon "button" at bounding box center [777, 118] width 15 height 15
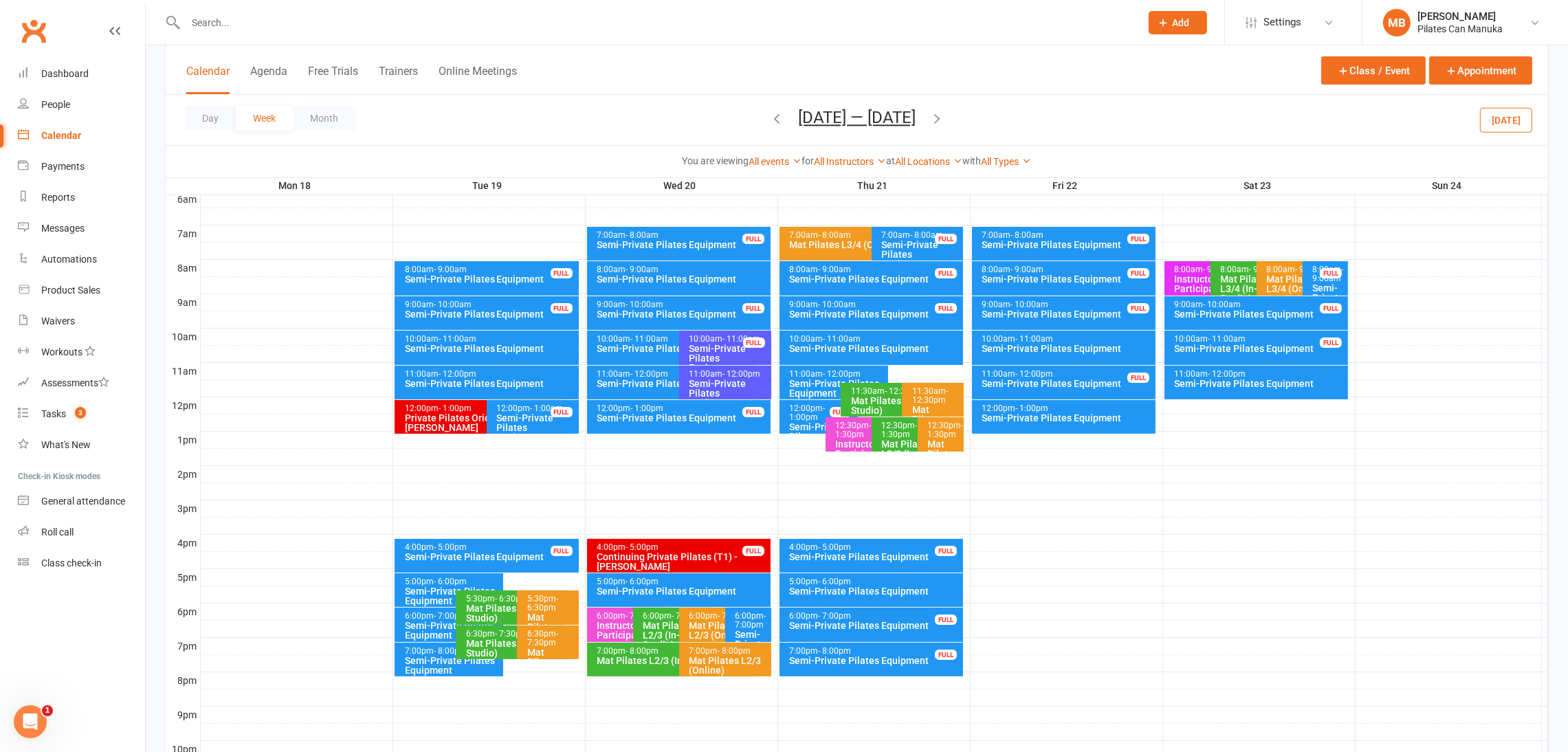
click at [941, 116] on icon "button" at bounding box center [937, 118] width 15 height 15
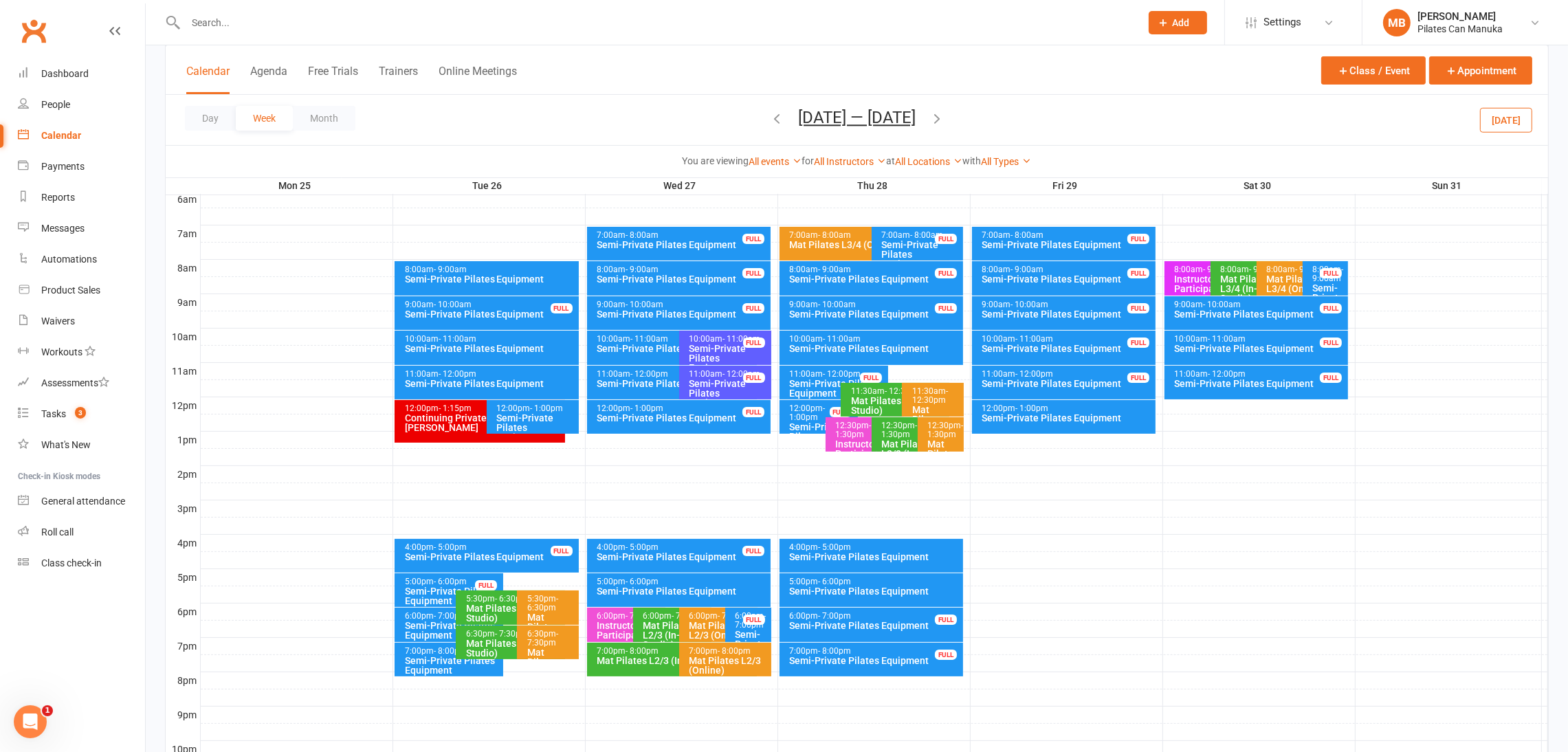
click at [769, 121] on icon "button" at bounding box center [777, 118] width 15 height 15
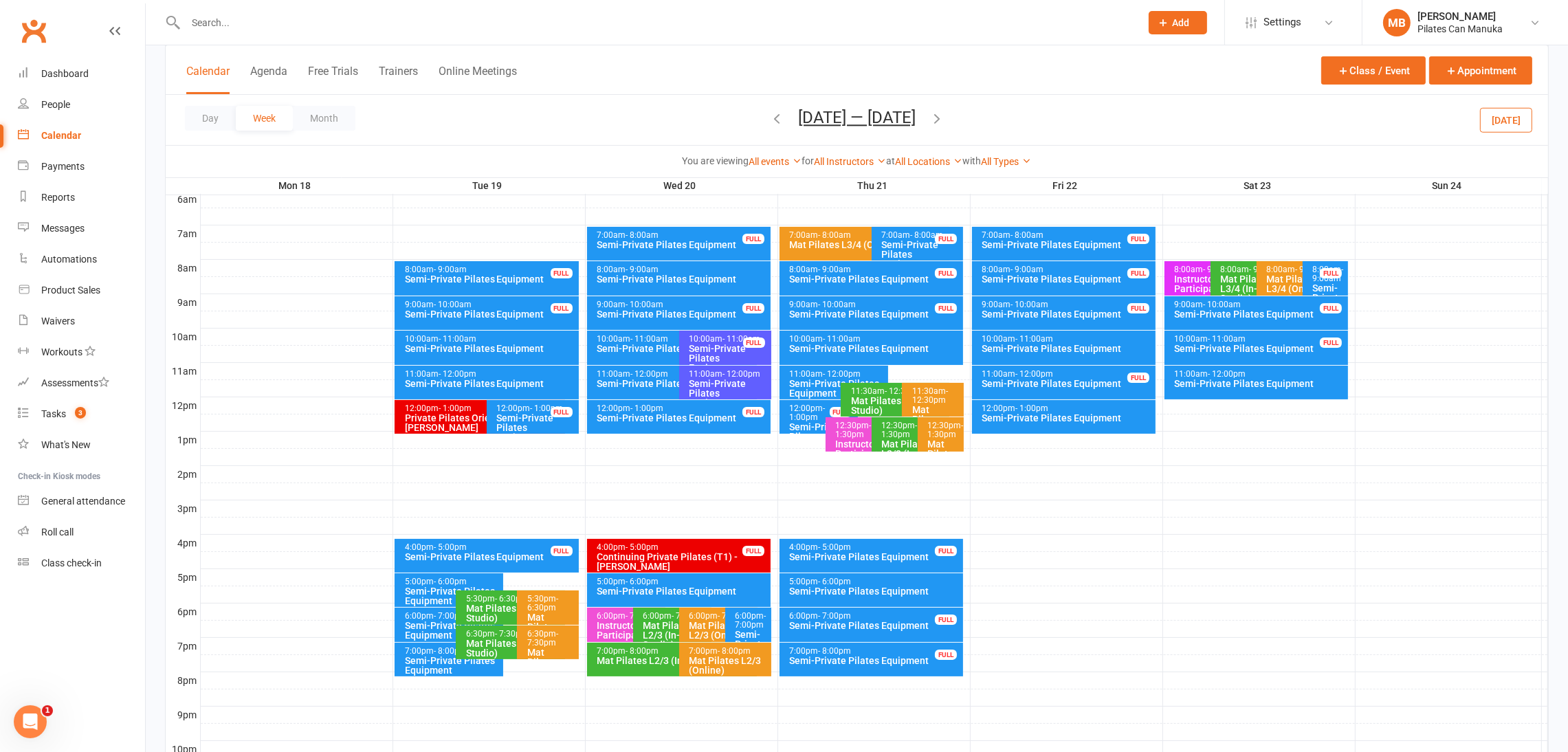
click at [1075, 350] on div "Semi-Private Pilates Equipment" at bounding box center [1067, 349] width 172 height 9
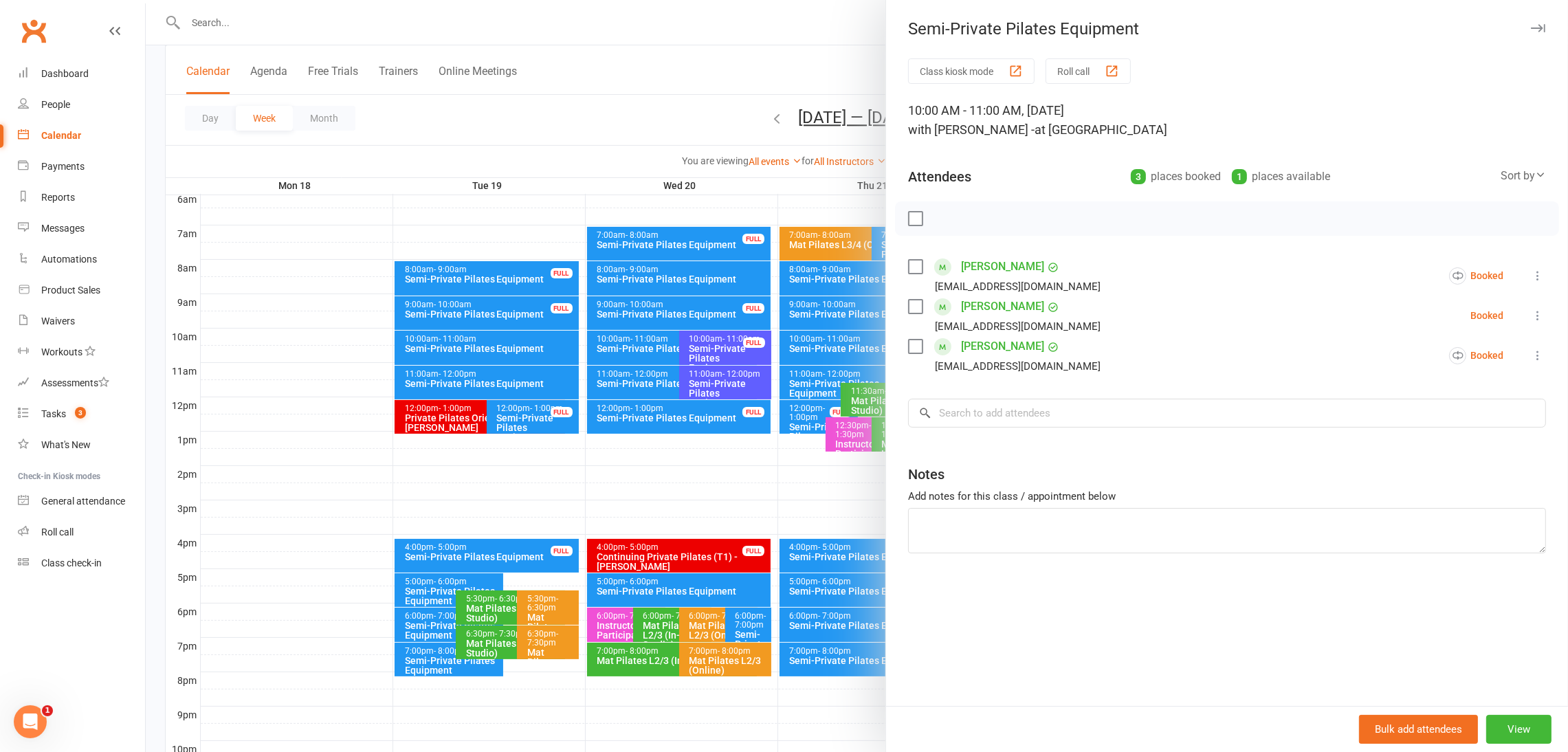
click at [717, 85] on div at bounding box center [857, 376] width 1422 height 752
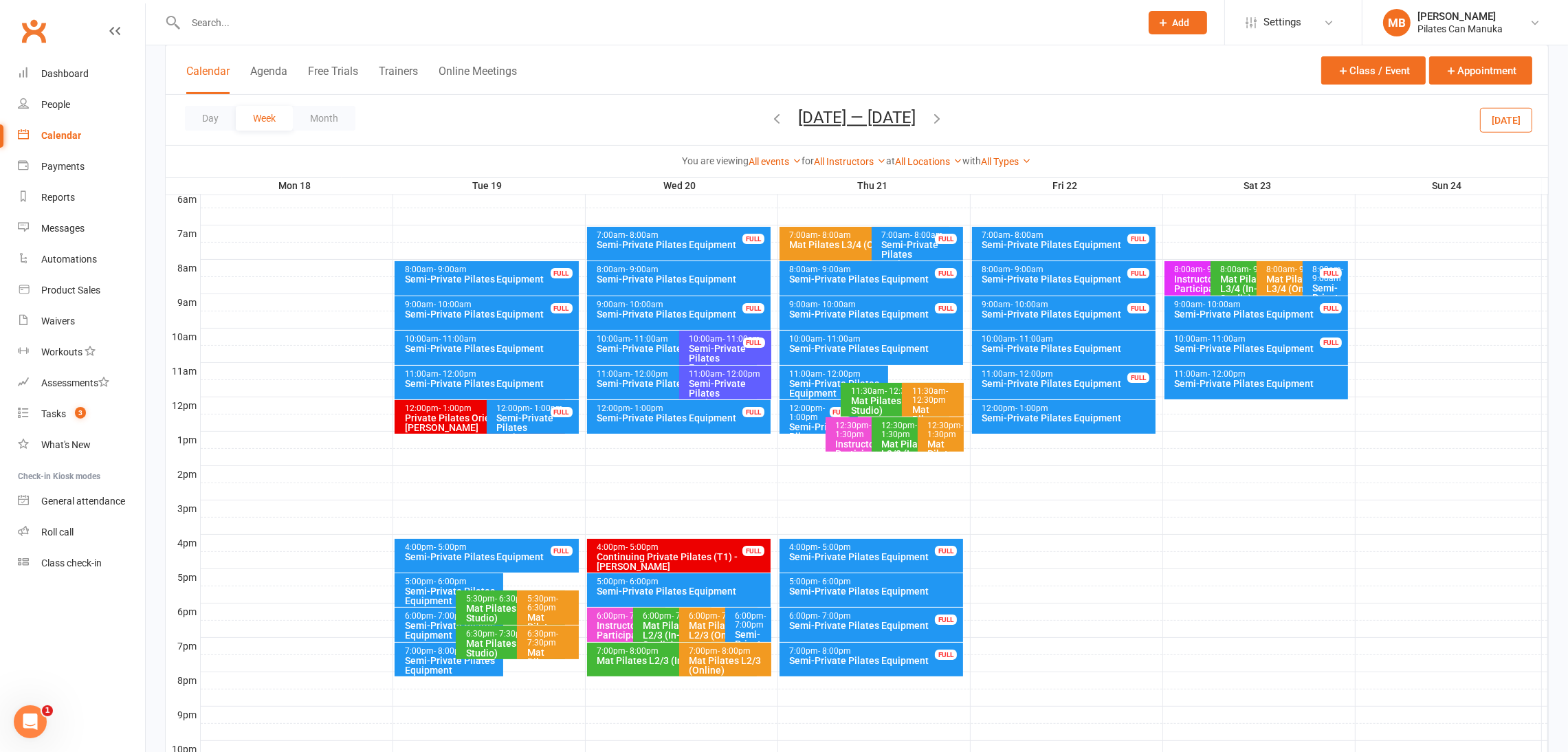
click at [1063, 351] on div "Semi-Private Pilates Equipment" at bounding box center [1067, 349] width 172 height 9
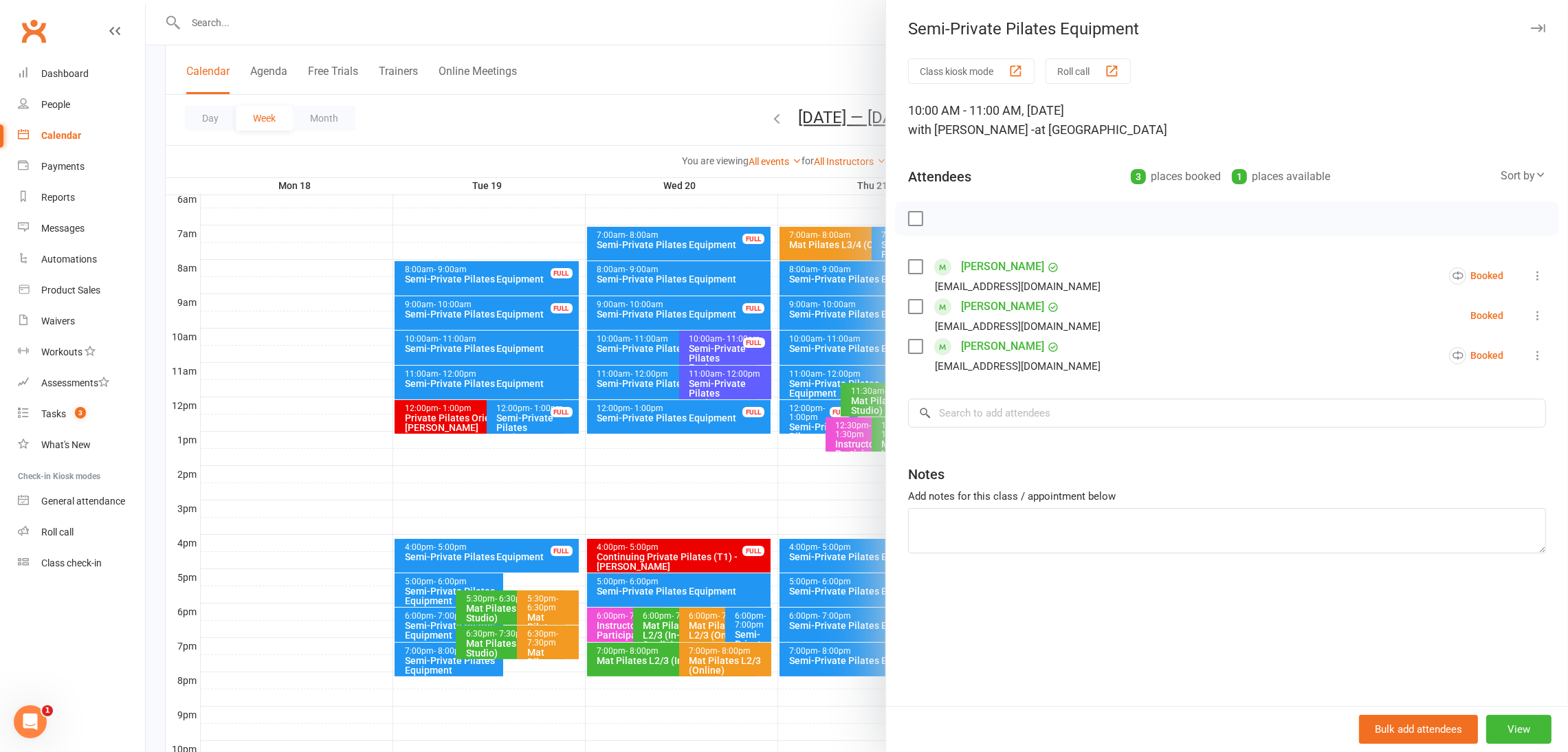
click at [664, 111] on div at bounding box center [857, 376] width 1422 height 752
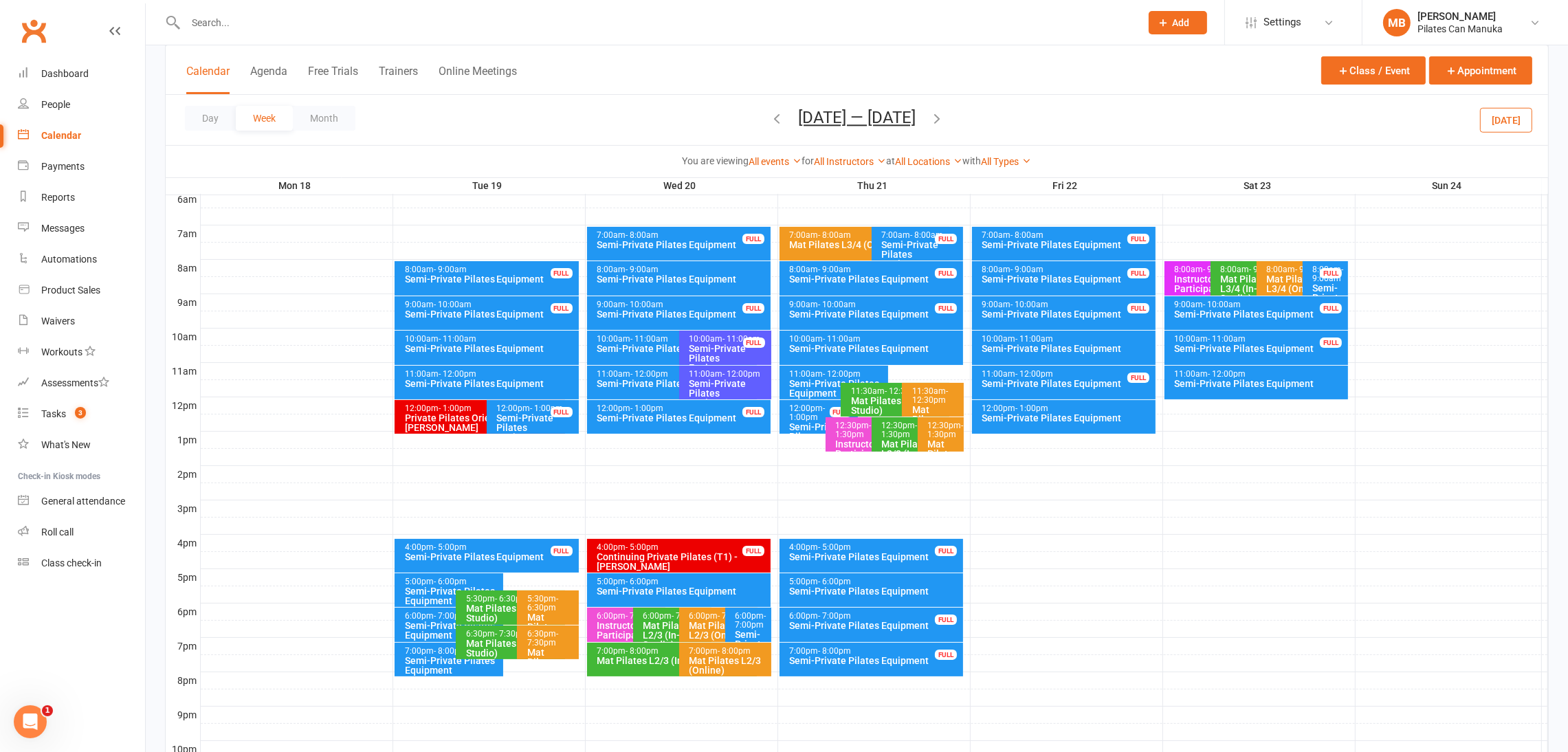
click at [1057, 347] on div "Semi-Private Pilates Equipment" at bounding box center [1067, 349] width 172 height 9
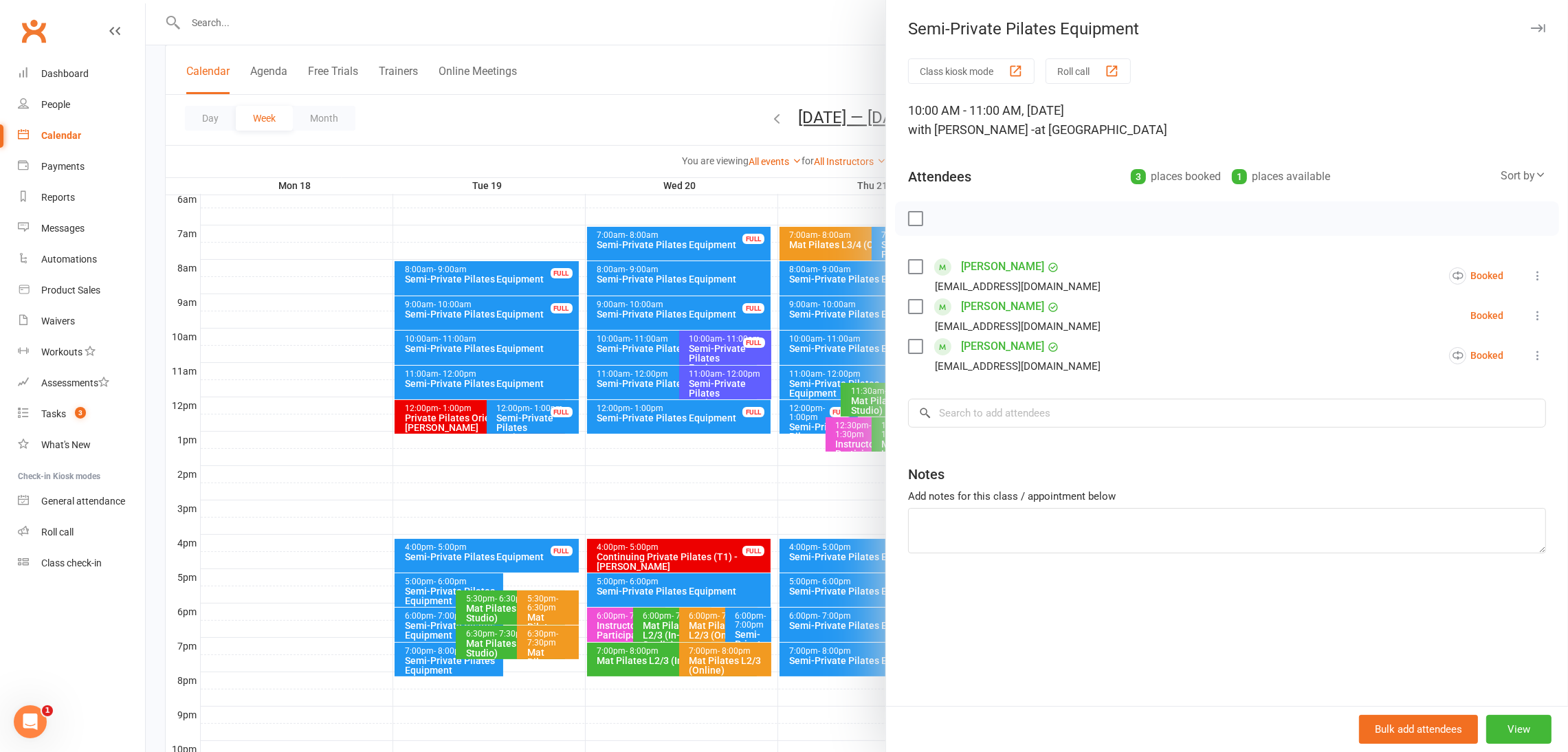
click at [725, 106] on div at bounding box center [857, 376] width 1422 height 752
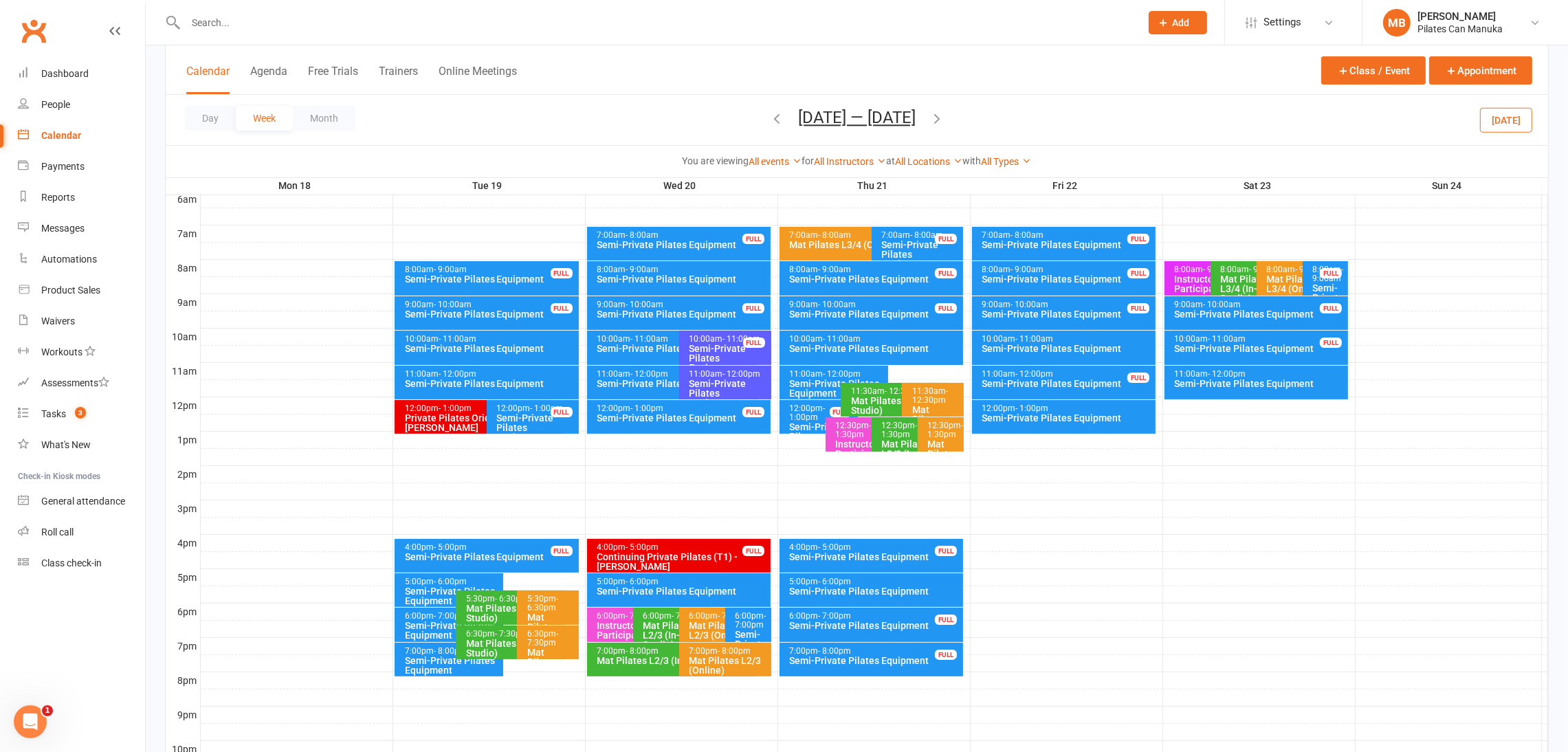
click at [1078, 344] on div "Semi-Private Pilates Equipment" at bounding box center [1067, 349] width 172 height 9
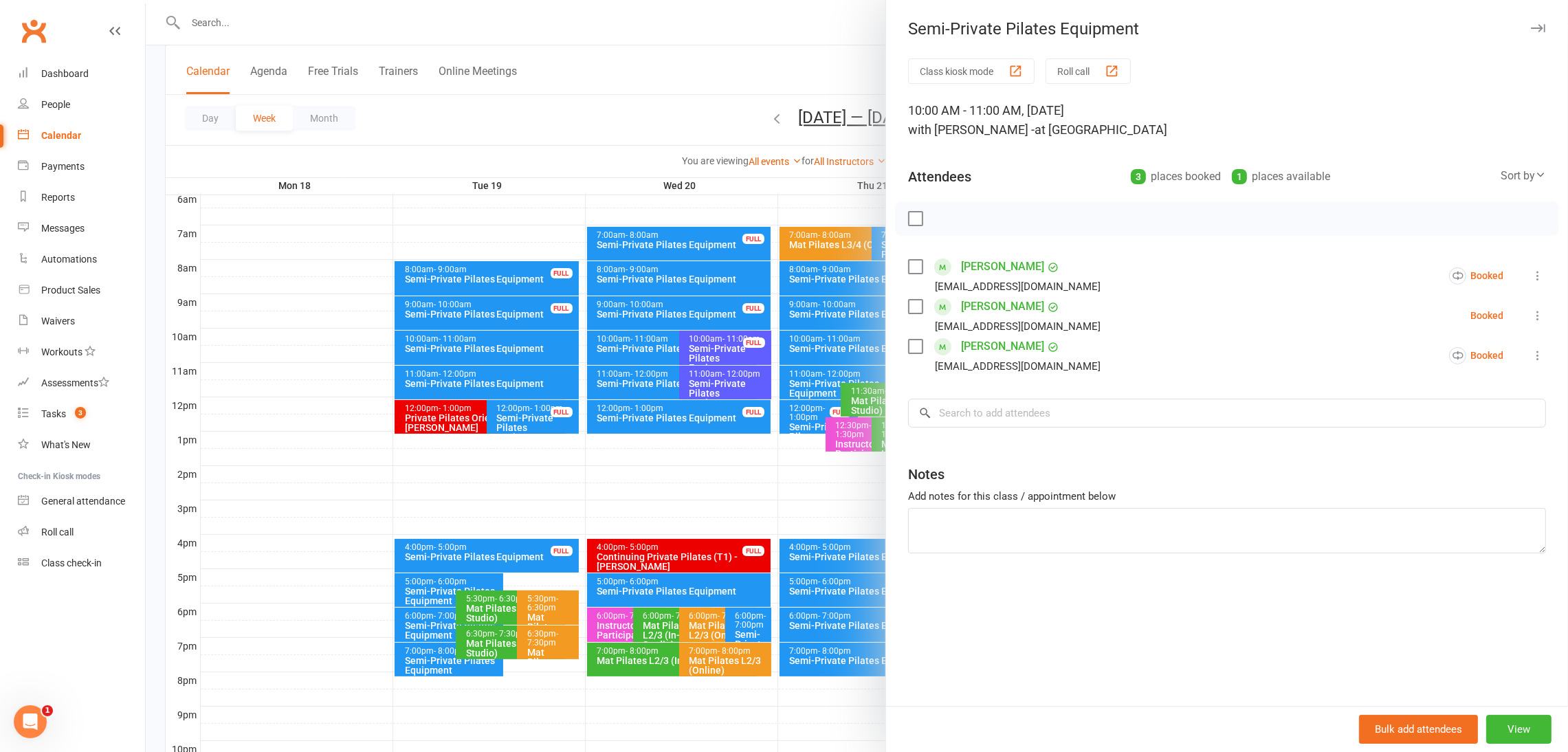
click at [610, 100] on div at bounding box center [857, 376] width 1422 height 752
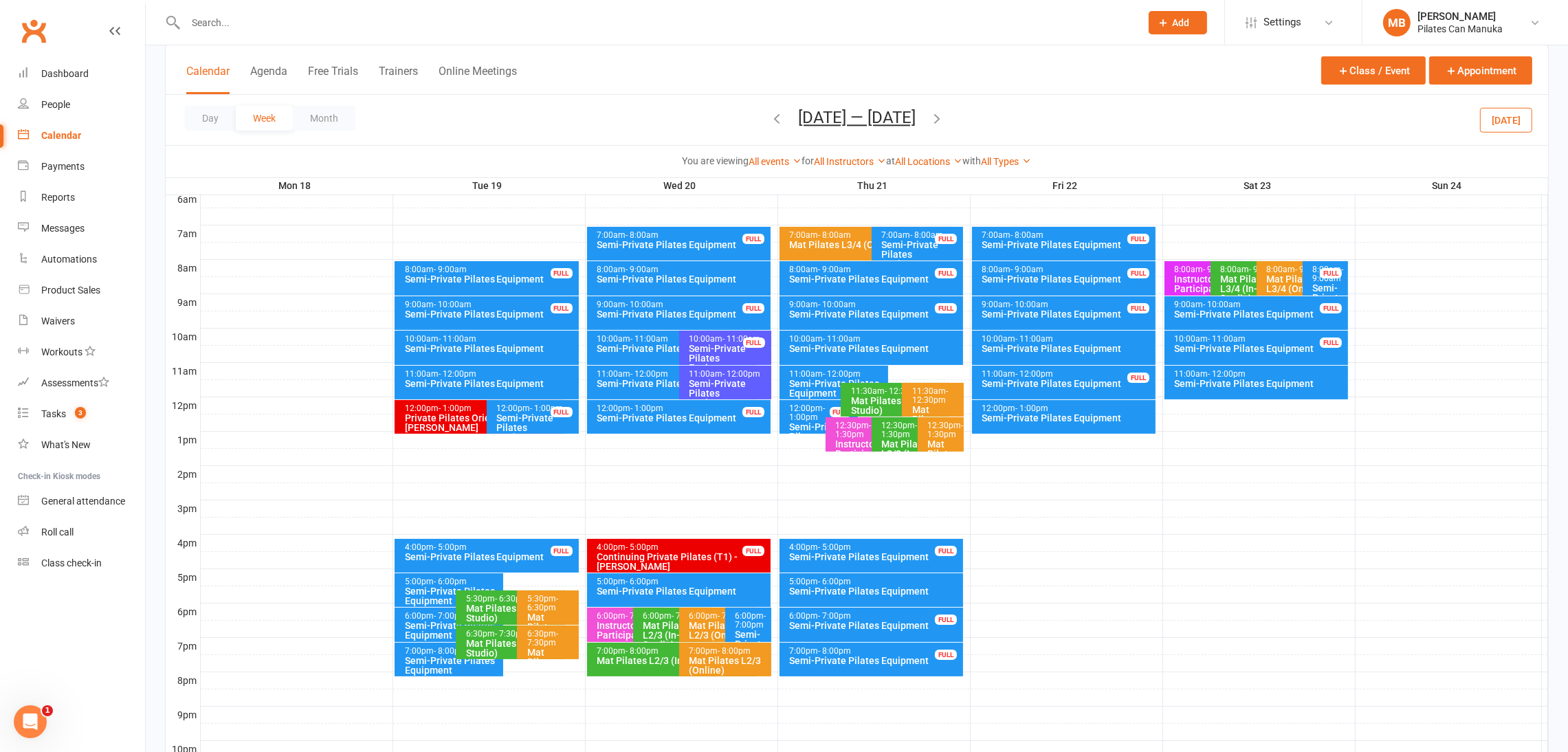
drag, startPoint x: 946, startPoint y: 118, endPoint x: 869, endPoint y: 112, distance: 77.2
click at [942, 118] on icon "button" at bounding box center [937, 118] width 15 height 15
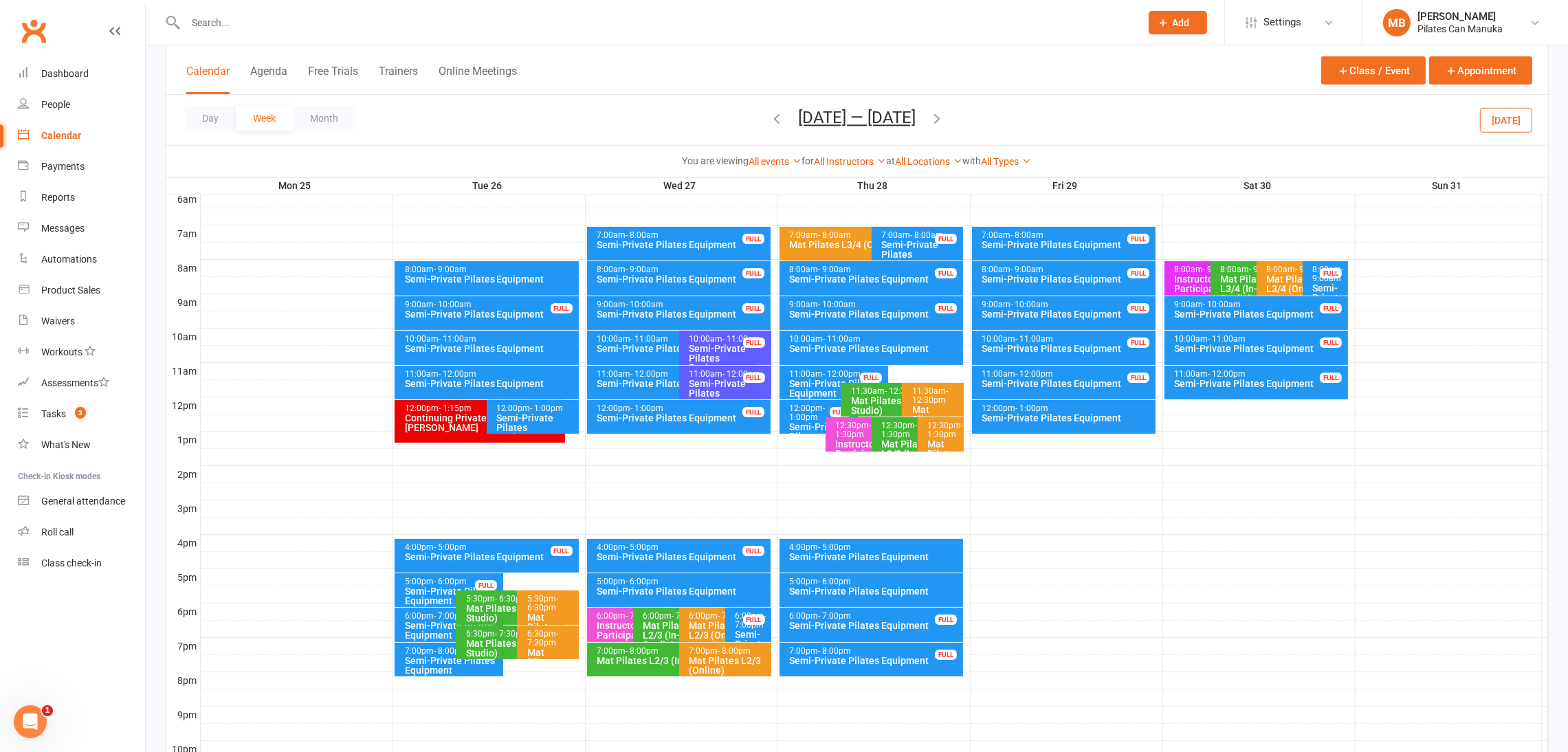
click at [769, 120] on icon "button" at bounding box center [777, 118] width 15 height 15
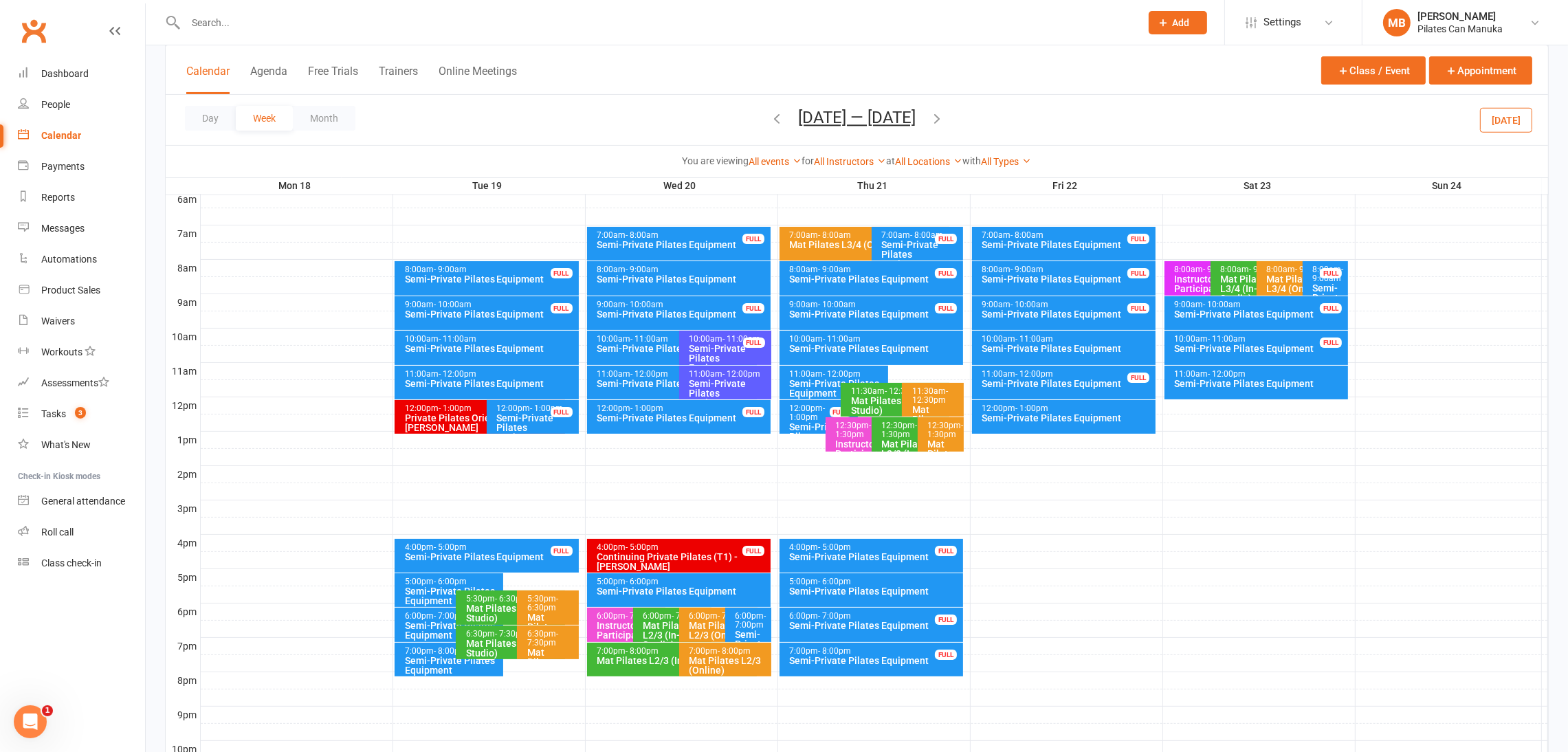
click at [769, 121] on icon "button" at bounding box center [777, 118] width 15 height 15
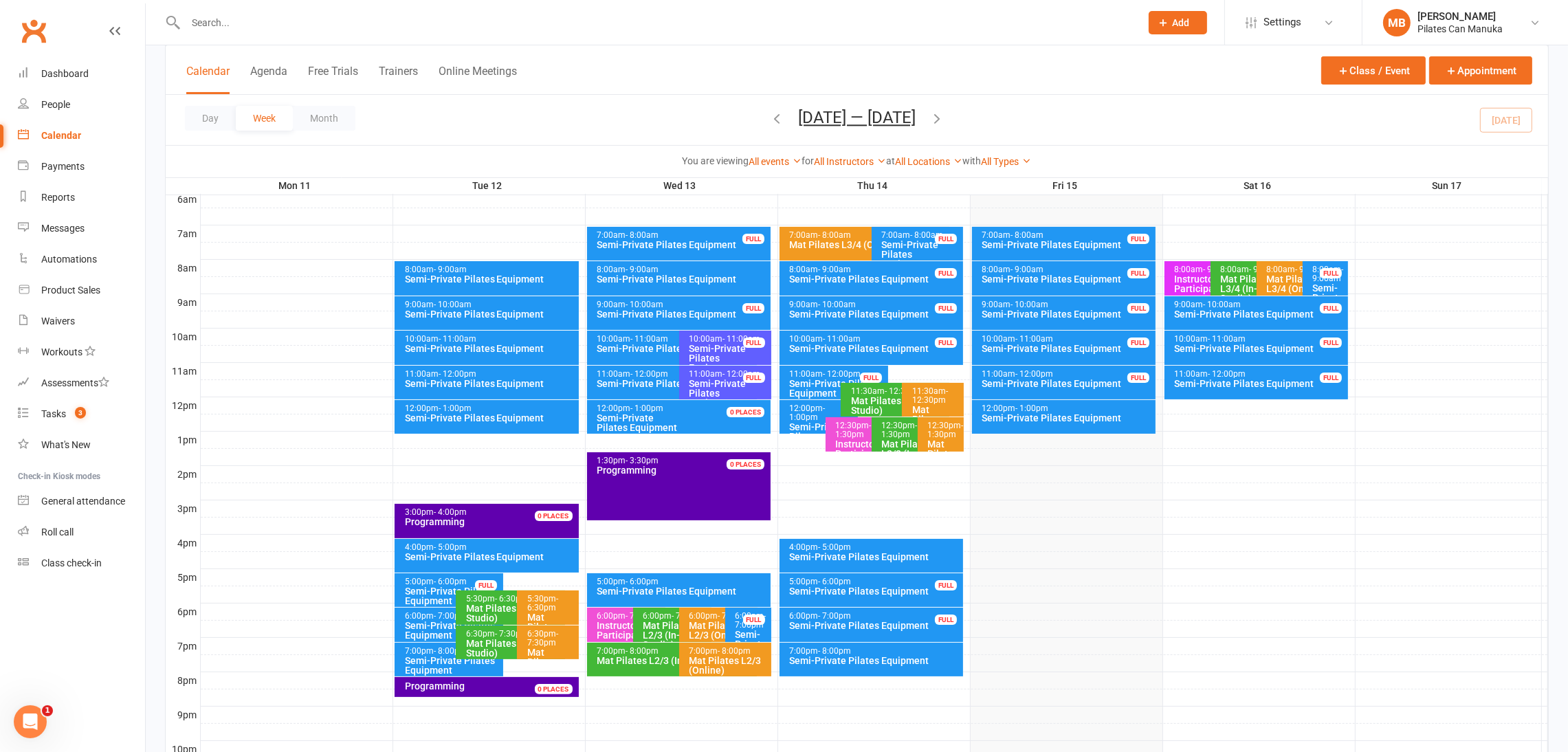
click at [944, 119] on icon "button" at bounding box center [937, 118] width 15 height 15
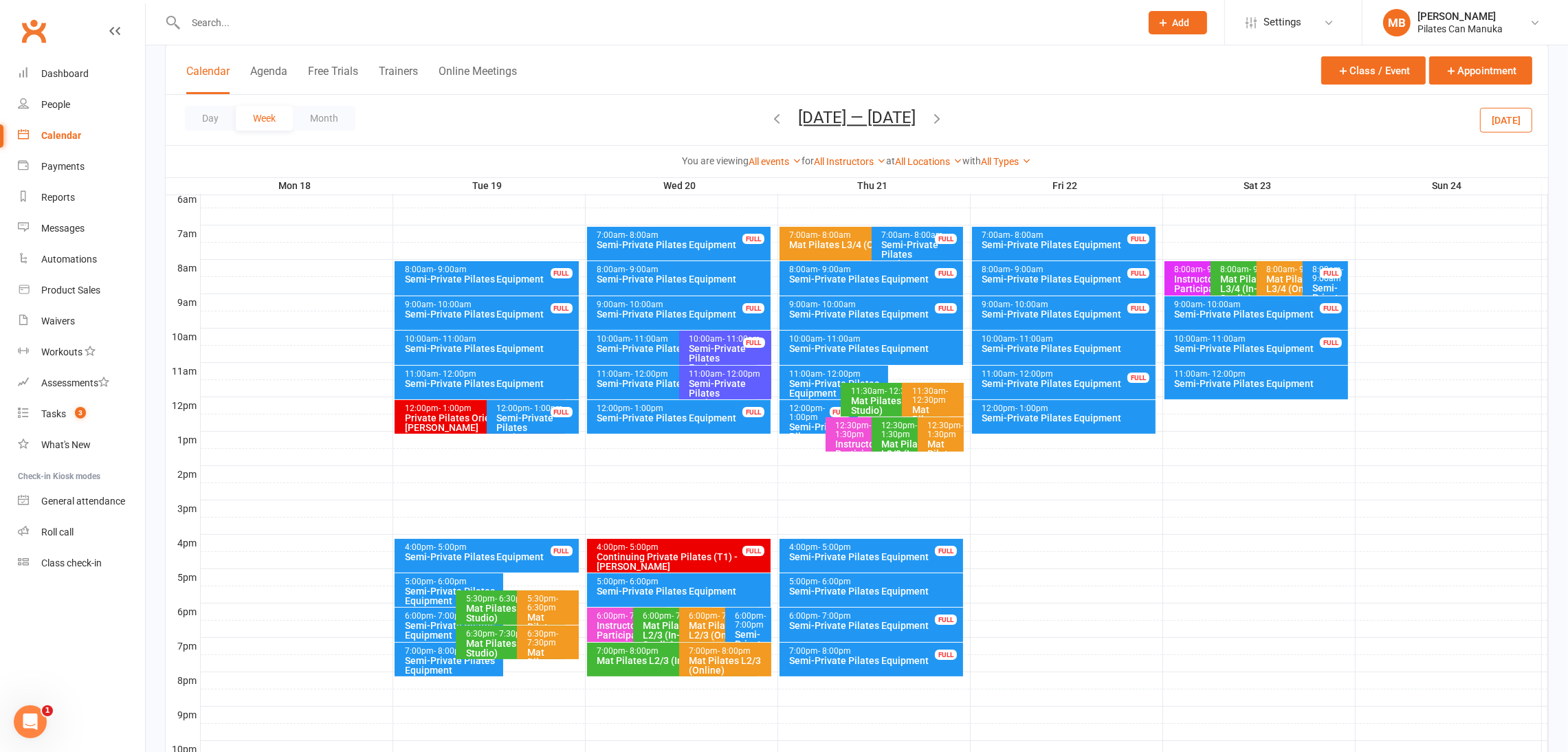
click at [1297, 381] on div "Semi-Private Pilates Equipment" at bounding box center [1260, 384] width 172 height 9
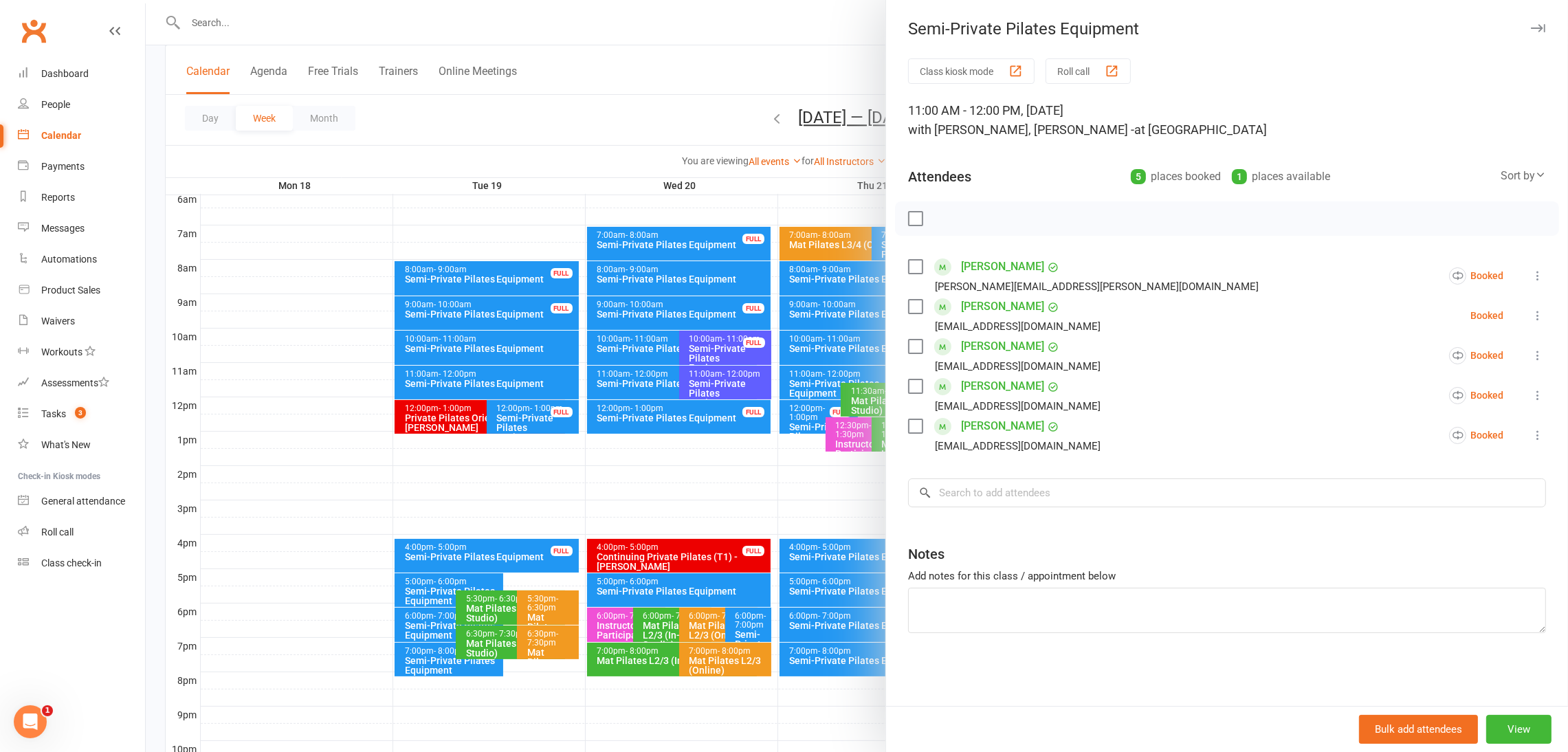
click at [621, 84] on div at bounding box center [857, 376] width 1422 height 752
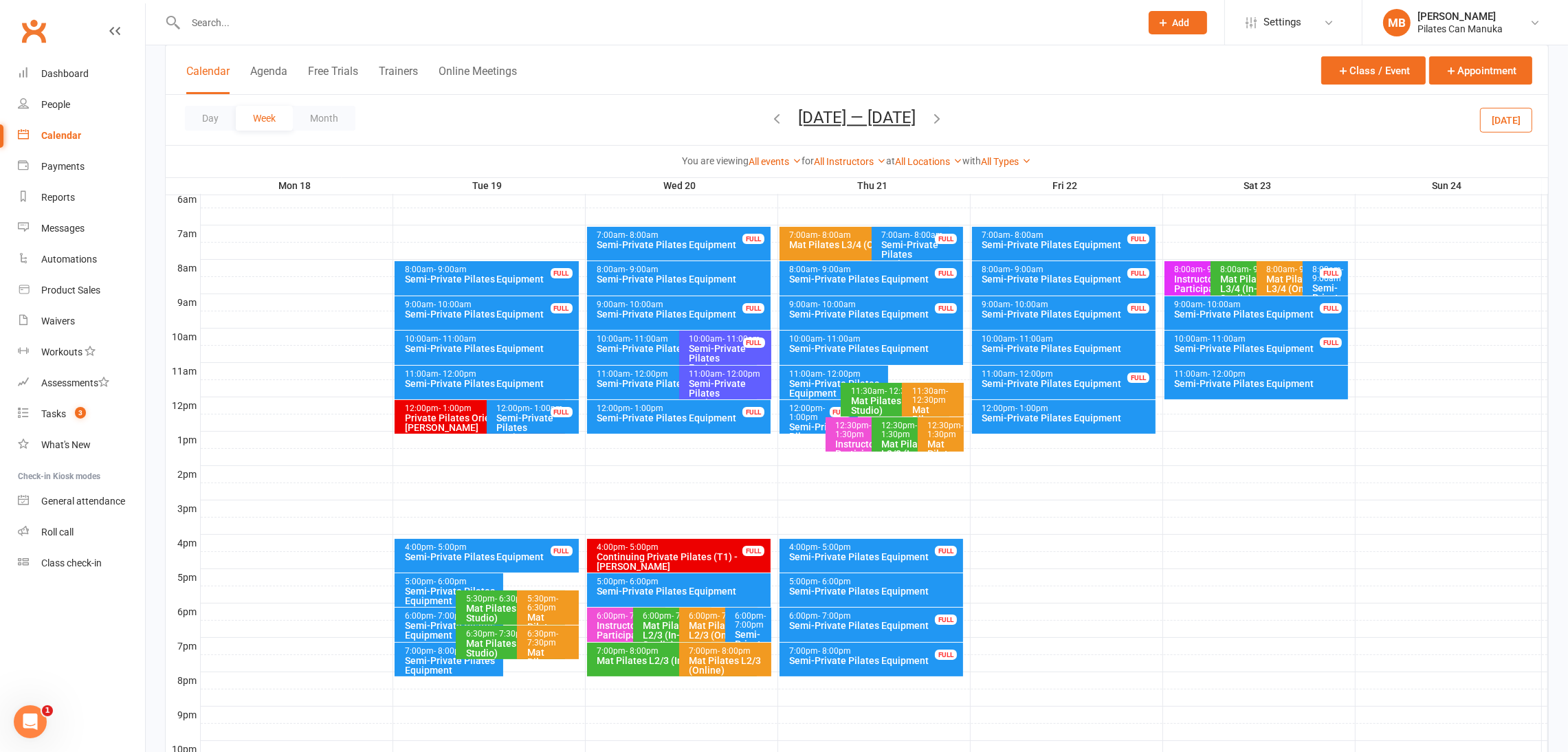
click at [941, 117] on icon "button" at bounding box center [937, 118] width 15 height 15
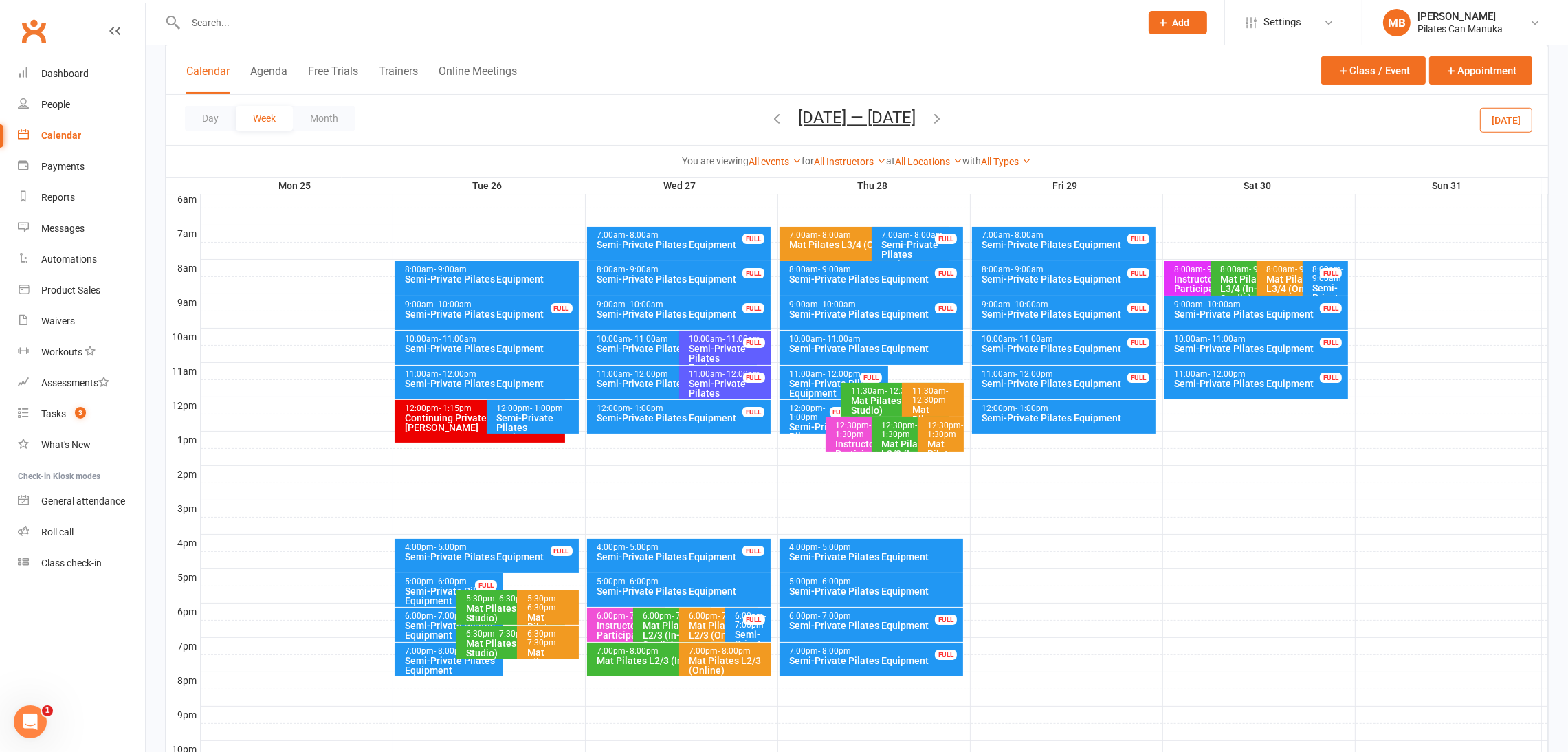
click at [769, 117] on icon "button" at bounding box center [777, 118] width 15 height 15
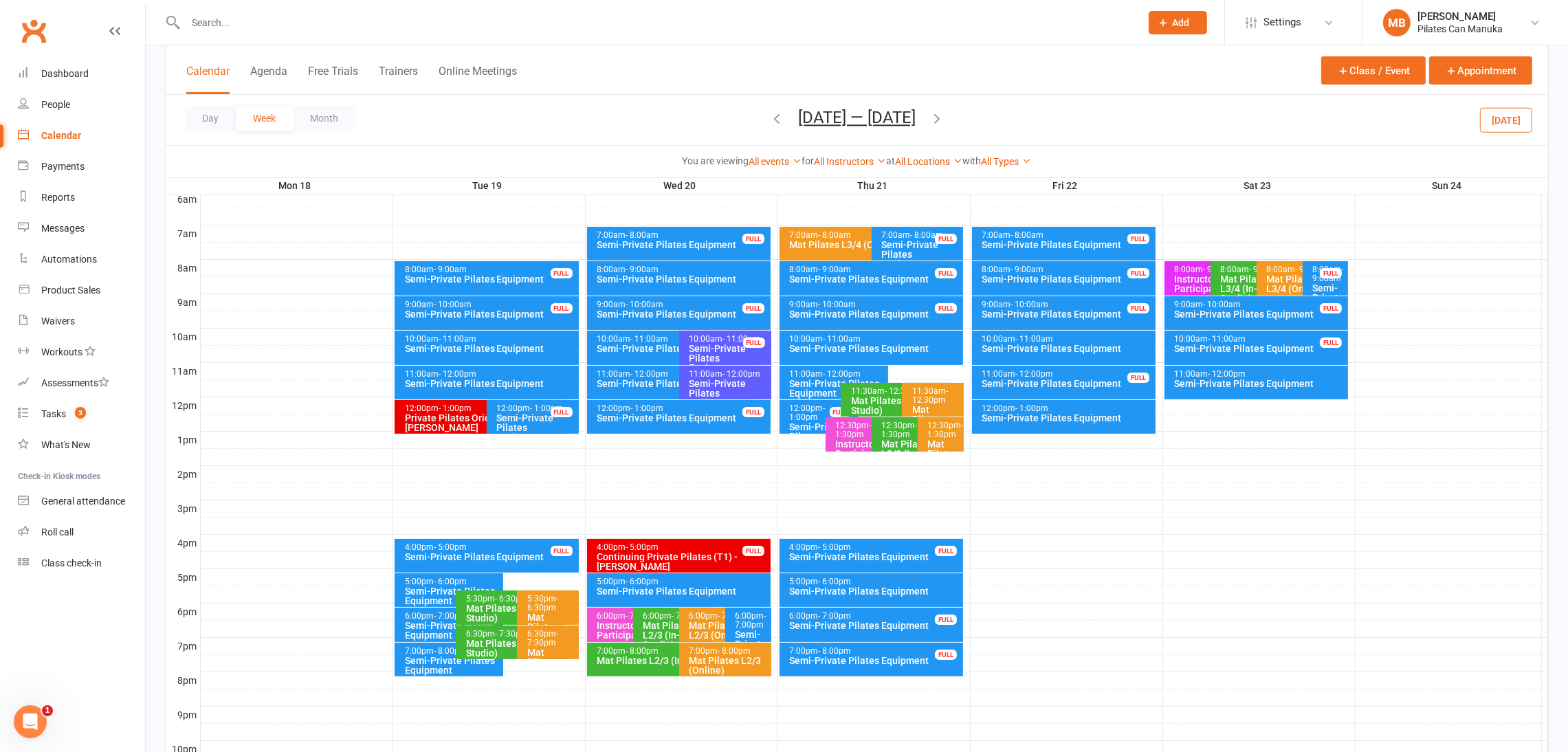
click at [942, 119] on icon "button" at bounding box center [937, 118] width 15 height 15
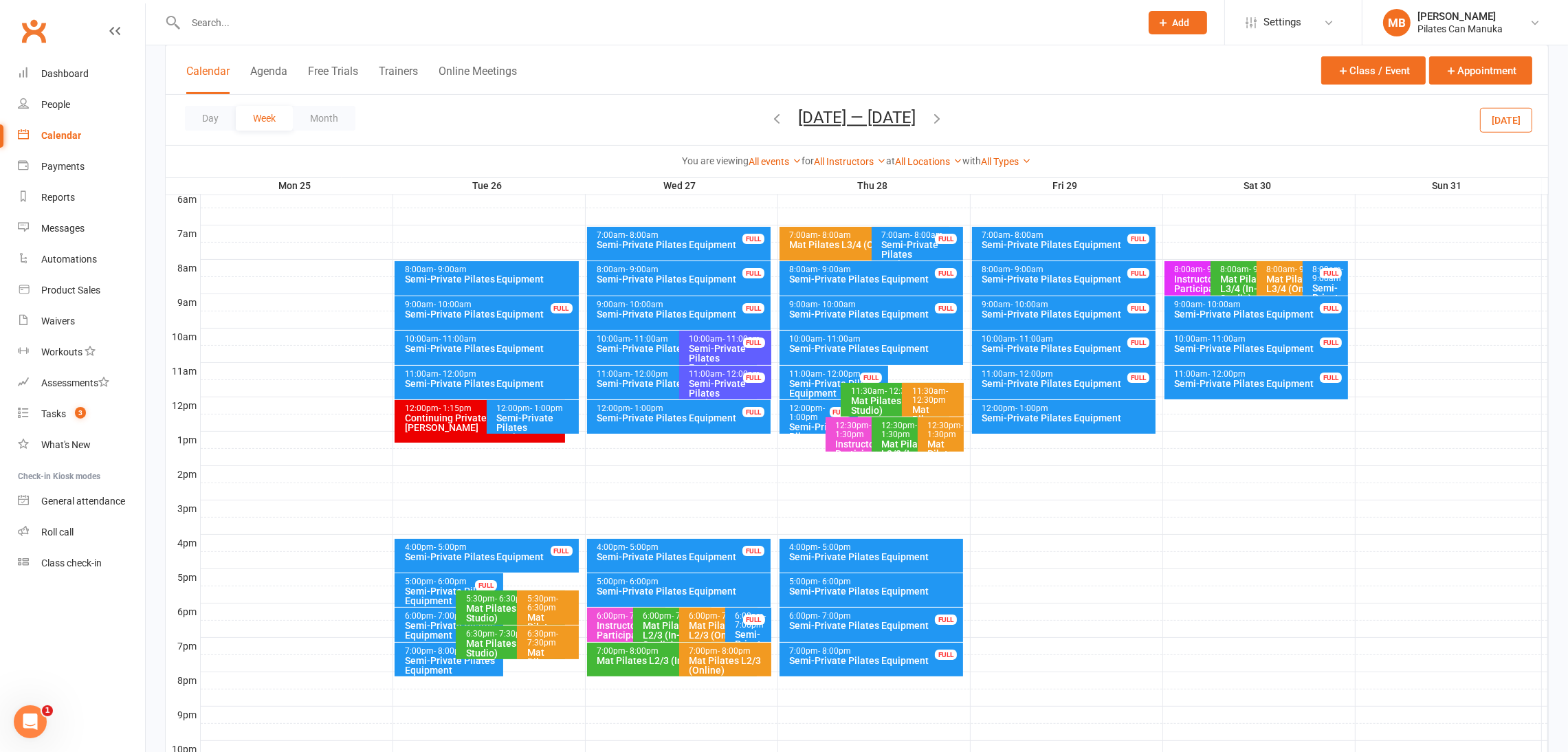
click at [942, 119] on icon "button" at bounding box center [937, 118] width 15 height 15
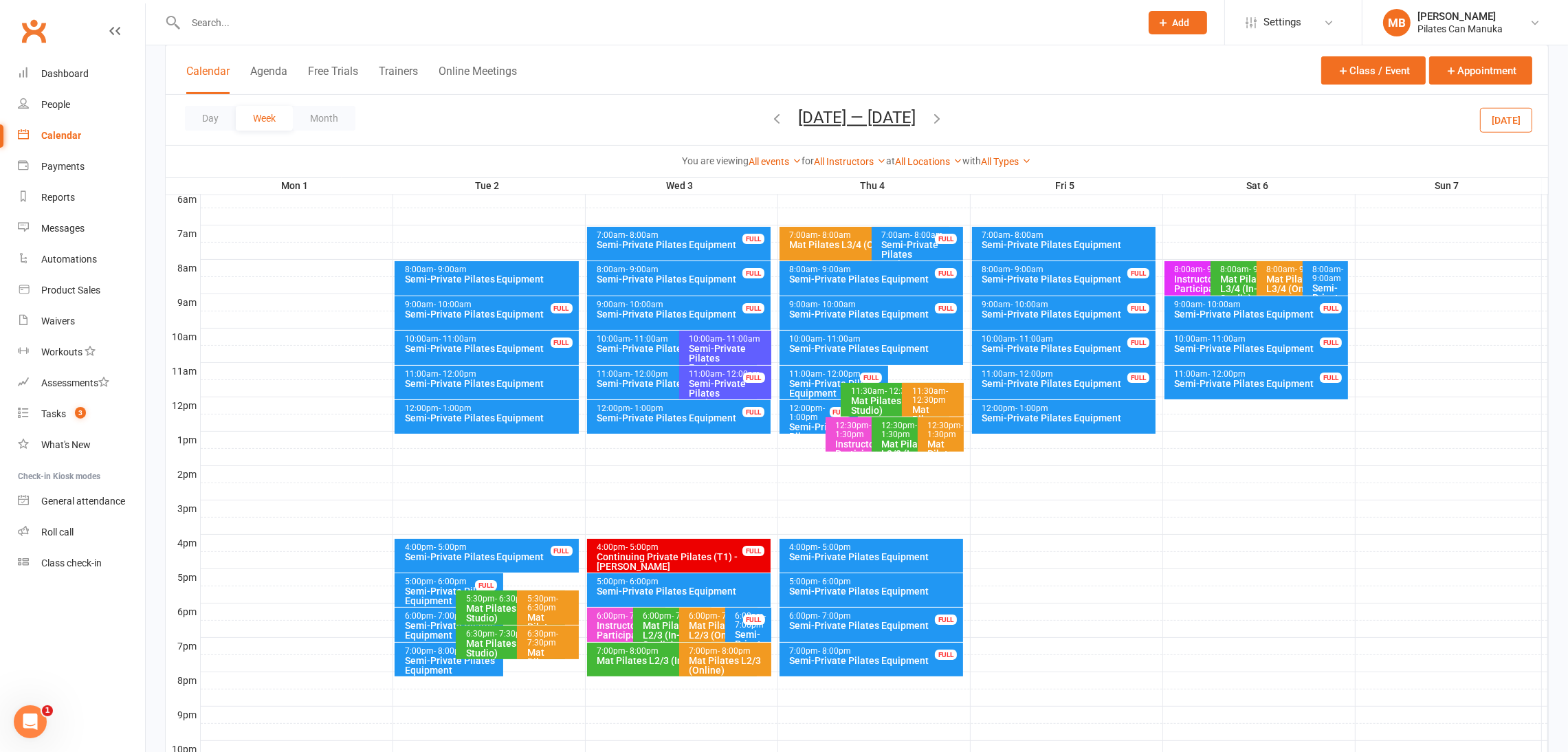
click at [929, 119] on icon "button" at bounding box center [937, 118] width 15 height 15
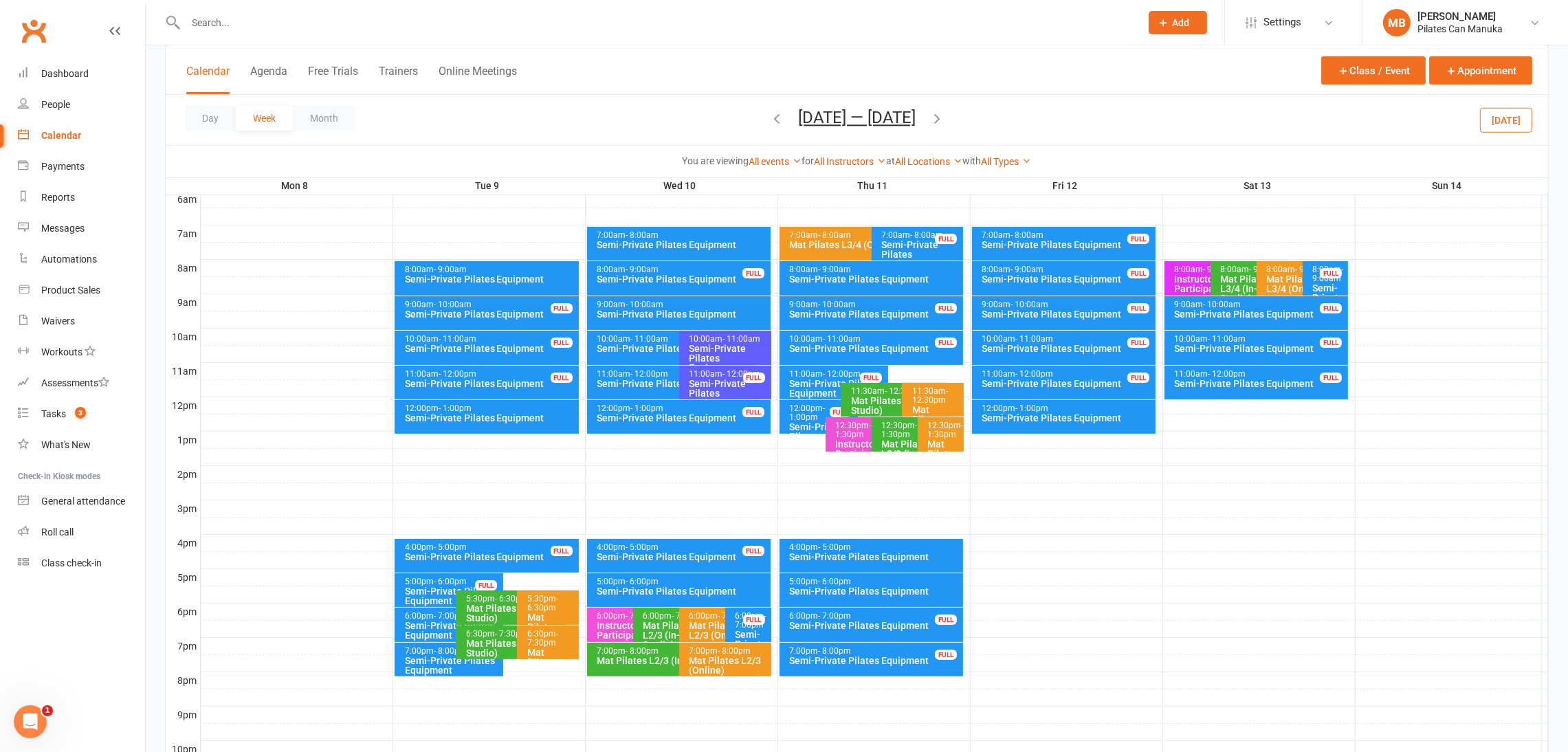
click at [938, 112] on icon "button" at bounding box center [937, 118] width 15 height 15
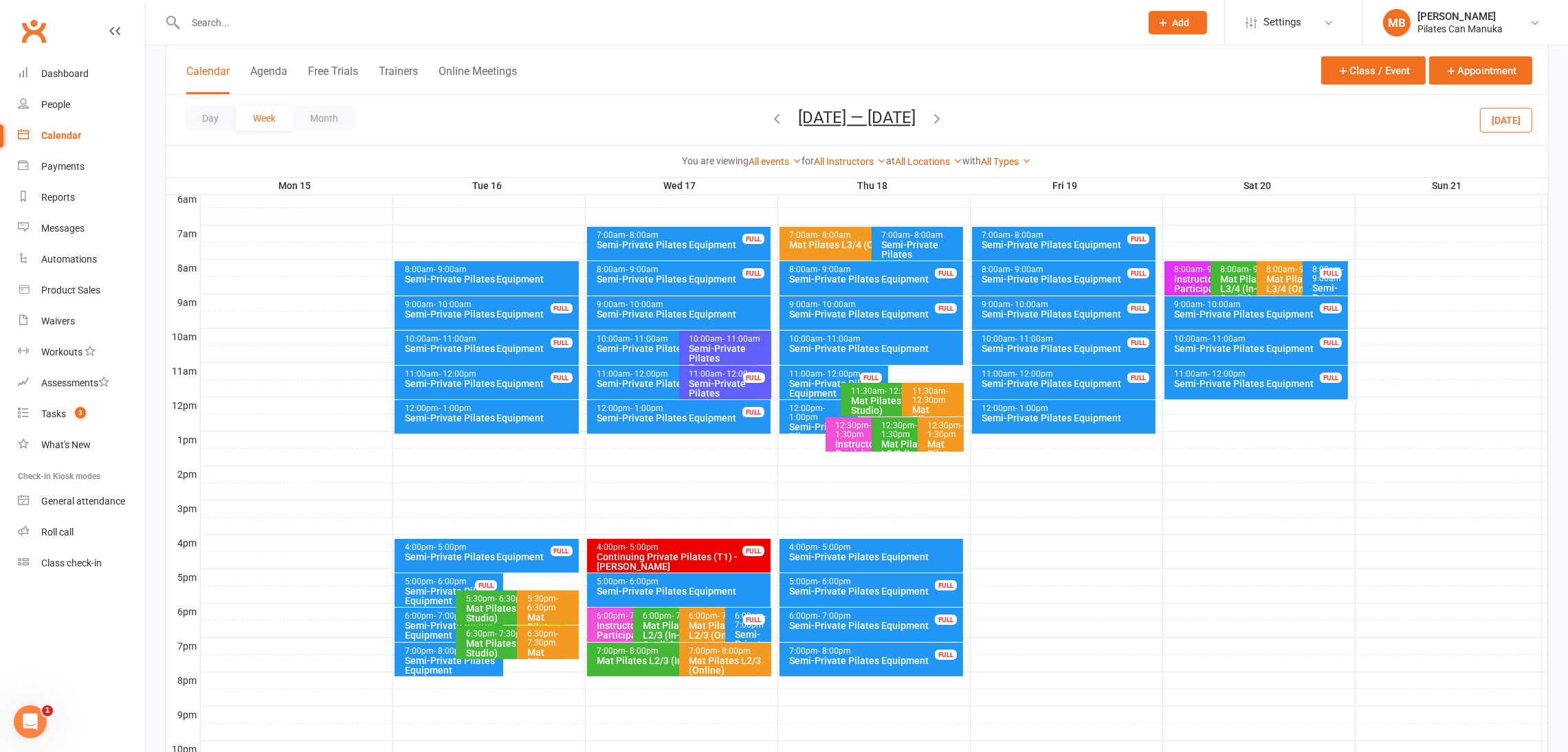
click at [773, 117] on icon "button" at bounding box center [777, 118] width 15 height 15
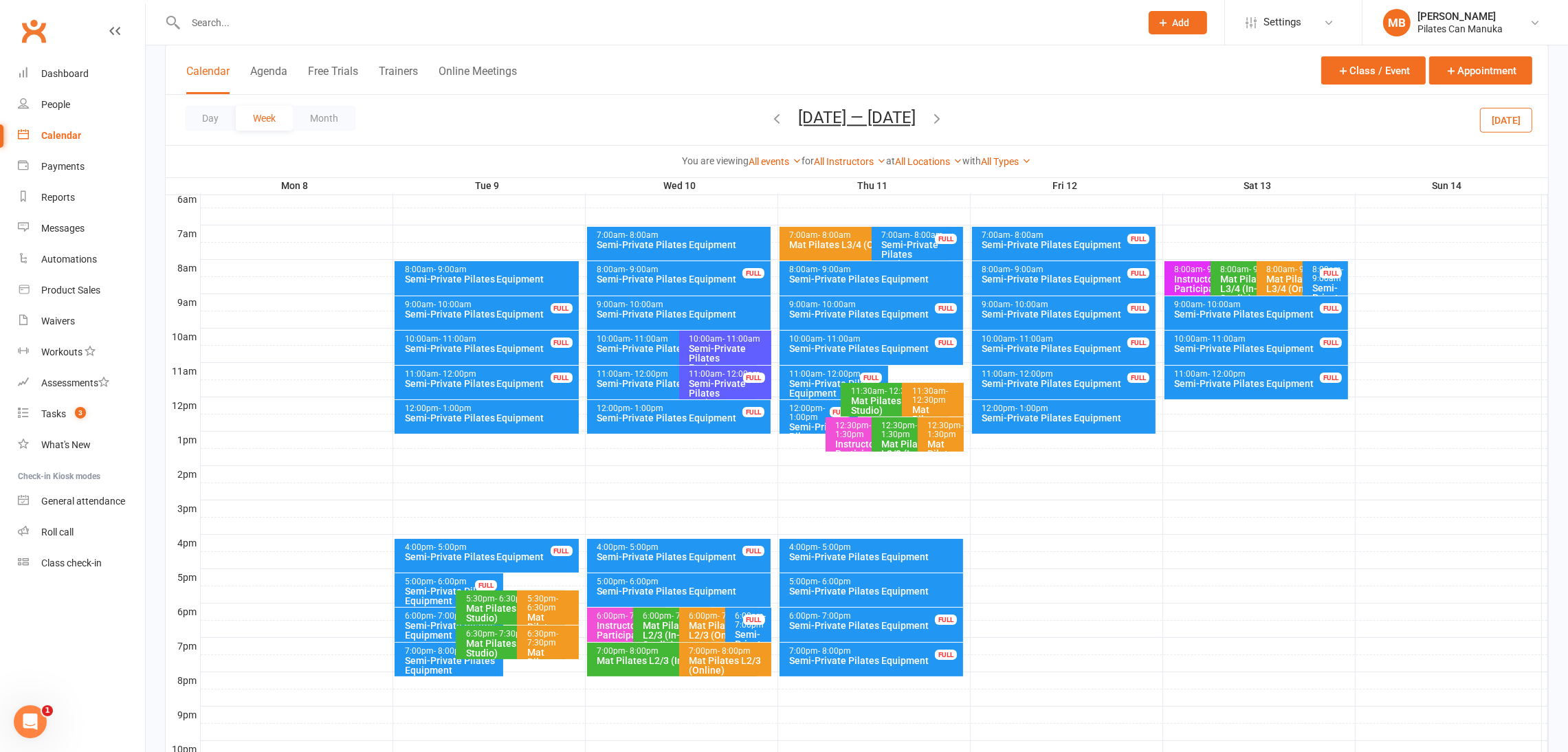
drag, startPoint x: 599, startPoint y: 109, endPoint x: 720, endPoint y: 102, distance: 121.2
click at [610, 102] on div "Day Week Month [DATE] — [DATE] [DATE] Sun Mon Tue Wed Thu Fri Sat 27 28 29 30 3…" at bounding box center [856, 119] width 1382 height 50
click at [773, 114] on icon "button" at bounding box center [777, 118] width 15 height 15
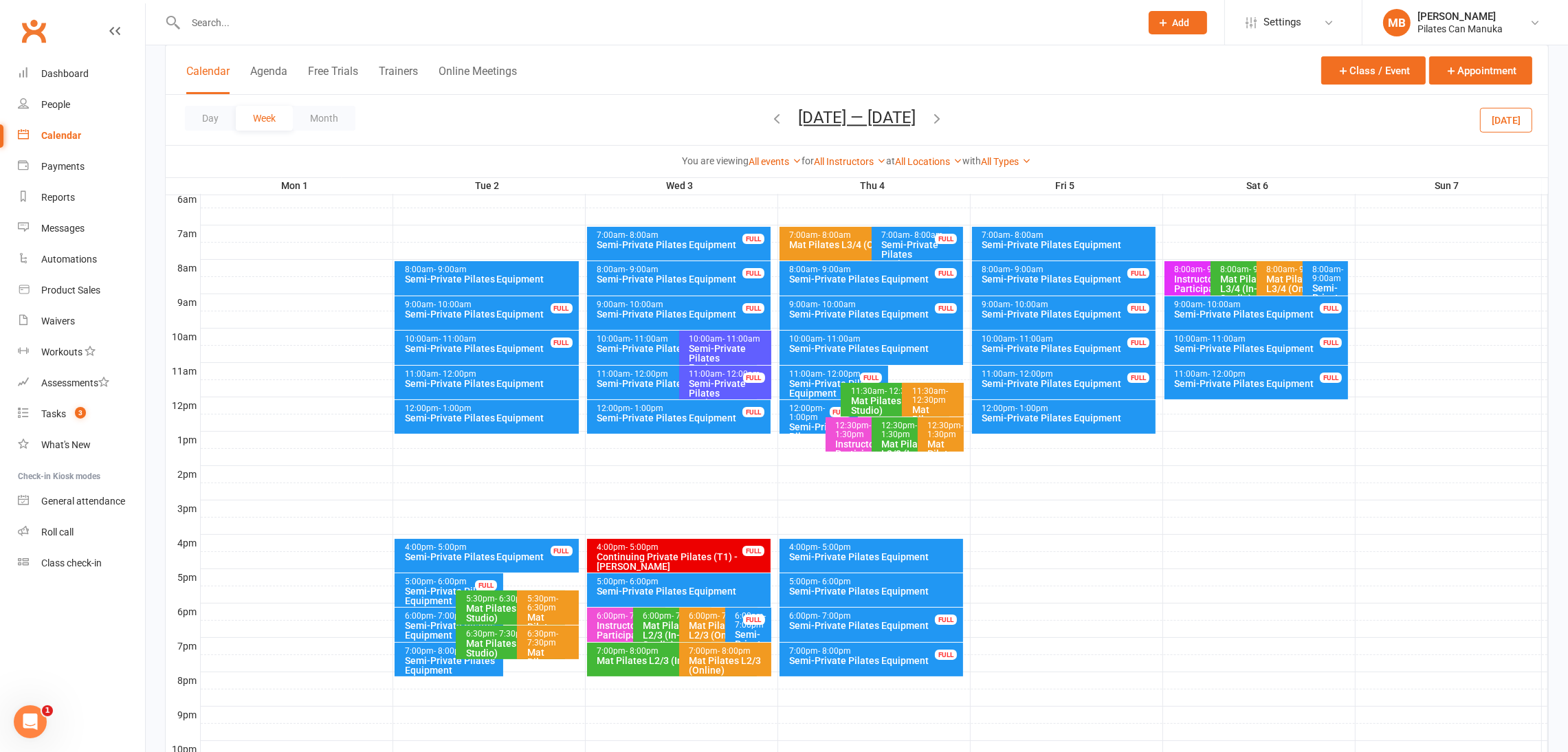
click at [772, 114] on icon "button" at bounding box center [777, 118] width 15 height 15
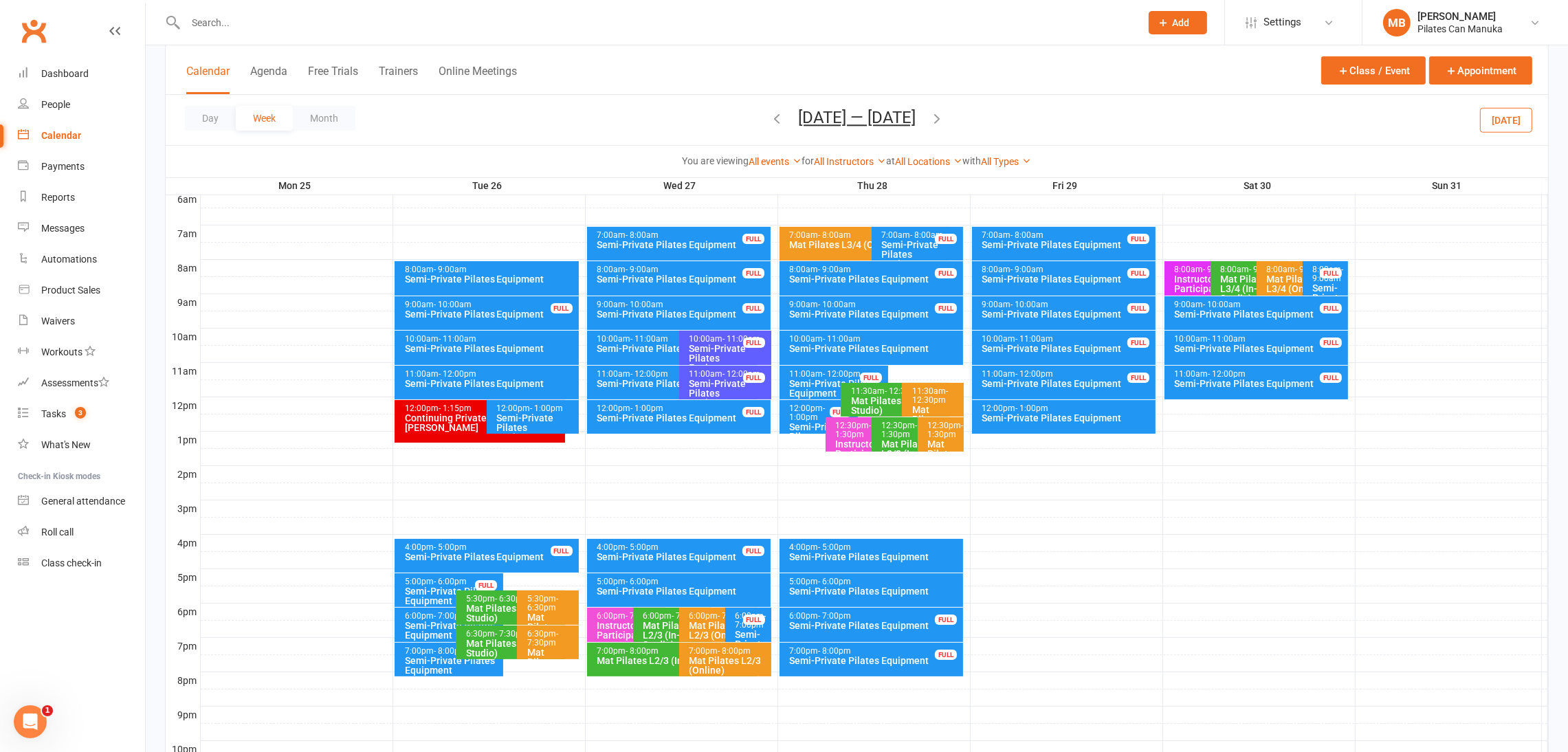
click at [769, 119] on icon "button" at bounding box center [777, 118] width 15 height 15
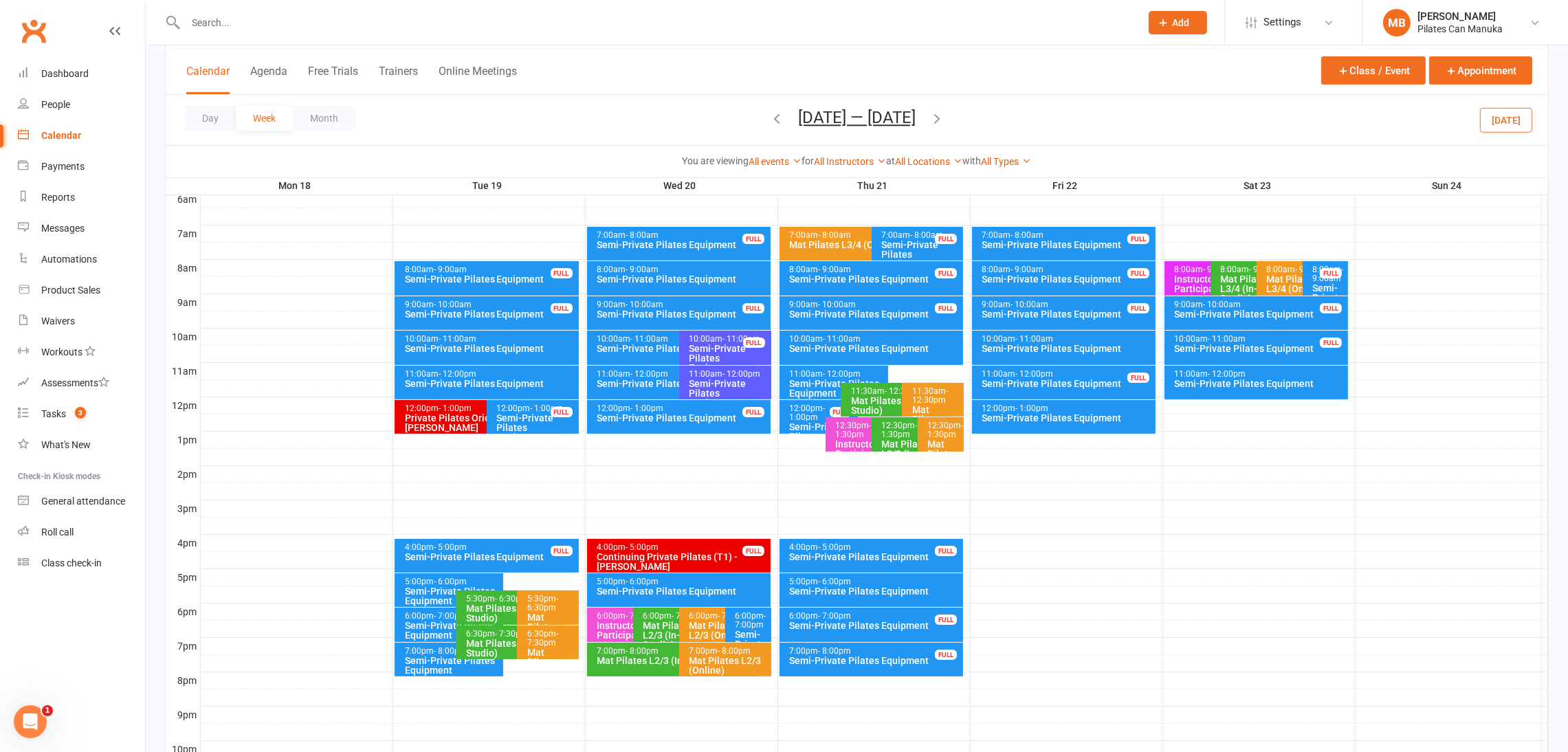
click at [943, 118] on icon "button" at bounding box center [937, 118] width 15 height 15
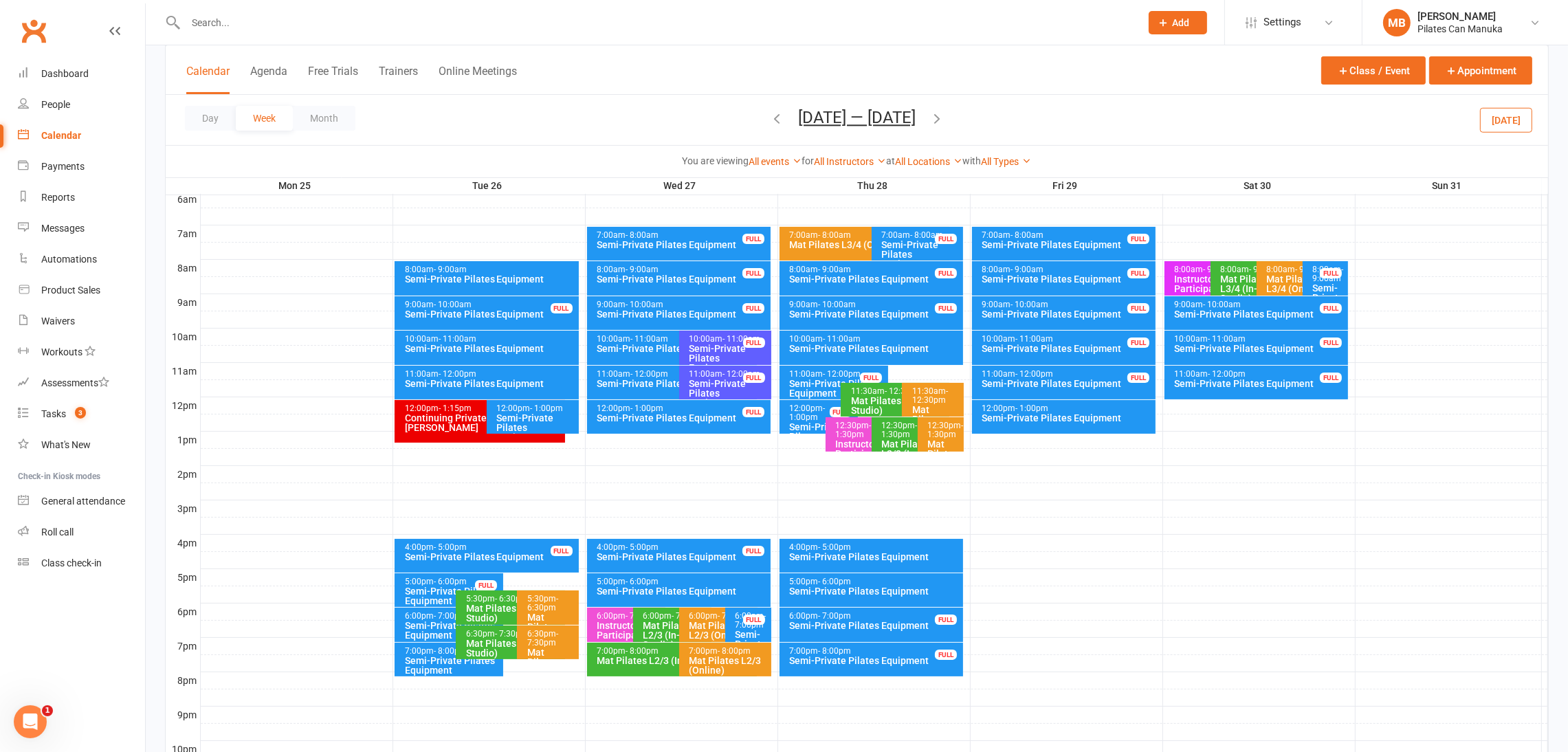
click at [944, 117] on icon "button" at bounding box center [937, 118] width 15 height 15
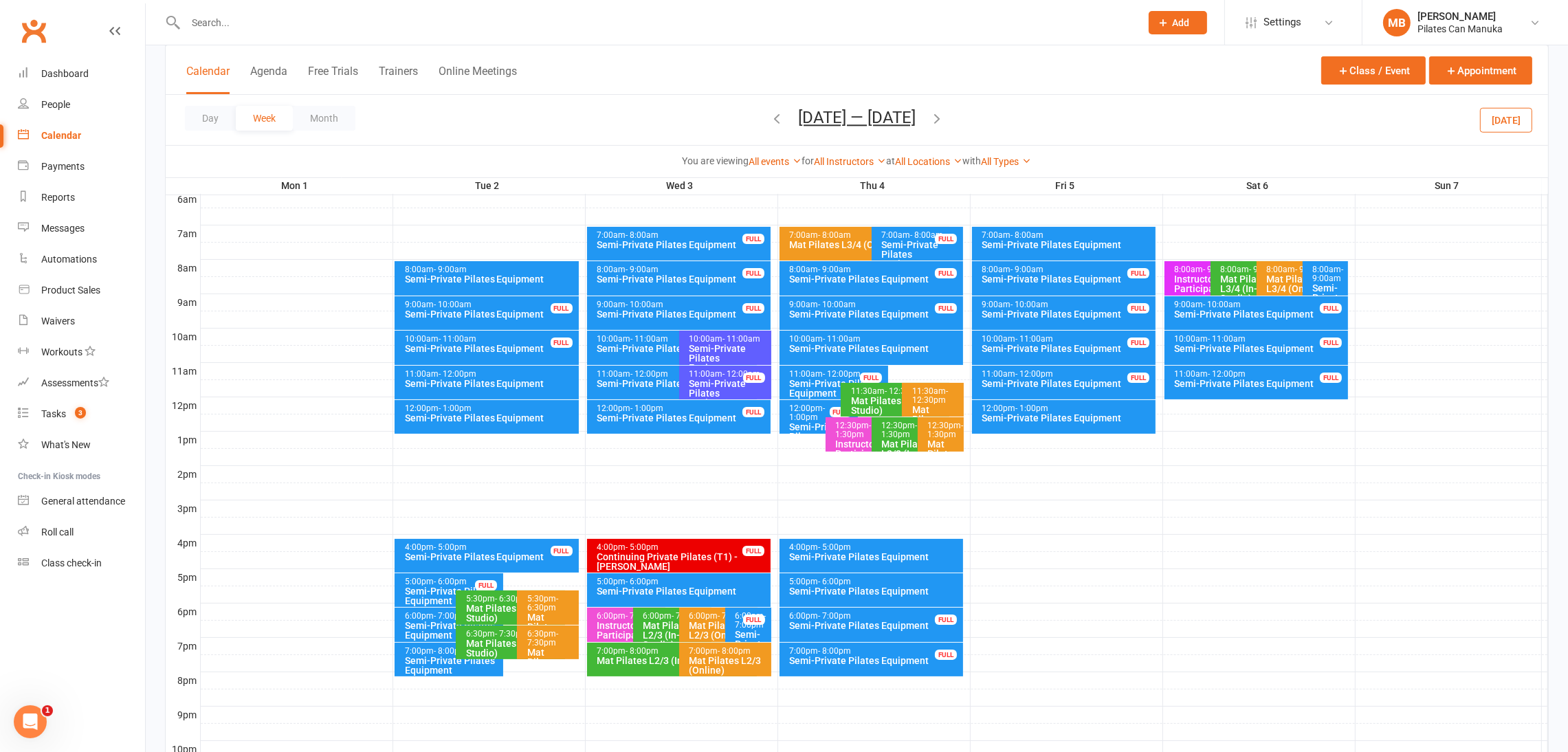
click at [931, 115] on icon "button" at bounding box center [937, 118] width 15 height 15
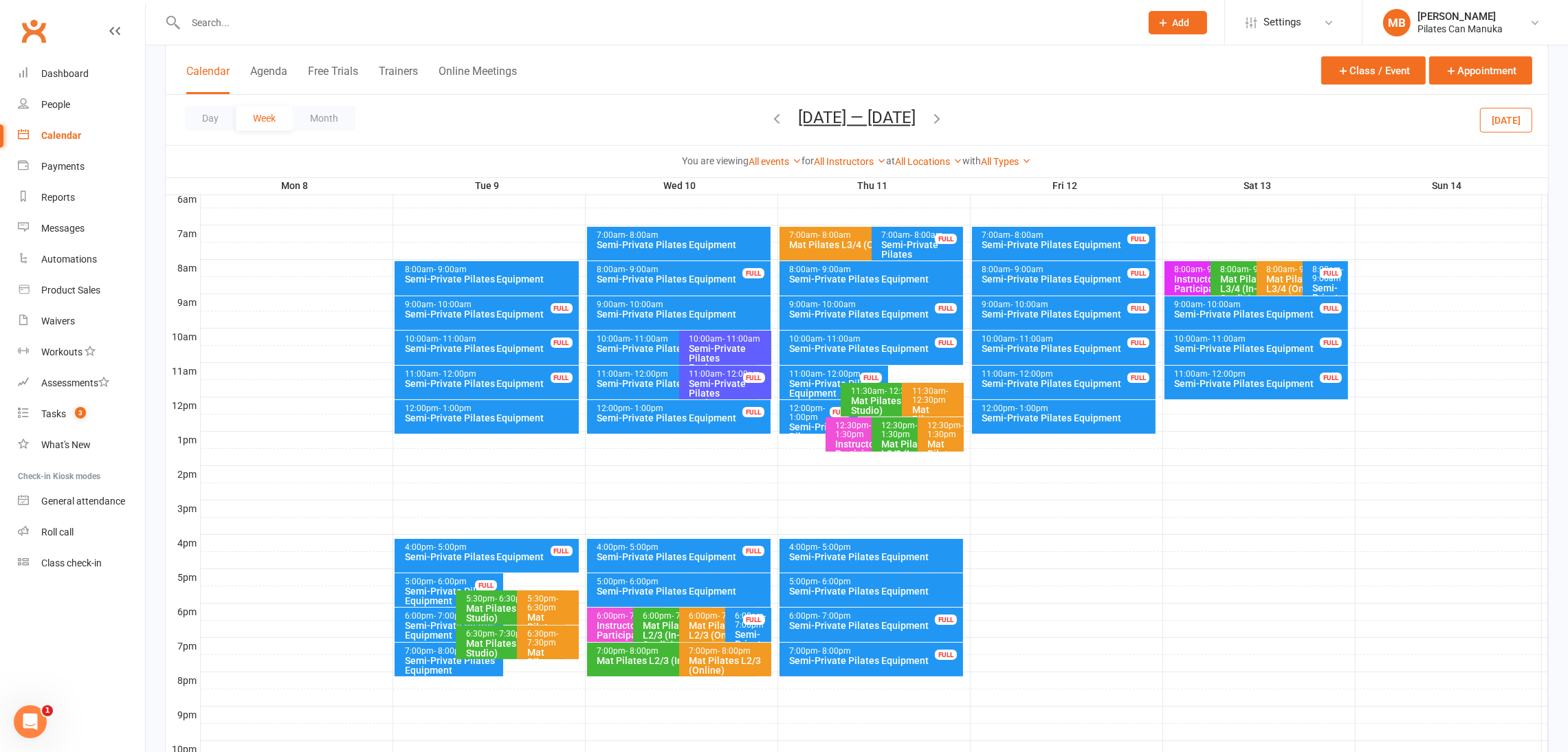
click at [934, 116] on icon "button" at bounding box center [937, 118] width 15 height 15
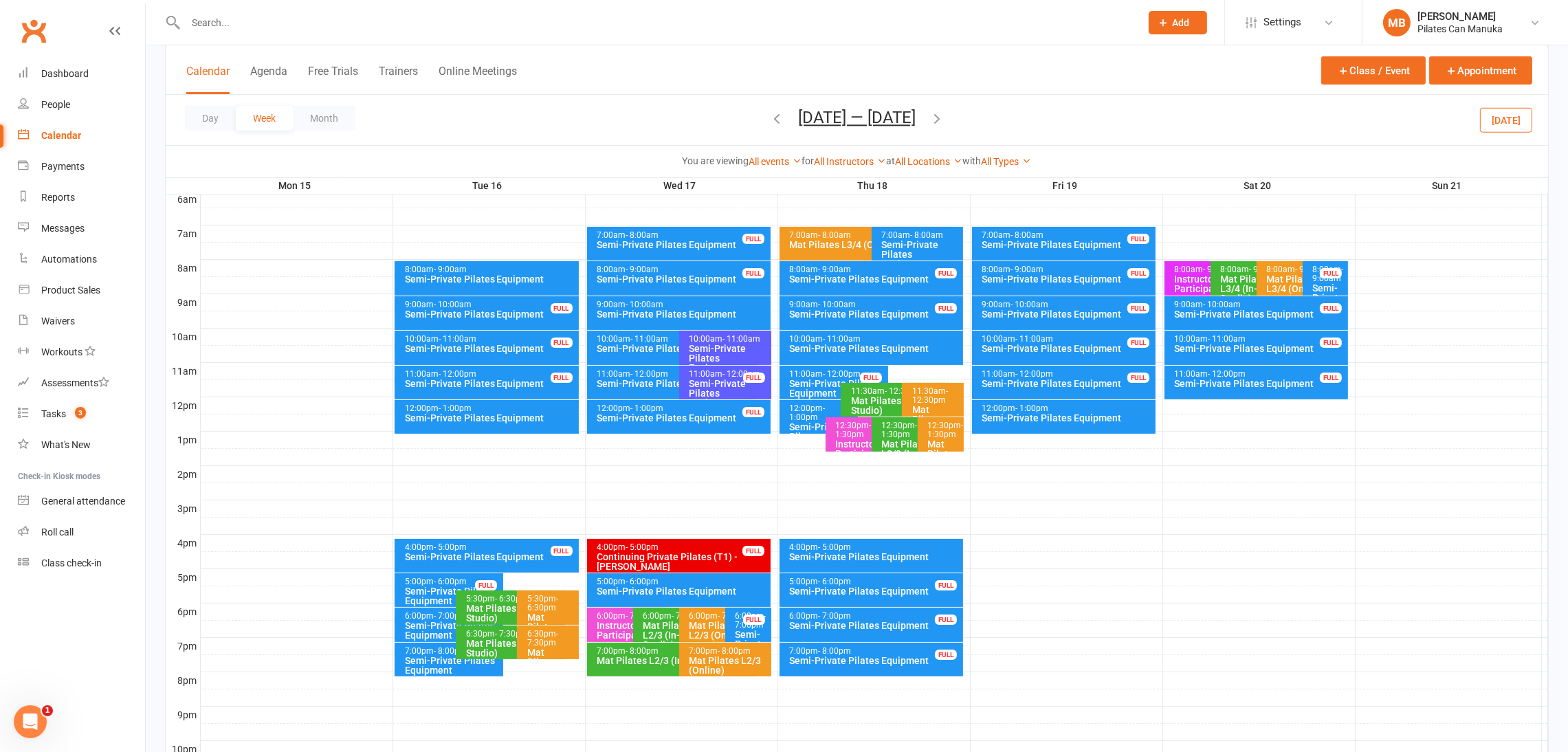
click at [944, 118] on icon "button" at bounding box center [937, 118] width 15 height 15
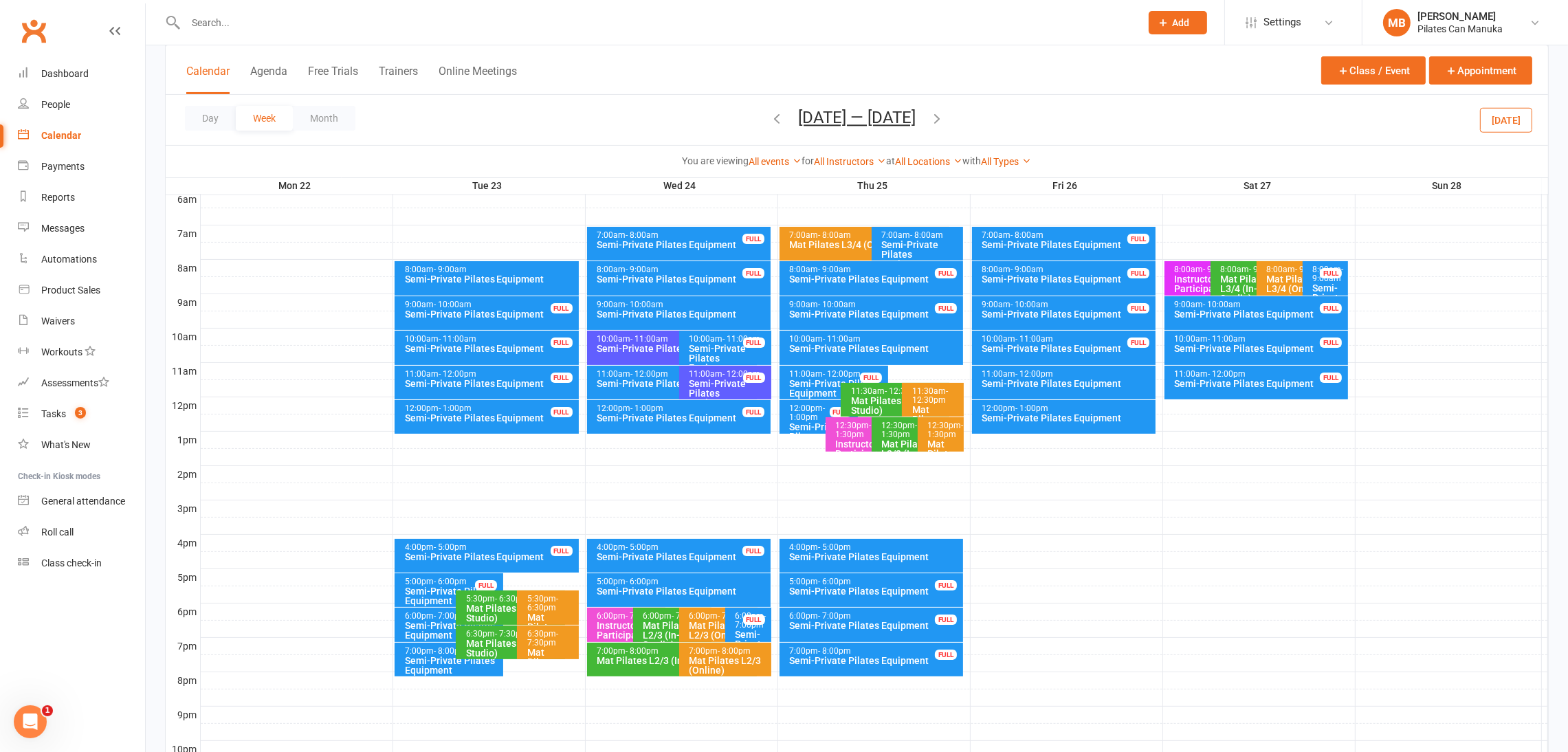
click at [939, 116] on icon "button" at bounding box center [937, 118] width 15 height 15
click at [944, 119] on icon "button" at bounding box center [937, 118] width 15 height 15
click at [818, 104] on div "Day Week Month [DATE] — [DATE] [DATE] Sun Mon Tue Wed Thu Fri Sat 27 28 29 30 3…" at bounding box center [856, 119] width 1382 height 50
click at [834, 118] on button "[DATE] — [DATE]" at bounding box center [856, 118] width 117 height 19
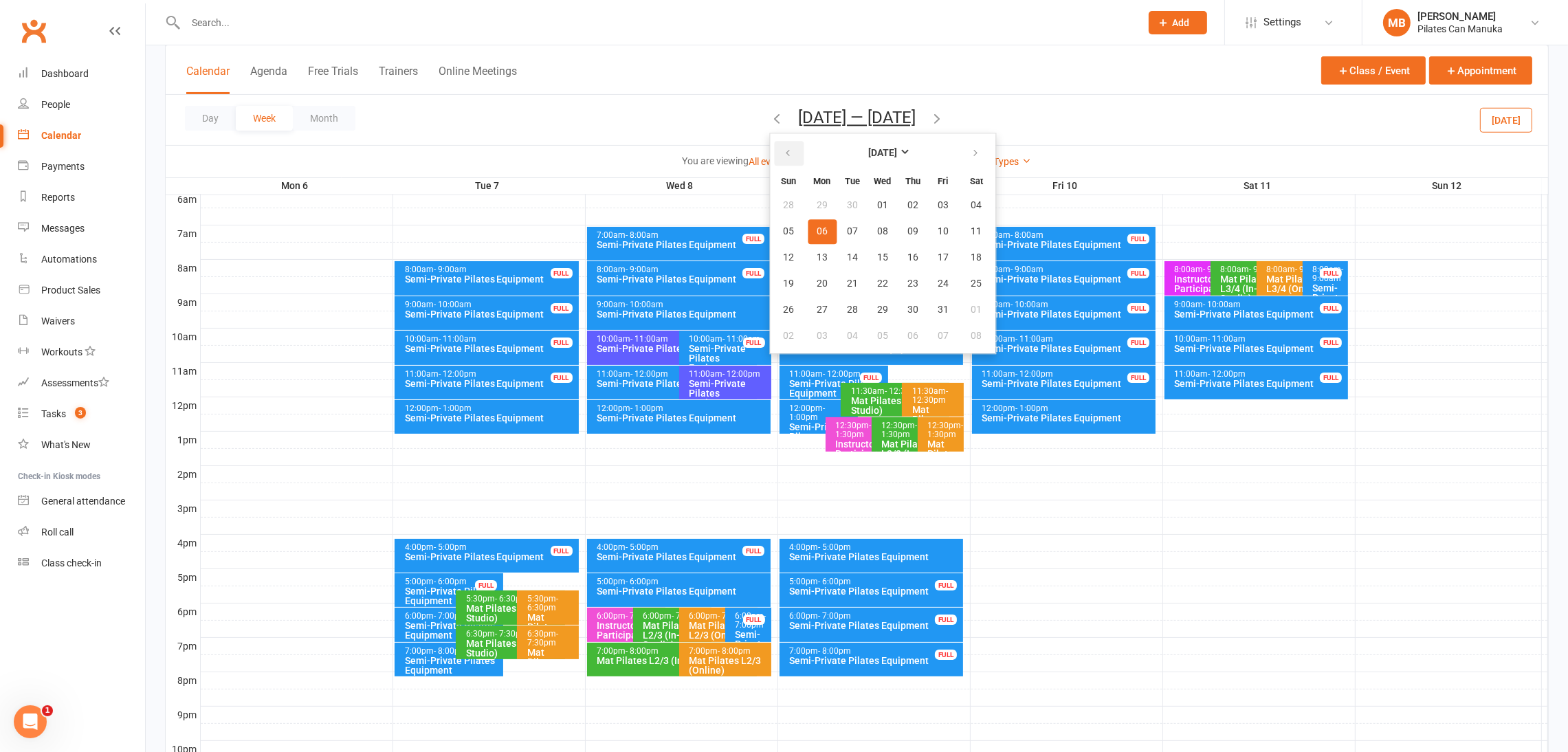
click at [790, 152] on icon "button" at bounding box center [787, 153] width 9 height 11
click at [828, 304] on button "25" at bounding box center [822, 310] width 29 height 24
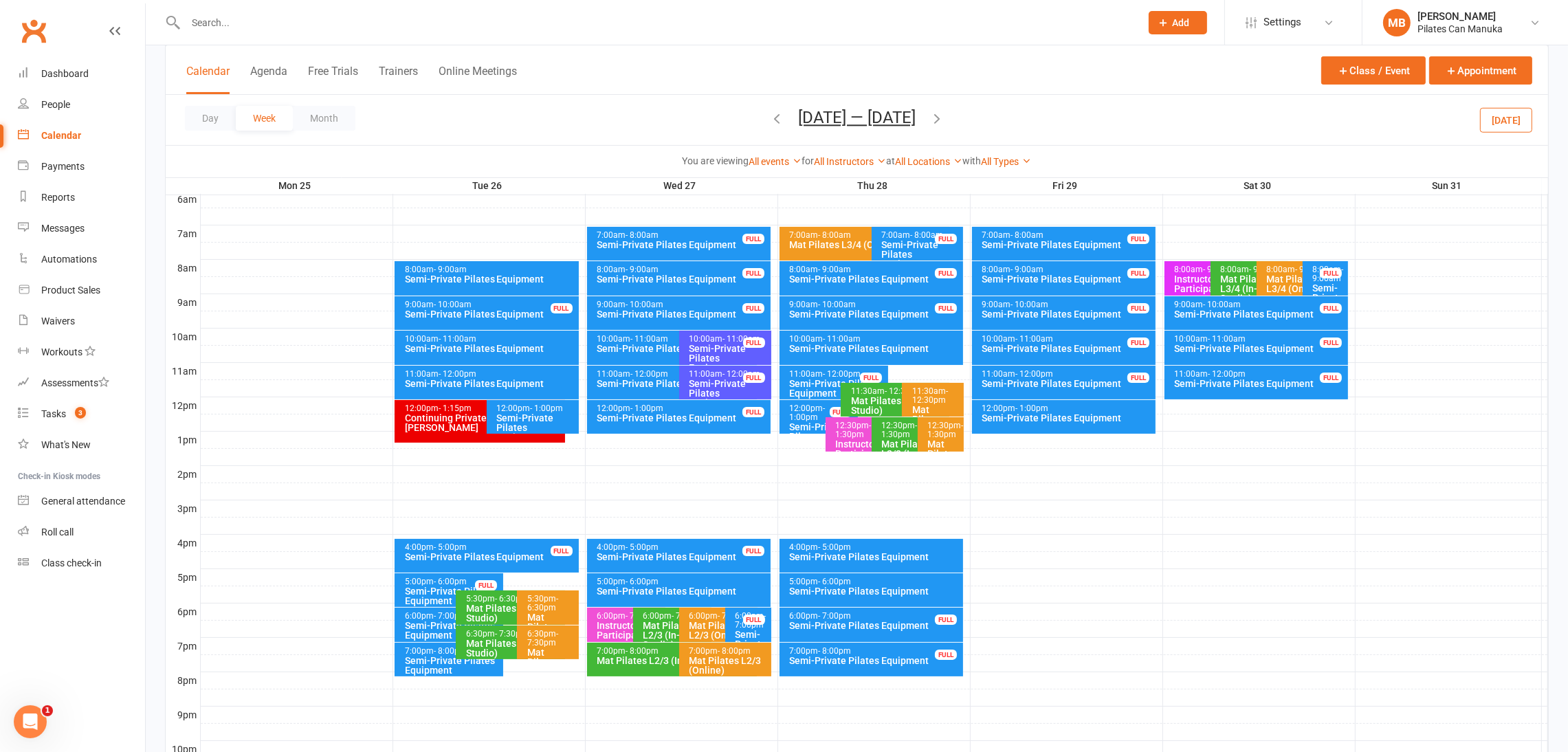
click at [411, 623] on div "Semi-Private Pilates Equipment" at bounding box center [452, 631] width 97 height 19
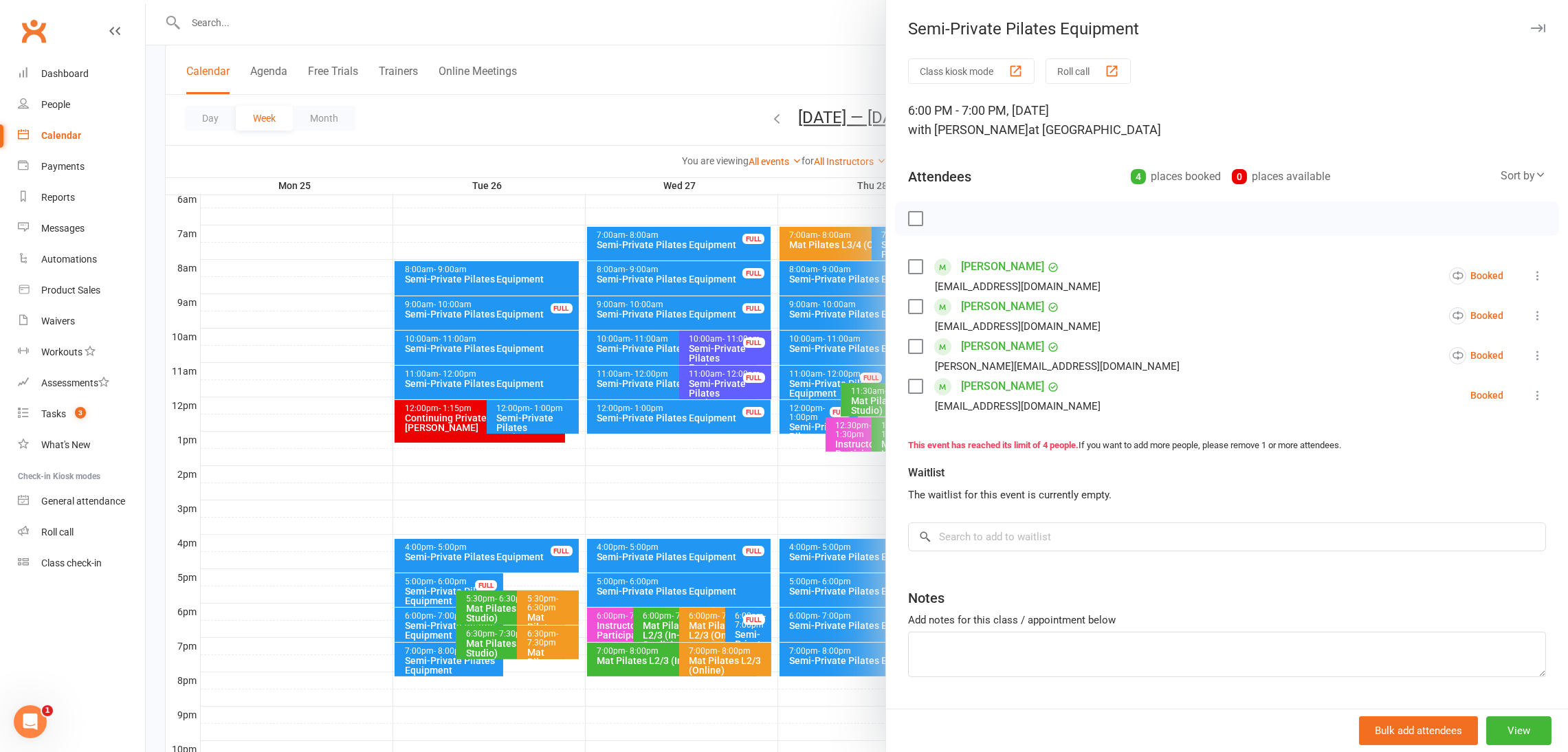
click at [411, 673] on div at bounding box center [857, 376] width 1422 height 752
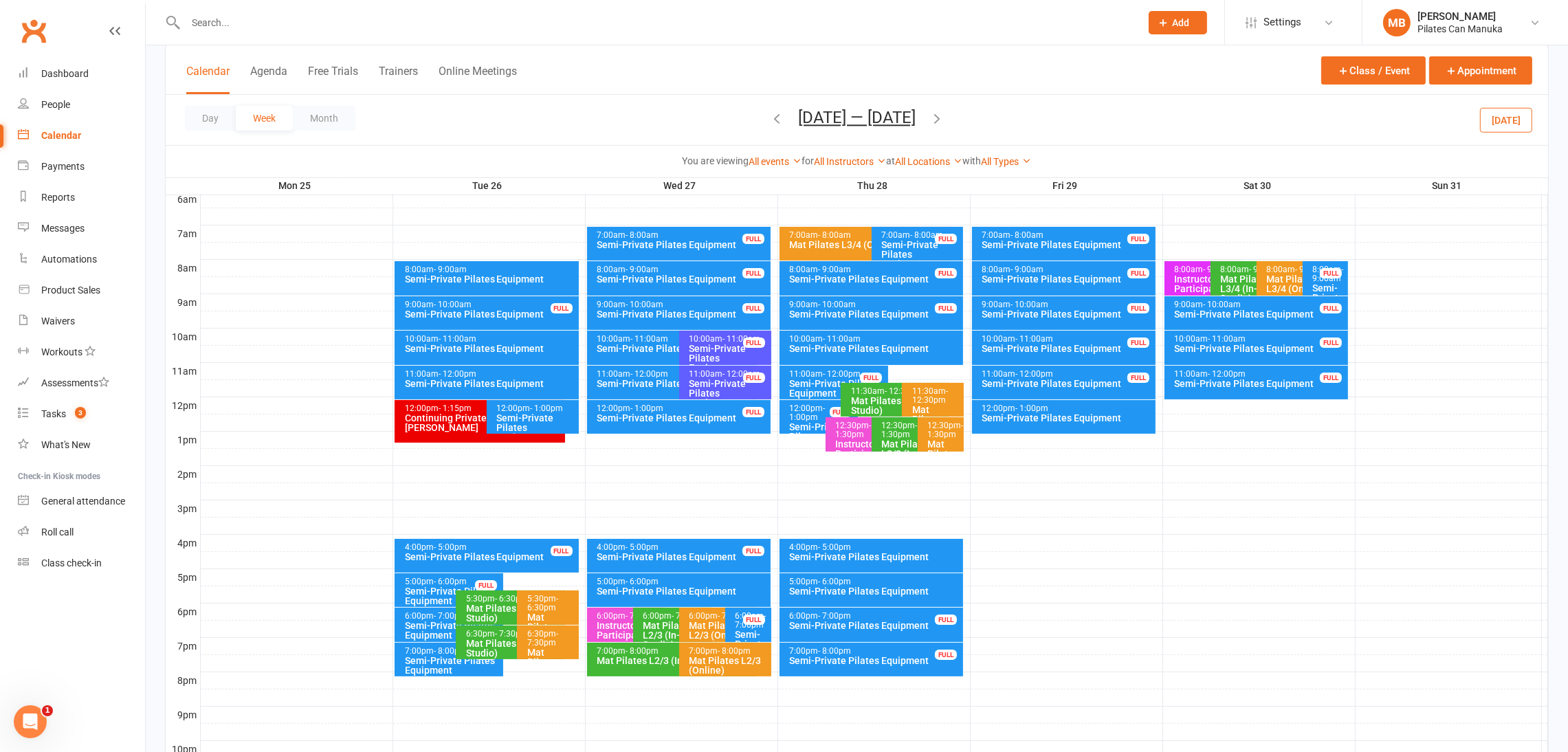
click at [431, 656] on div "Semi-Private Pilates Equipment" at bounding box center [452, 666] width 97 height 19
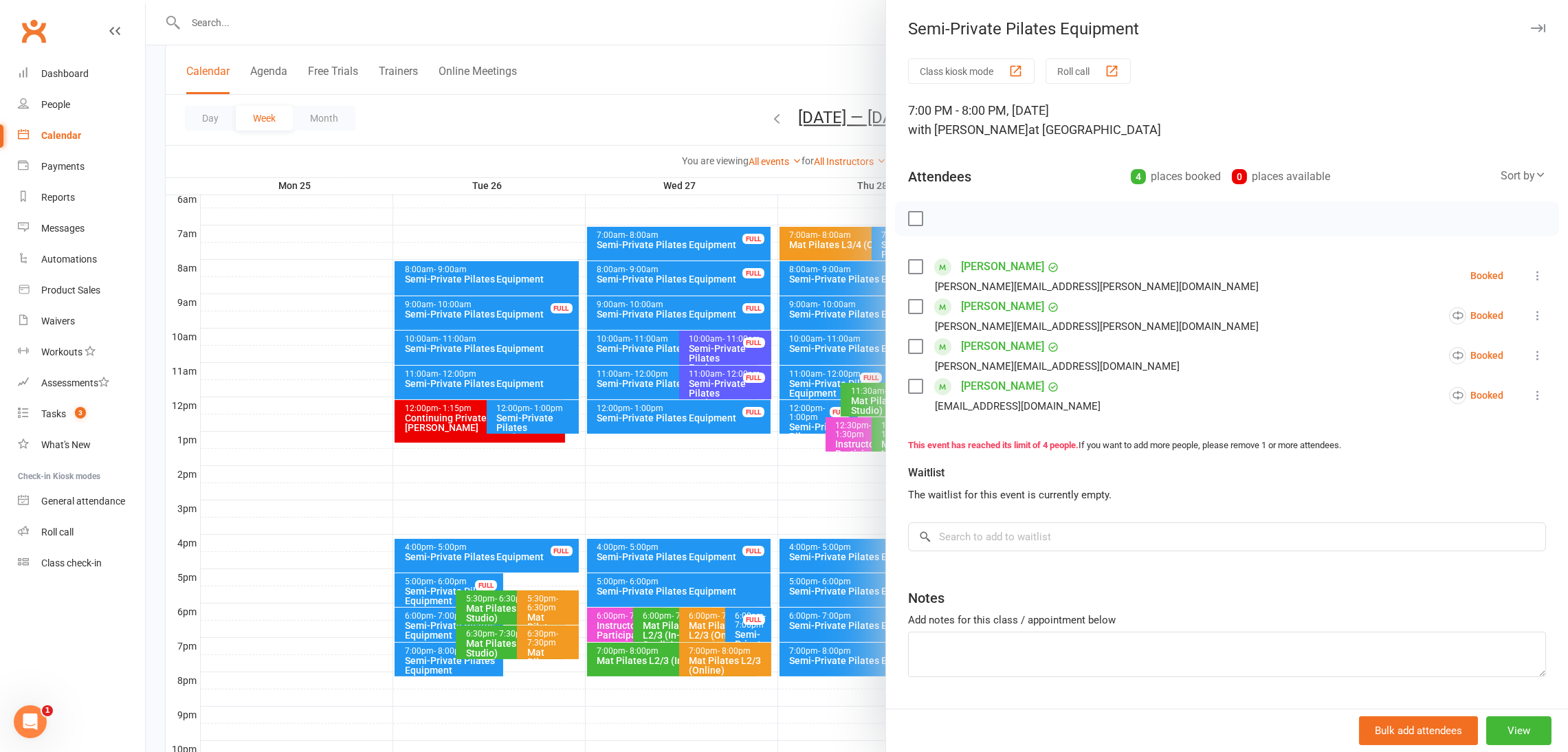
drag, startPoint x: 429, startPoint y: 661, endPoint x: 854, endPoint y: 237, distance: 600.3
click at [428, 663] on div at bounding box center [857, 376] width 1422 height 752
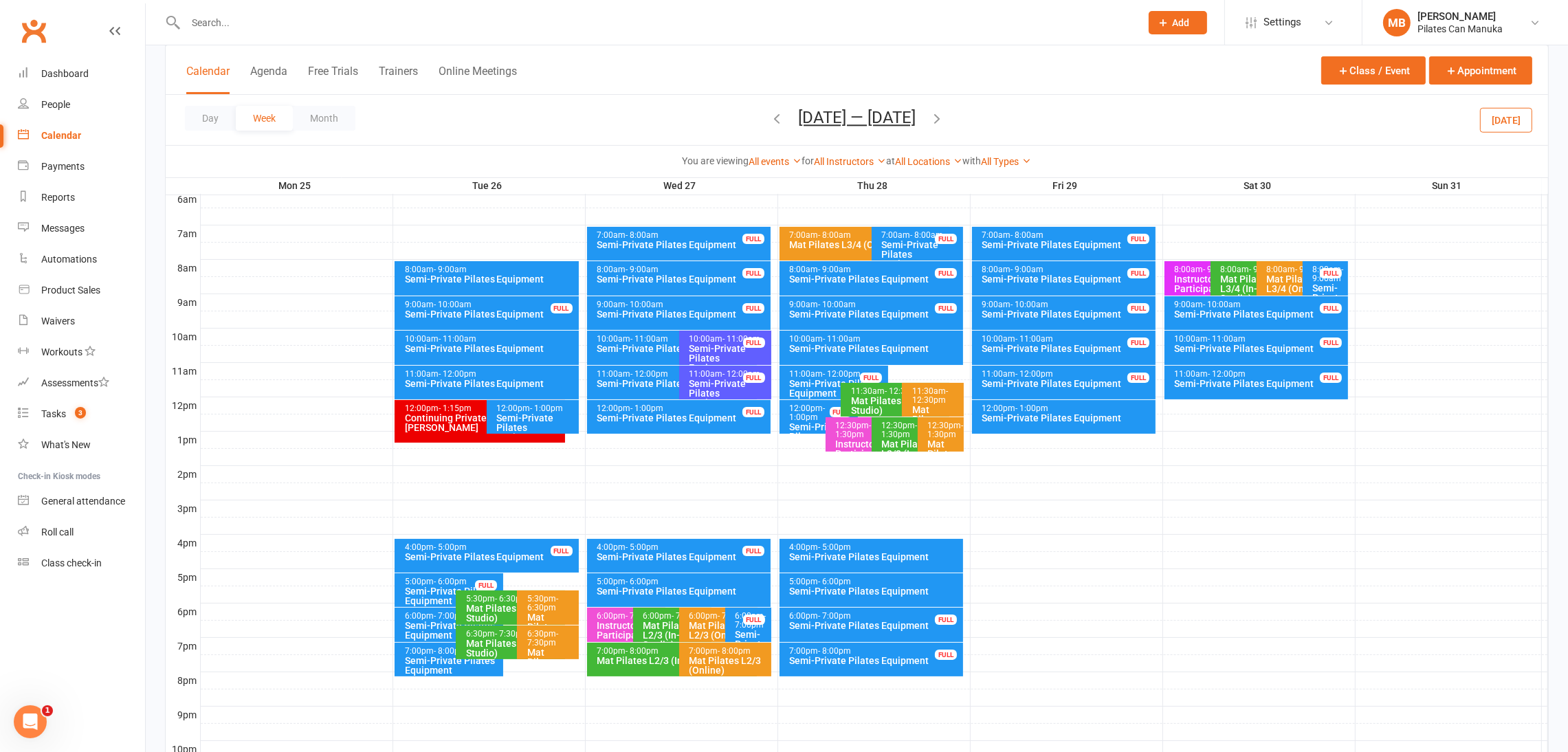
click at [642, 344] on div "Semi-Private Pilates Equipment" at bounding box center [675, 349] width 158 height 9
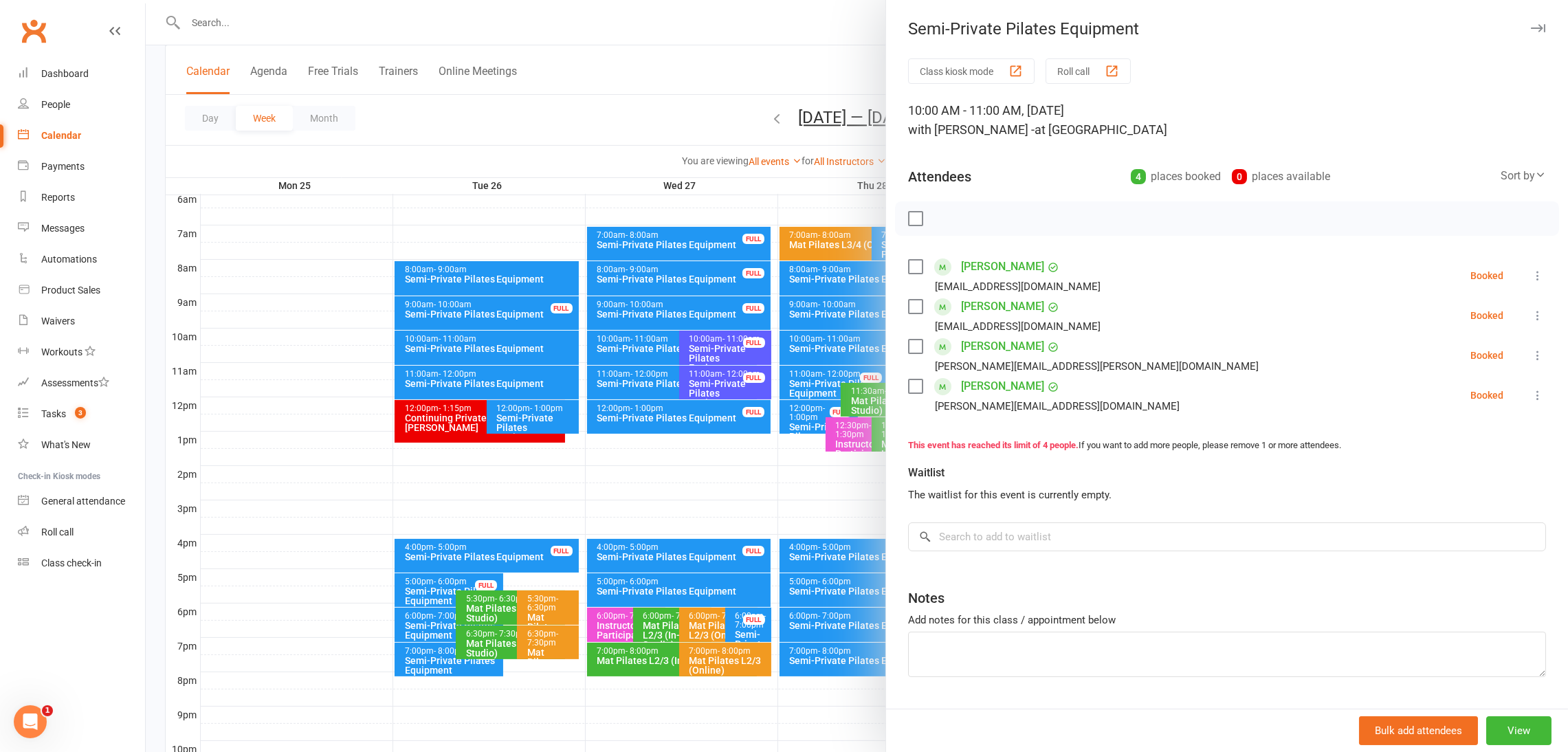
click at [636, 384] on div at bounding box center [857, 376] width 1422 height 752
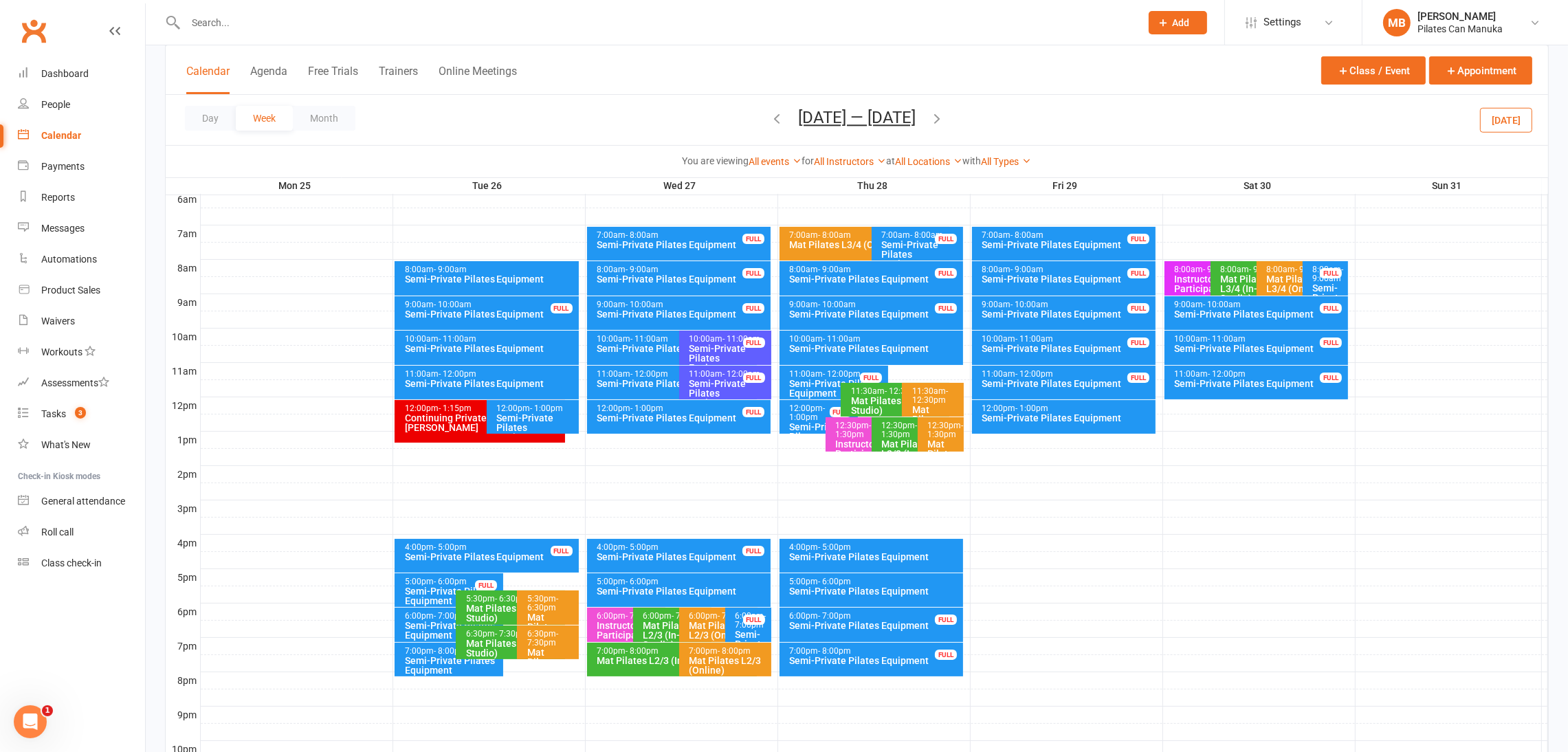
click at [638, 385] on div "Semi-Private Pilates Equipment" at bounding box center [675, 384] width 158 height 9
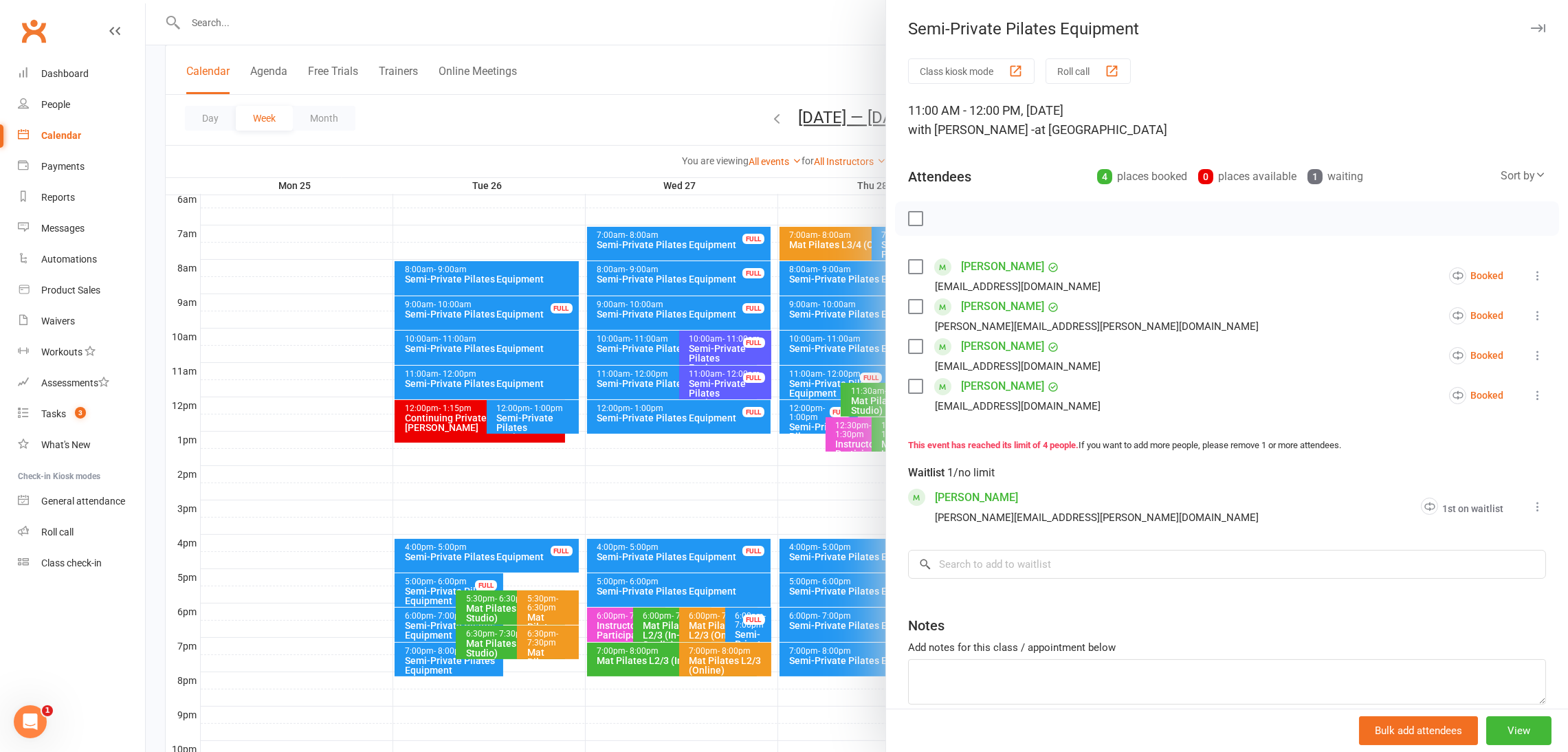
click at [638, 385] on div at bounding box center [857, 376] width 1422 height 752
